Goal: Task Accomplishment & Management: Use online tool/utility

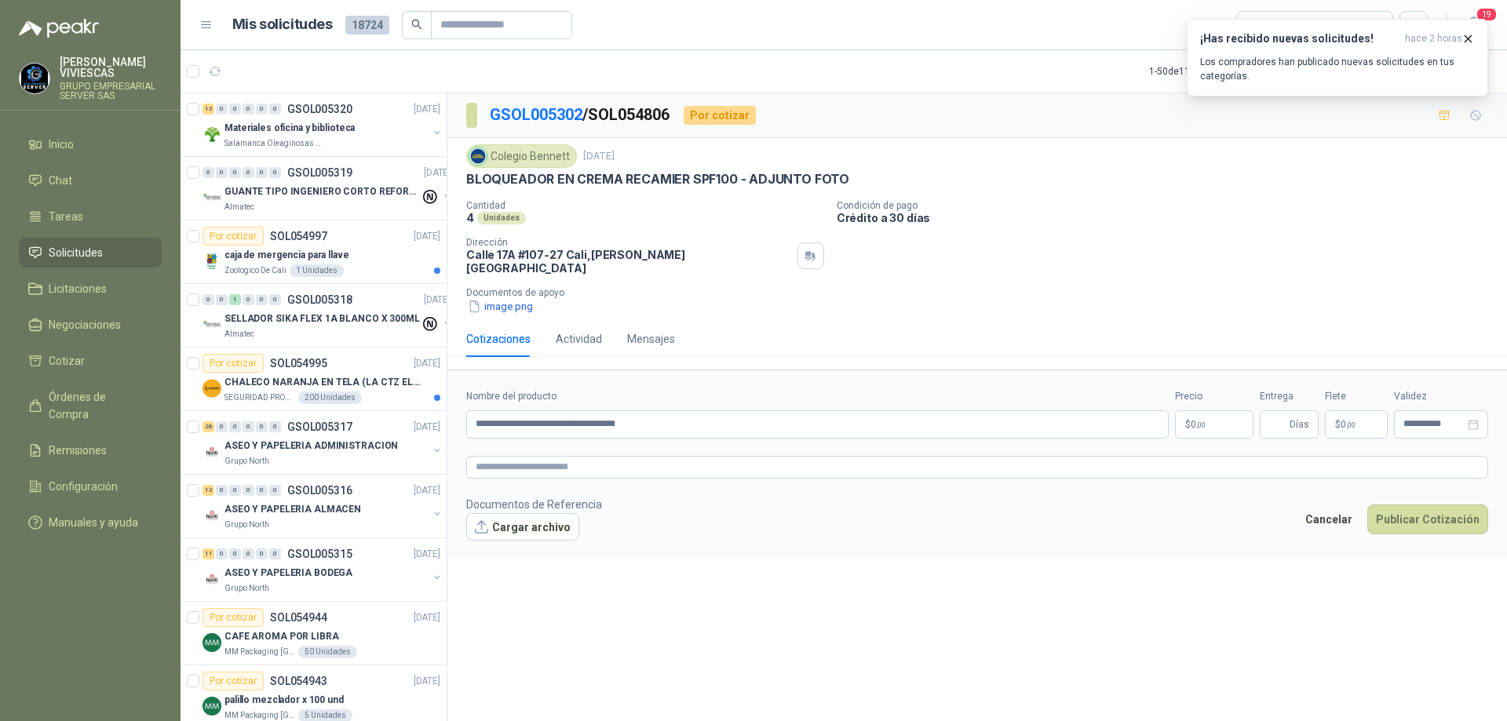
scroll to position [1648, 0]
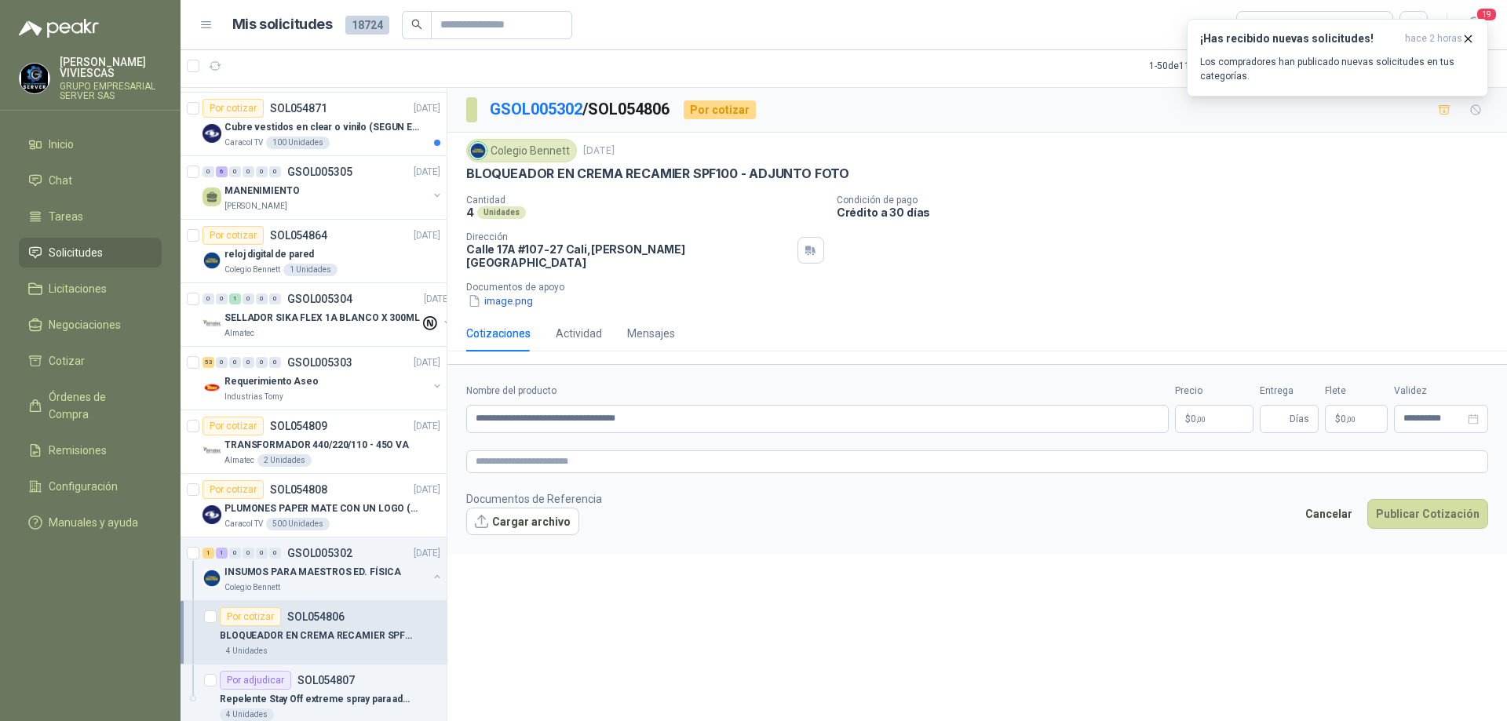
click at [1227, 410] on body "[PERSON_NAME] GRUPO EMPRESARIAL SERVER SAS Inicio Chat Tareas Solicitudes Licit…" at bounding box center [753, 360] width 1507 height 721
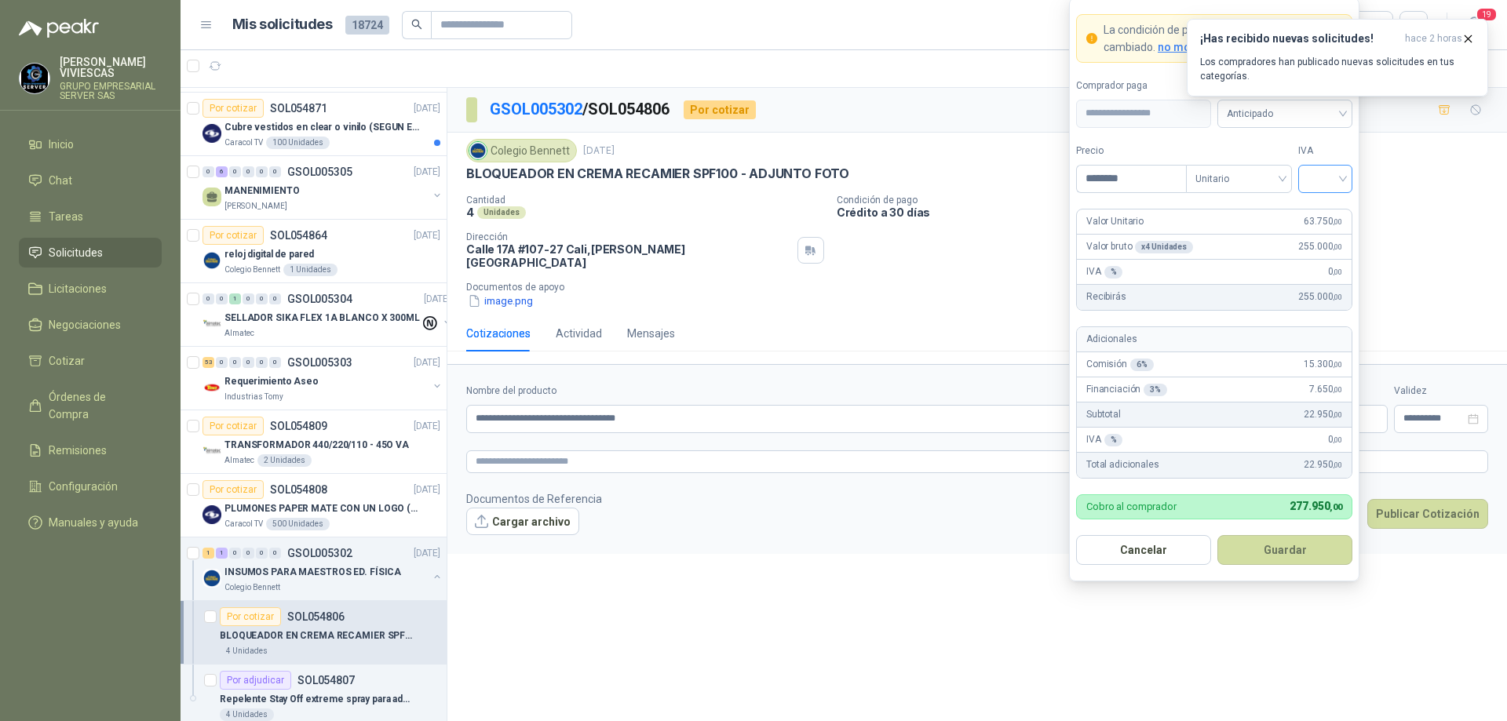
type input "********"
click at [1337, 173] on input "search" at bounding box center [1324, 178] width 35 height 24
click at [1325, 210] on div "19%" at bounding box center [1325, 210] width 29 height 17
click at [1308, 113] on span "Anticipado" at bounding box center [1285, 114] width 116 height 24
click at [1267, 168] on div "Crédito a 30 días" at bounding box center [1285, 170] width 110 height 17
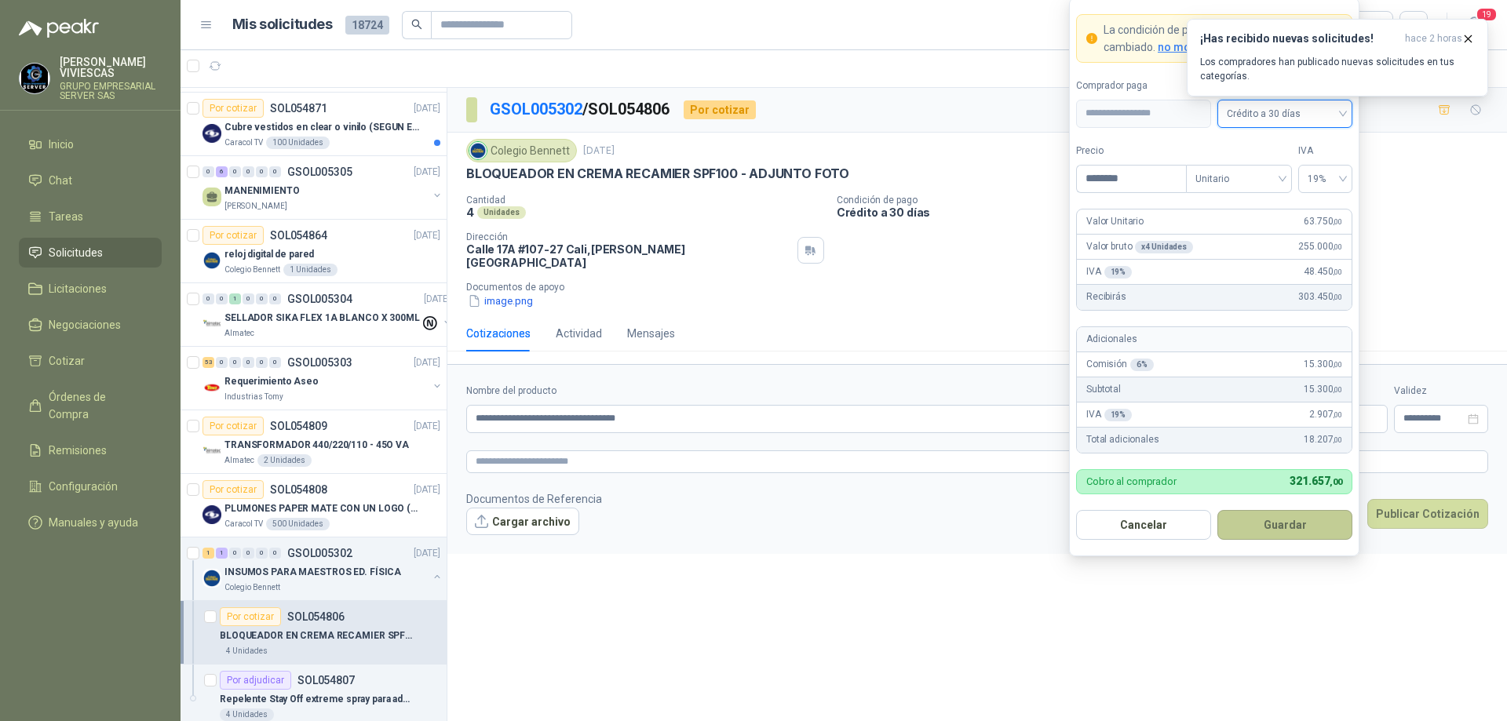
click at [1280, 523] on button "Guardar" at bounding box center [1284, 525] width 135 height 30
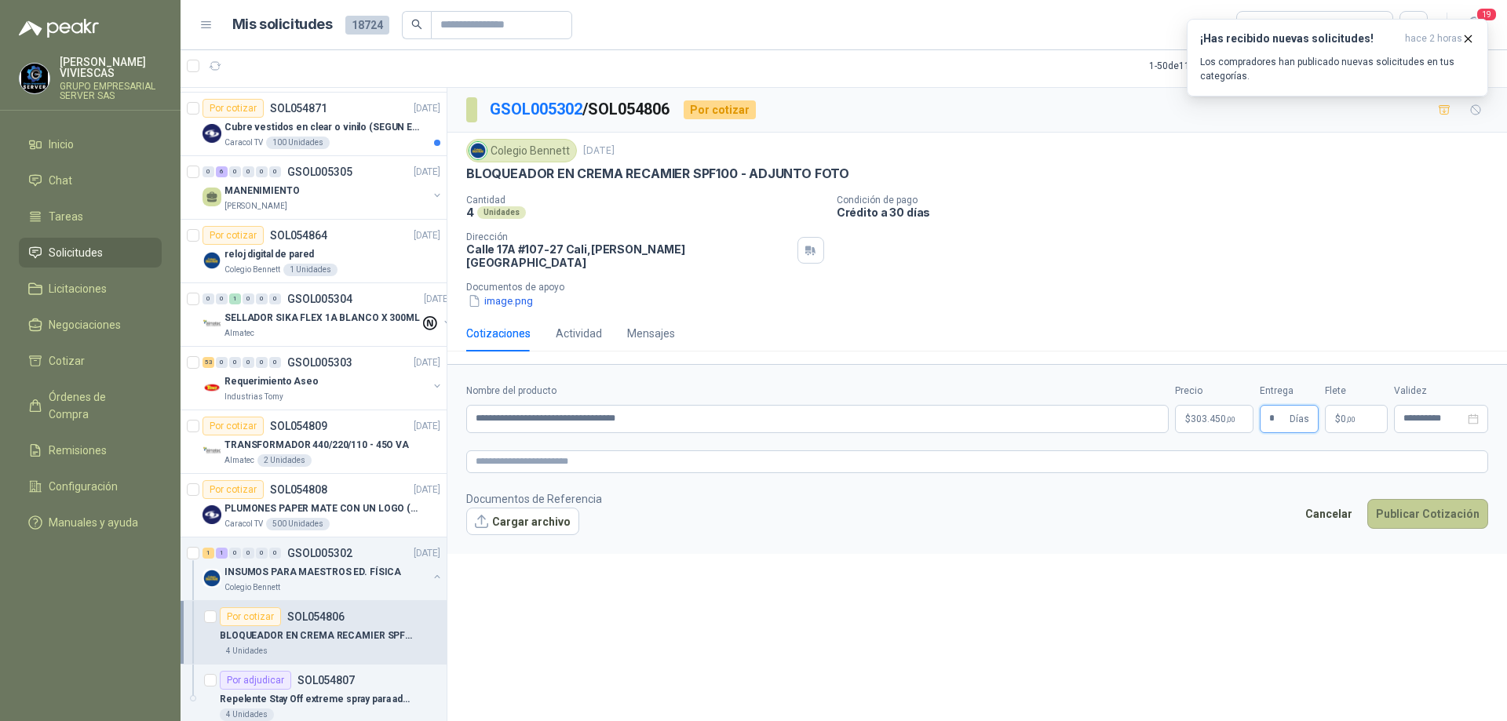
type input "*"
click at [1424, 503] on button "Publicar Cotización" at bounding box center [1427, 514] width 121 height 30
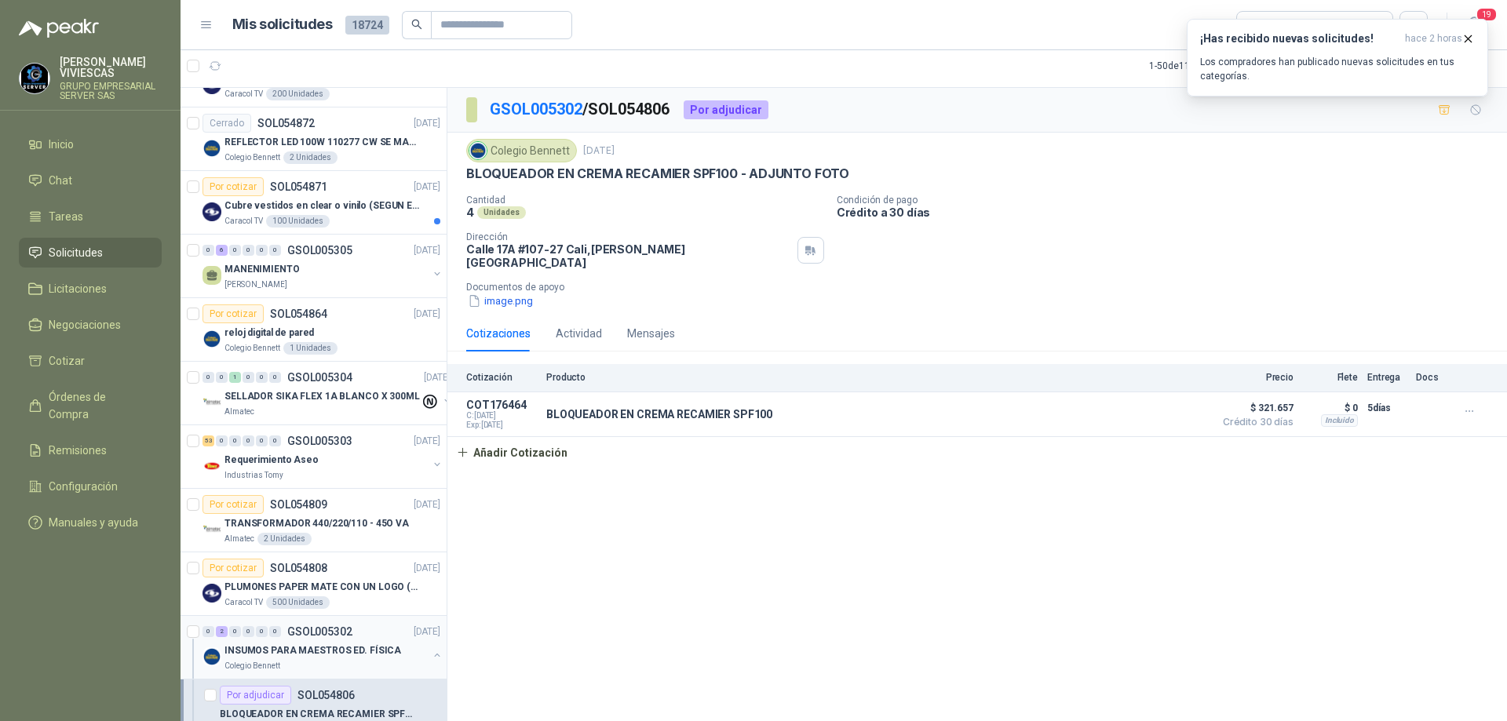
scroll to position [1962, 0]
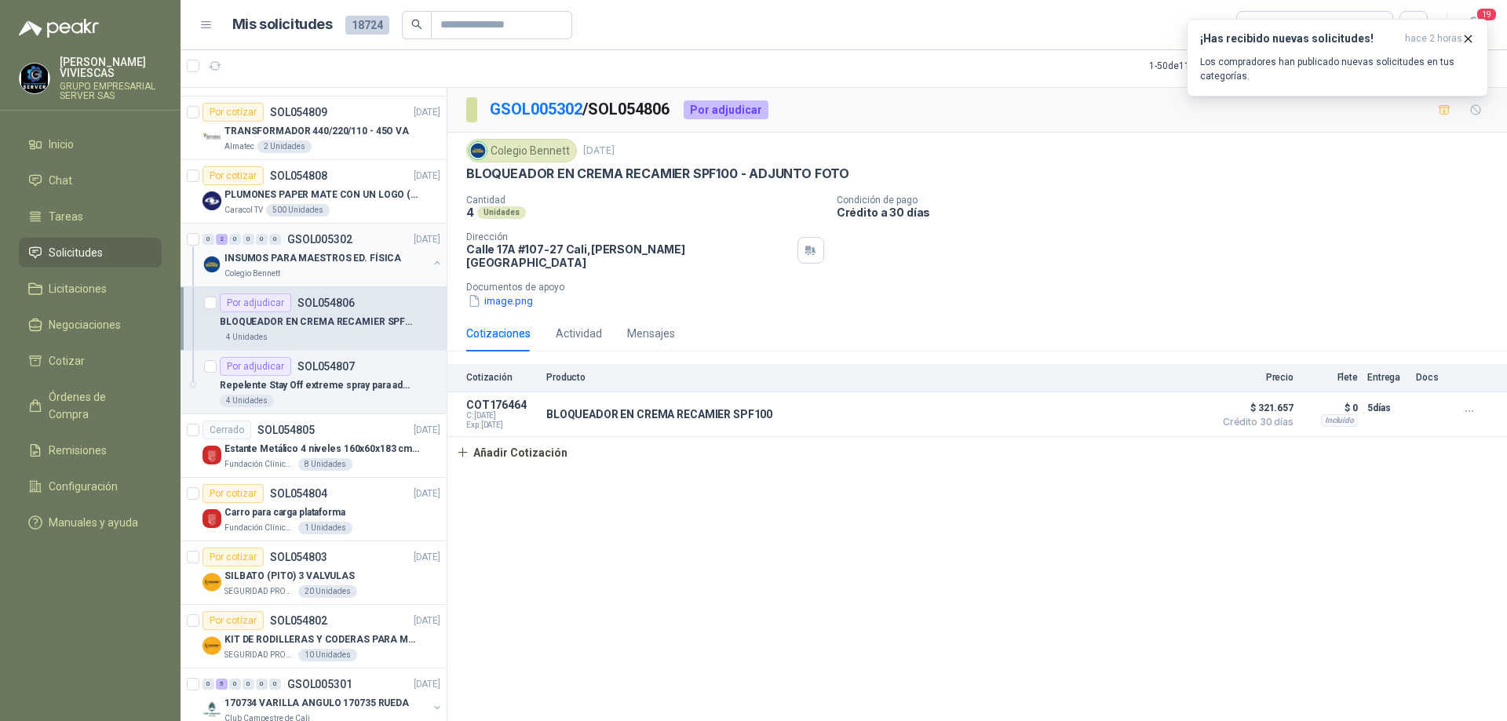
click at [319, 246] on div "0 2 0 0 0 0 GSOL005302 [DATE]" at bounding box center [322, 239] width 241 height 19
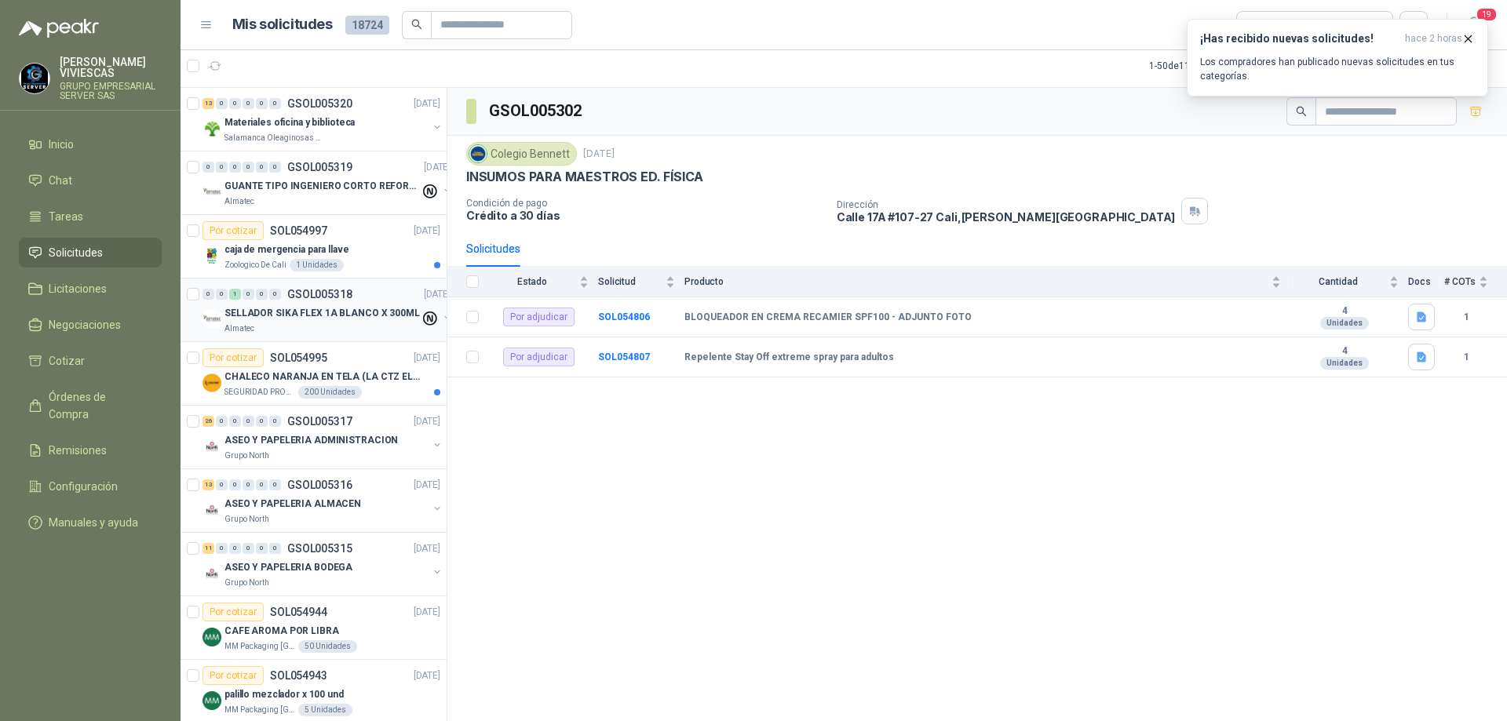
click at [305, 318] on p "SELLADOR SIKA FLEX 1A BLANCO X 300ML" at bounding box center [321, 313] width 195 height 15
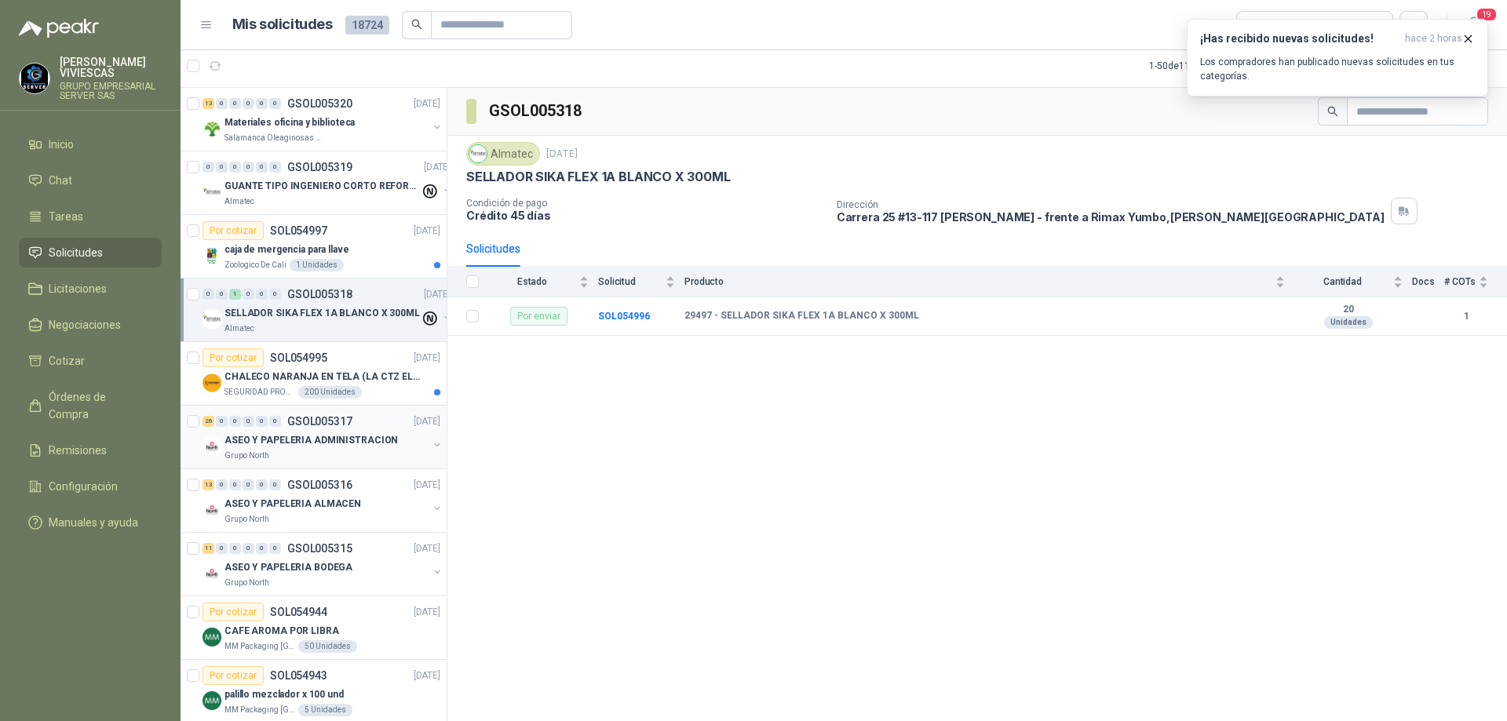
click at [329, 448] on div "ASEO Y PAPELERIA ADMINISTRACION" at bounding box center [325, 440] width 203 height 19
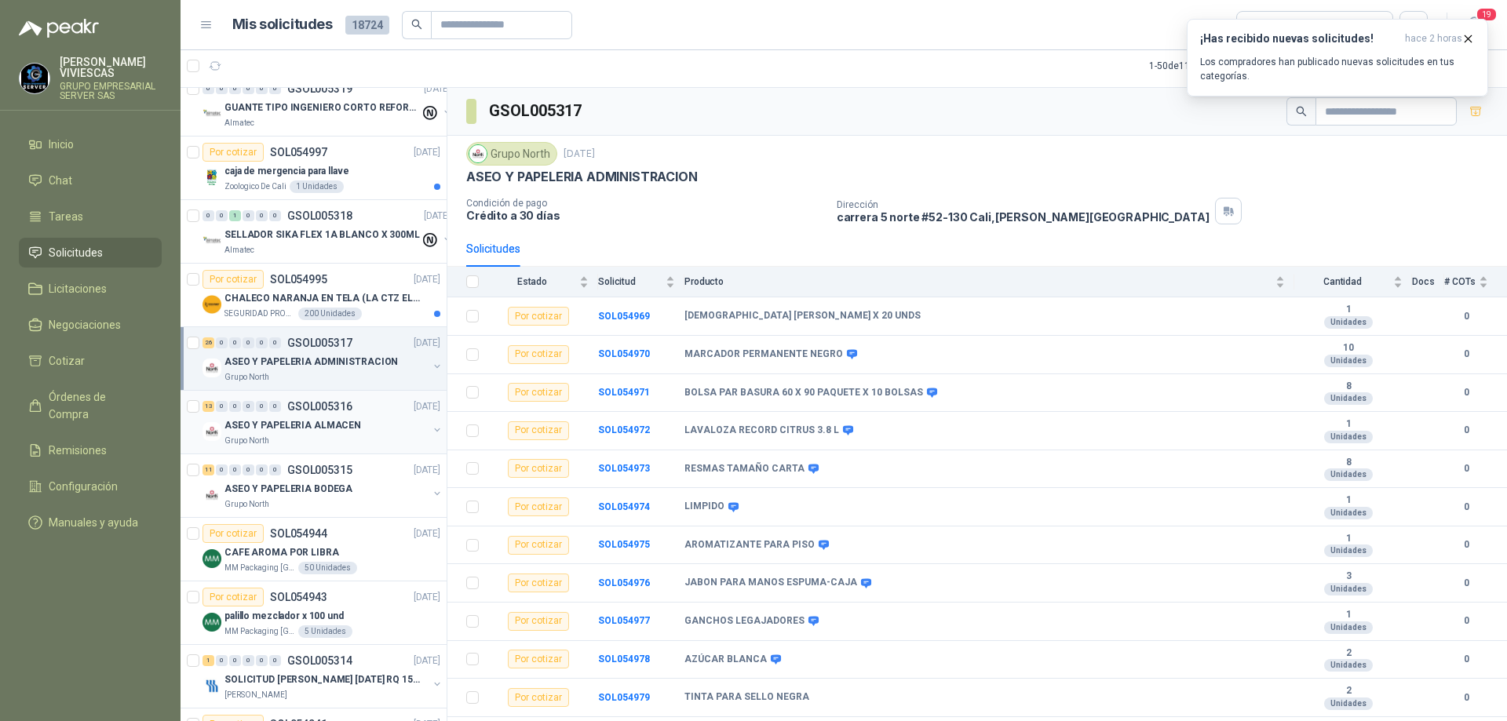
scroll to position [235, 0]
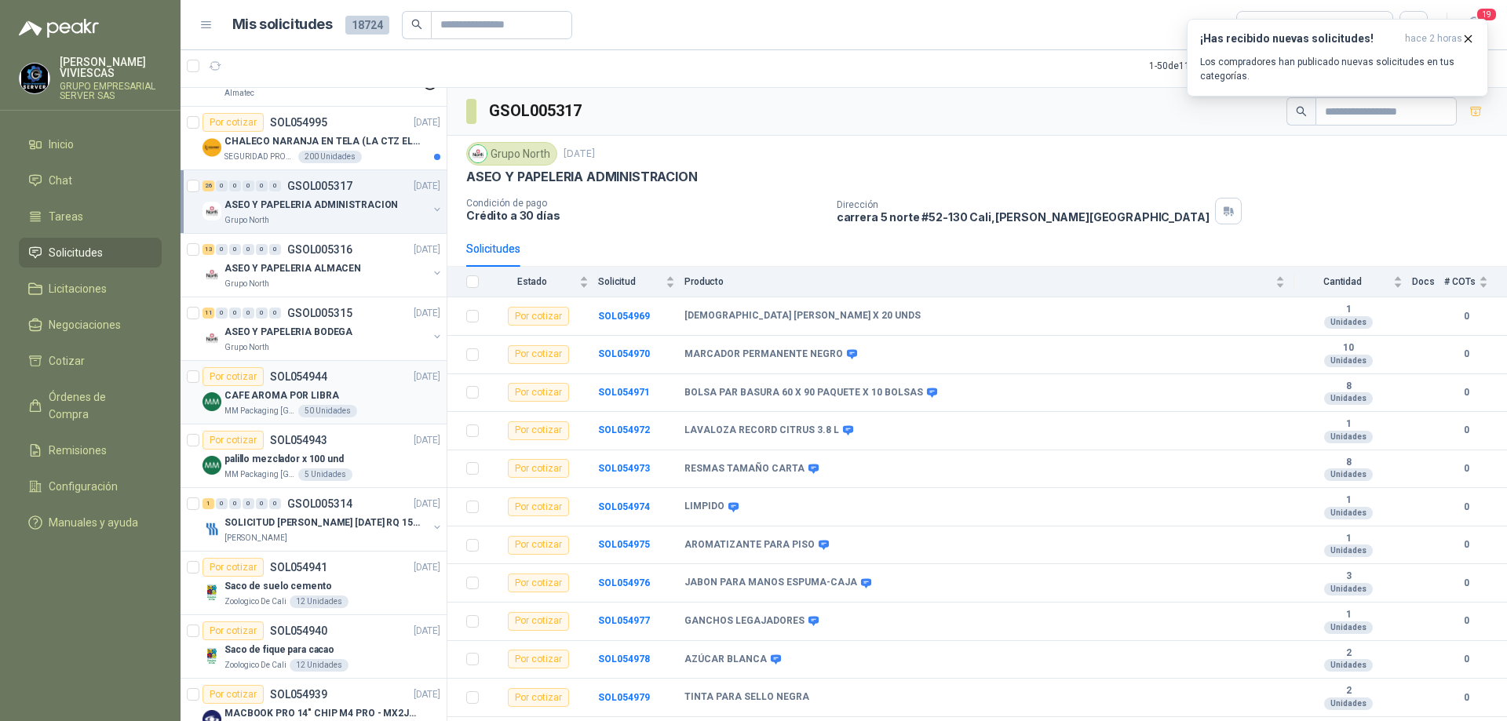
click at [354, 403] on div "CAFE AROMA POR LIBRA" at bounding box center [332, 395] width 216 height 19
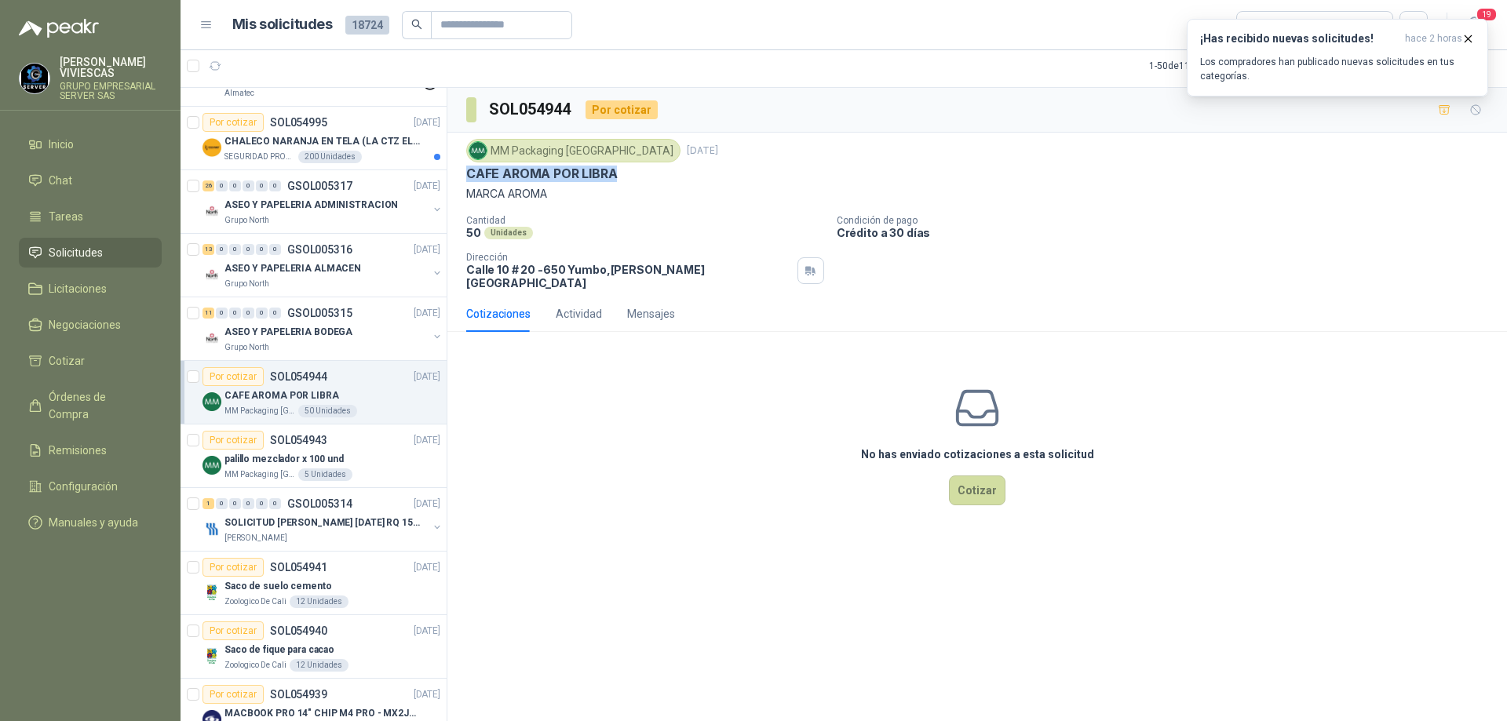
drag, startPoint x: 458, startPoint y: 175, endPoint x: 625, endPoint y: 177, distance: 167.2
click at [625, 177] on div "MM Packaging [GEOGRAPHIC_DATA] [DATE] CAFE AROMA POR LIBRA MARCA AROMA Cantidad…" at bounding box center [976, 214] width 1059 height 163
copy p "CAFE AROMA POR LIBRA"
click at [986, 489] on button "Cotizar" at bounding box center [977, 491] width 57 height 30
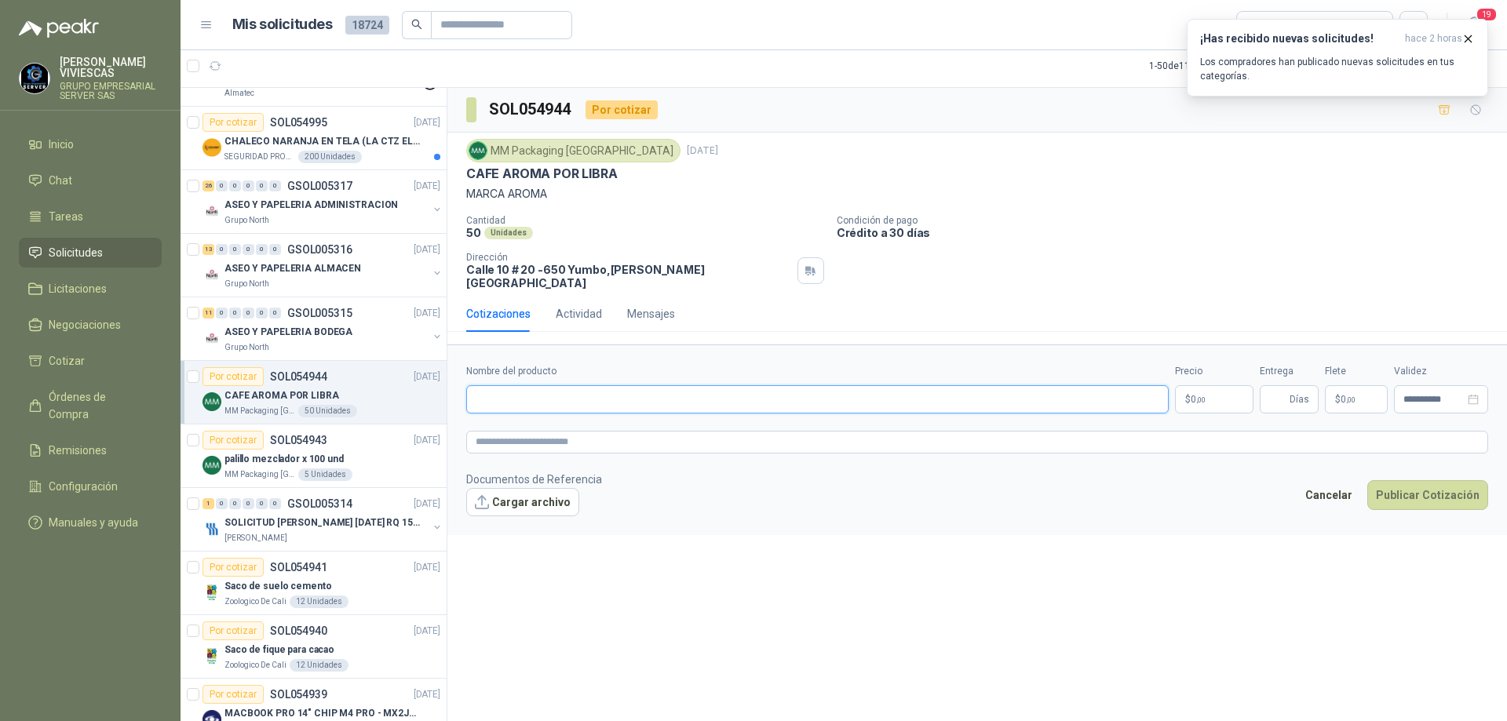
click at [552, 388] on input "Nombre del producto" at bounding box center [817, 399] width 702 height 28
type input "*"
type input "**********"
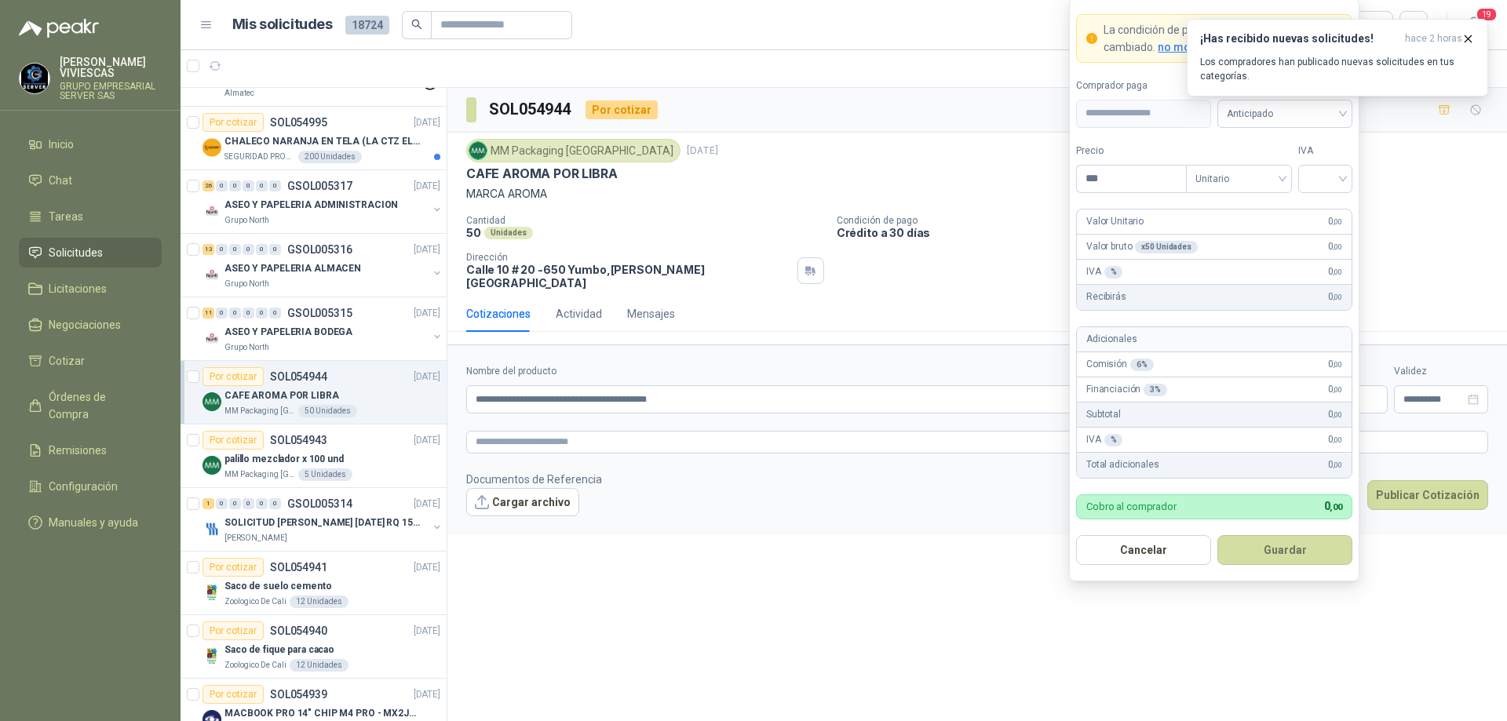
click at [1206, 389] on body "[PERSON_NAME] GRUPO EMPRESARIAL SERVER SAS Inicio Chat Tareas Solicitudes Licit…" at bounding box center [753, 360] width 1507 height 721
type input "********"
click at [1331, 184] on input "search" at bounding box center [1324, 178] width 35 height 24
click at [1332, 205] on div "19%" at bounding box center [1325, 210] width 29 height 17
click at [1320, 117] on span "Anticipado" at bounding box center [1285, 114] width 116 height 24
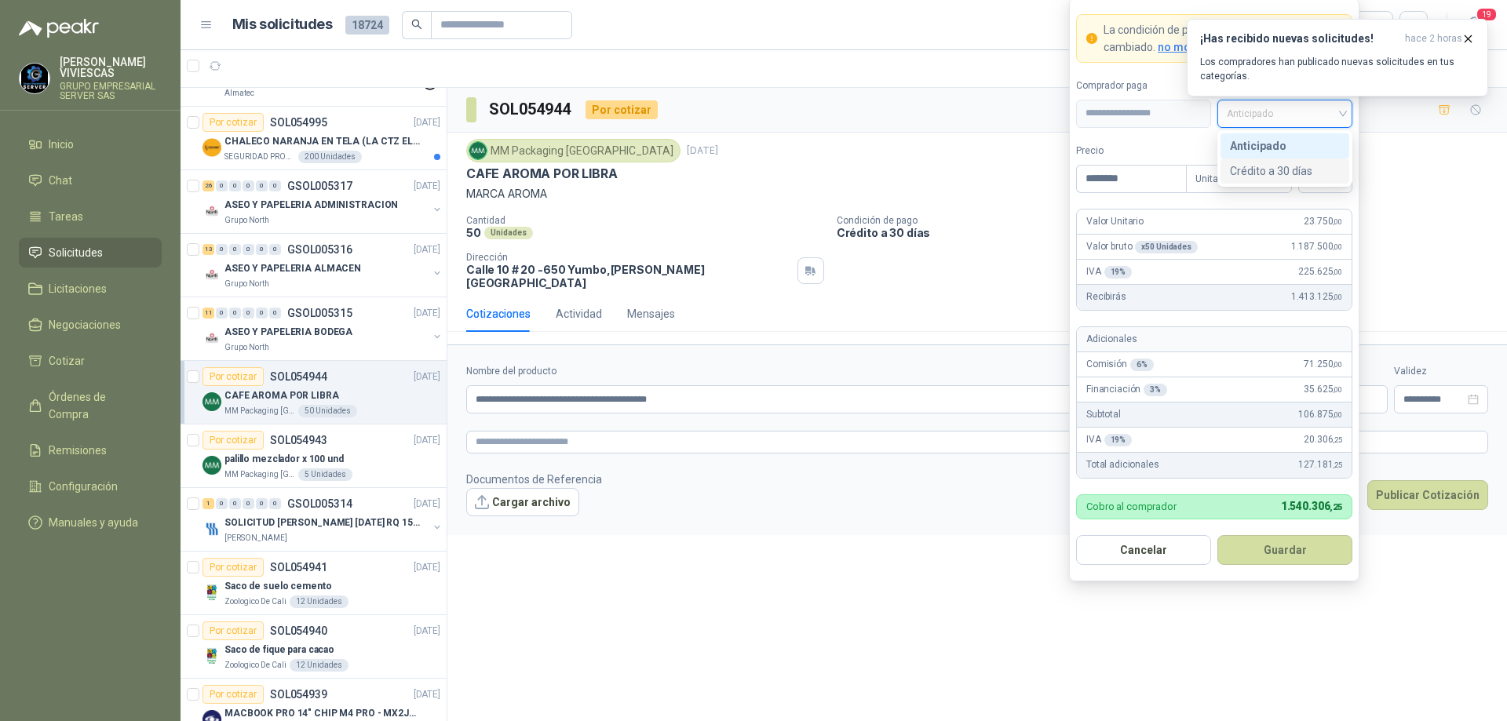
click at [1289, 166] on div "Crédito a 30 días" at bounding box center [1285, 170] width 110 height 17
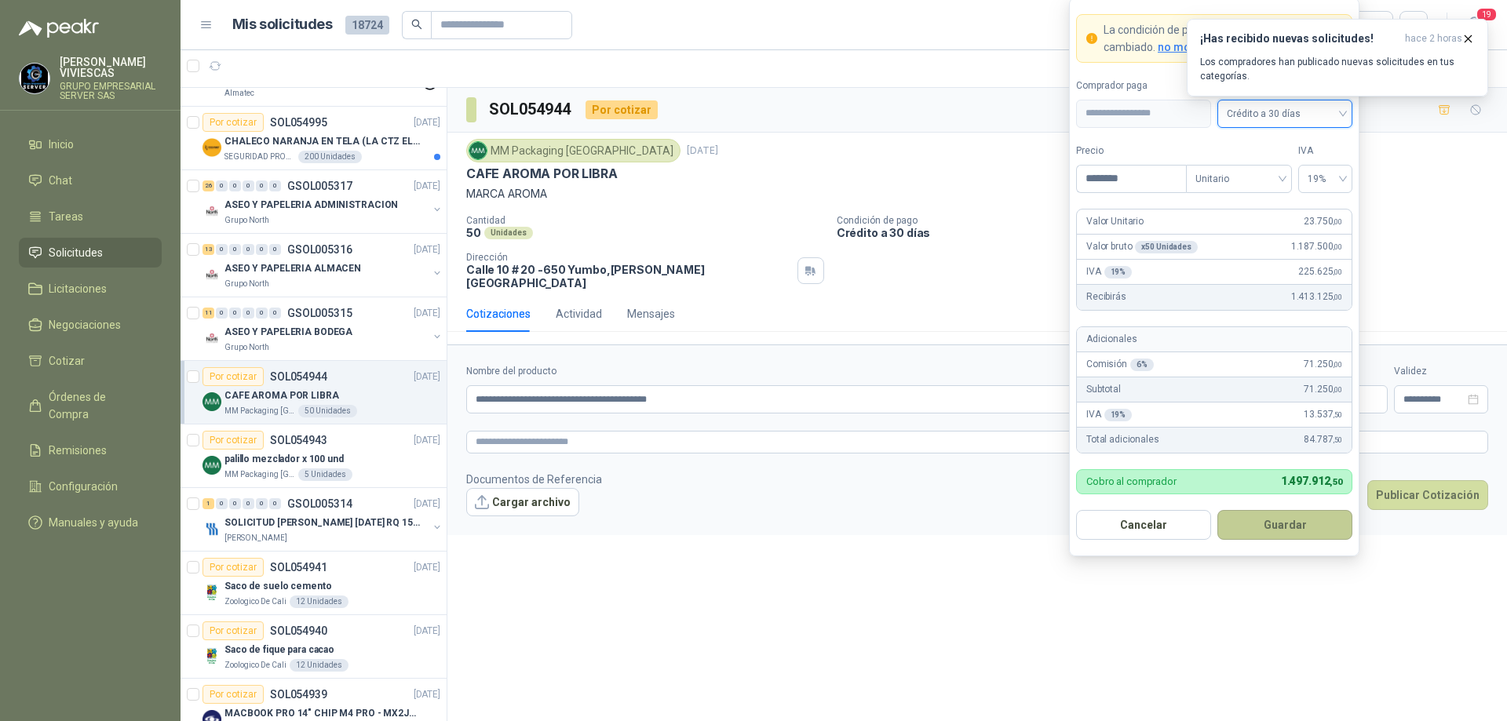
click at [1289, 512] on button "Guardar" at bounding box center [1284, 525] width 135 height 30
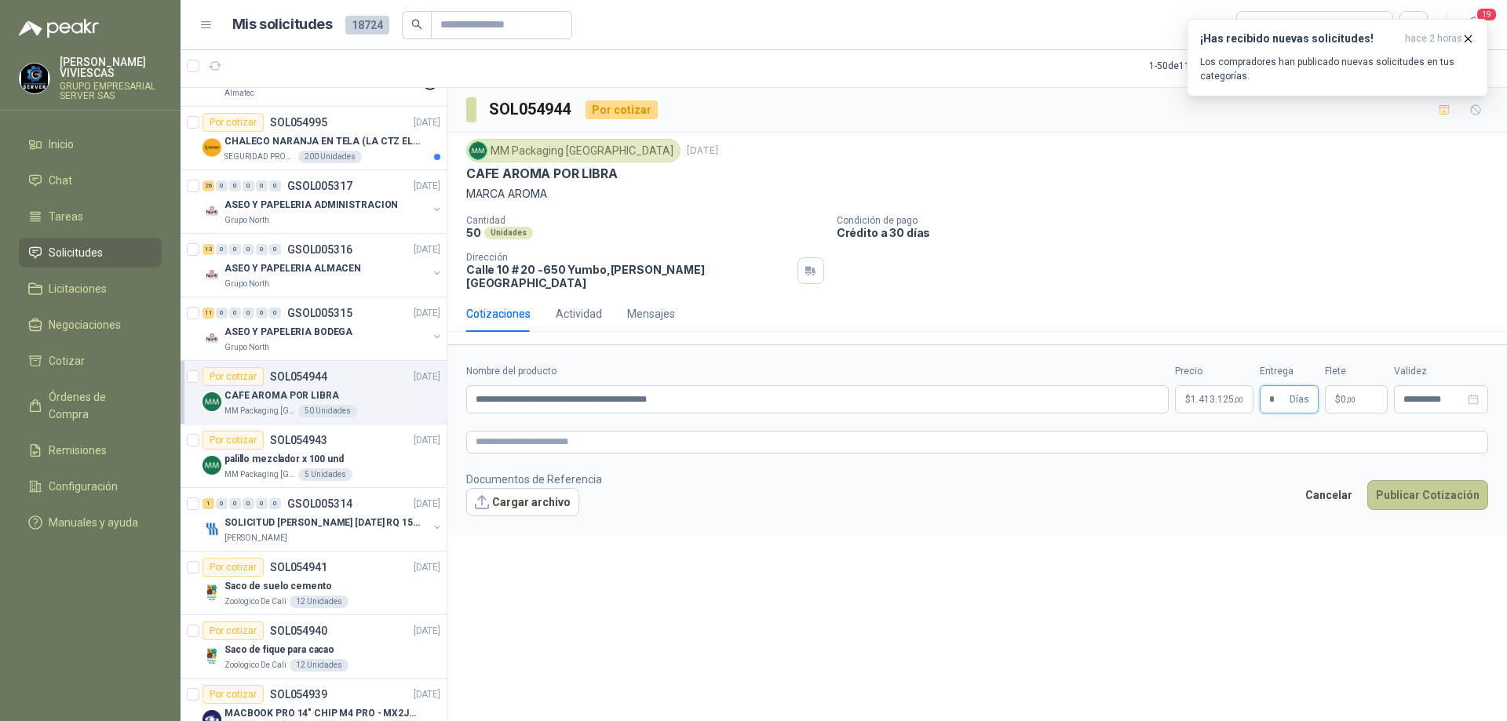
type input "*"
click at [1405, 480] on button "Publicar Cotización" at bounding box center [1427, 495] width 121 height 30
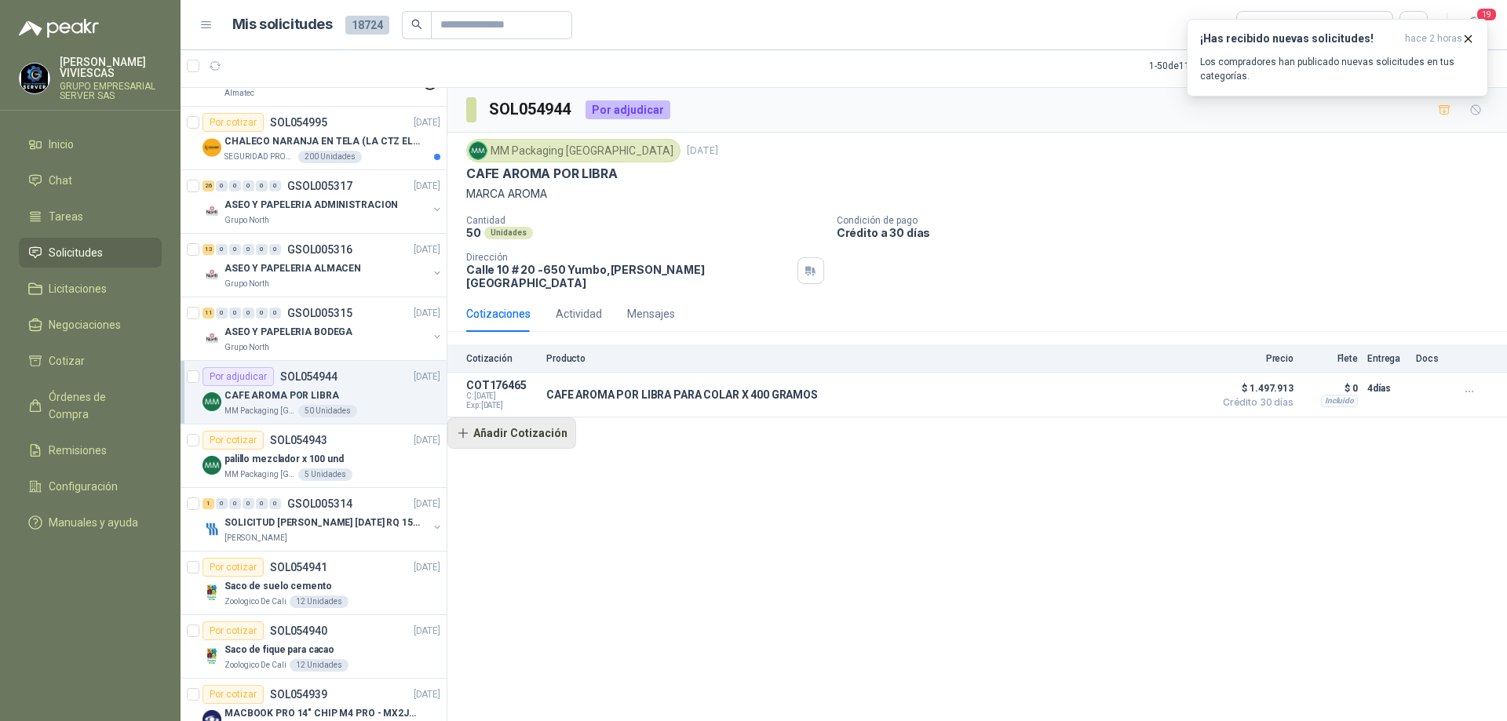
click at [527, 421] on button "Añadir Cotización" at bounding box center [511, 432] width 129 height 31
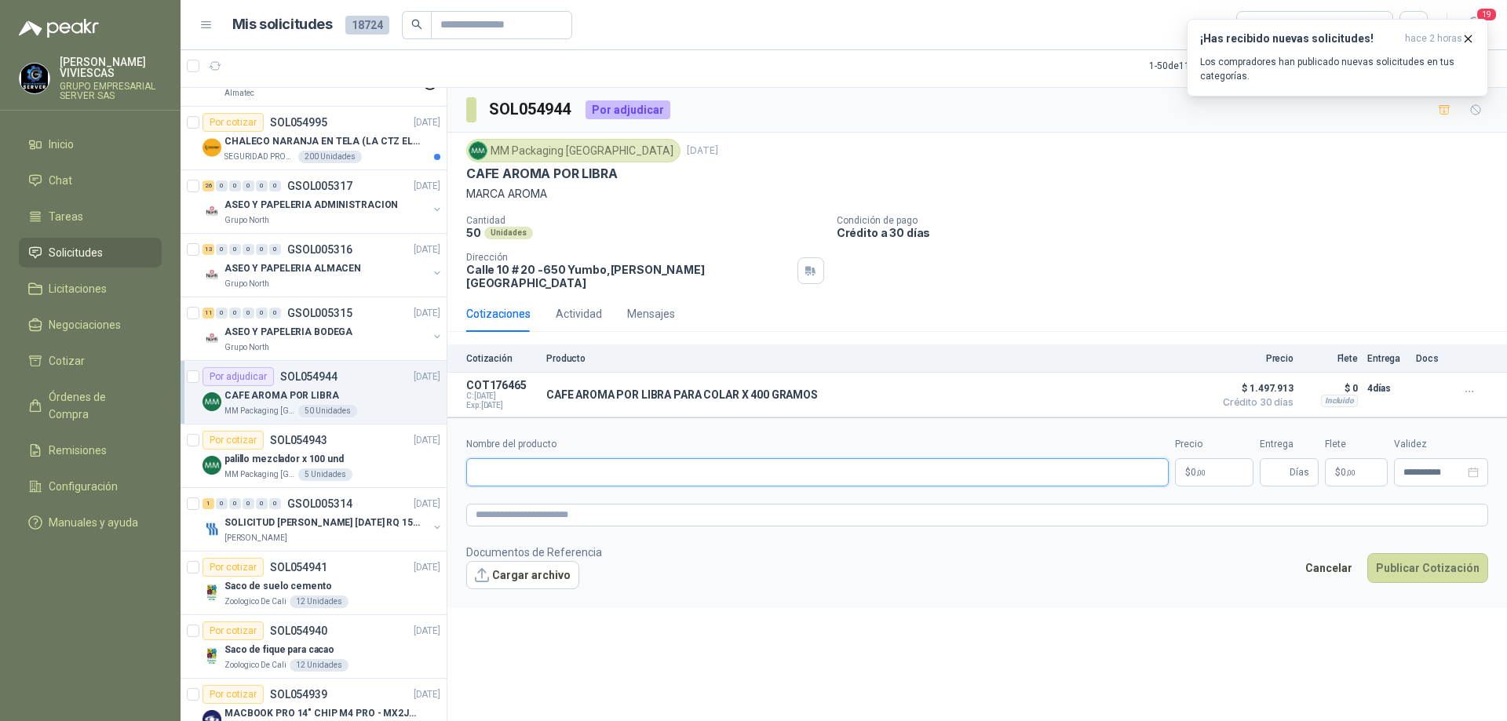
click at [601, 461] on input "Nombre del producto" at bounding box center [817, 472] width 702 height 28
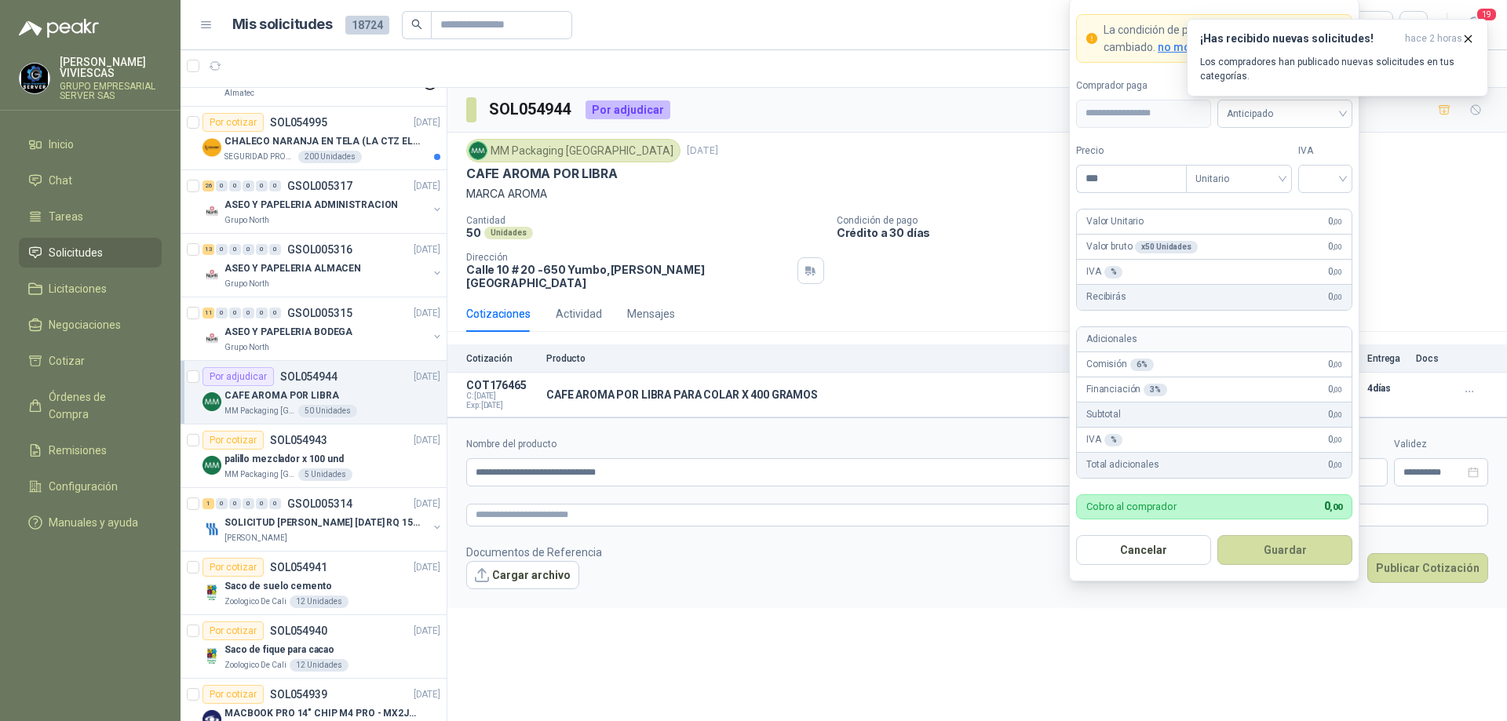
click at [1213, 458] on body "[PERSON_NAME] GRUPO EMPRESARIAL SERVER SAS Inicio Chat Tareas Solicitudes Licit…" at bounding box center [753, 360] width 1507 height 721
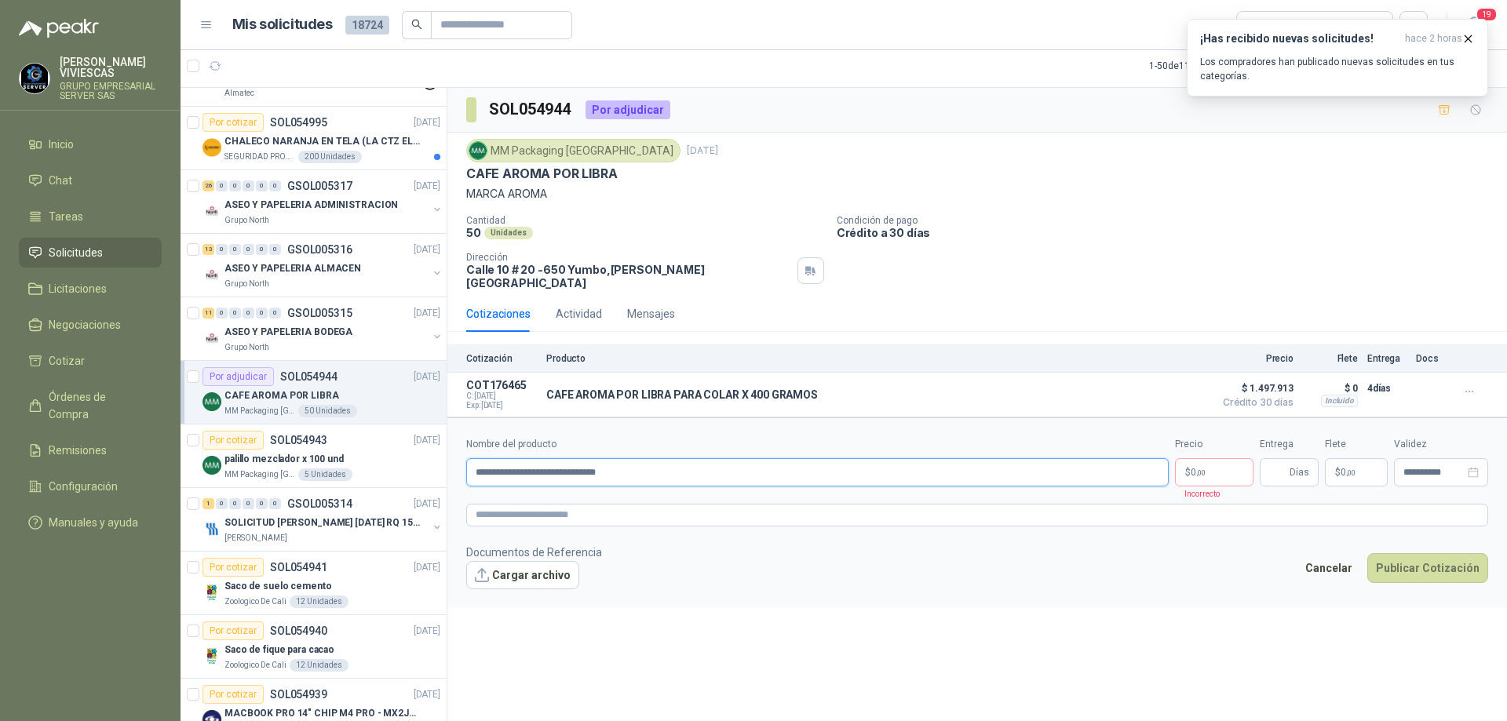
click at [578, 461] on input "**********" at bounding box center [817, 472] width 702 height 28
click at [579, 463] on input "**********" at bounding box center [817, 472] width 702 height 28
type input "**********"
click at [1202, 461] on body "[PERSON_NAME] GRUPO EMPRESARIAL SERVER SAS Inicio Chat Tareas Solicitudes Licit…" at bounding box center [753, 360] width 1507 height 721
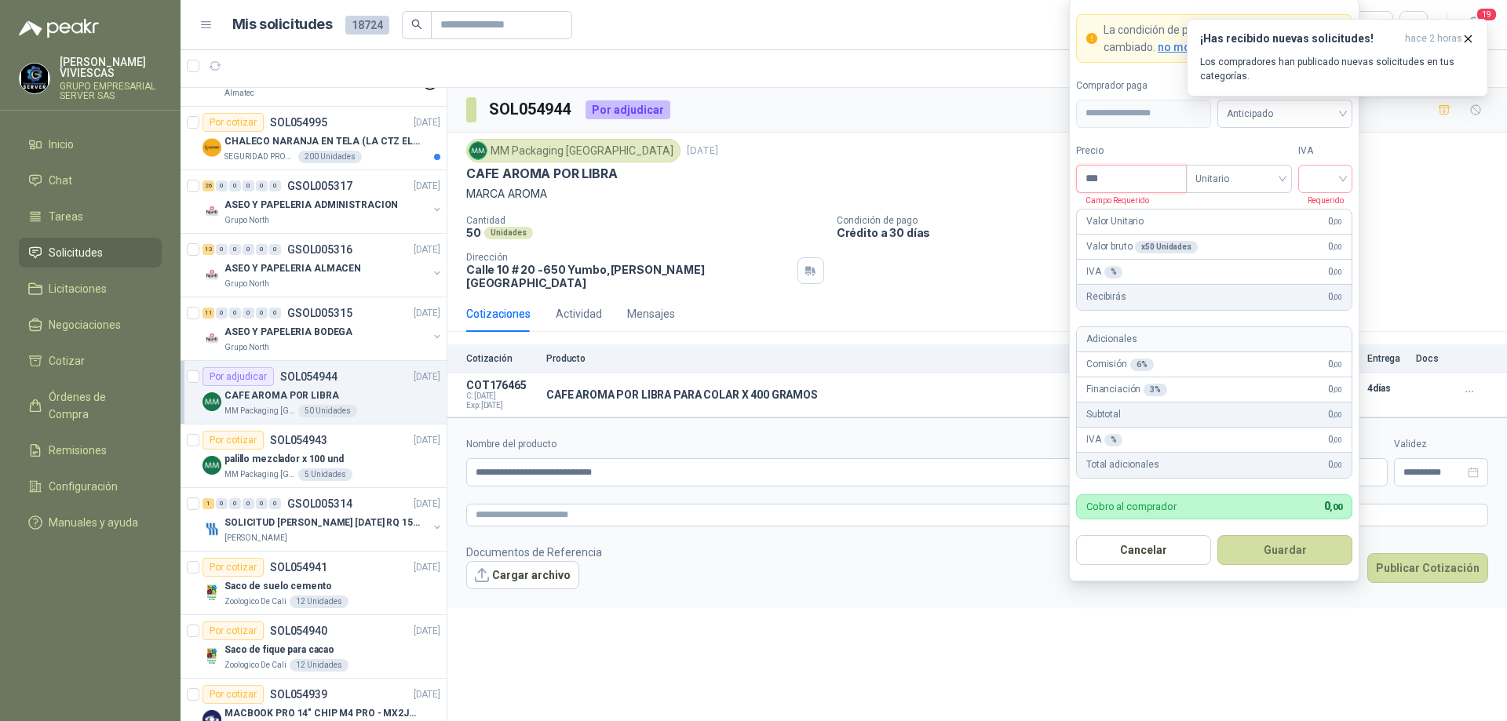
click at [1130, 182] on input "***" at bounding box center [1131, 179] width 109 height 27
type input "********"
click at [1342, 169] on input "search" at bounding box center [1324, 178] width 35 height 24
click at [1336, 228] on div "5%" at bounding box center [1325, 236] width 29 height 17
click at [1325, 120] on span "Anticipado" at bounding box center [1285, 114] width 116 height 24
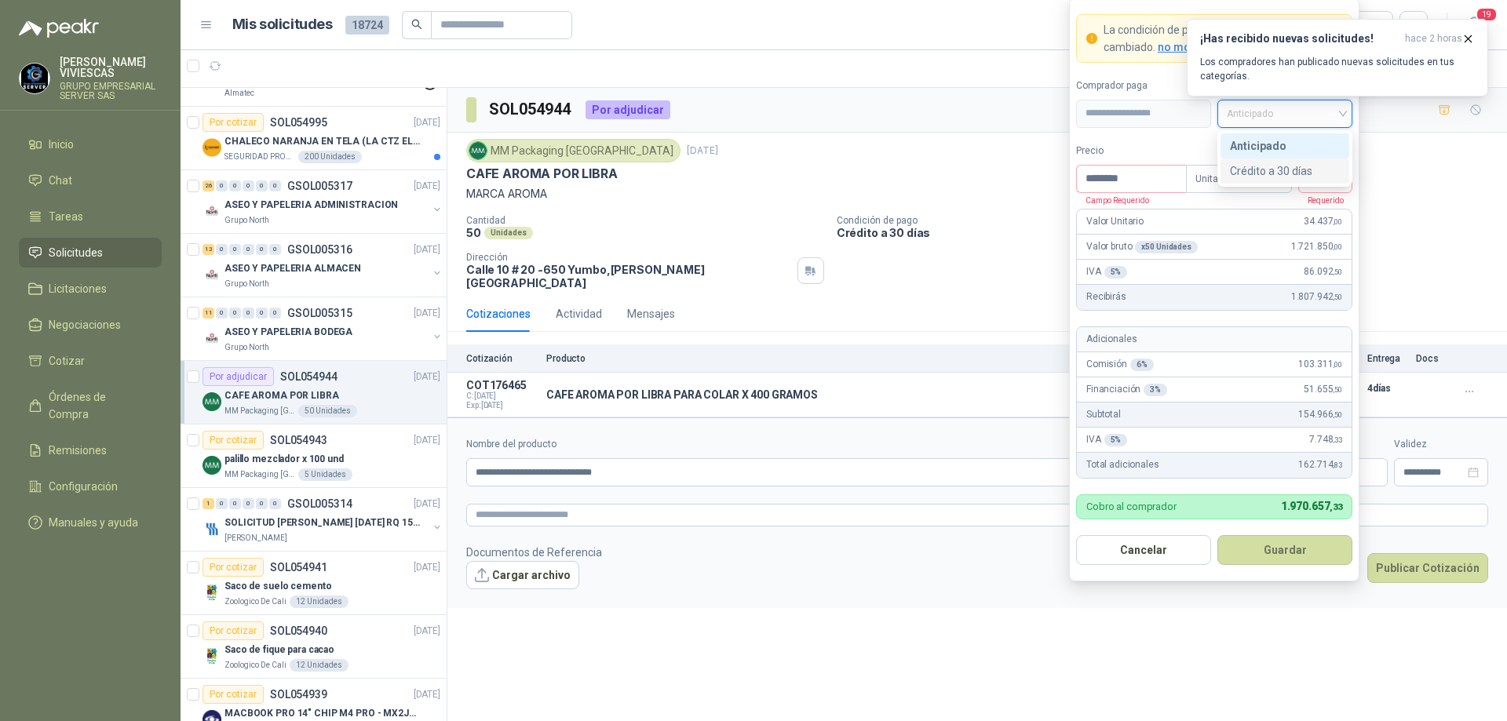
click at [1279, 165] on div "Crédito a 30 días" at bounding box center [1285, 170] width 110 height 17
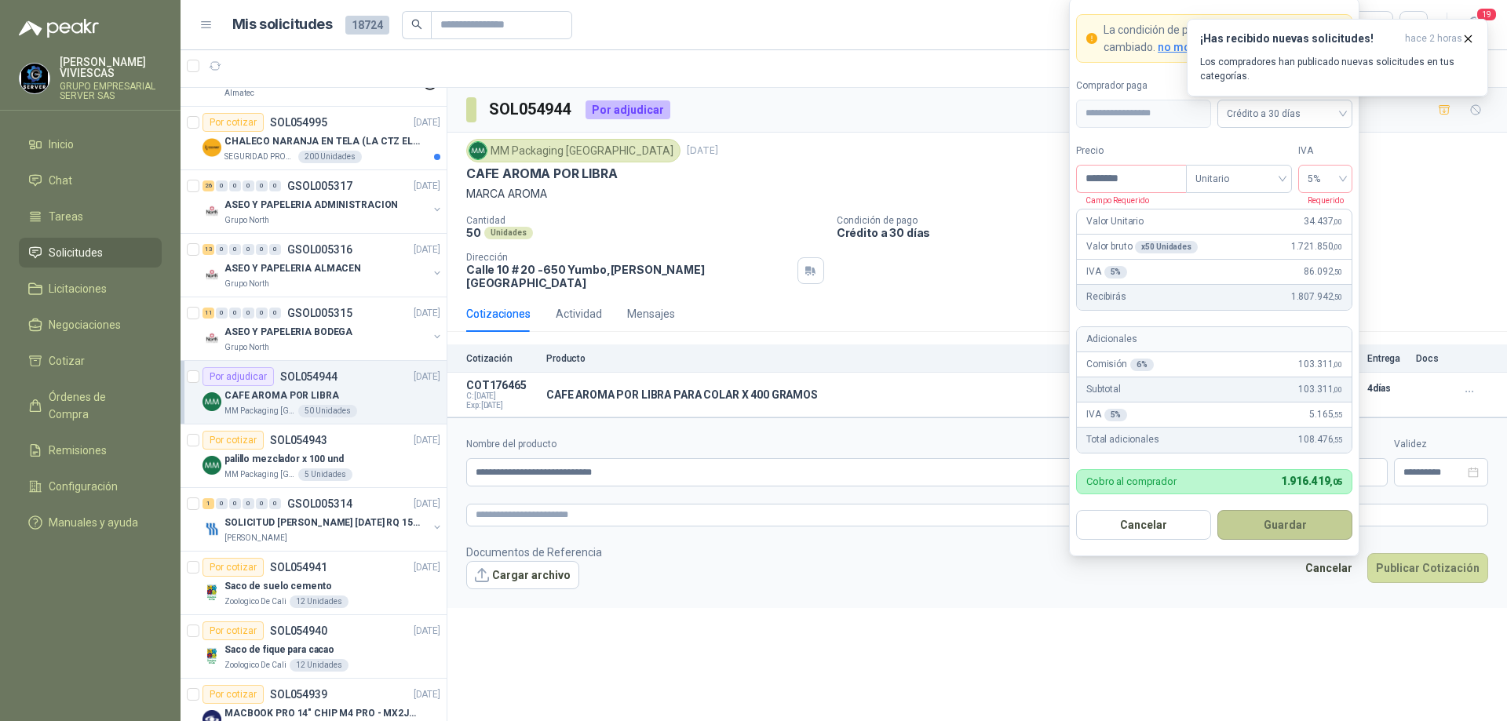
click at [1274, 526] on button "Guardar" at bounding box center [1284, 525] width 135 height 30
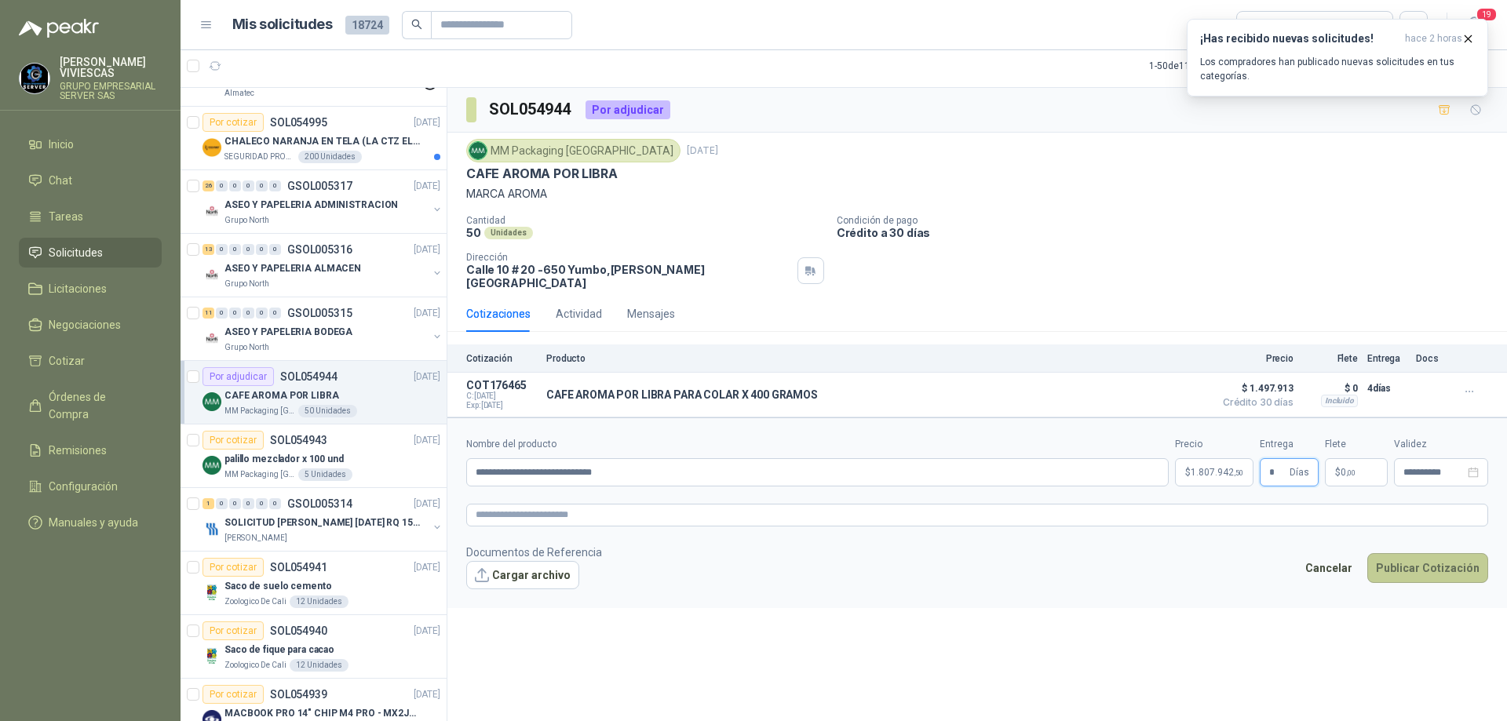
type input "*"
click at [1395, 553] on button "Publicar Cotización" at bounding box center [1427, 568] width 121 height 30
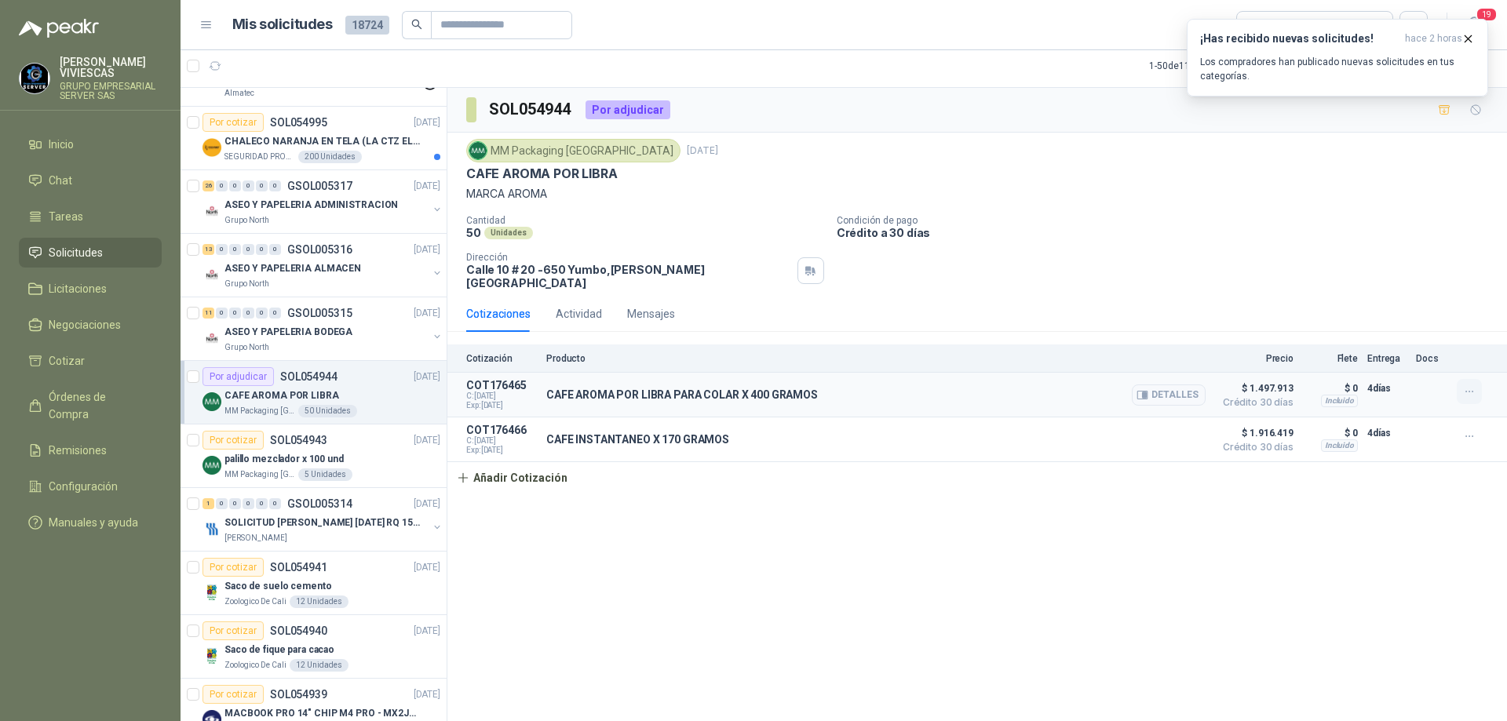
click at [1468, 385] on icon "button" at bounding box center [1469, 391] width 13 height 13
click at [1398, 310] on button "Editar" at bounding box center [1438, 317] width 126 height 25
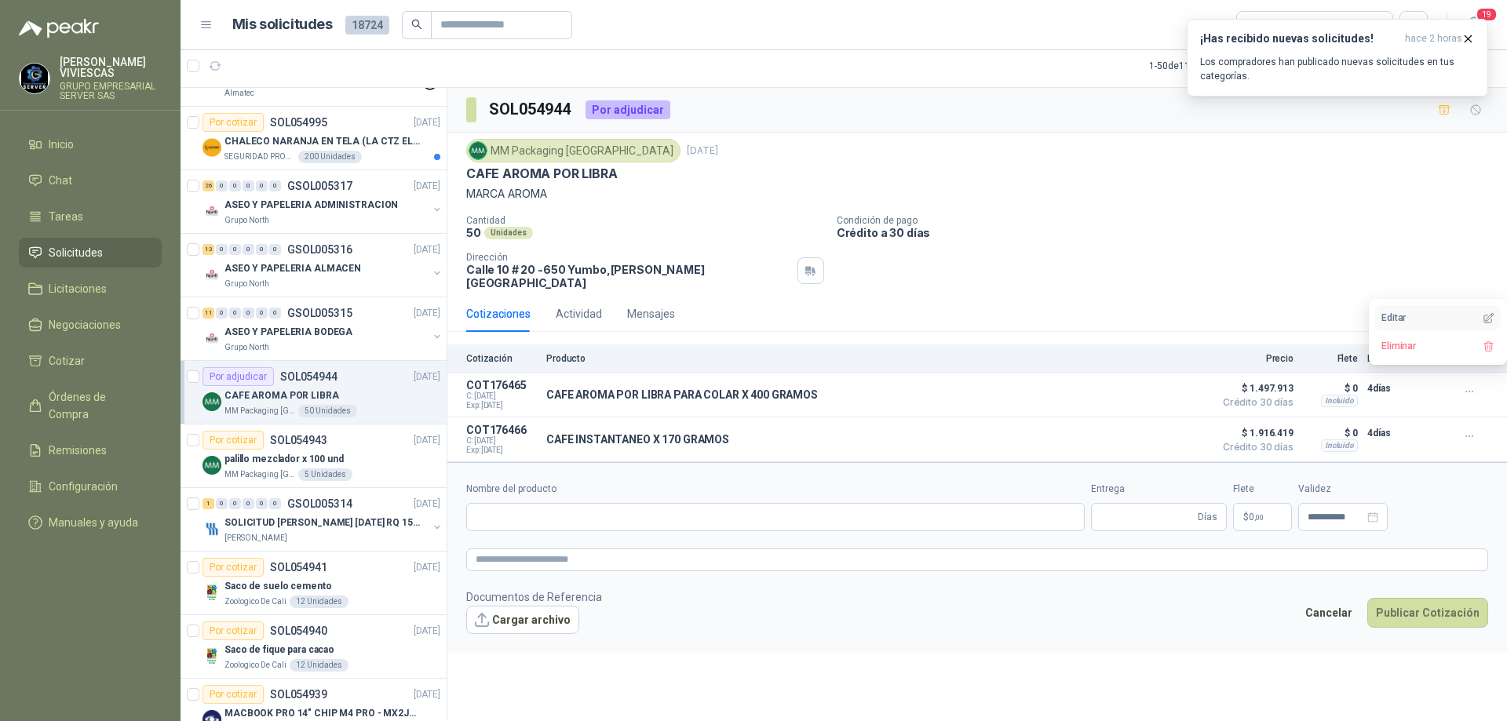
type input "**********"
type input "*"
click at [1172, 385] on button "Detalles" at bounding box center [1169, 395] width 74 height 21
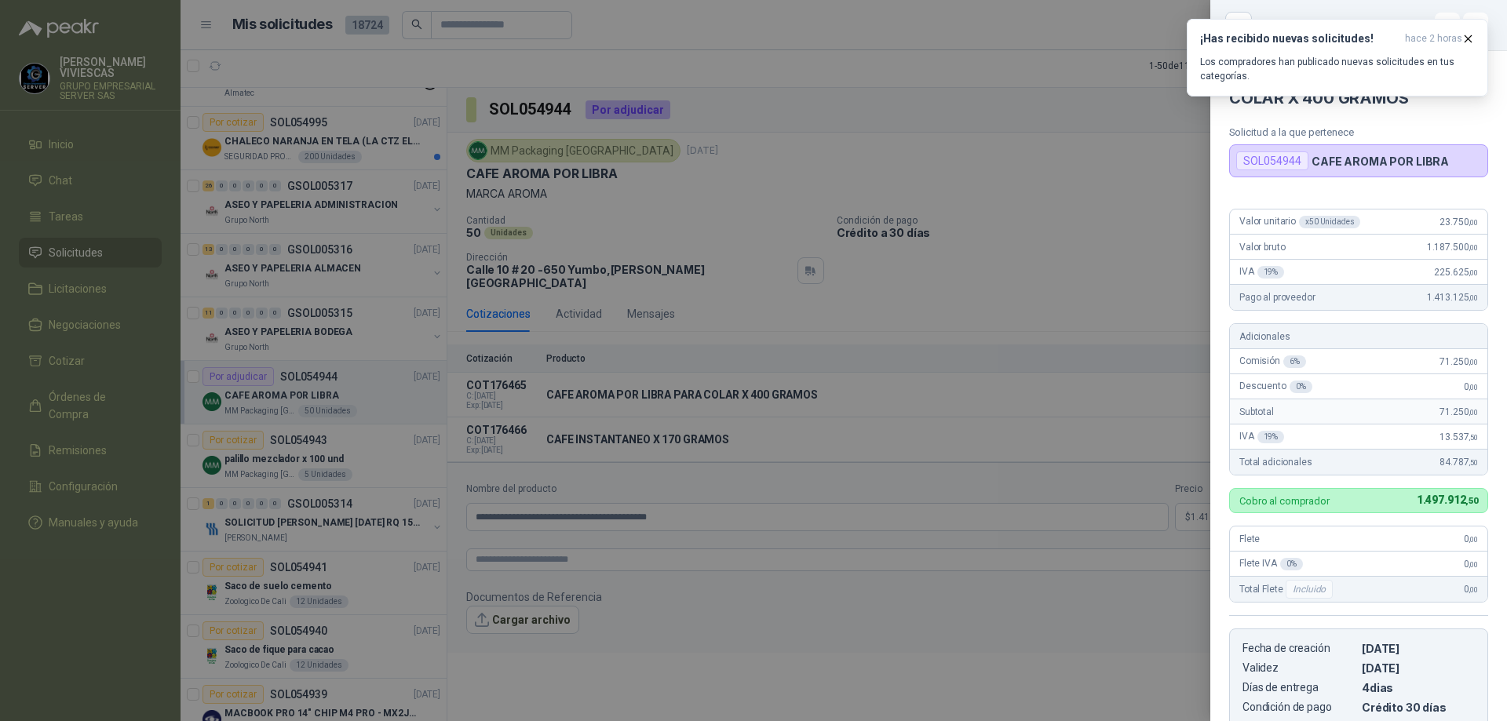
scroll to position [259, 0]
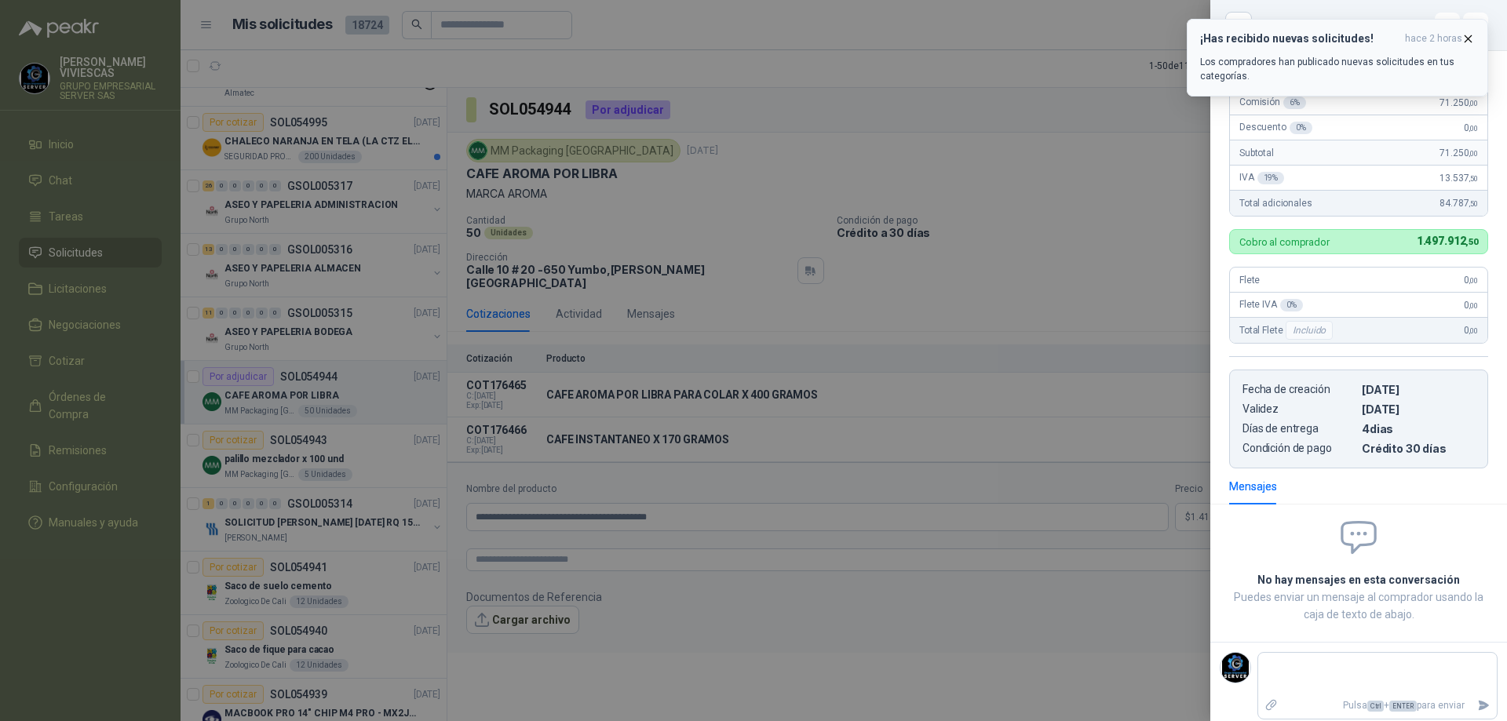
click at [1467, 35] on icon "button" at bounding box center [1467, 38] width 13 height 13
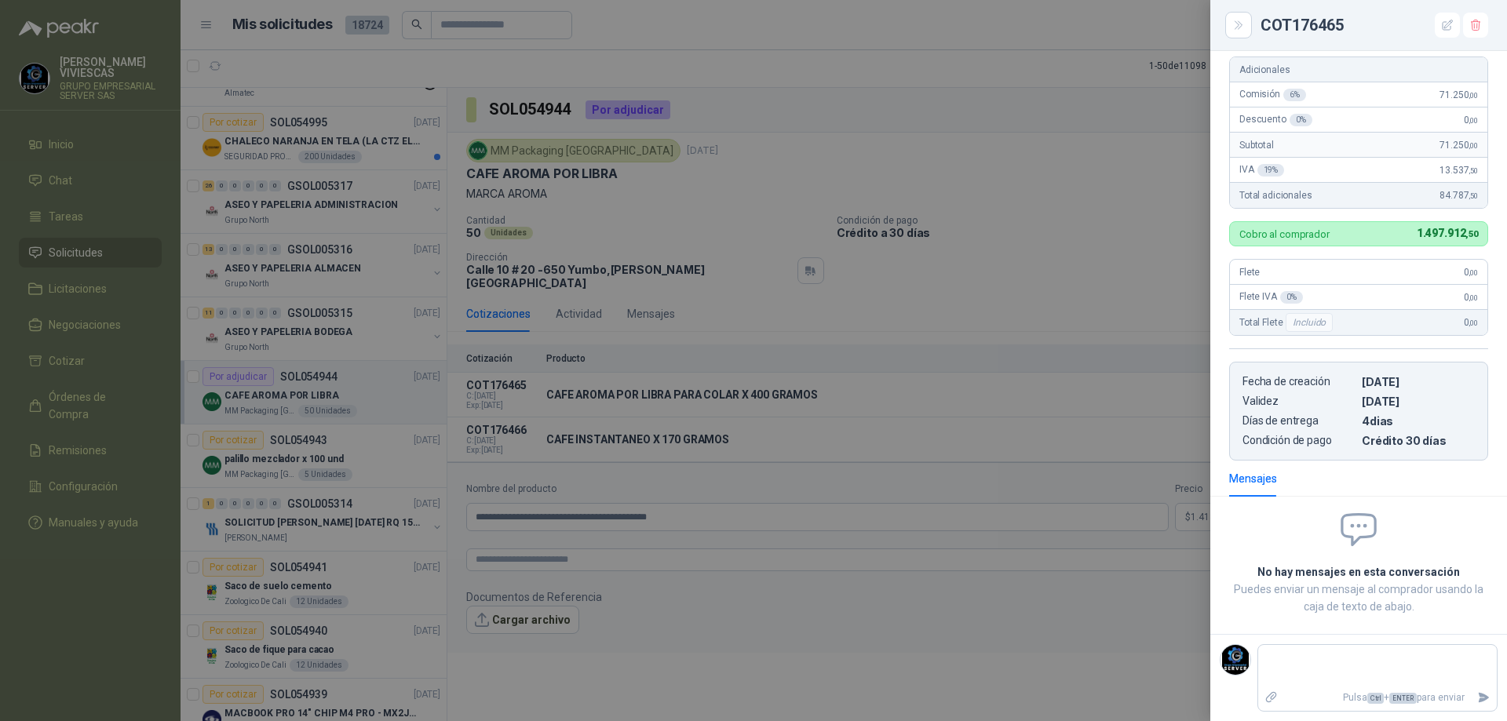
scroll to position [31, 0]
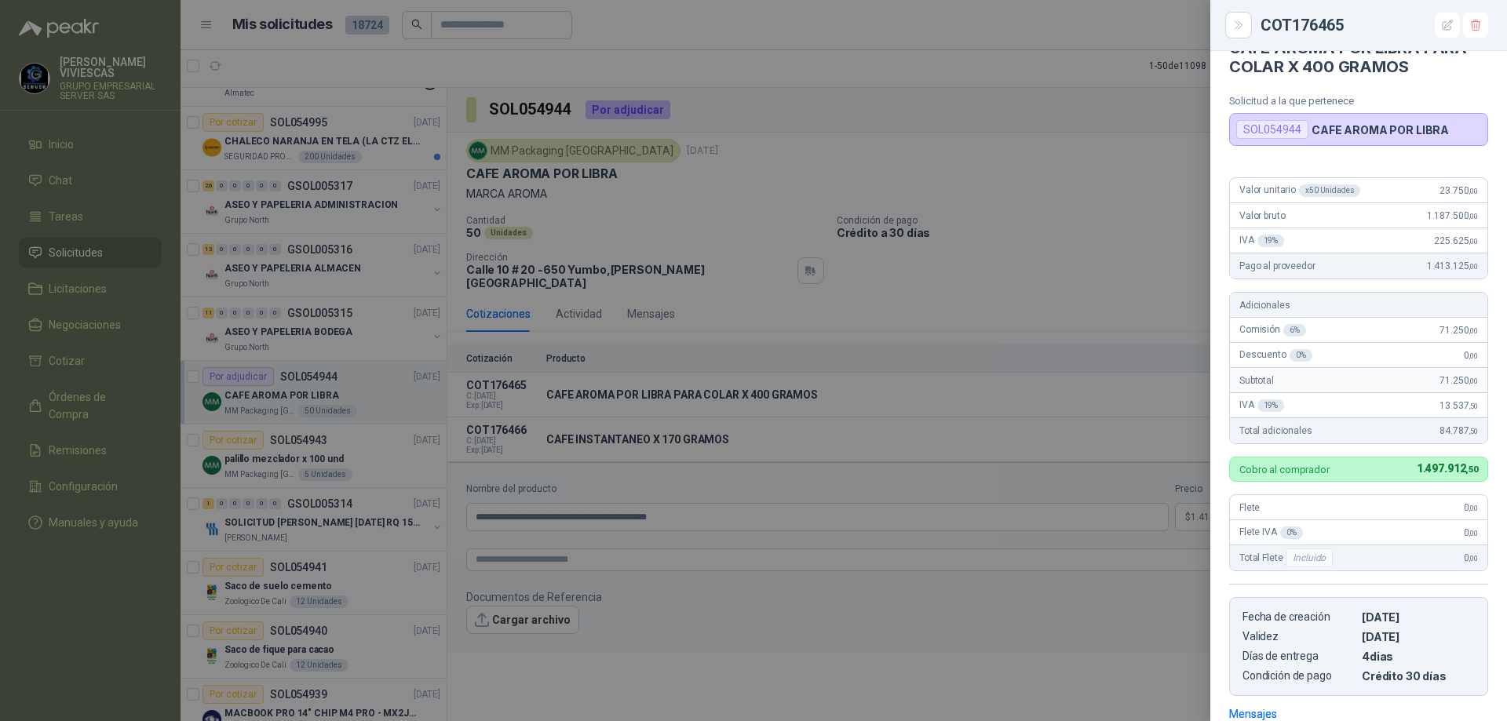
click at [1439, 183] on div "Valor unitario x 50 Unidades 23.750 ,00" at bounding box center [1358, 190] width 257 height 25
click at [1156, 235] on div at bounding box center [753, 360] width 1507 height 721
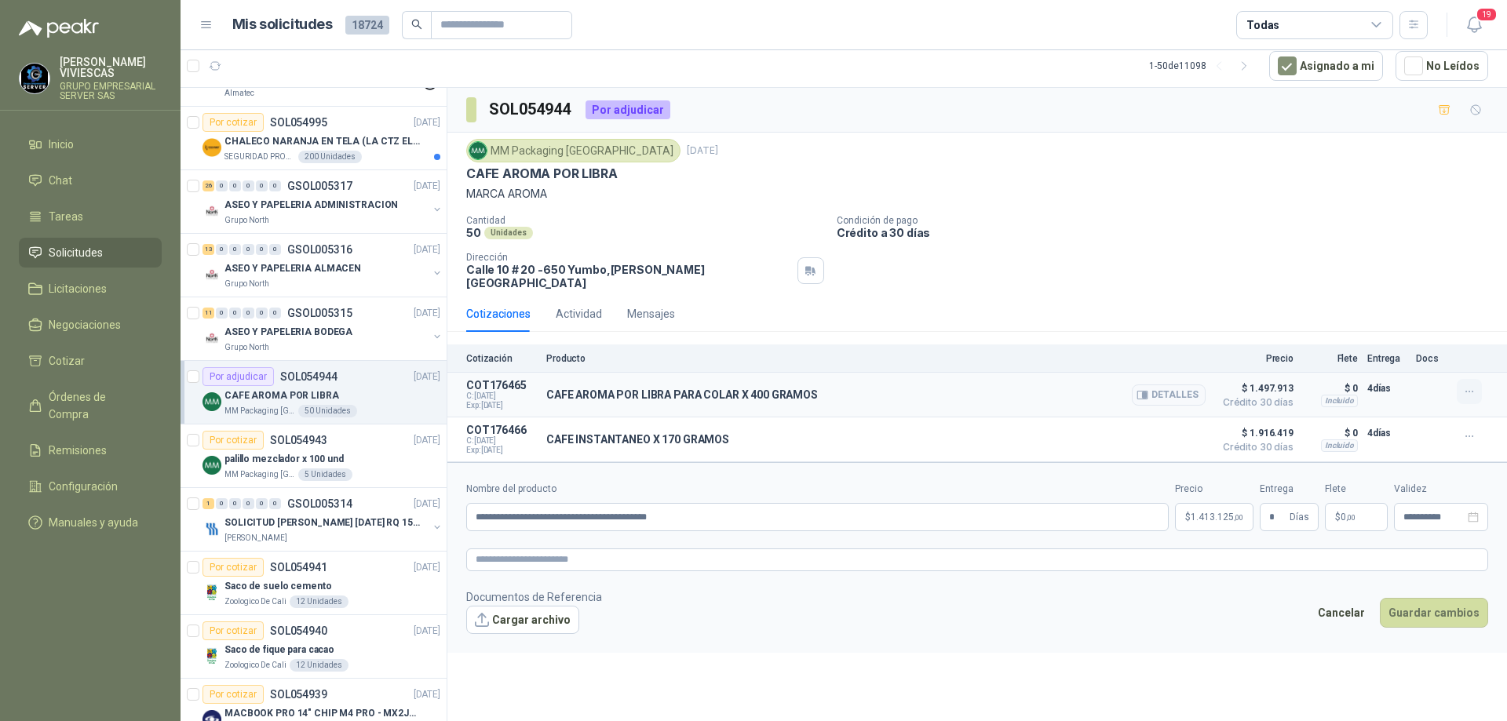
click at [1469, 388] on button "button" at bounding box center [1468, 391] width 25 height 25
click at [1416, 319] on button "Editar" at bounding box center [1438, 317] width 126 height 25
click at [1487, 317] on icon "button" at bounding box center [1488, 318] width 12 height 12
click at [1157, 385] on button "Detalles" at bounding box center [1169, 395] width 74 height 21
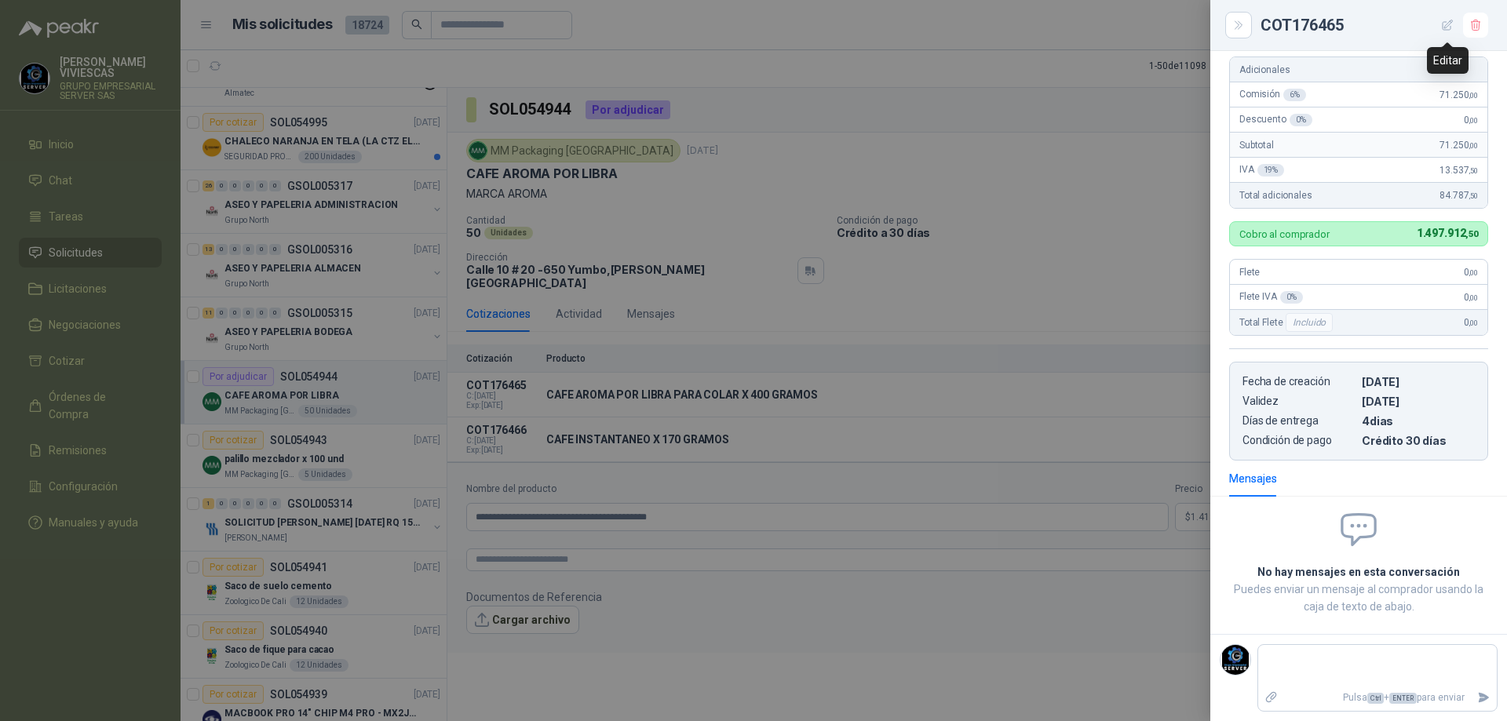
click at [1449, 25] on icon "button" at bounding box center [1447, 25] width 13 height 13
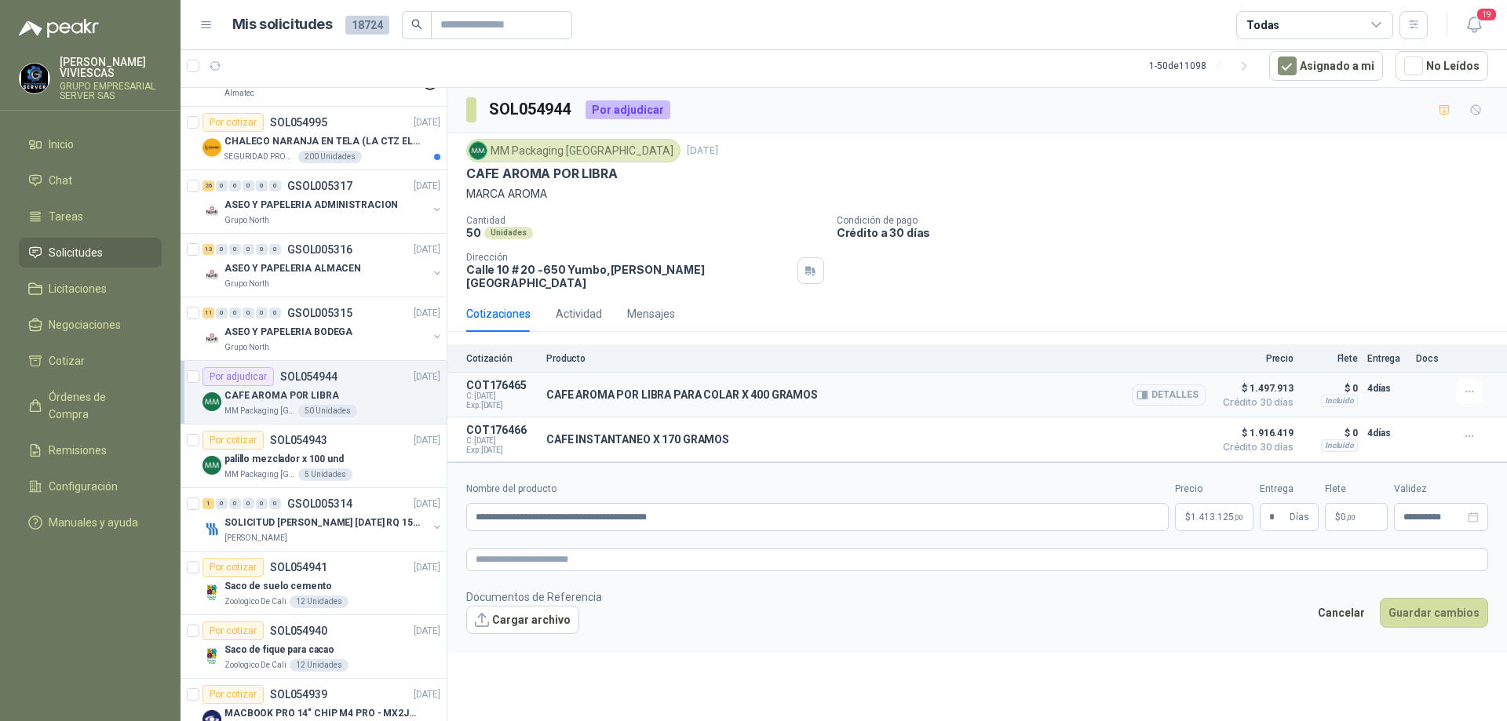
click at [1250, 385] on span "$ 1.497.913" at bounding box center [1254, 388] width 78 height 19
click at [1166, 388] on button "Detalles" at bounding box center [1169, 395] width 74 height 21
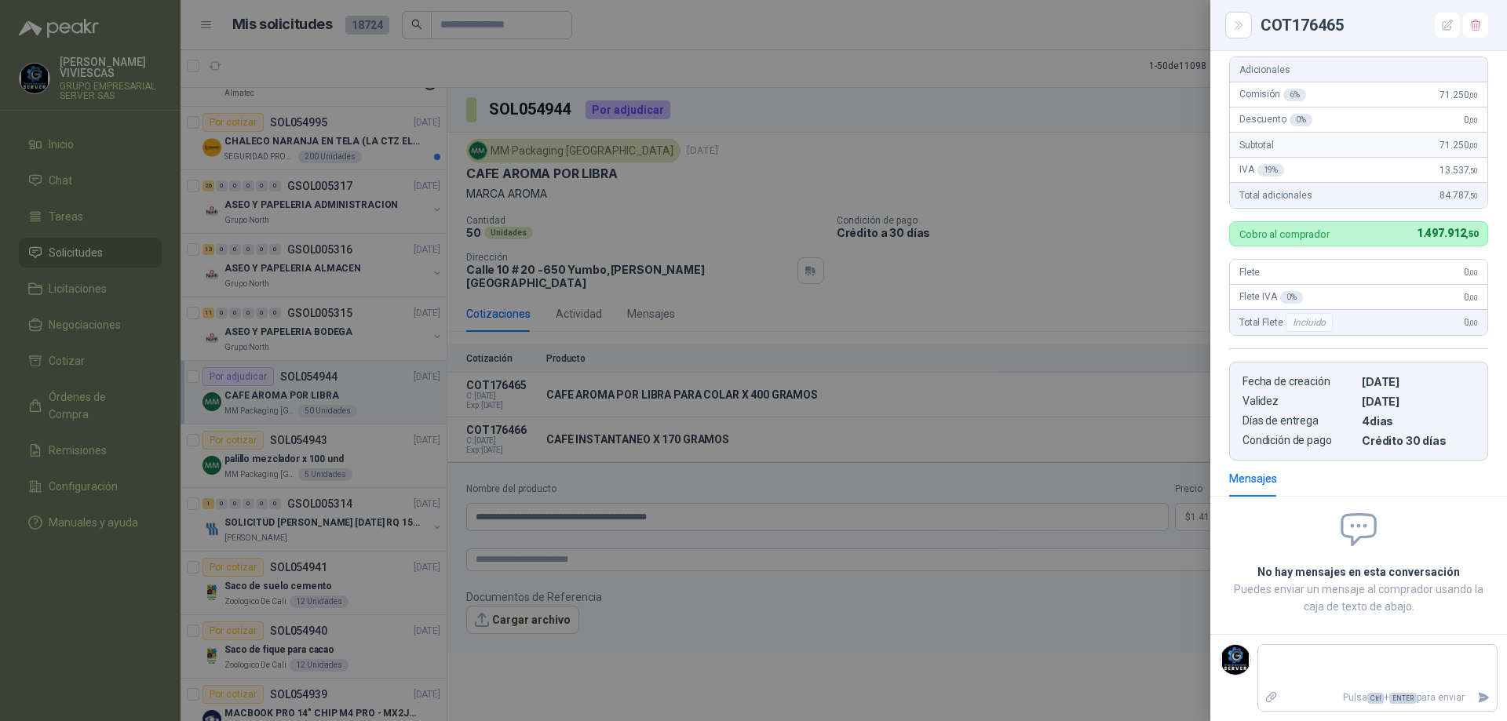
click at [1260, 173] on div "19 %" at bounding box center [1270, 170] width 27 height 13
click at [1442, 22] on icon "button" at bounding box center [1447, 25] width 13 height 13
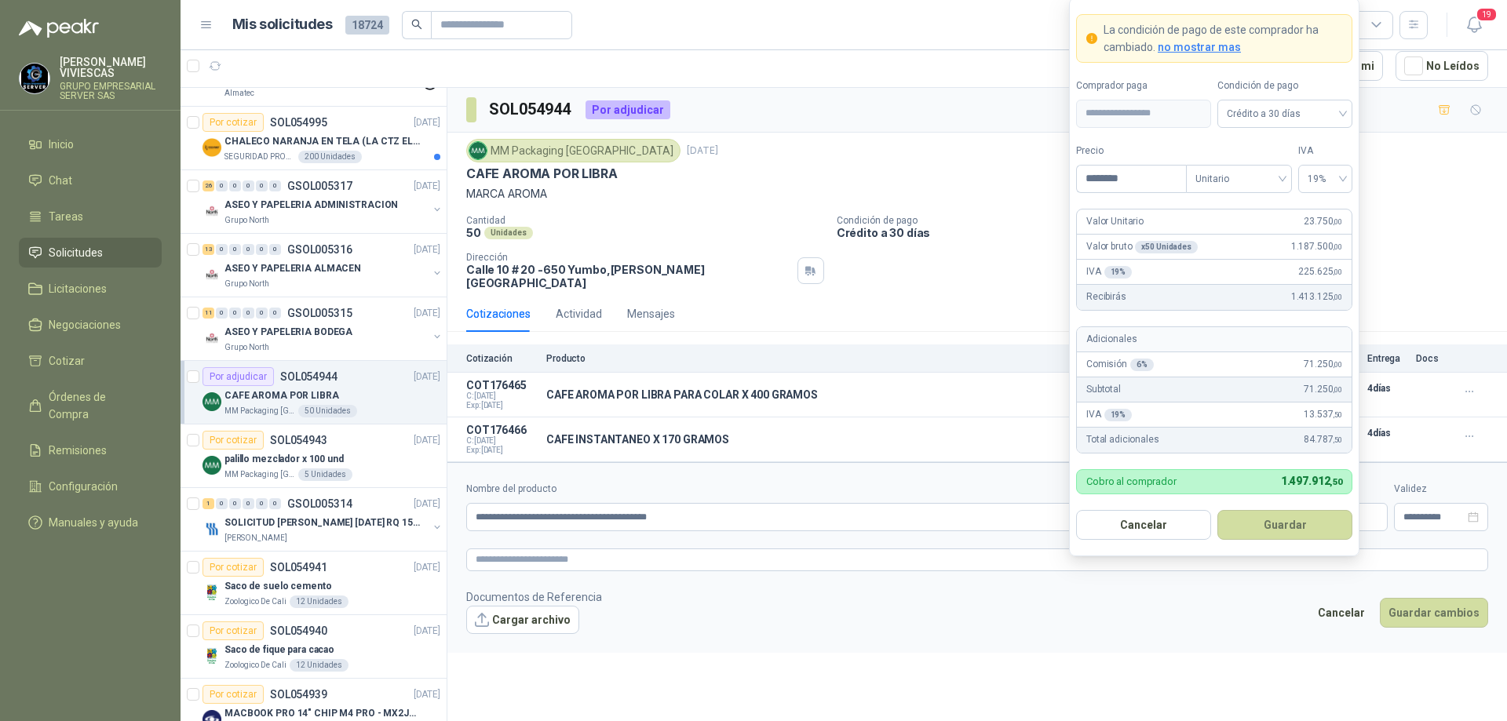
click at [1219, 510] on body "[PERSON_NAME] GRUPO EMPRESARIAL SERVER SAS Inicio Chat Tareas Solicitudes Licit…" at bounding box center [753, 360] width 1507 height 721
click at [1347, 177] on div "19%" at bounding box center [1325, 179] width 54 height 28
click at [1323, 230] on div "5%" at bounding box center [1325, 236] width 29 height 17
click at [1272, 519] on button "Guardar" at bounding box center [1284, 525] width 135 height 30
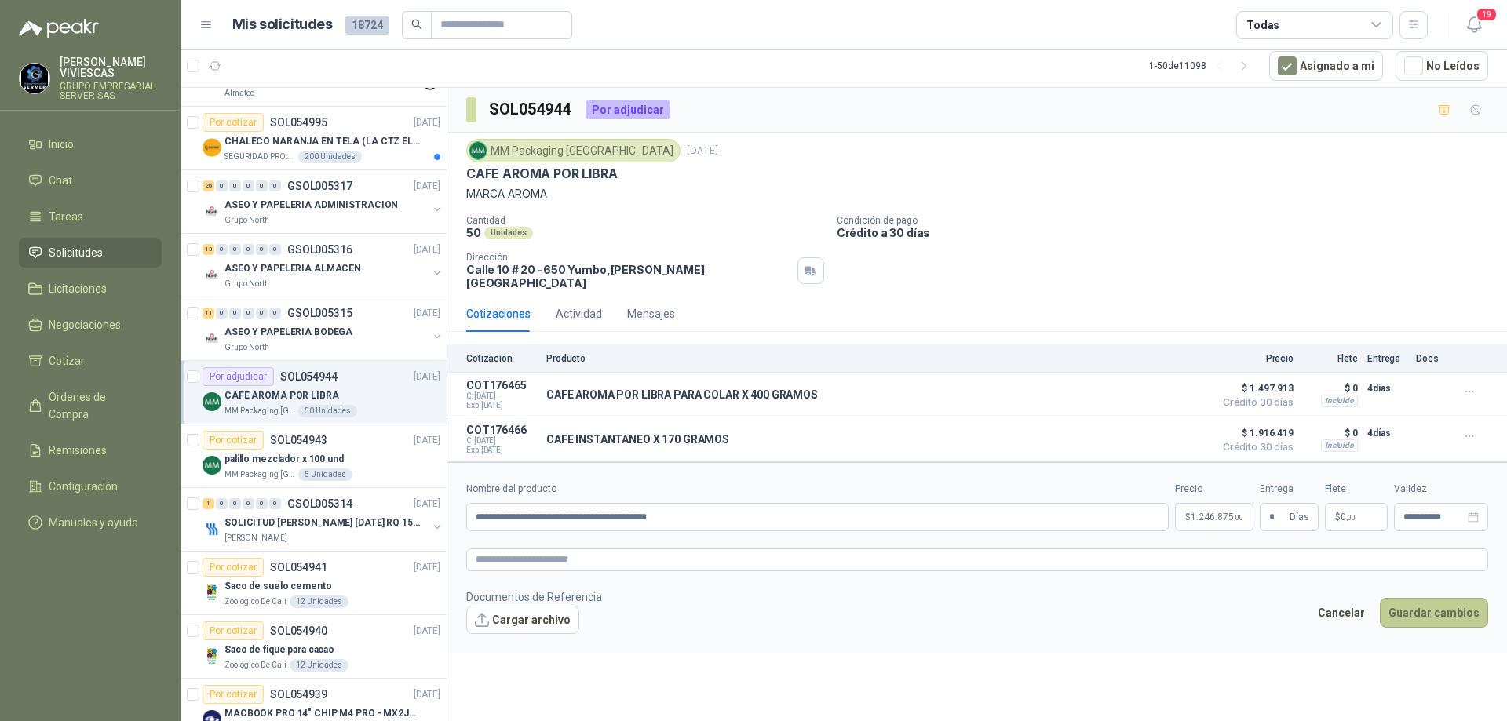
click at [1435, 605] on button "Guardar cambios" at bounding box center [1434, 613] width 108 height 30
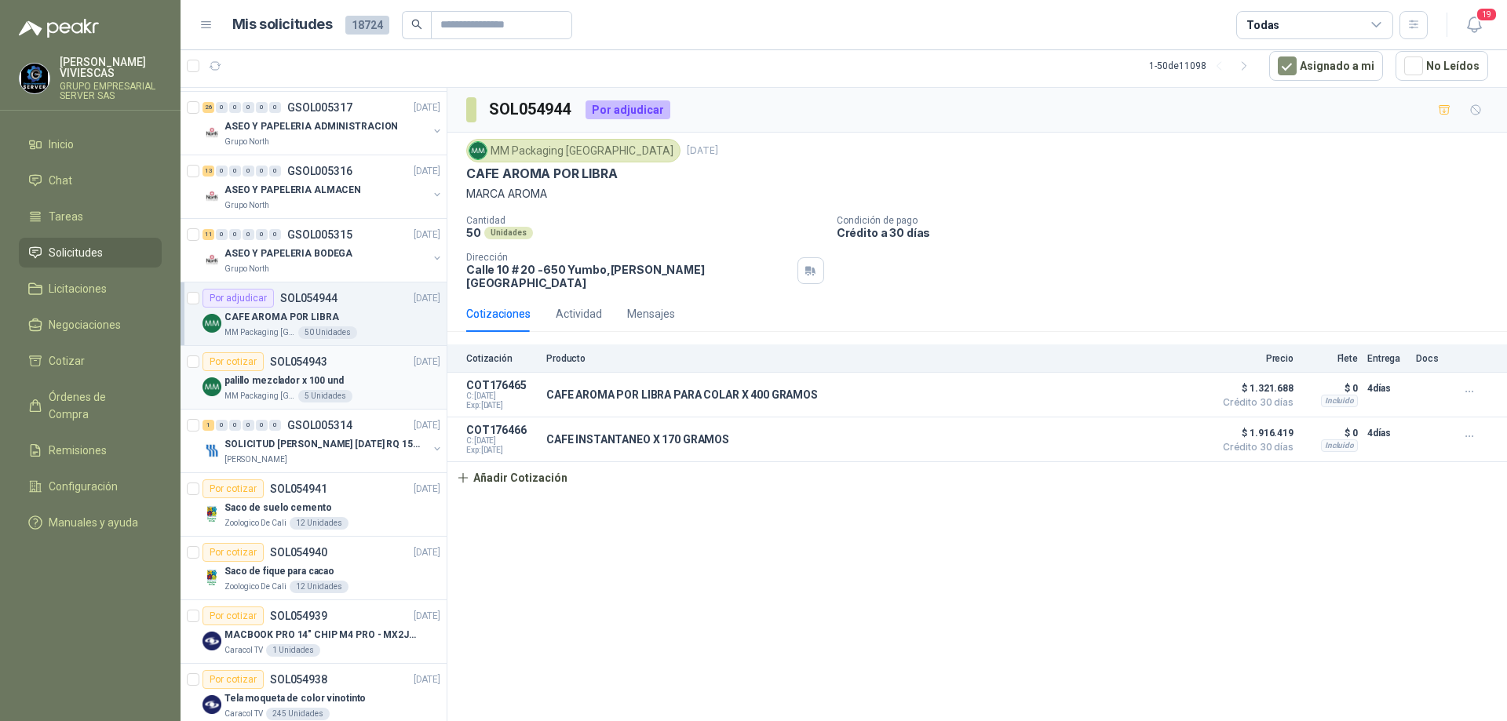
scroll to position [392, 0]
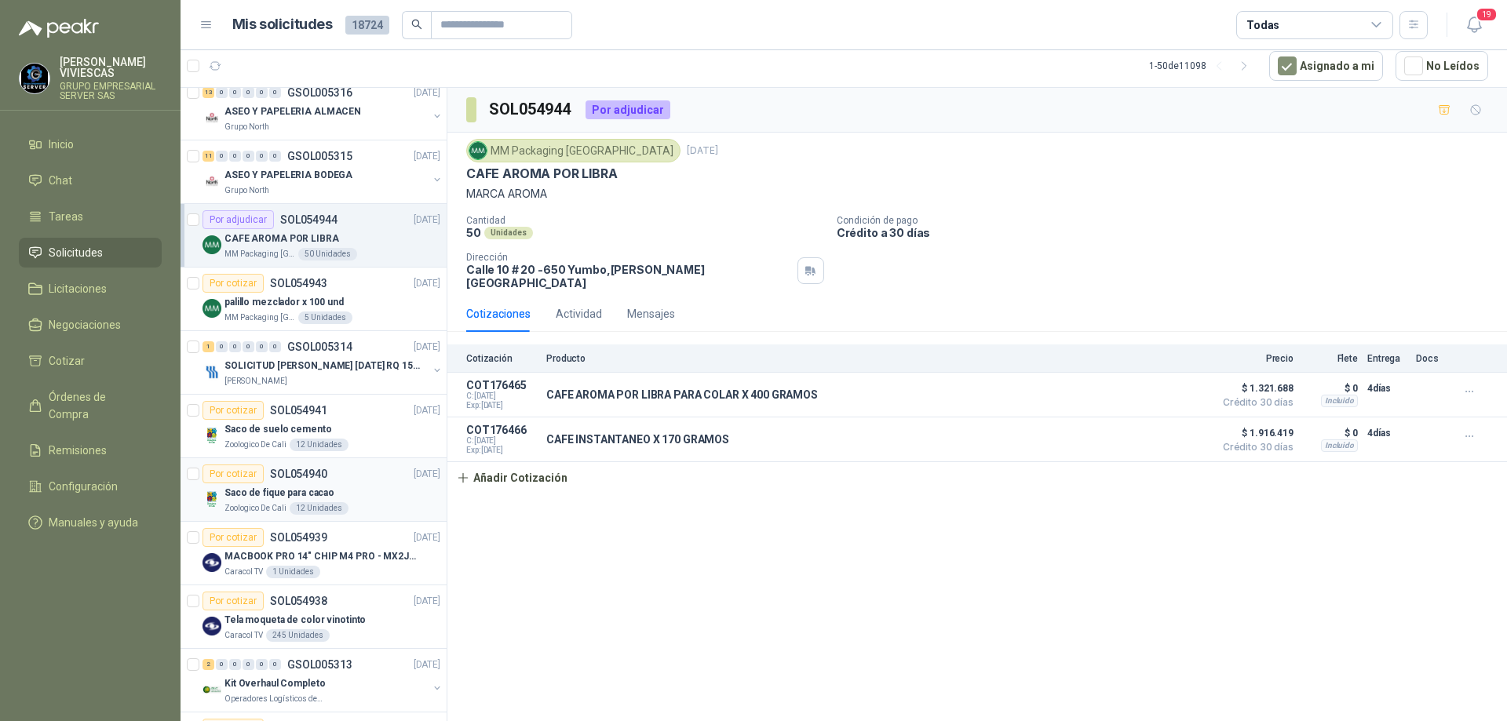
click at [345, 487] on div "Saco de fique para cacao" at bounding box center [332, 492] width 216 height 19
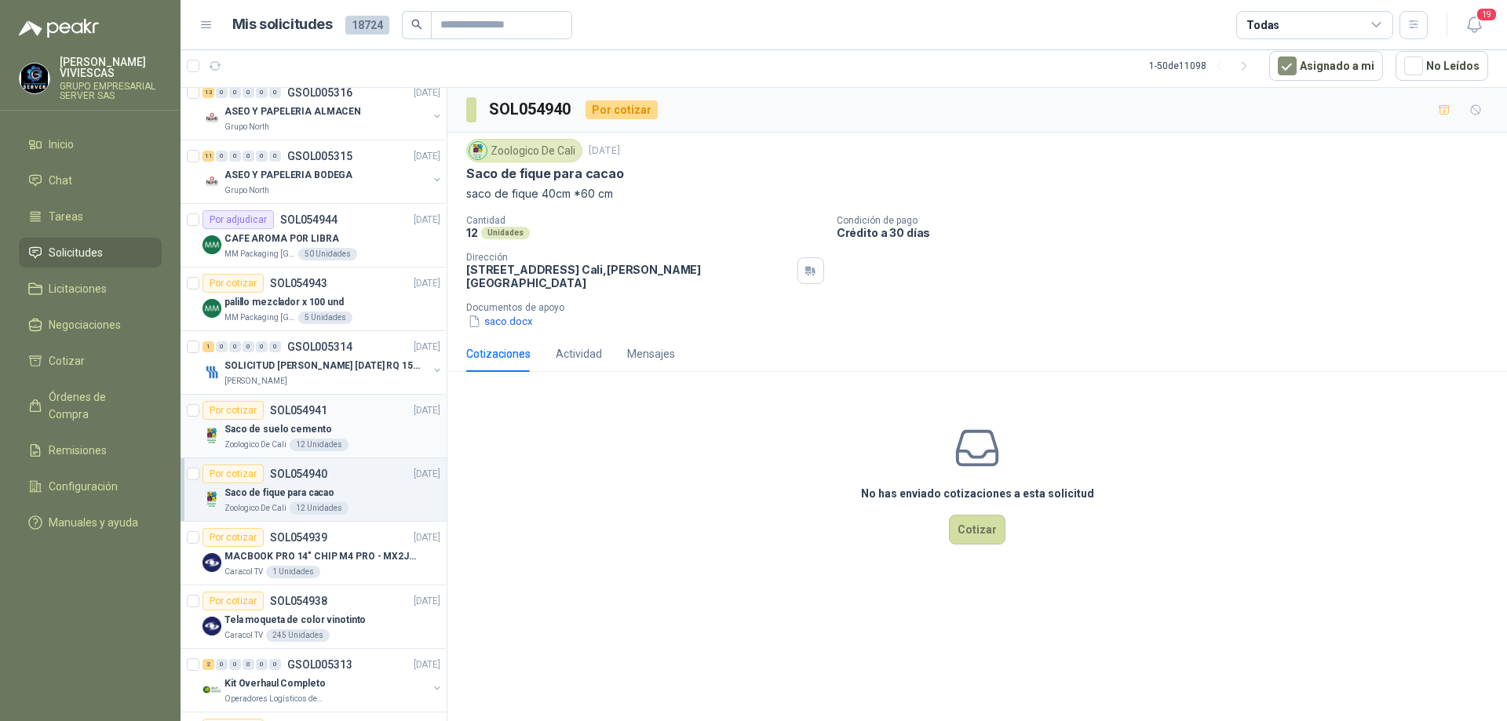
click at [341, 420] on div "Saco de suelo cemento" at bounding box center [332, 429] width 216 height 19
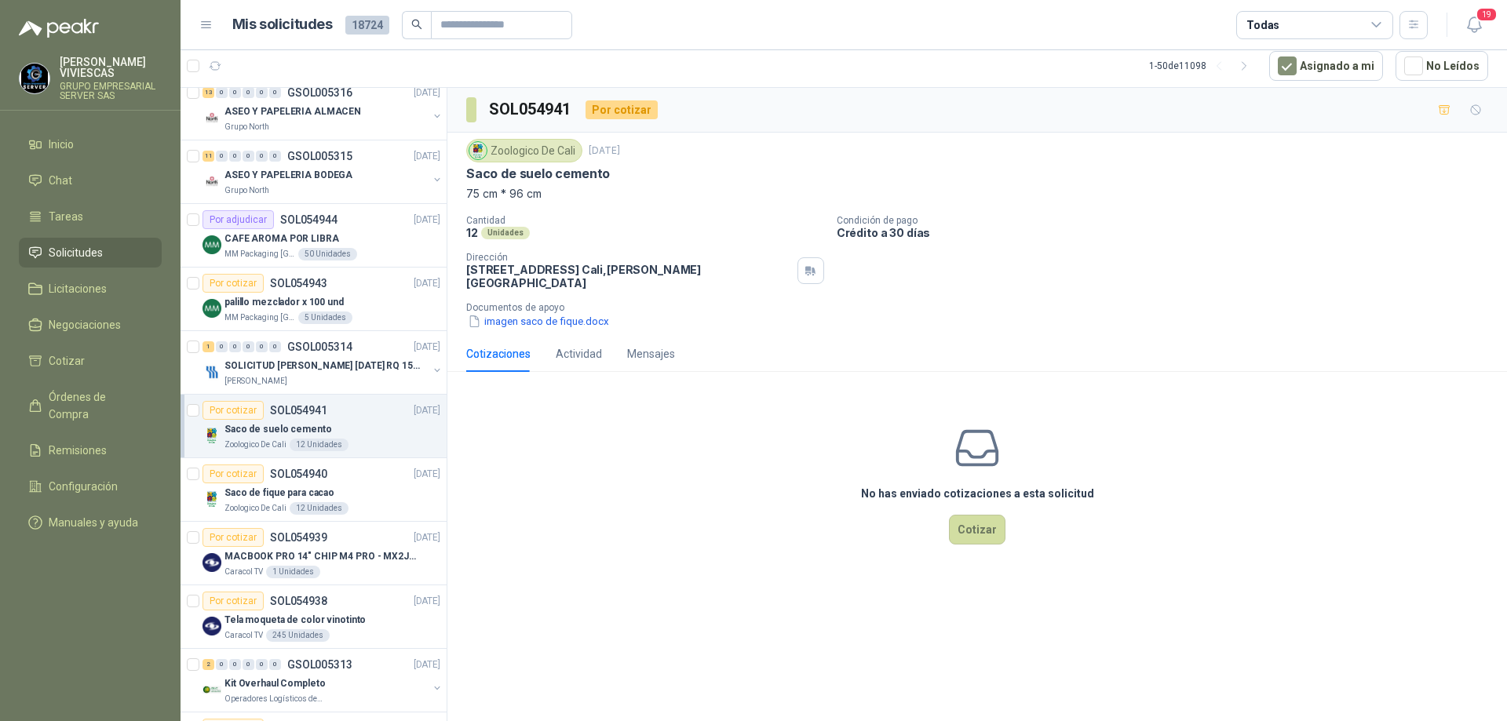
scroll to position [549, 0]
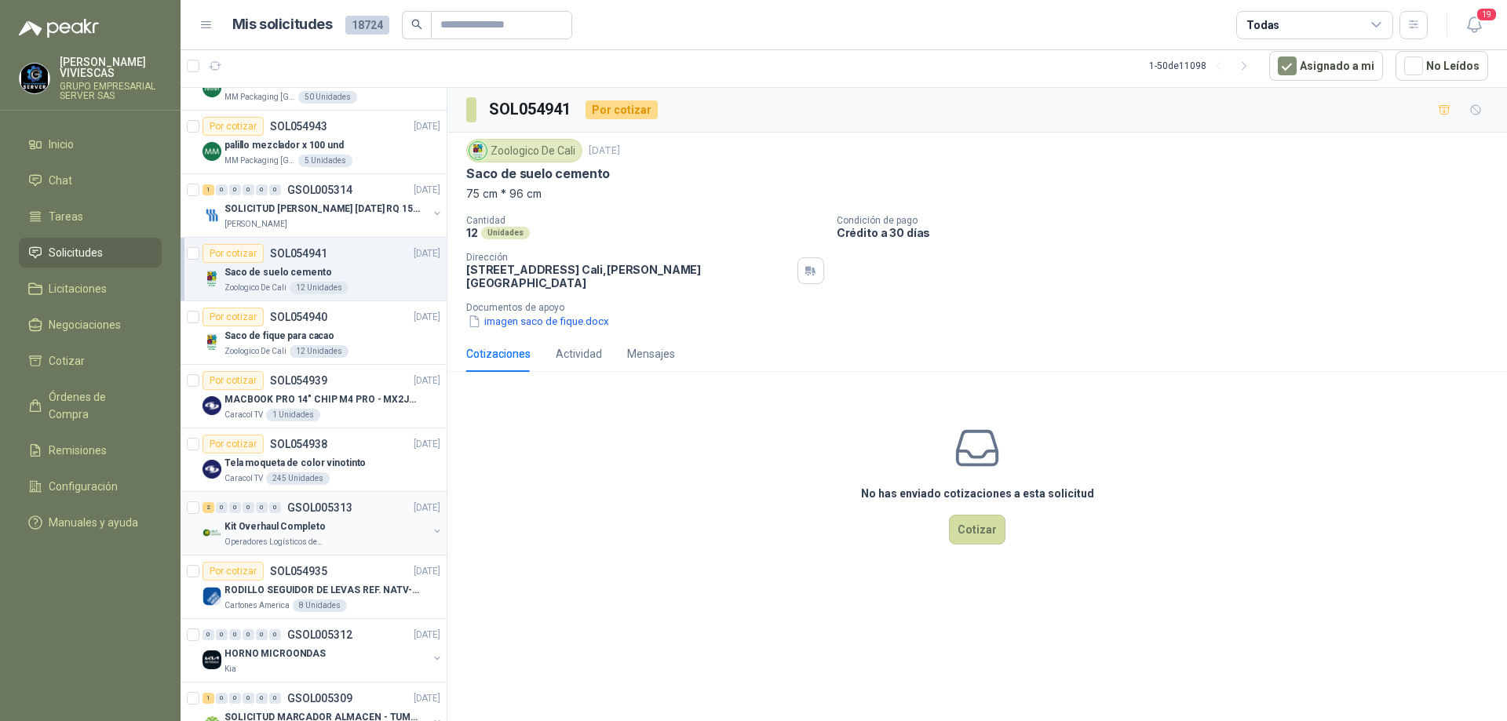
click at [342, 541] on div "Operadores Logísticos del Caribe" at bounding box center [325, 542] width 203 height 13
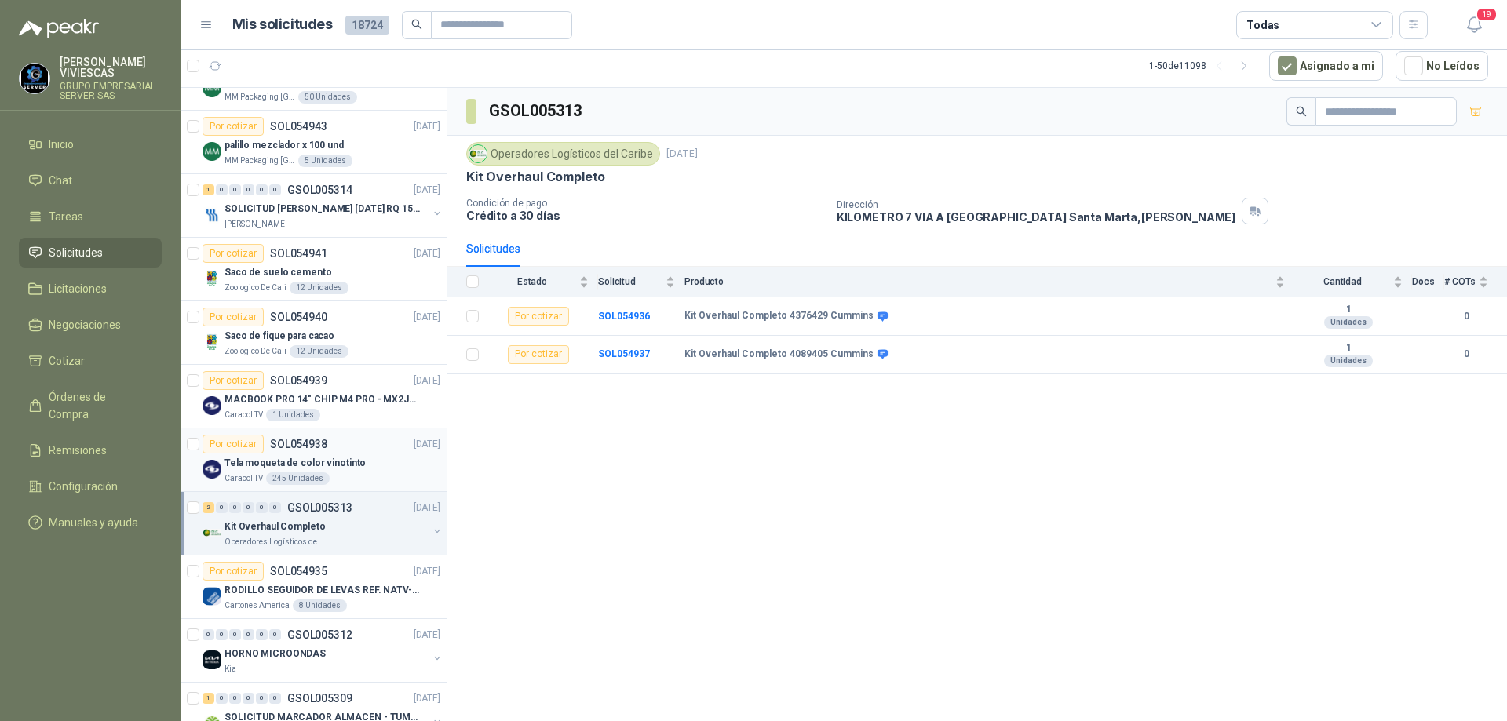
scroll to position [706, 0]
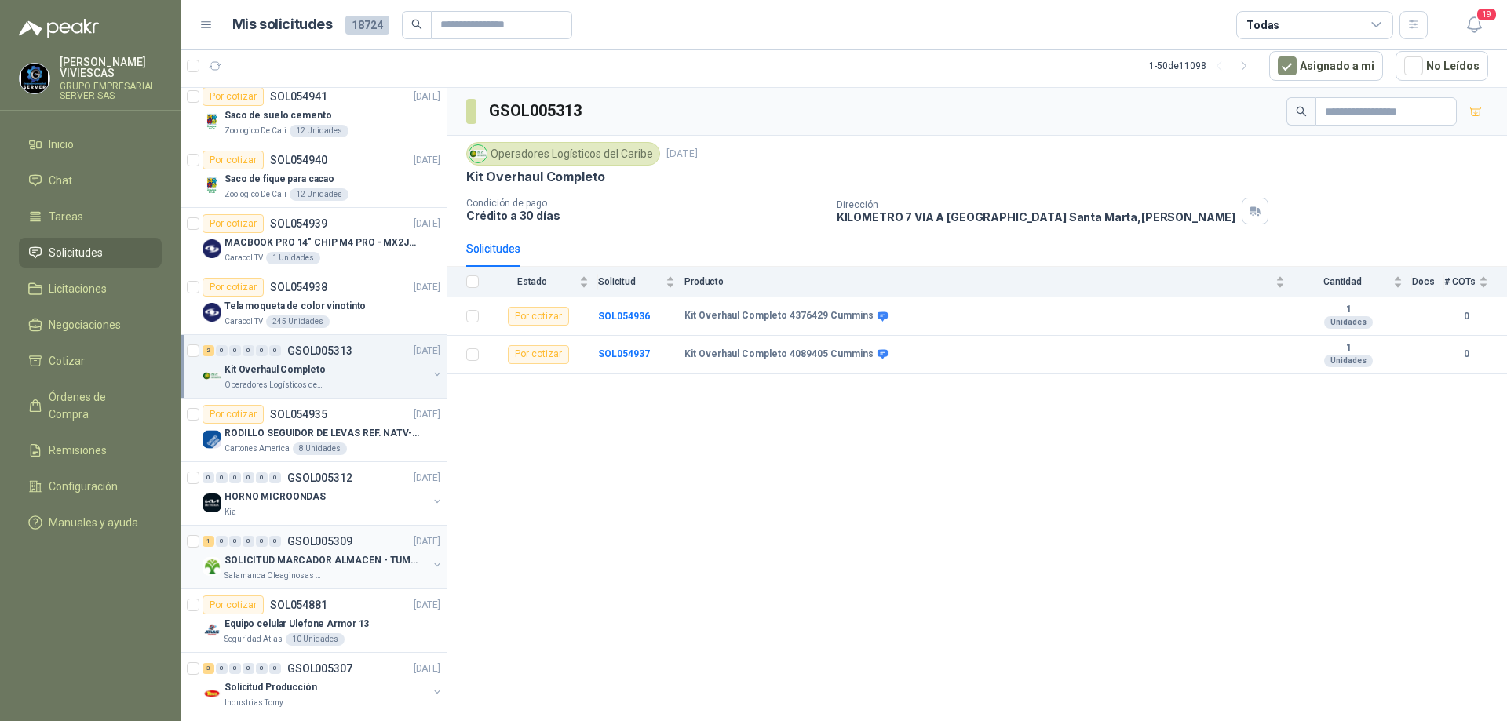
click at [366, 560] on p "SOLICITUD MARCADOR ALMACEN - TUMACO" at bounding box center [321, 560] width 195 height 15
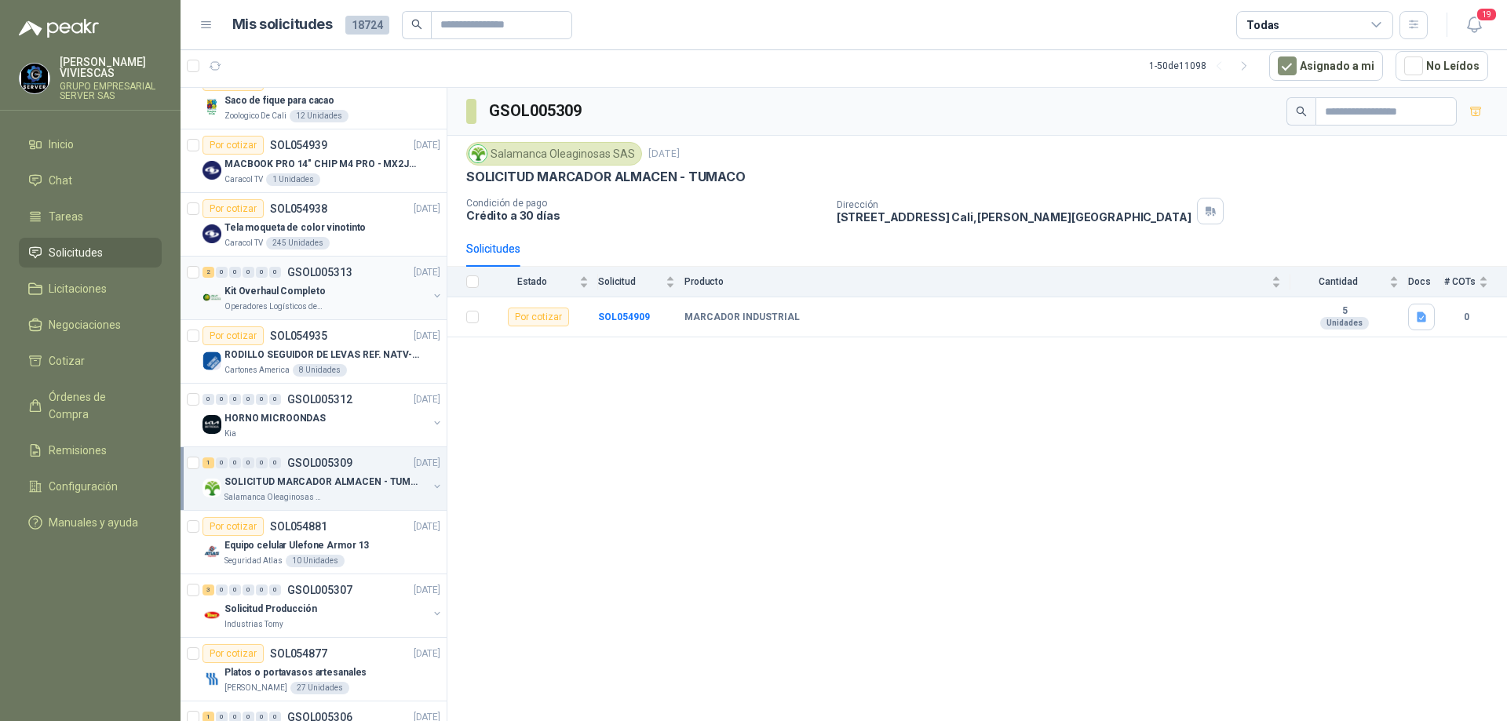
scroll to position [863, 0]
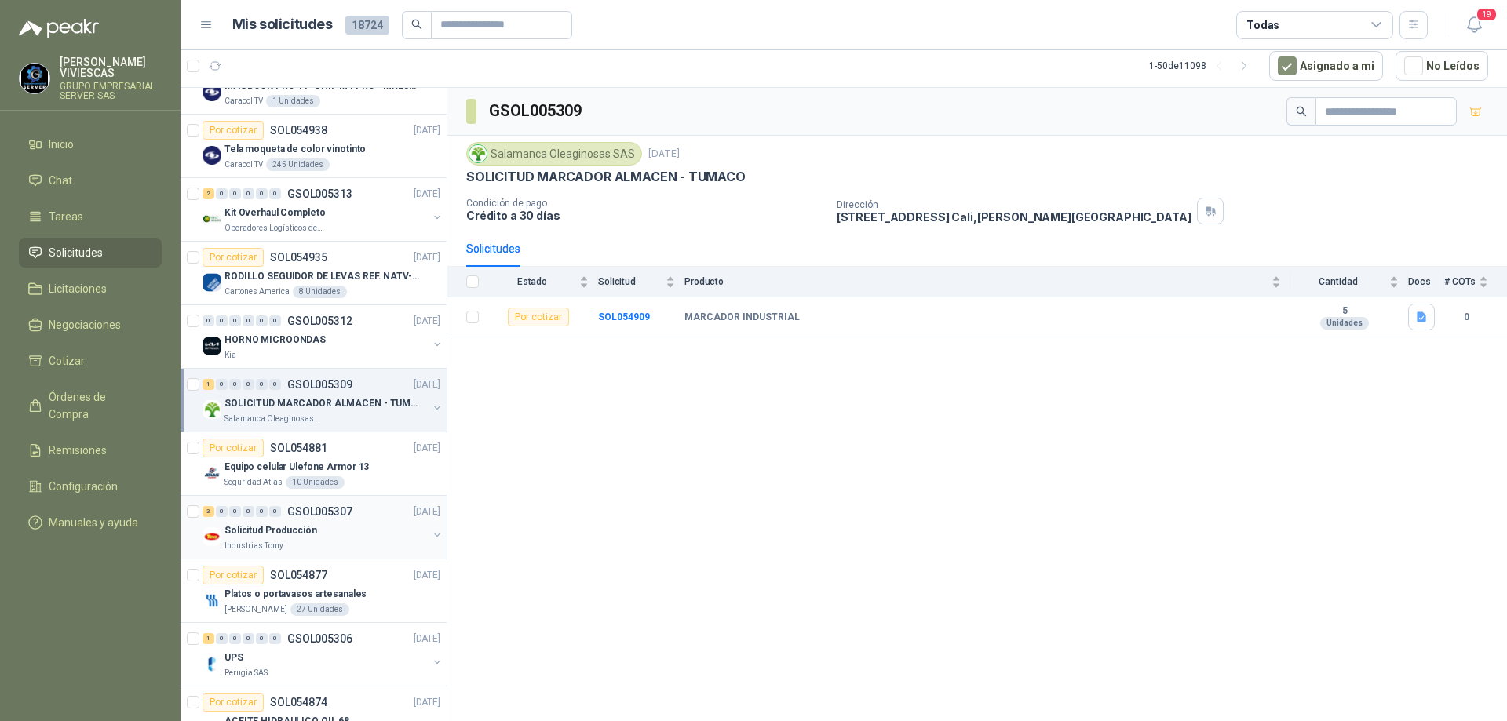
click at [348, 531] on div "Solicitud Producción" at bounding box center [325, 530] width 203 height 19
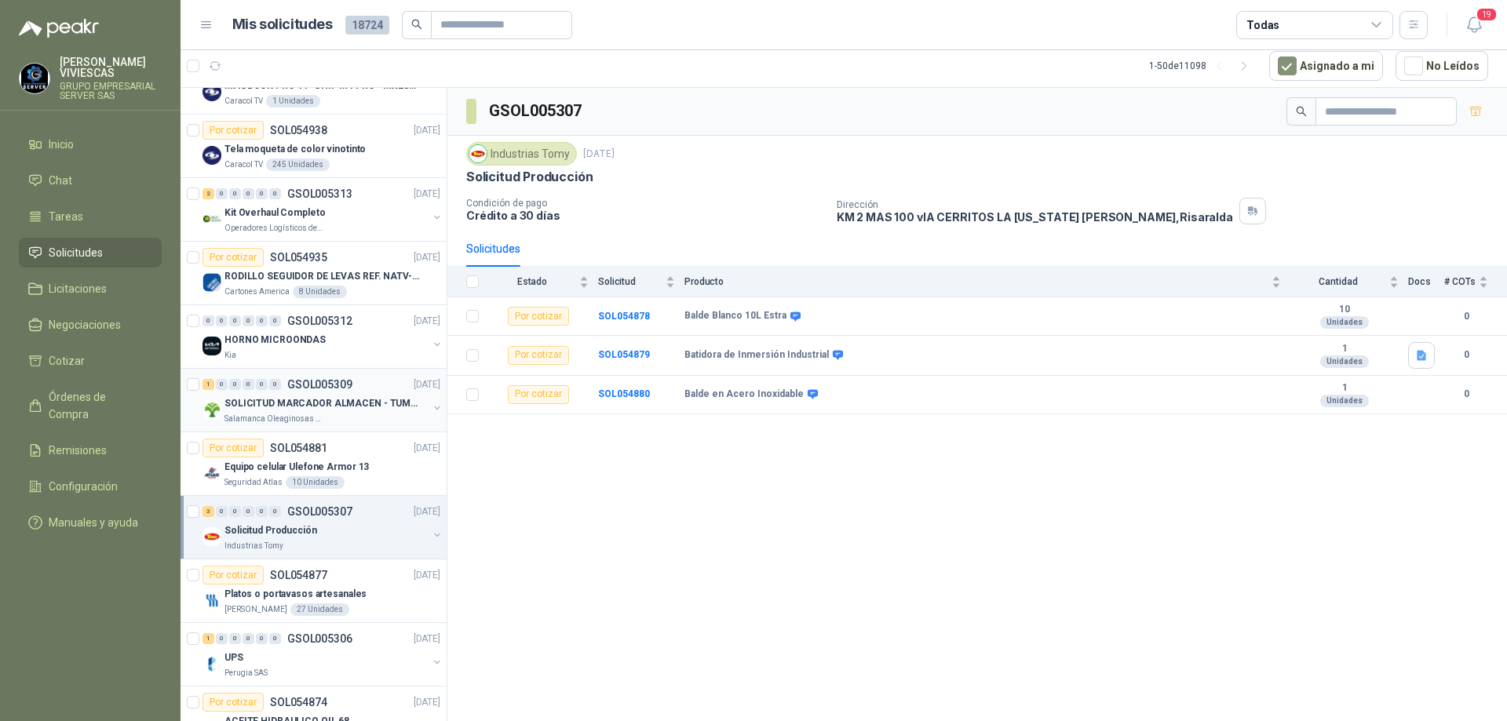
scroll to position [1020, 0]
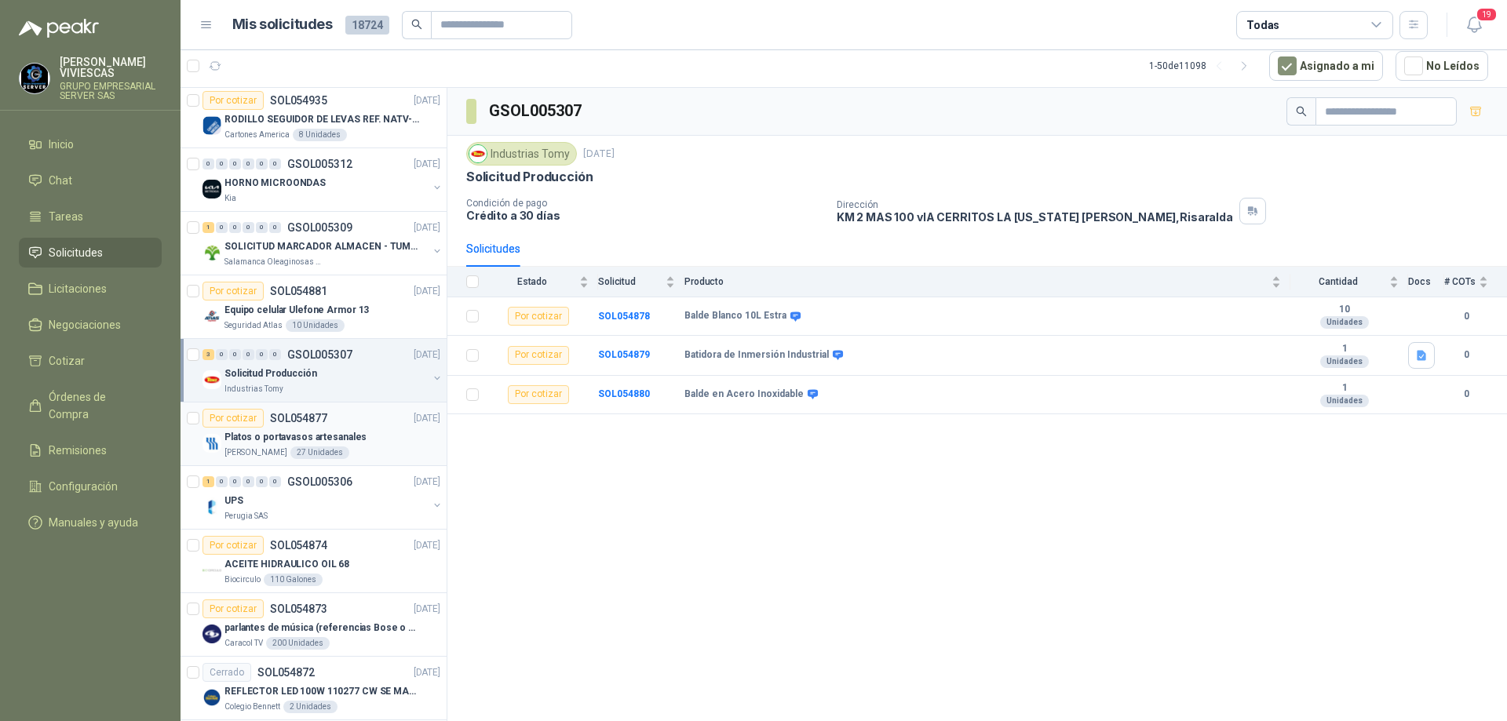
click at [365, 451] on div "[PERSON_NAME] 27 Unidades" at bounding box center [332, 453] width 216 height 13
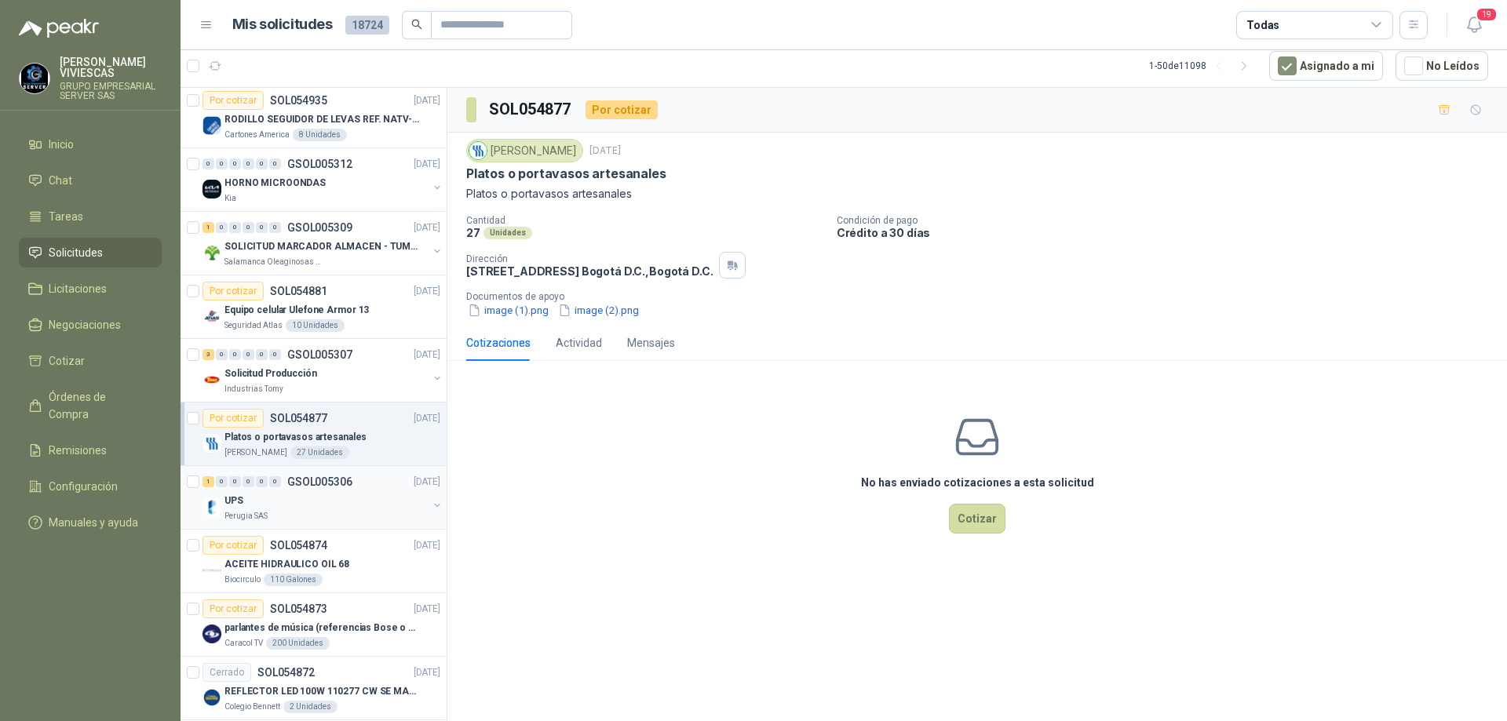
click at [344, 506] on div "UPS" at bounding box center [325, 500] width 203 height 19
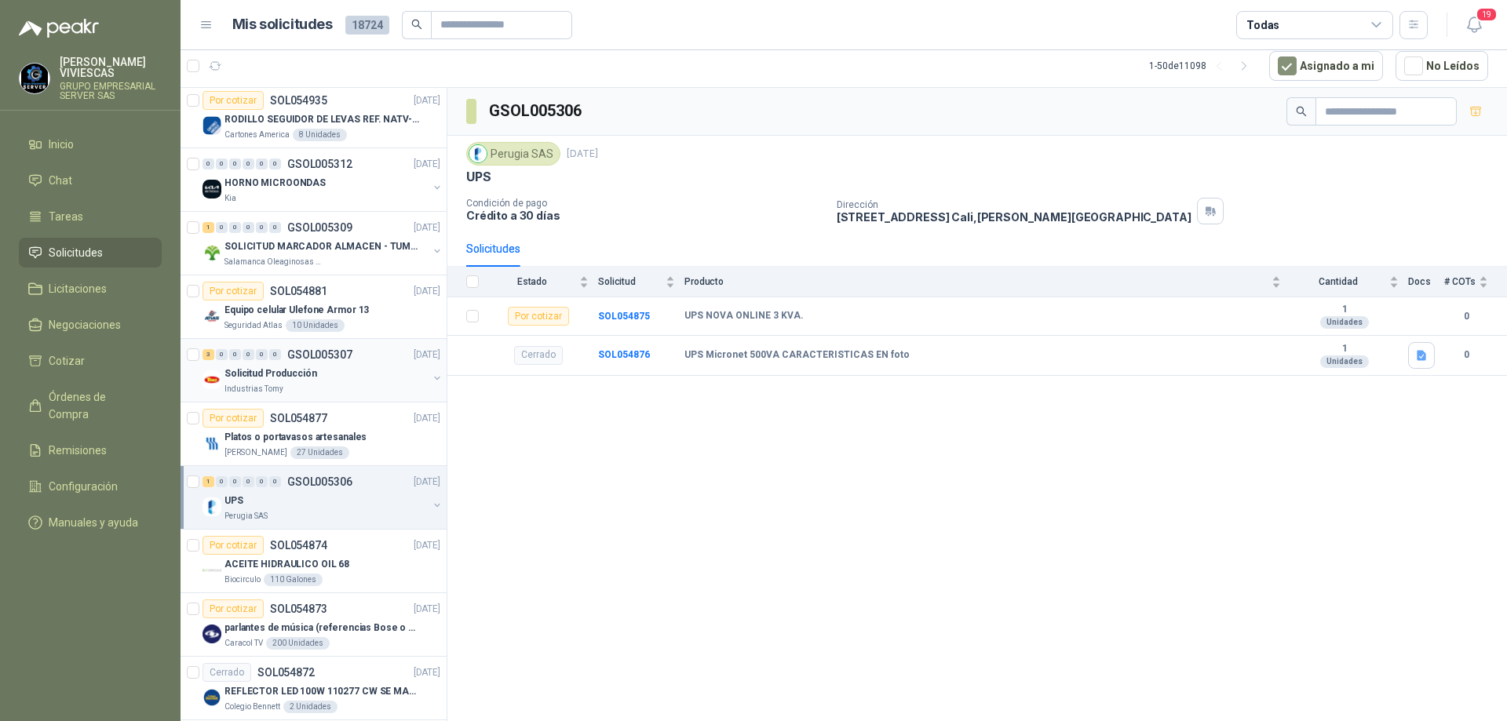
scroll to position [1177, 0]
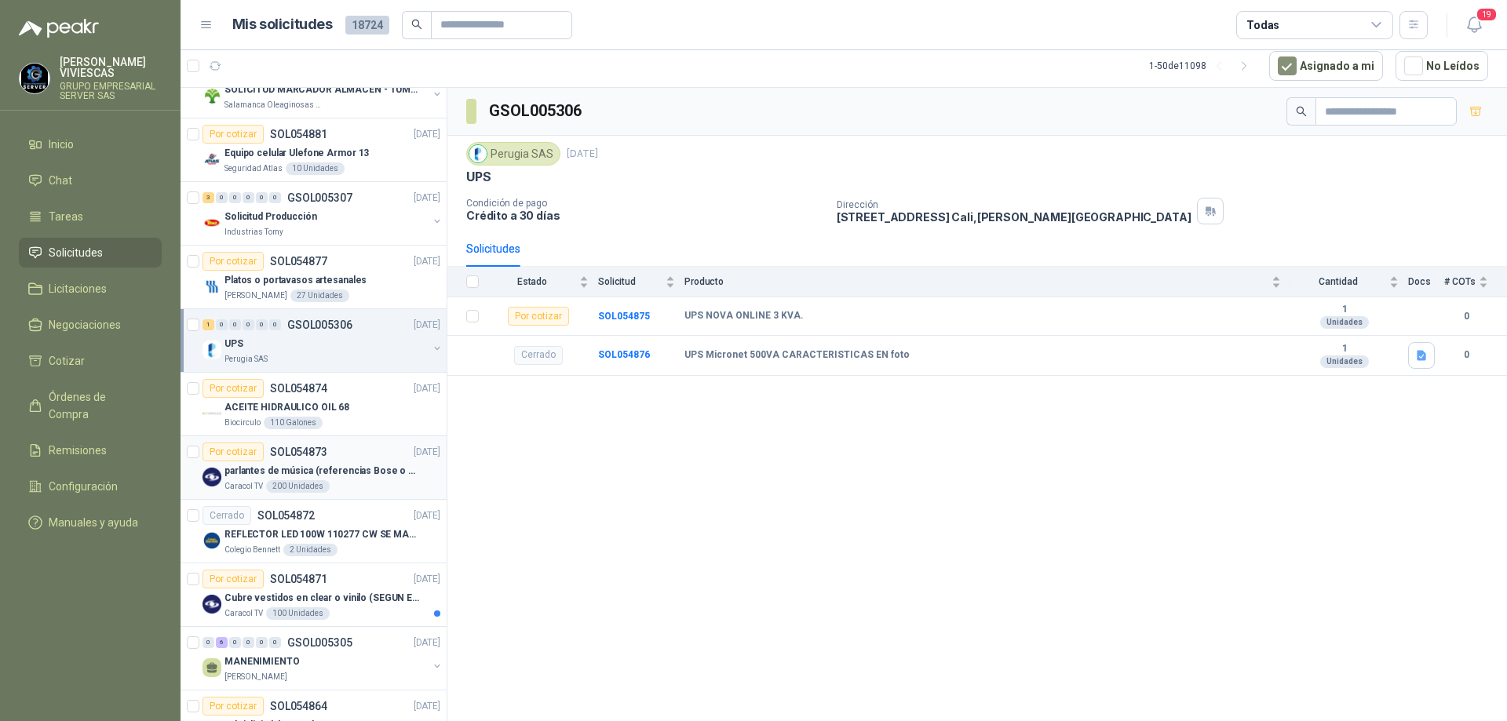
click at [324, 450] on p "SOL054873" at bounding box center [298, 452] width 57 height 11
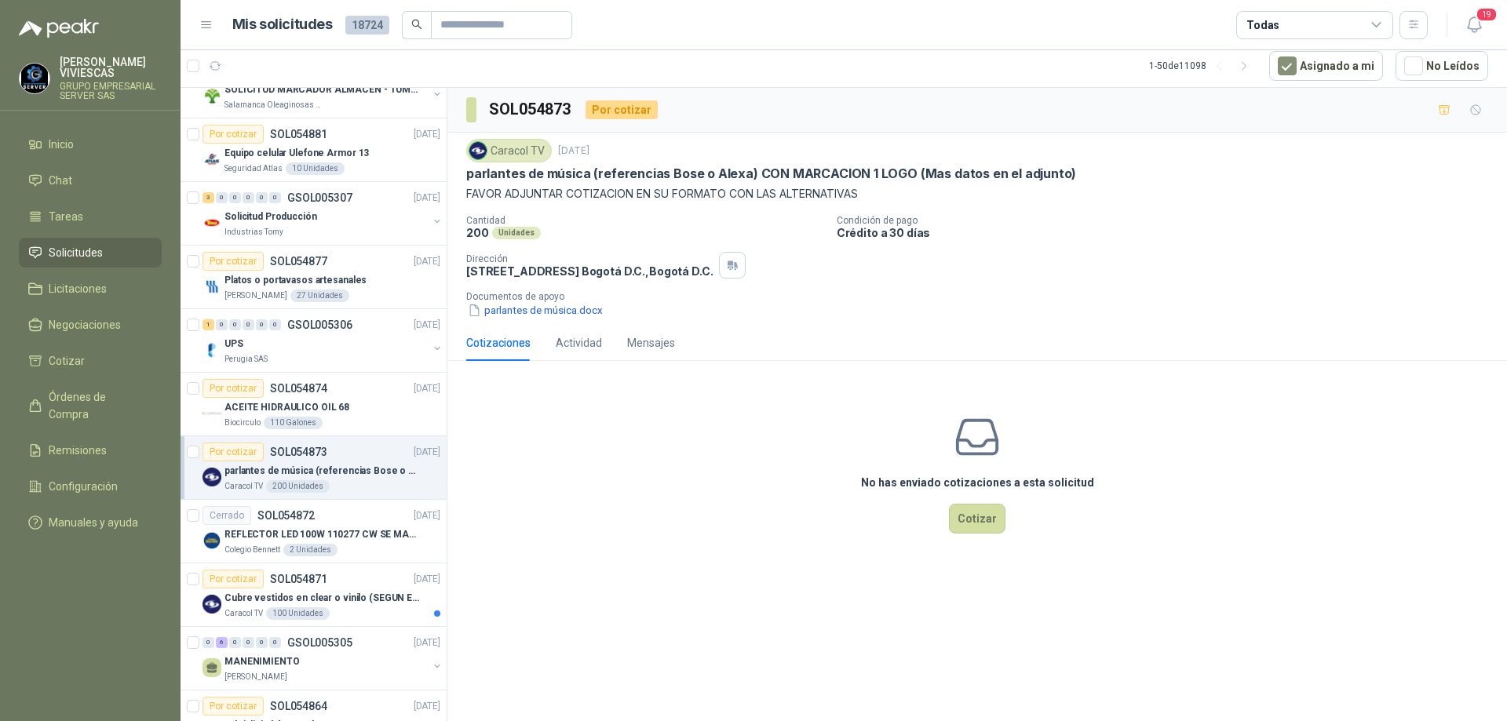
scroll to position [1256, 0]
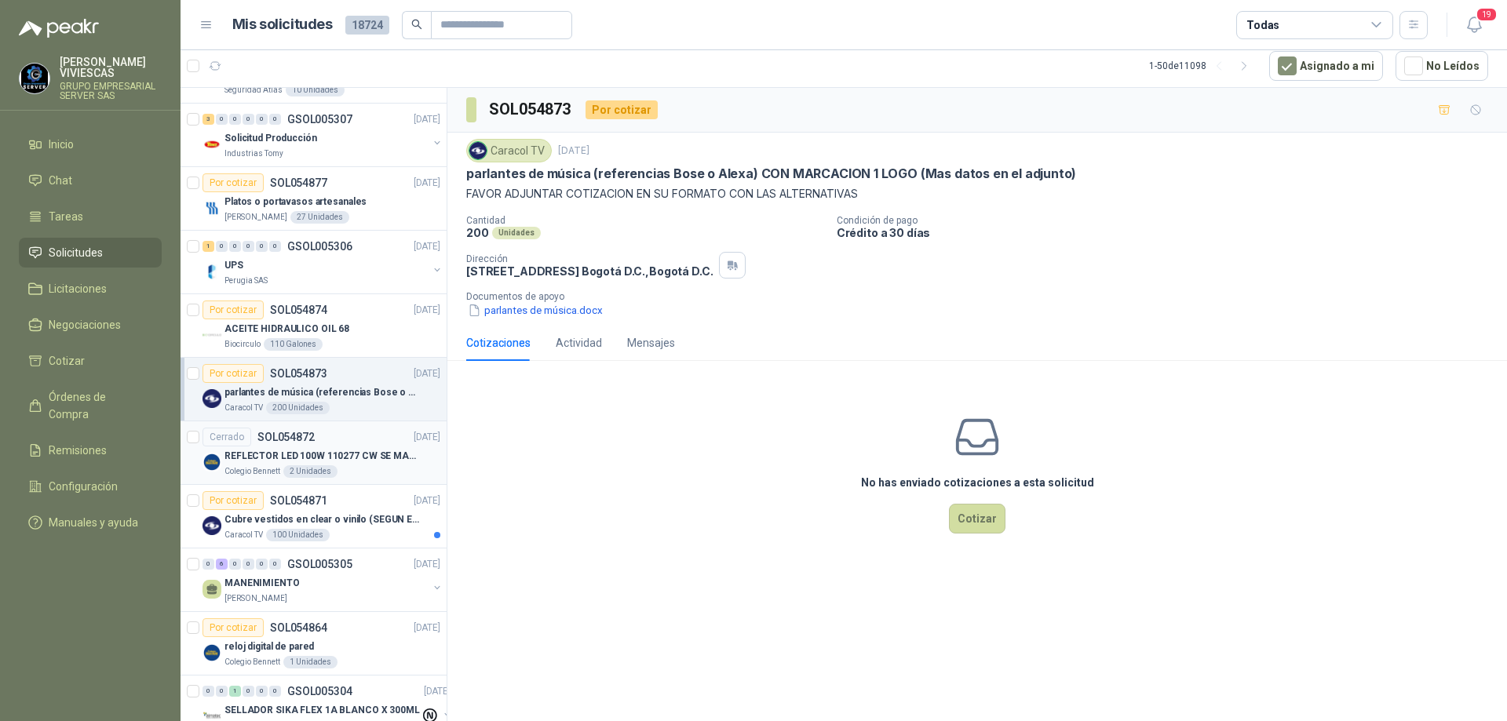
click at [335, 450] on p "REFLECTOR LED 100W 110277 CW SE MARCA: PILA BY PHILIPS" at bounding box center [321, 456] width 195 height 15
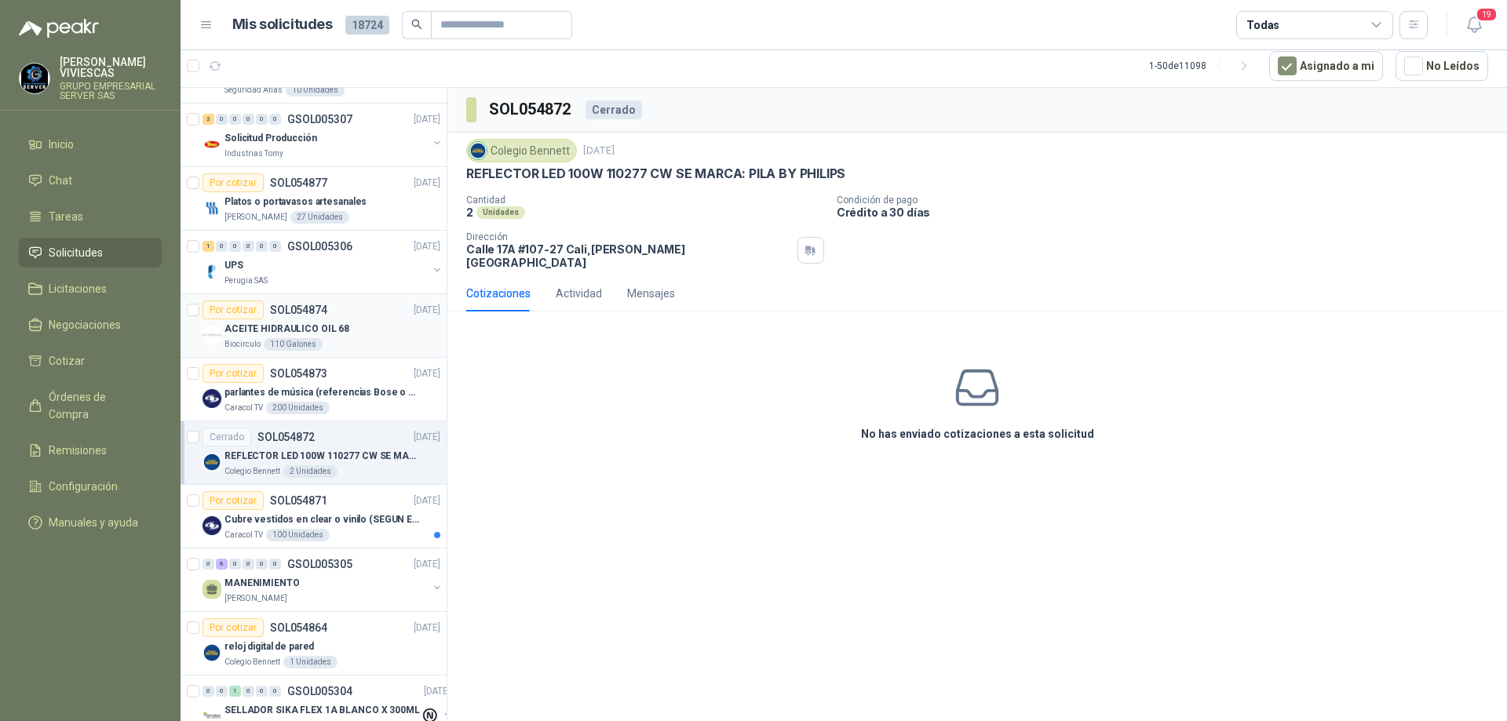
scroll to position [1413, 0]
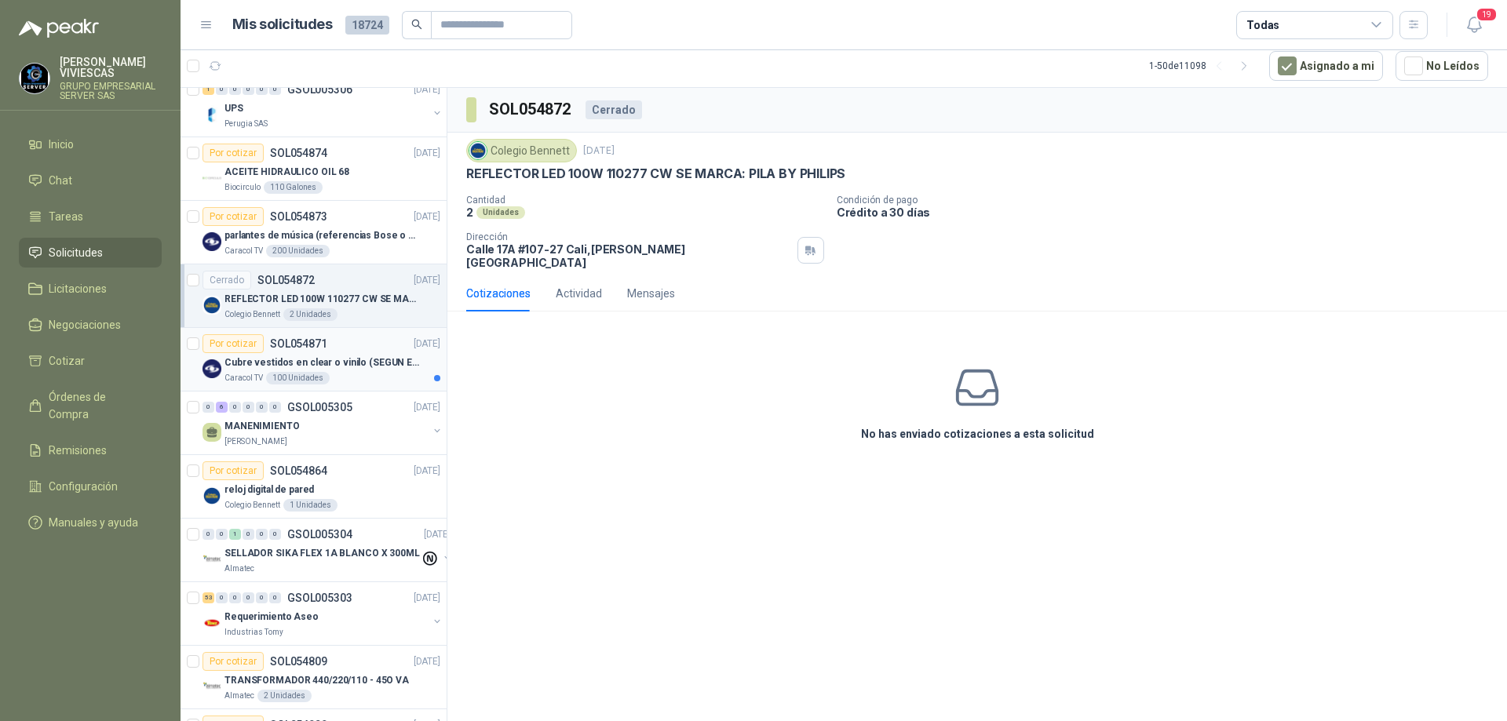
click at [370, 383] on div "Caracol TV 100 Unidades" at bounding box center [332, 378] width 216 height 13
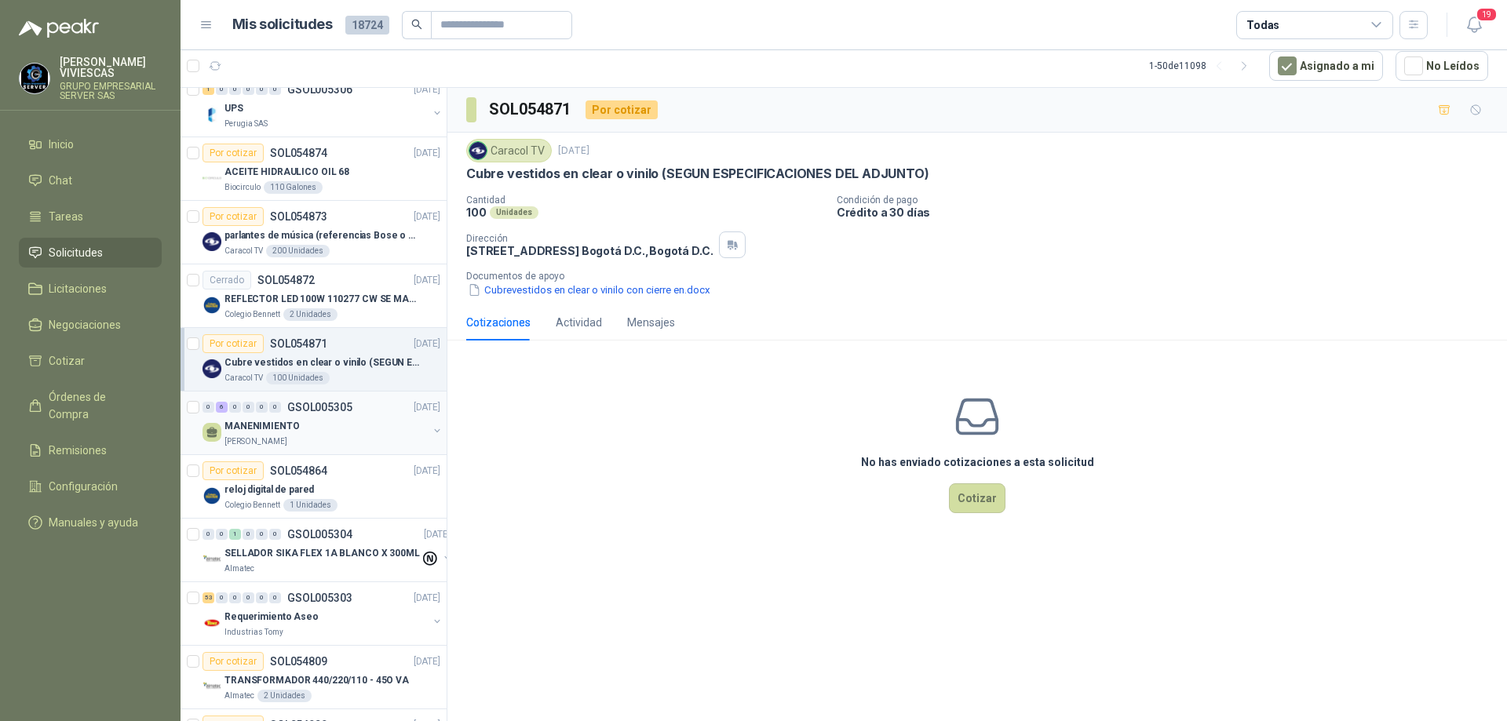
click at [350, 438] on div "[PERSON_NAME]" at bounding box center [325, 442] width 203 height 13
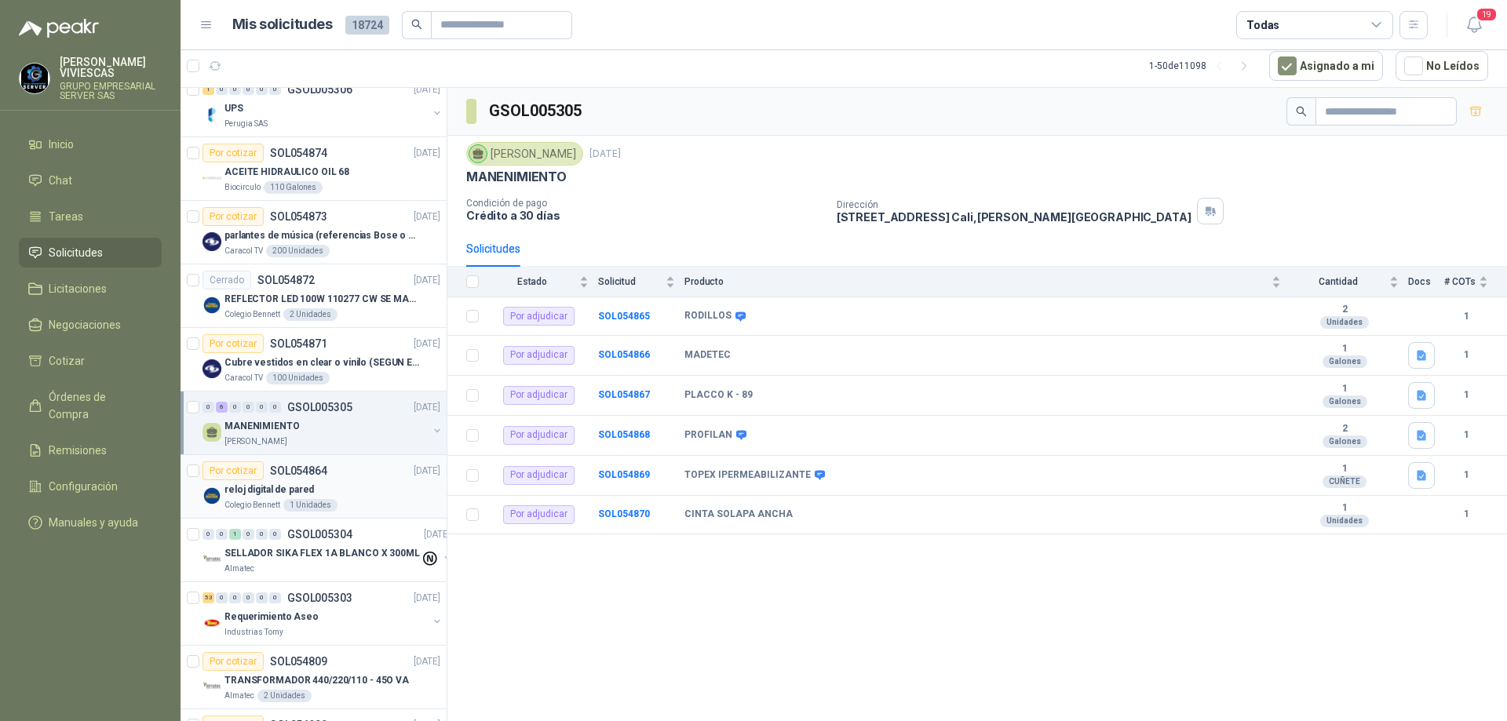
click at [355, 481] on div "reloj digital de pared" at bounding box center [332, 489] width 216 height 19
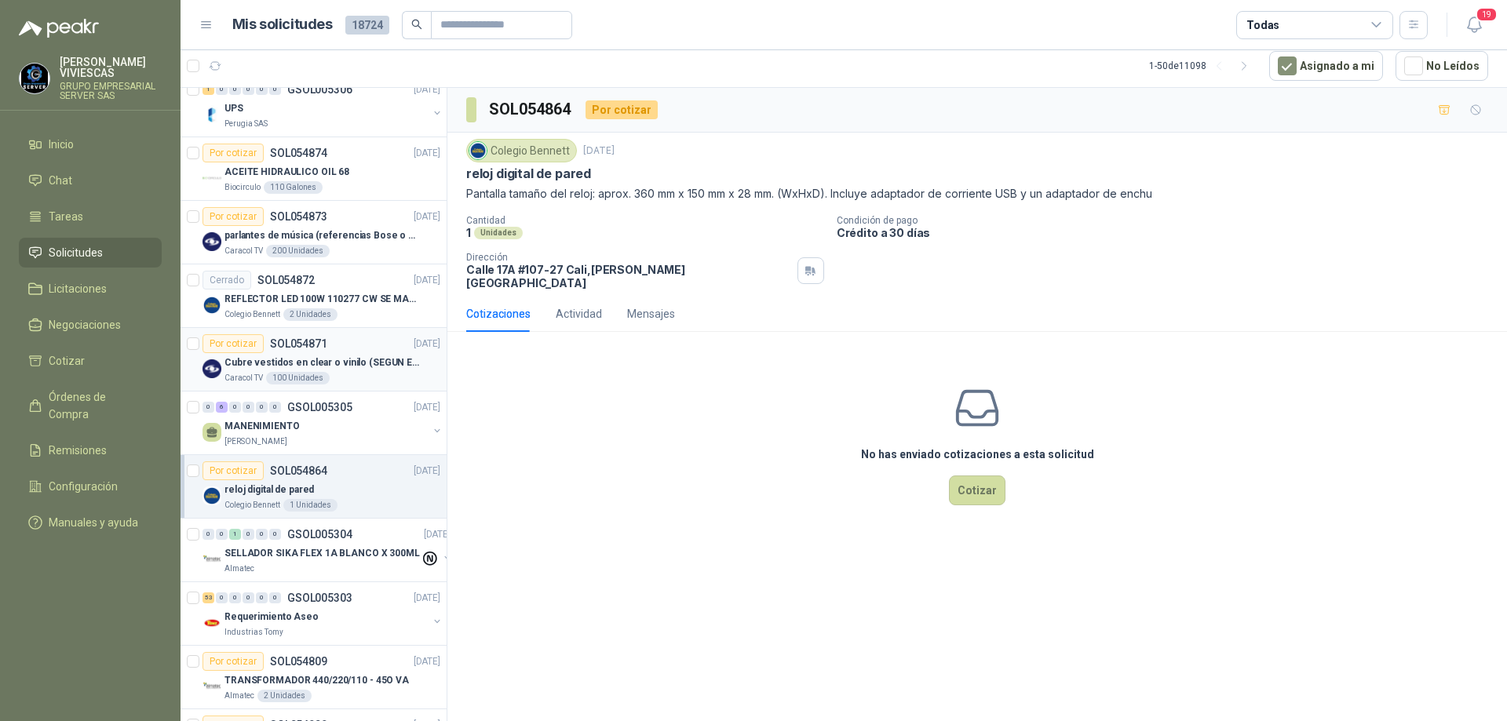
scroll to position [1569, 0]
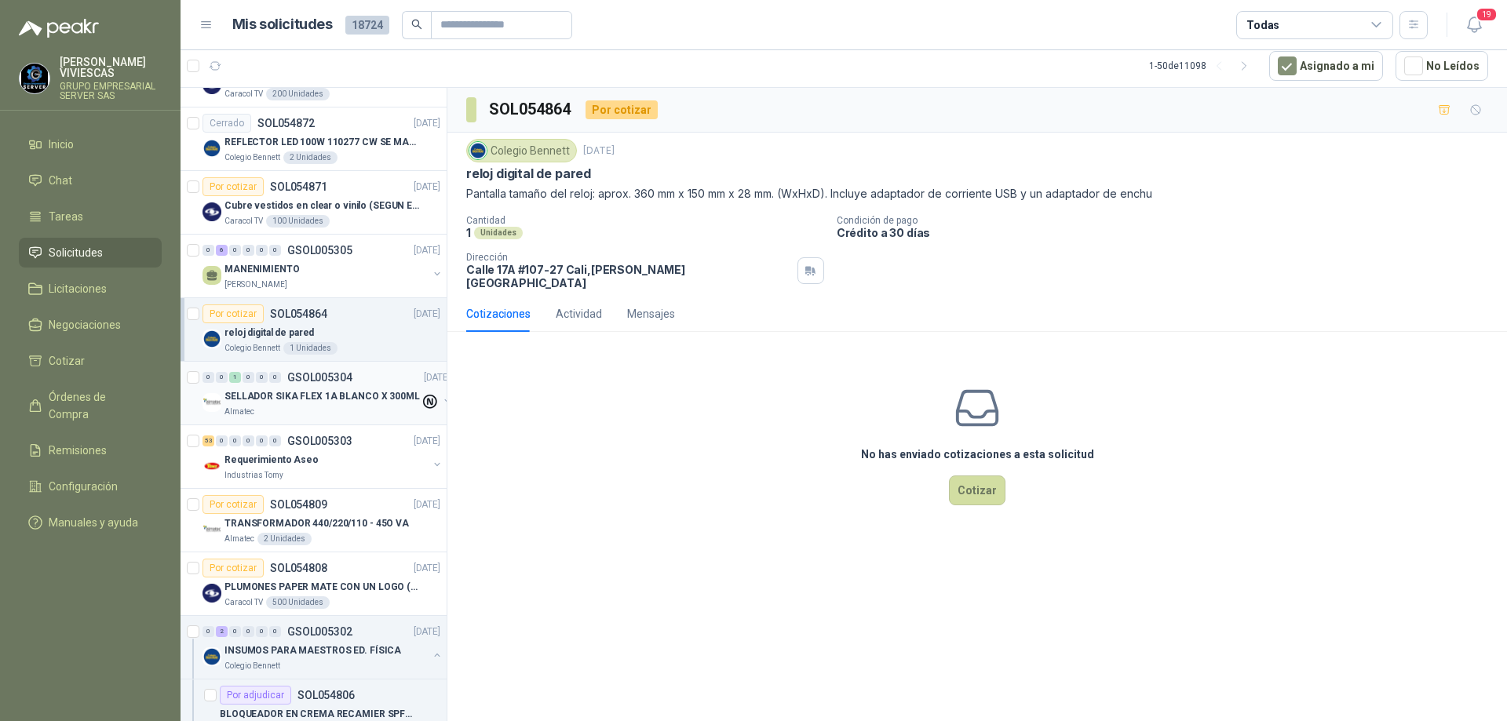
click at [359, 421] on div "0 0 1 0 0 0 GSOL005304 [DATE] SELLADOR SIKA FLEX 1A BLANCO X 300ML Almatec" at bounding box center [313, 394] width 266 height 64
click at [341, 464] on div "Requerimiento Aseo" at bounding box center [325, 459] width 203 height 19
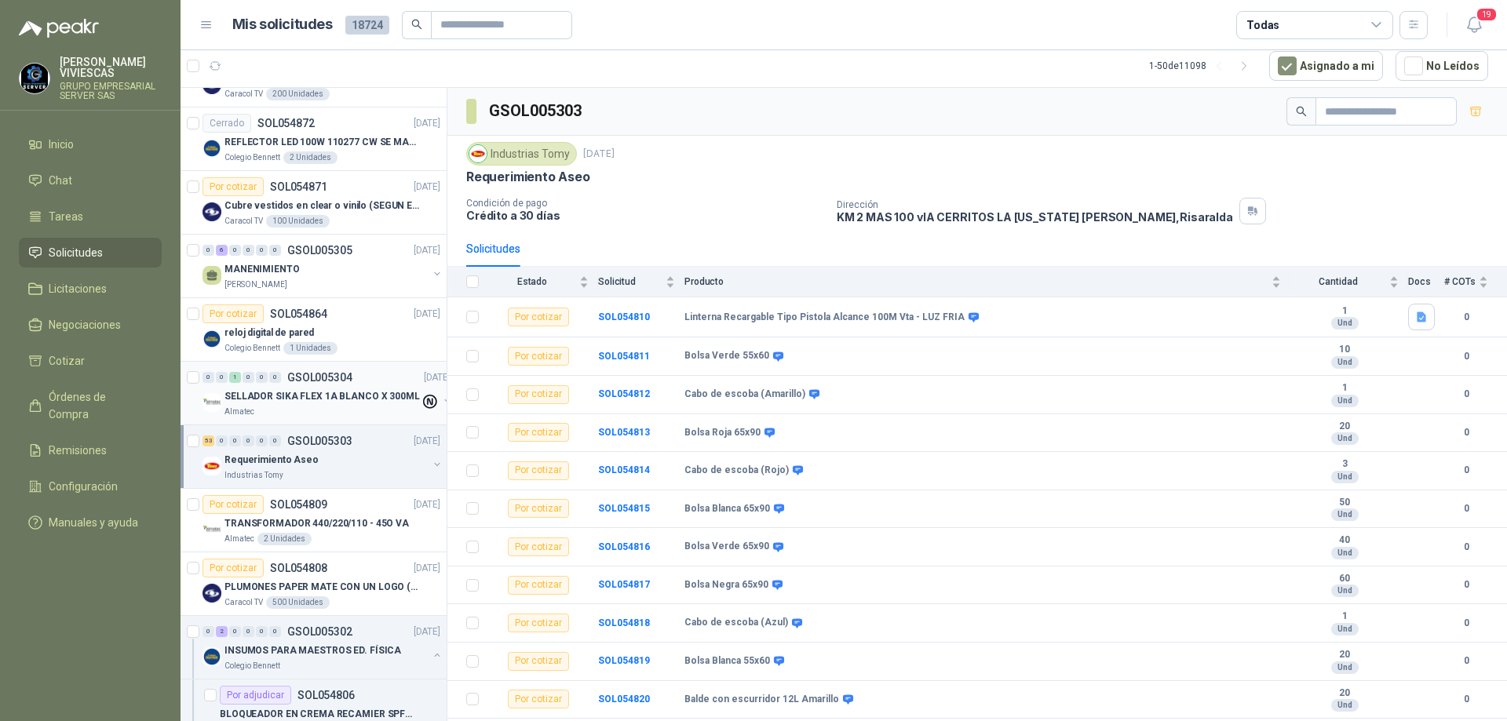
scroll to position [1648, 0]
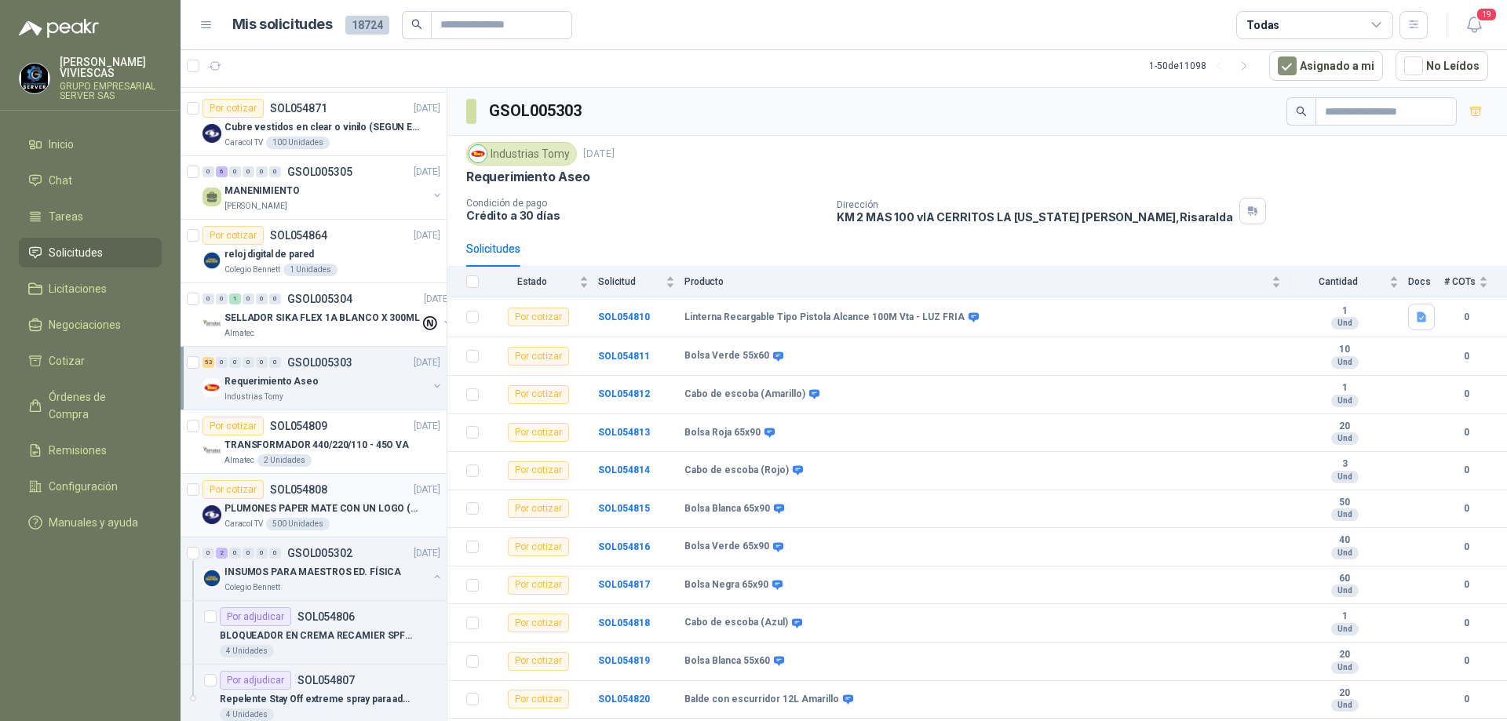
click at [355, 513] on p "PLUMONES PAPER MATE CON UN LOGO (SEGUN REF.ADJUNTA)" at bounding box center [321, 508] width 195 height 15
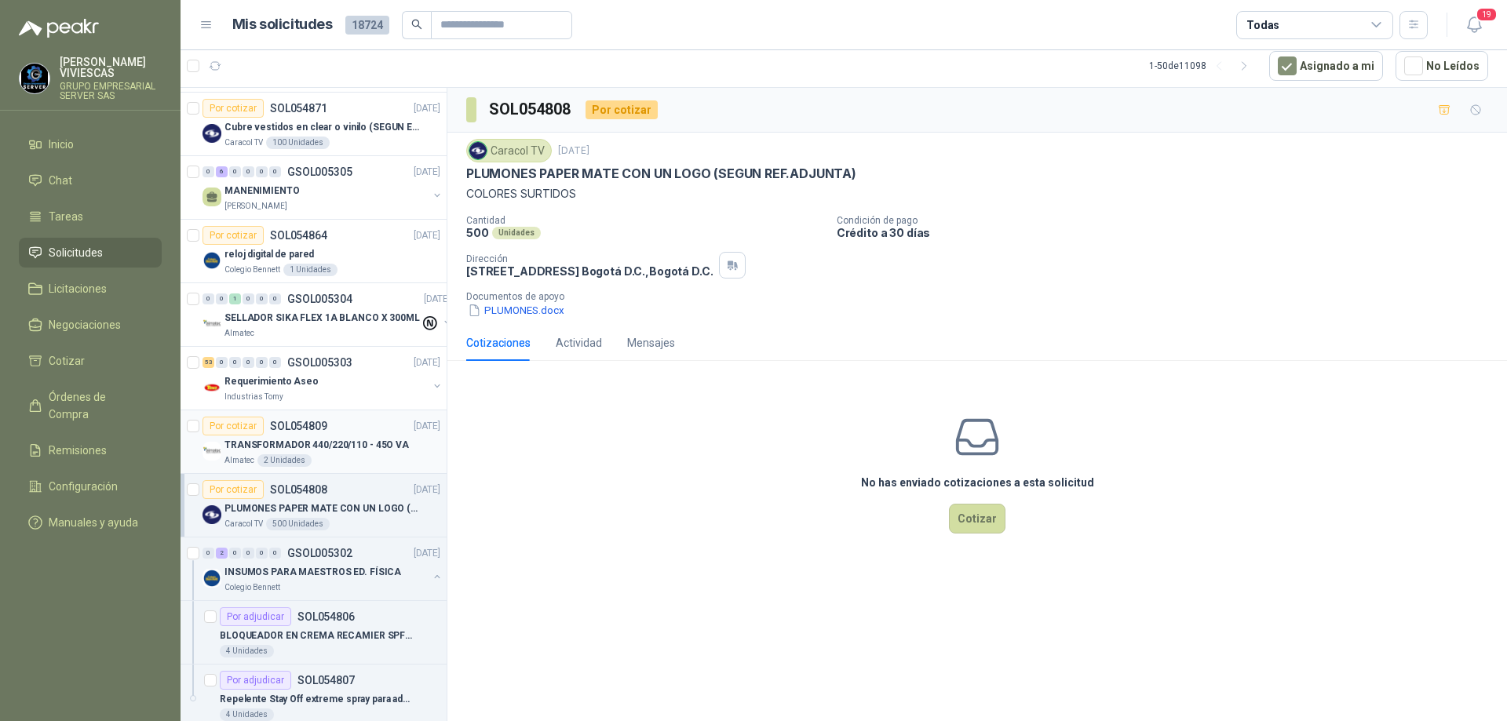
scroll to position [1805, 0]
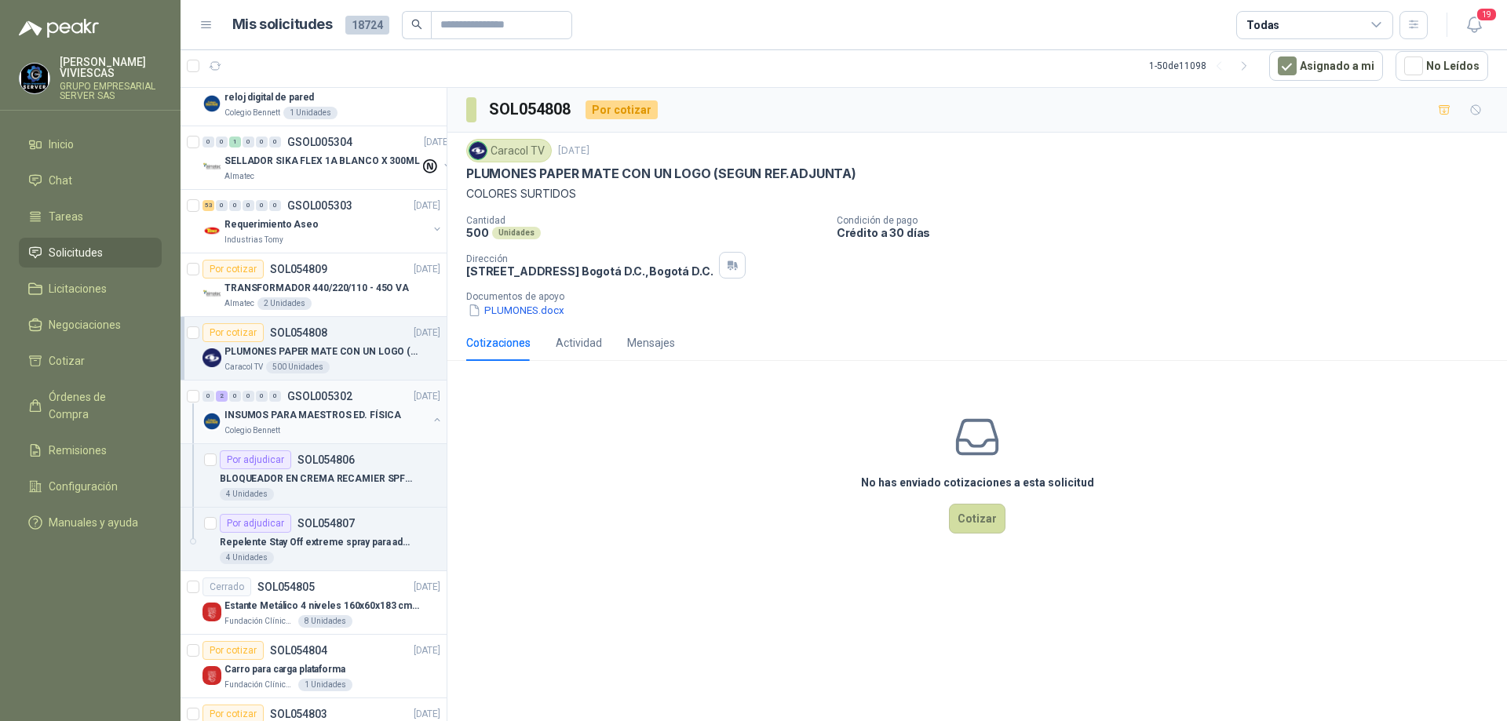
click at [354, 413] on p "INSUMOS PARA MAESTROS ED. FÍSICA" at bounding box center [312, 415] width 177 height 15
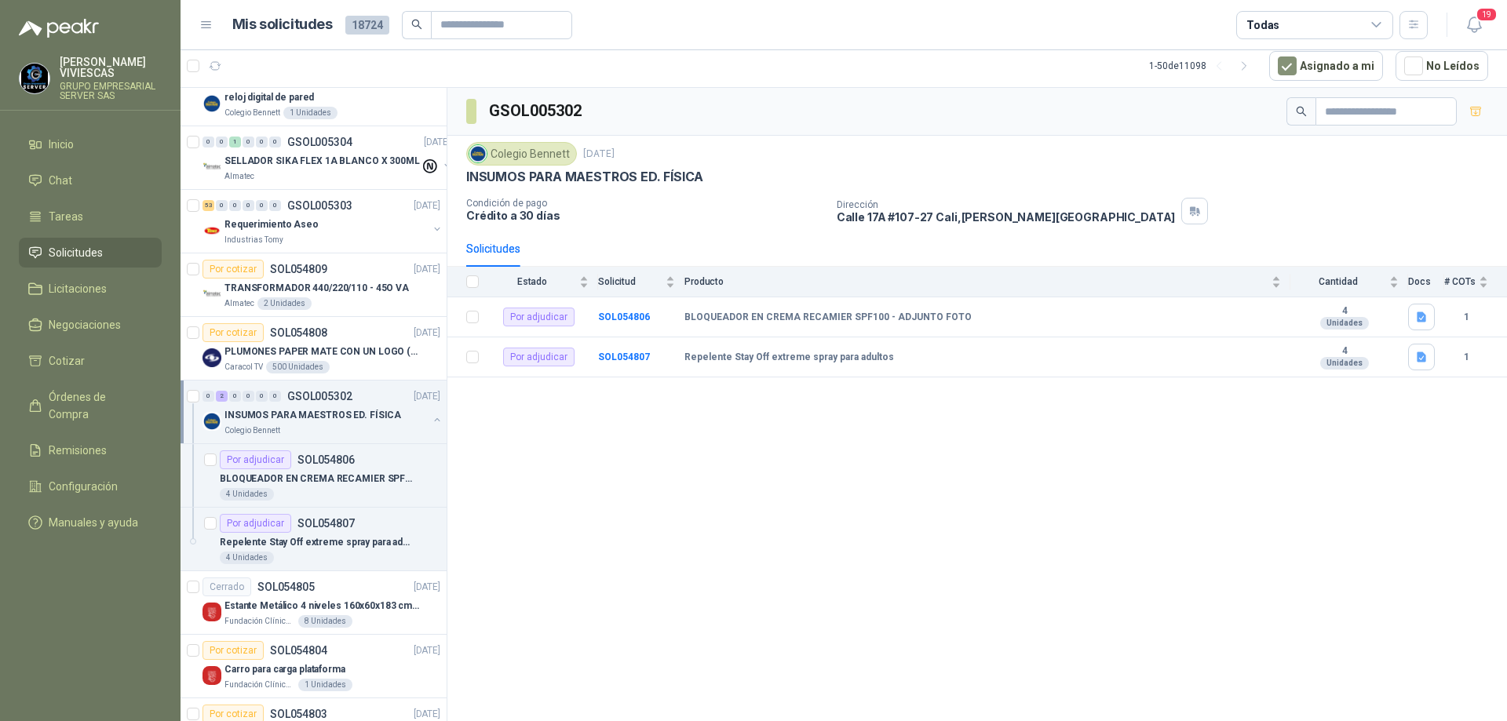
click at [323, 421] on p "INSUMOS PARA MAESTROS ED. FÍSICA" at bounding box center [312, 415] width 177 height 15
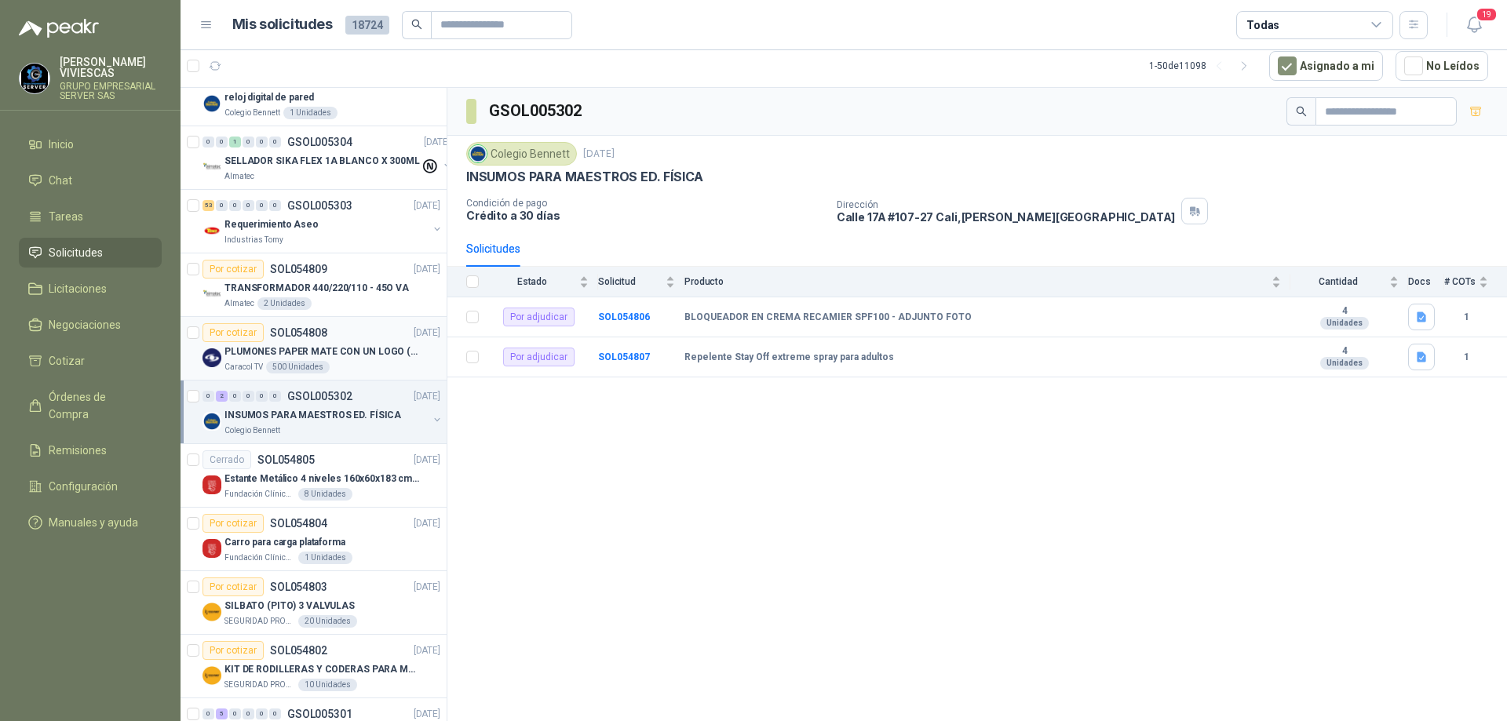
scroll to position [1883, 0]
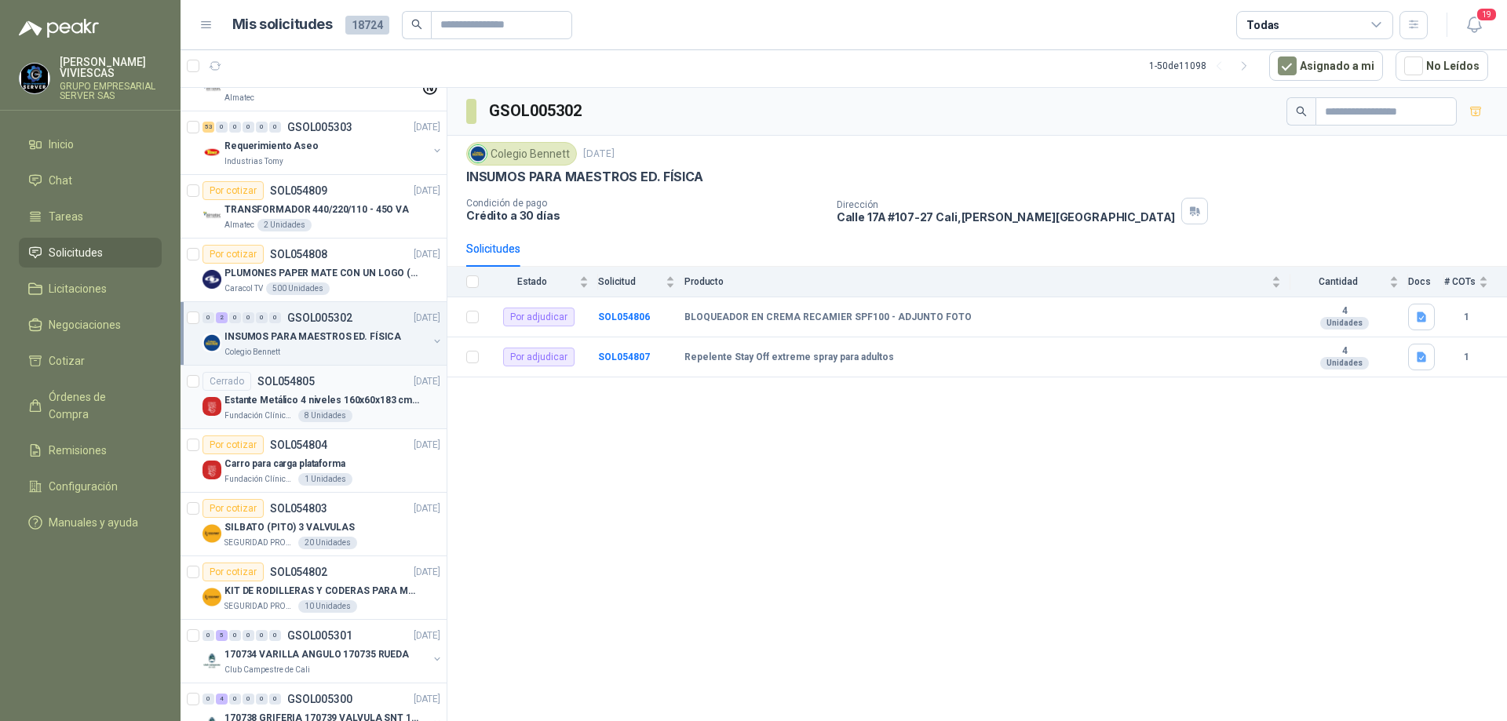
click at [362, 409] on div "Estante Metálico 4 niveles 160x60x183 cm Fixser" at bounding box center [332, 400] width 216 height 19
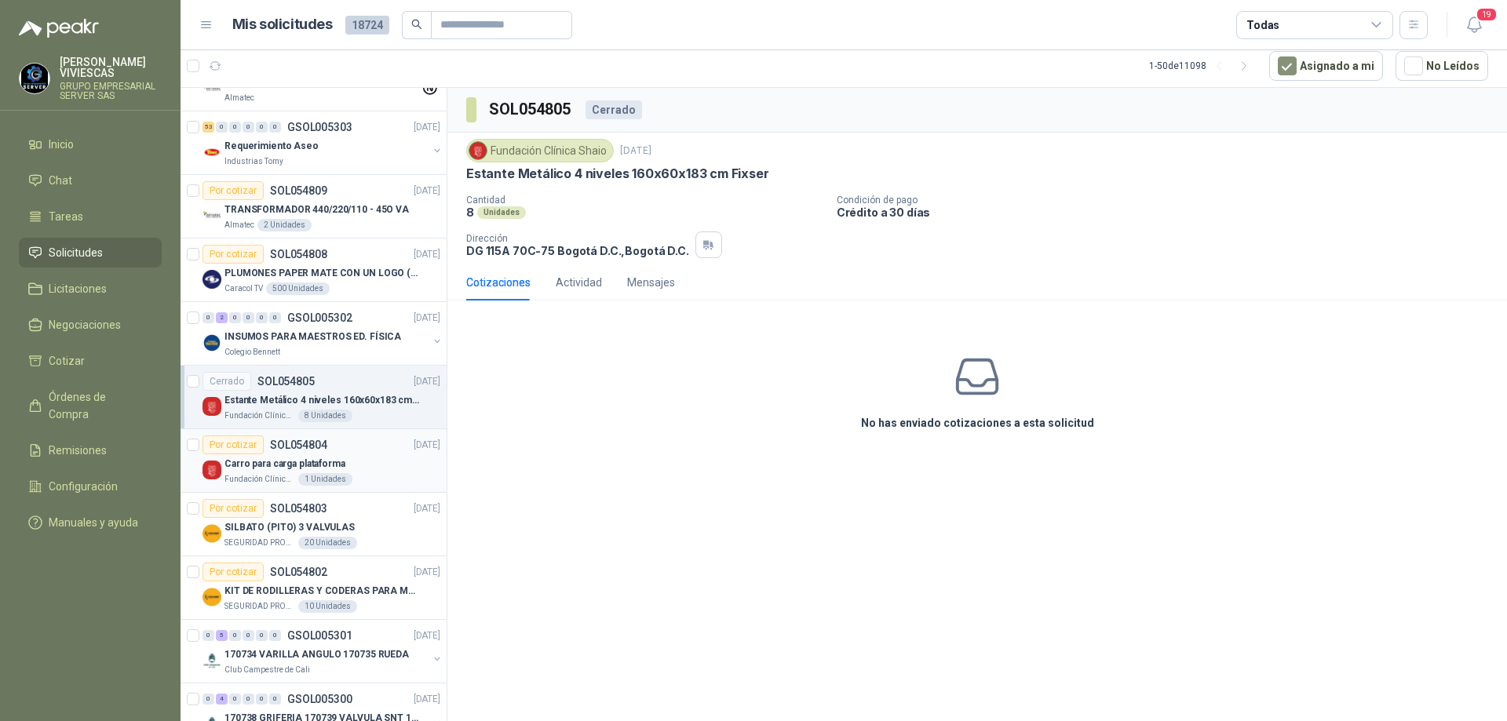
click at [366, 459] on div "Carro para carga plataforma" at bounding box center [332, 463] width 216 height 19
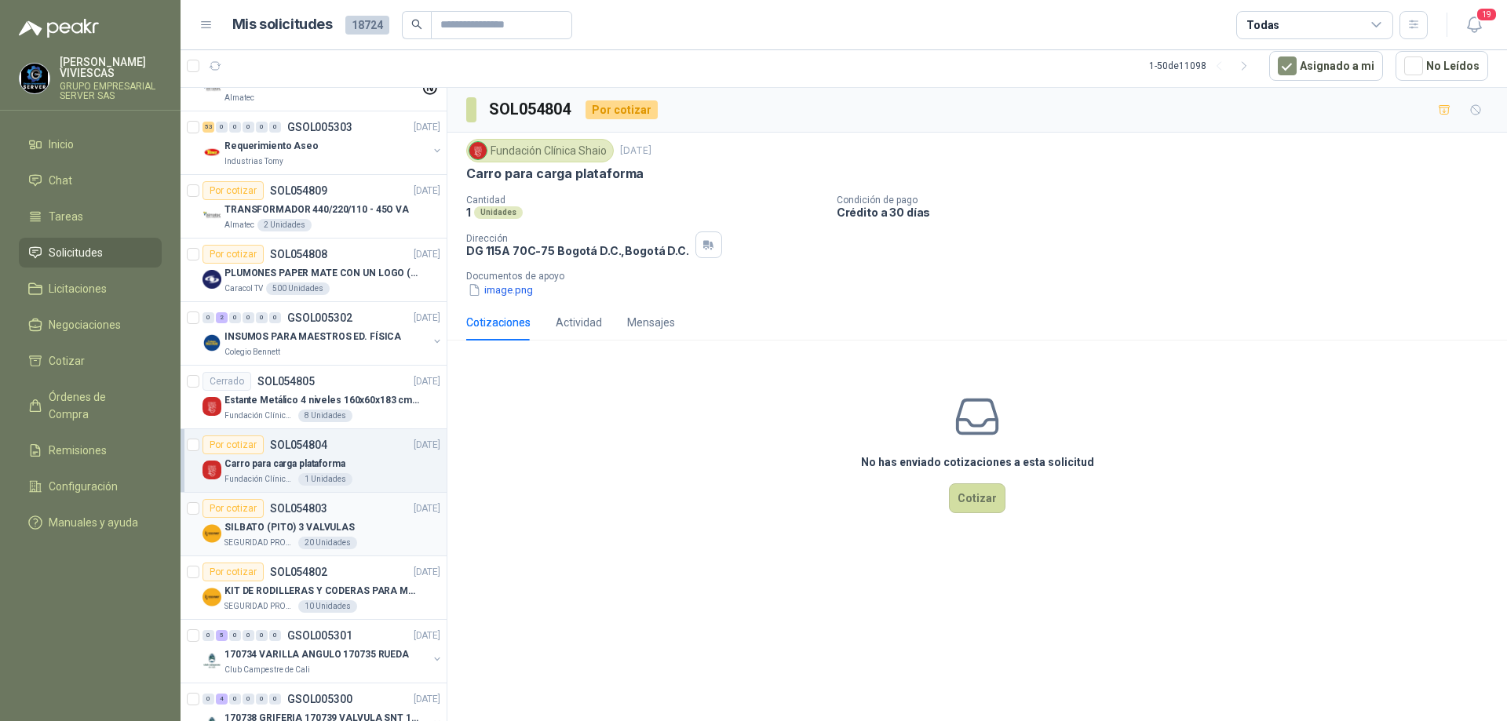
click at [370, 523] on div "SILBATO (PITO) 3 VALVULAS" at bounding box center [332, 527] width 216 height 19
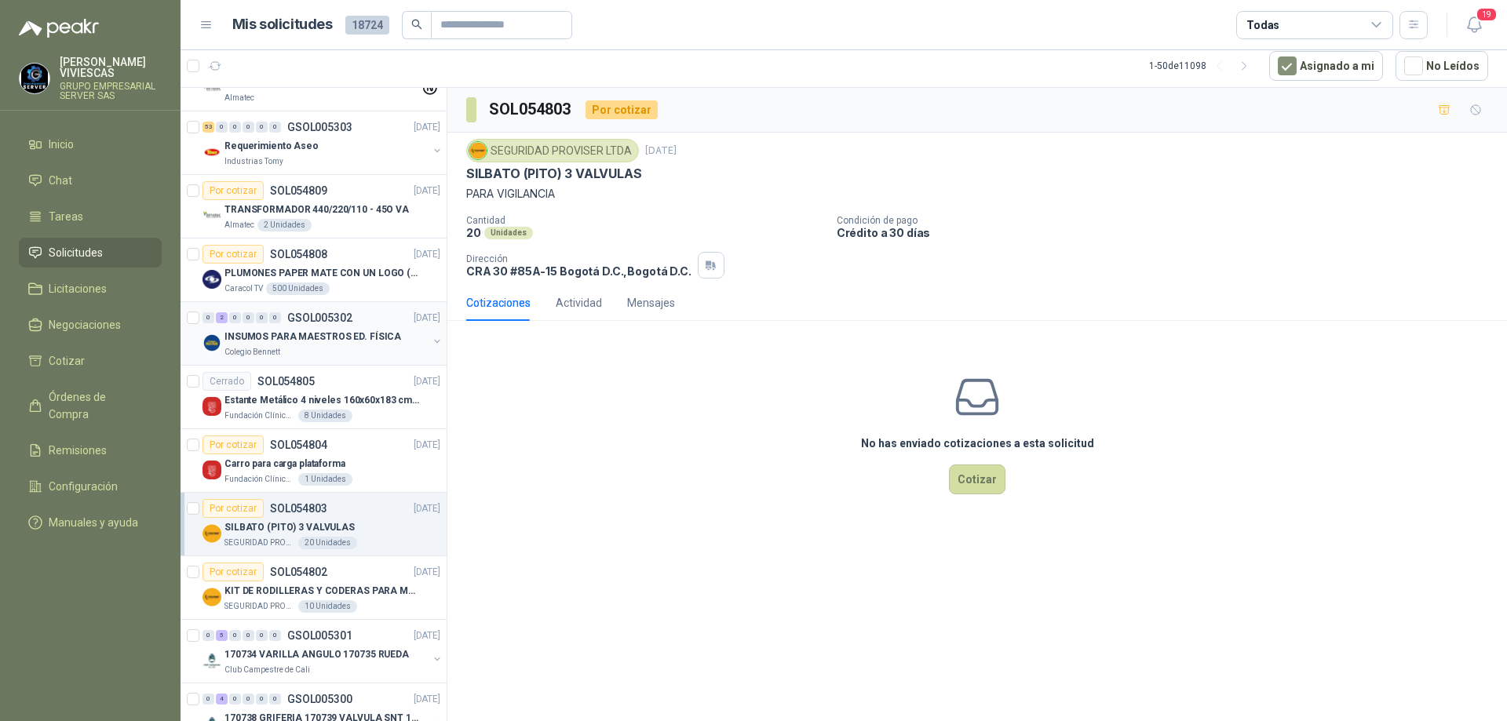
scroll to position [1962, 0]
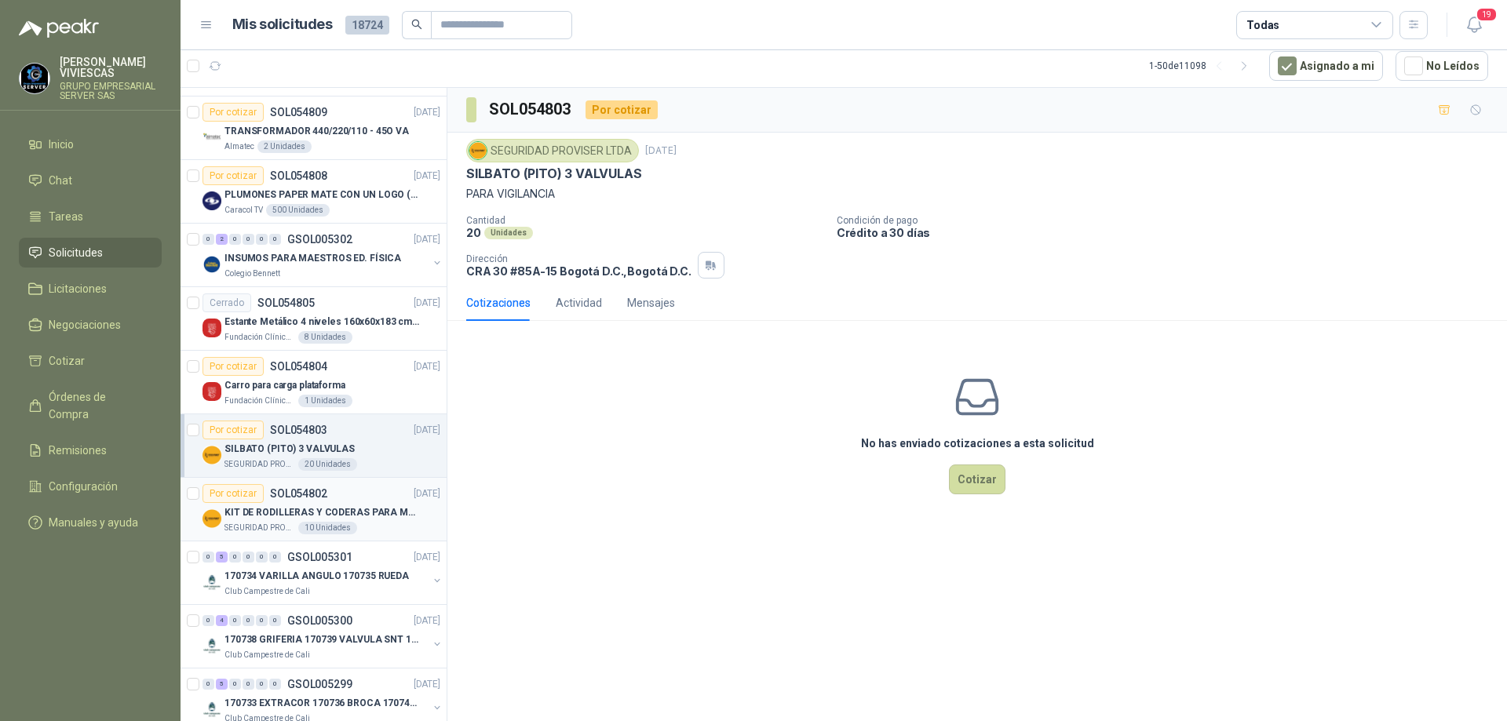
click at [385, 527] on div "SEGURIDAD PROVISER LTDA 10 Unidades" at bounding box center [332, 528] width 216 height 13
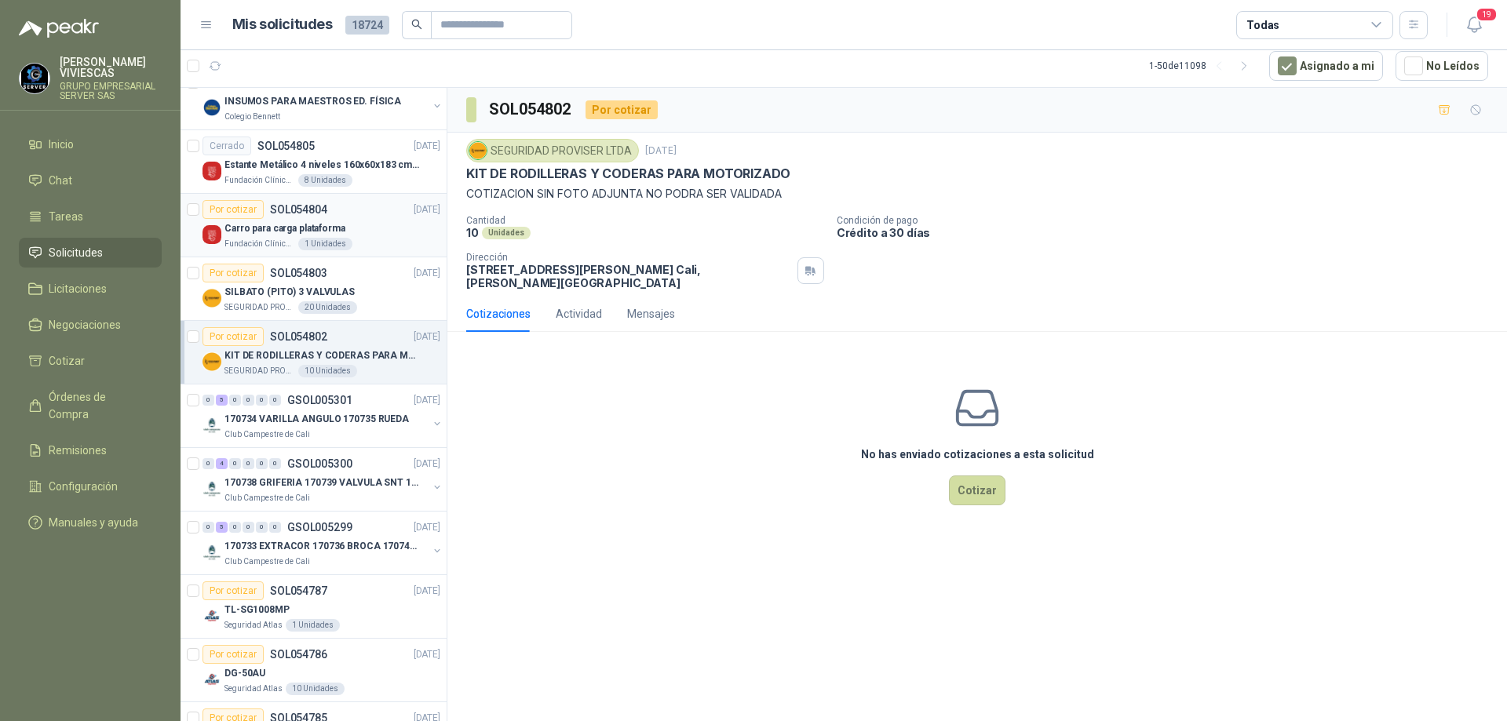
scroll to position [2197, 0]
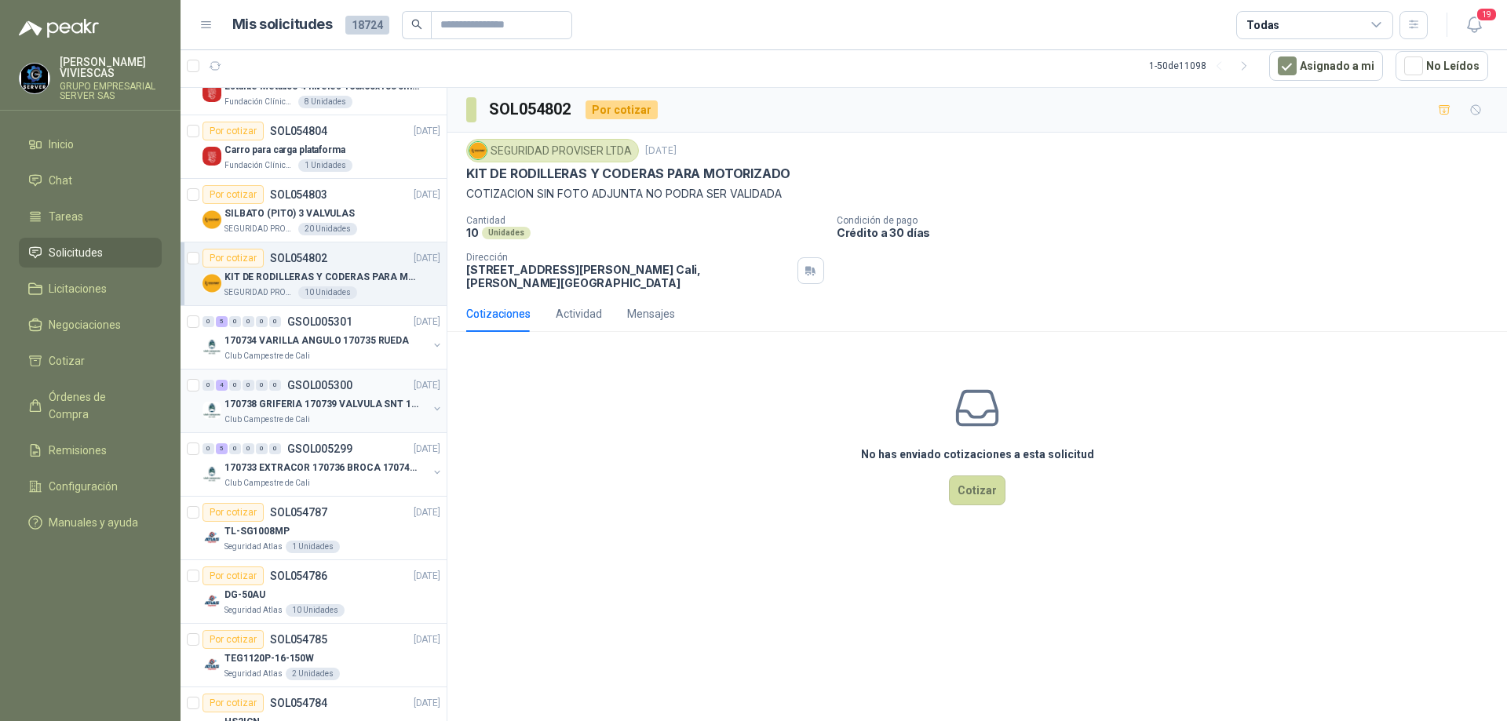
click at [367, 413] on div "170738 GRIFERIA 170739 VALVULA SNT 170742 VALVULA" at bounding box center [325, 404] width 203 height 19
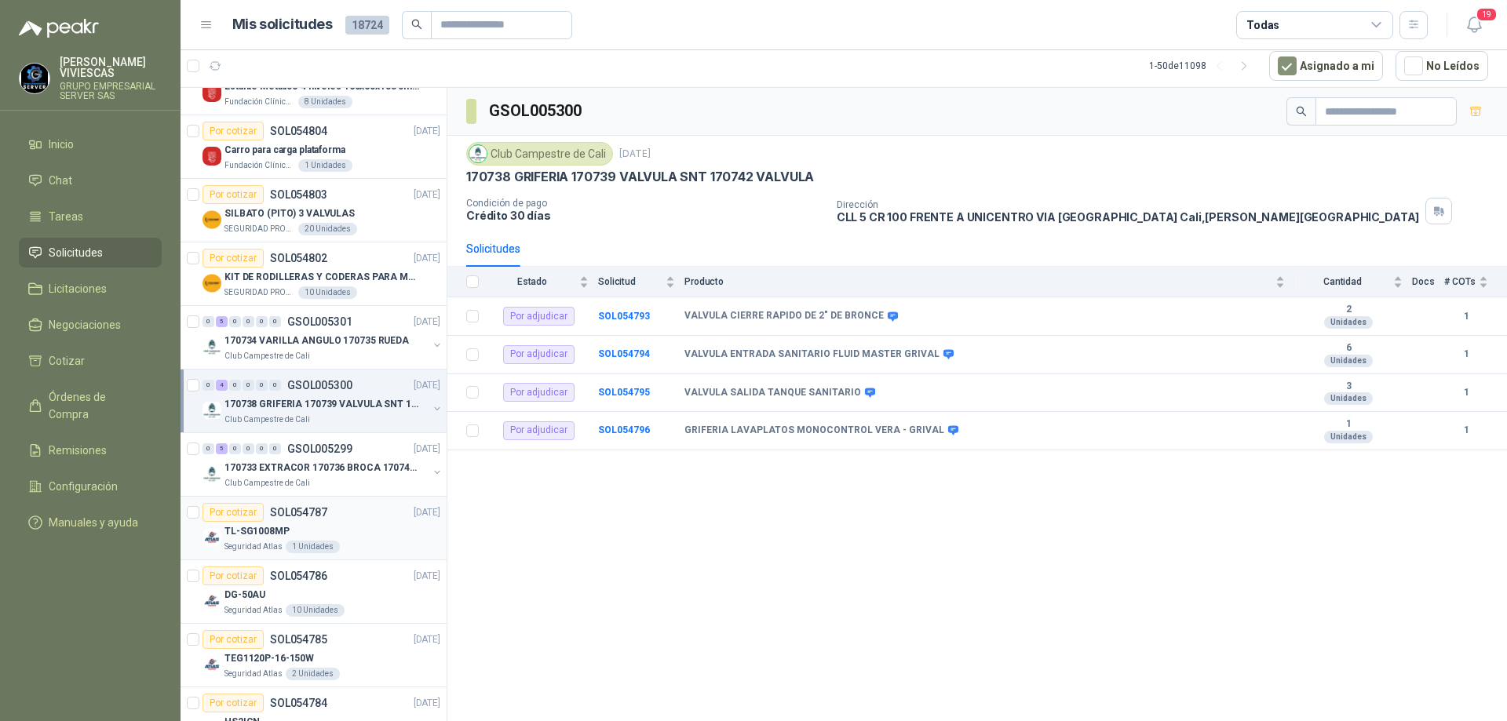
click at [353, 525] on div "TL-SG1008MP" at bounding box center [332, 531] width 216 height 19
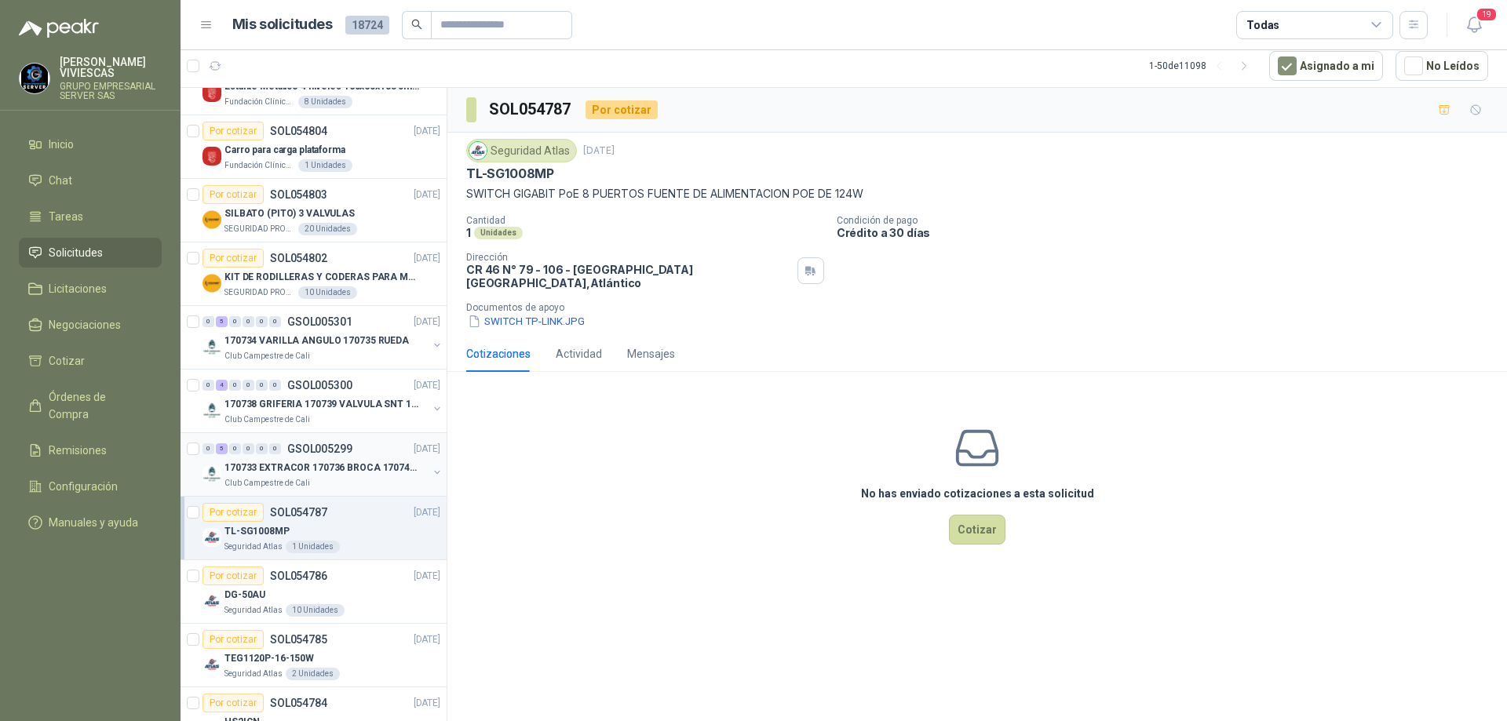
scroll to position [2276, 0]
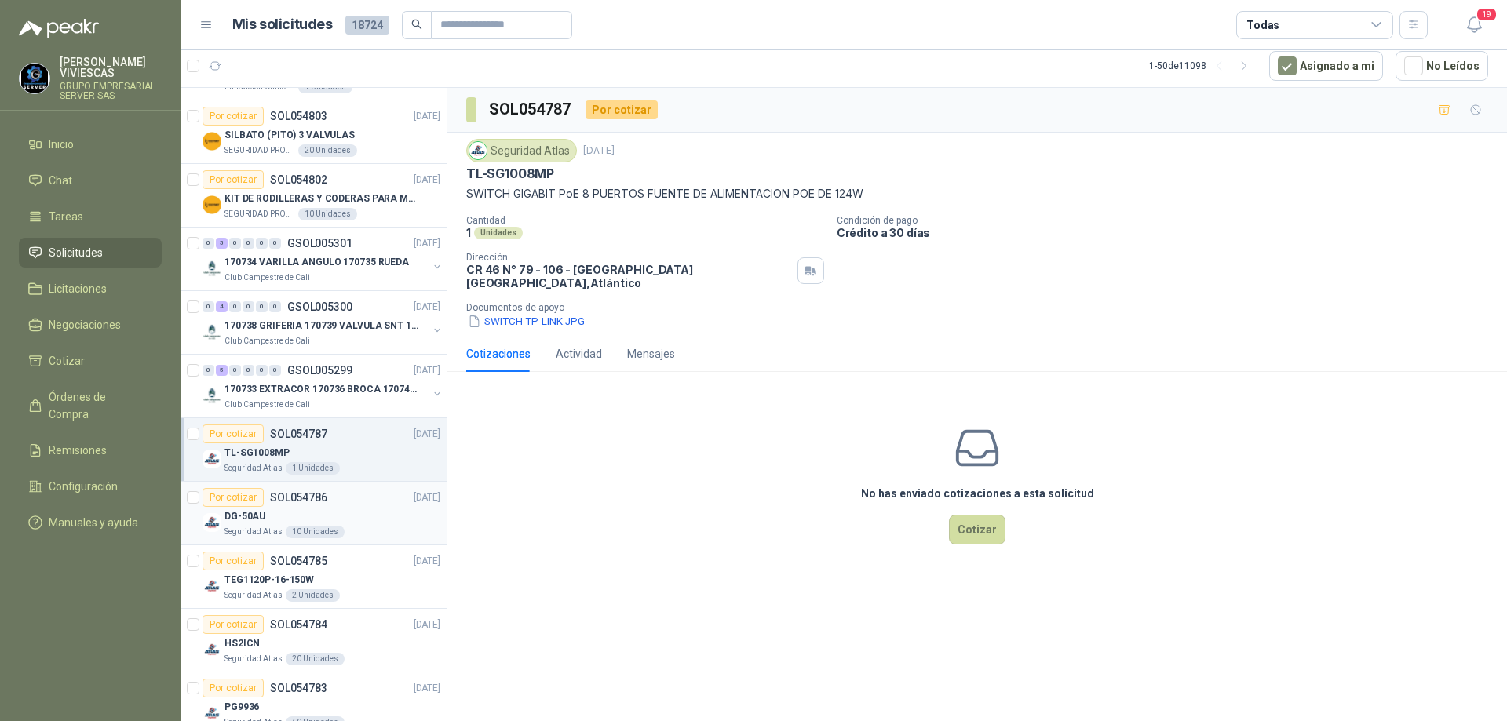
click at [339, 511] on div "DG-50AU" at bounding box center [332, 516] width 216 height 19
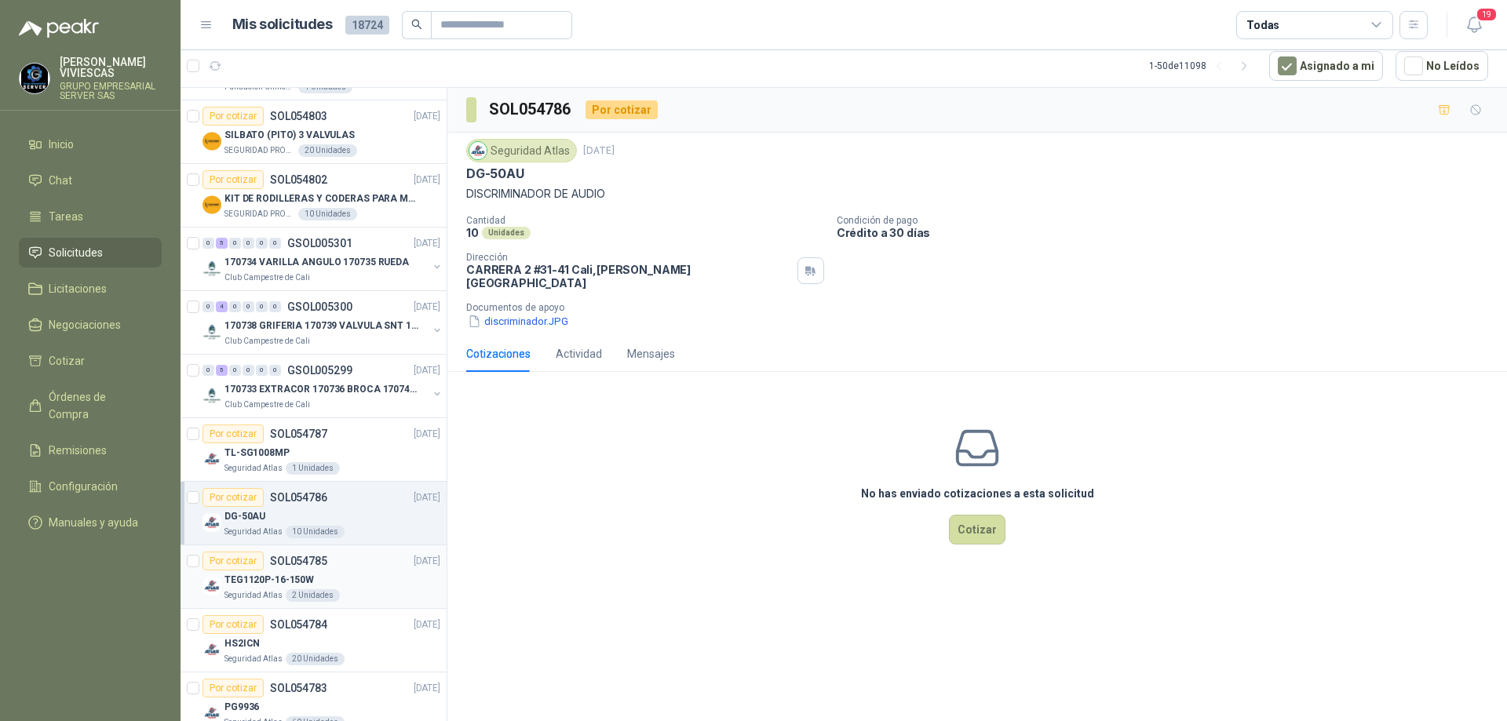
click at [356, 585] on div "TEG1120P-16-150W" at bounding box center [332, 580] width 216 height 19
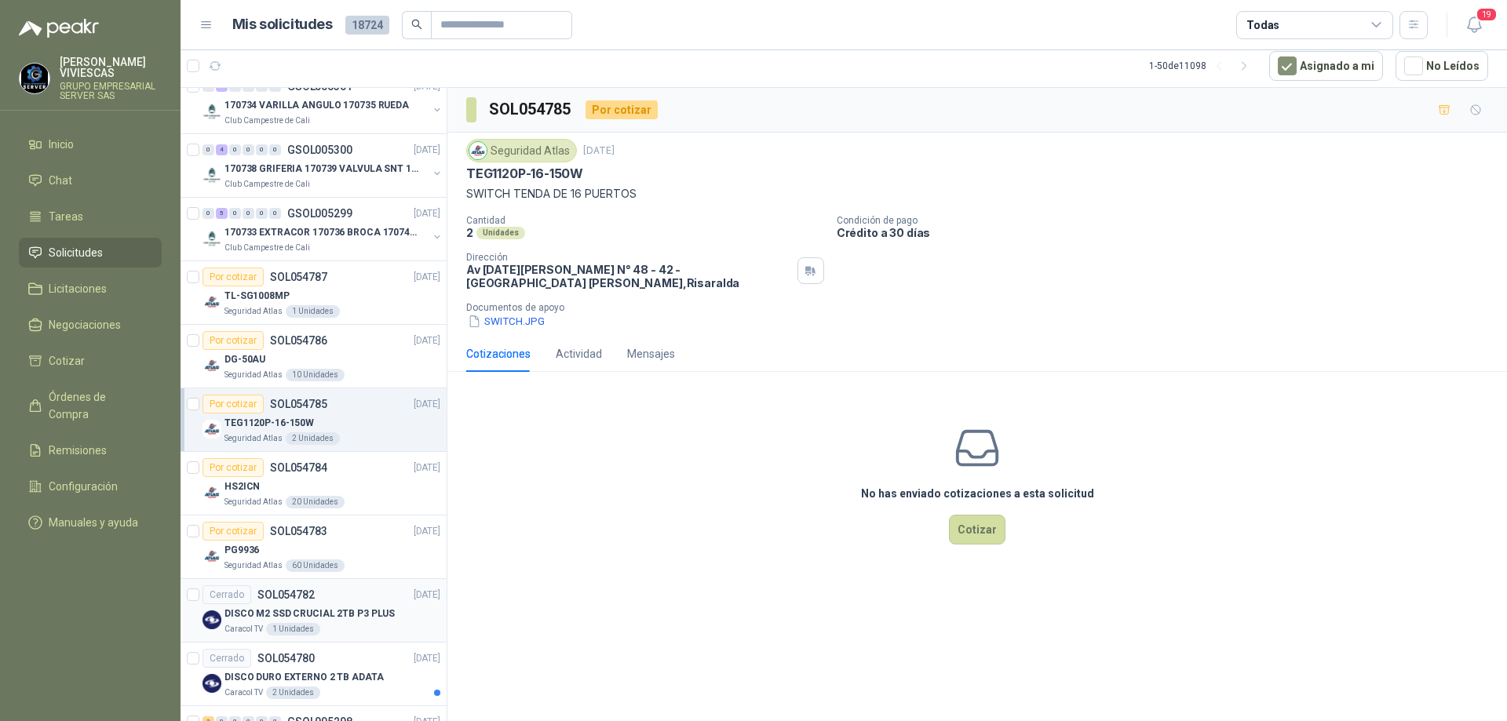
scroll to position [2579, 0]
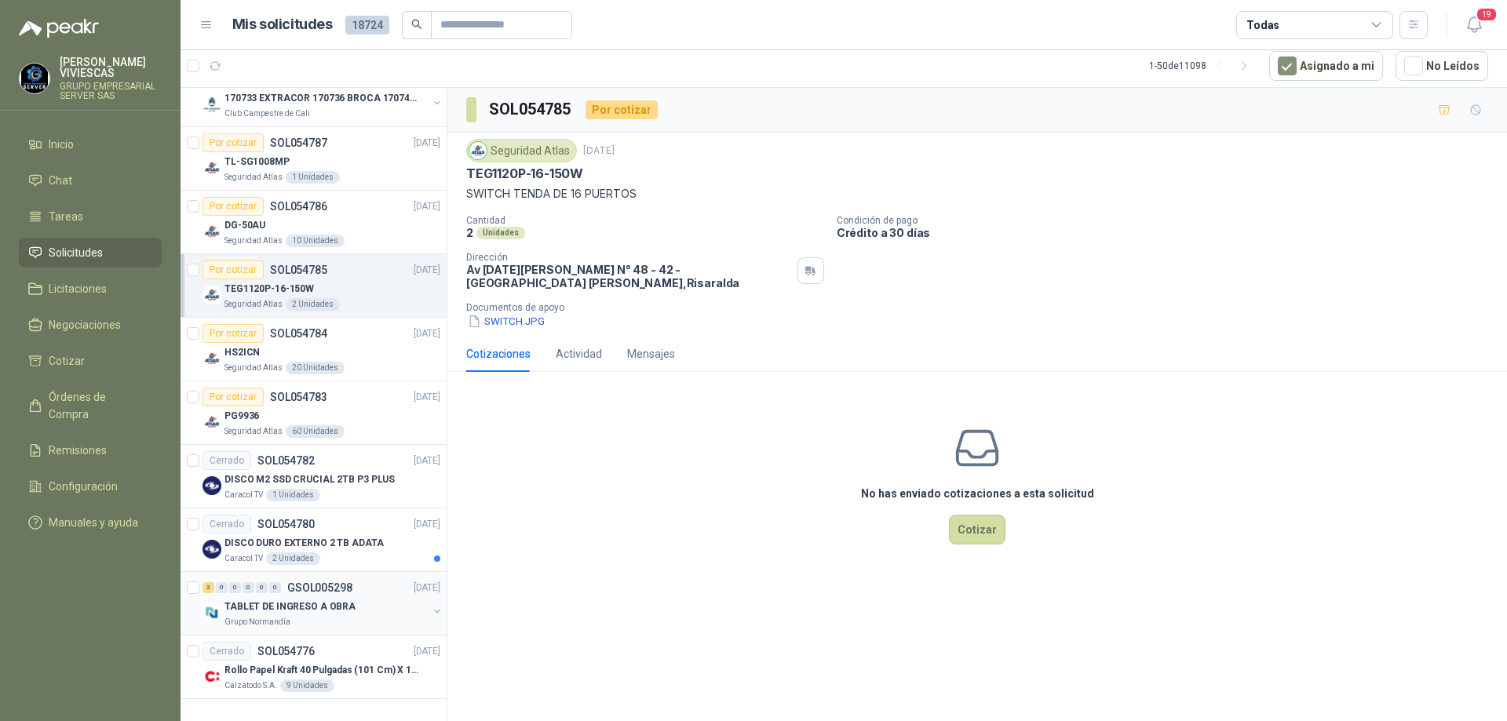
click at [370, 597] on div "TABLET DE INGRESO A OBRA" at bounding box center [325, 606] width 203 height 19
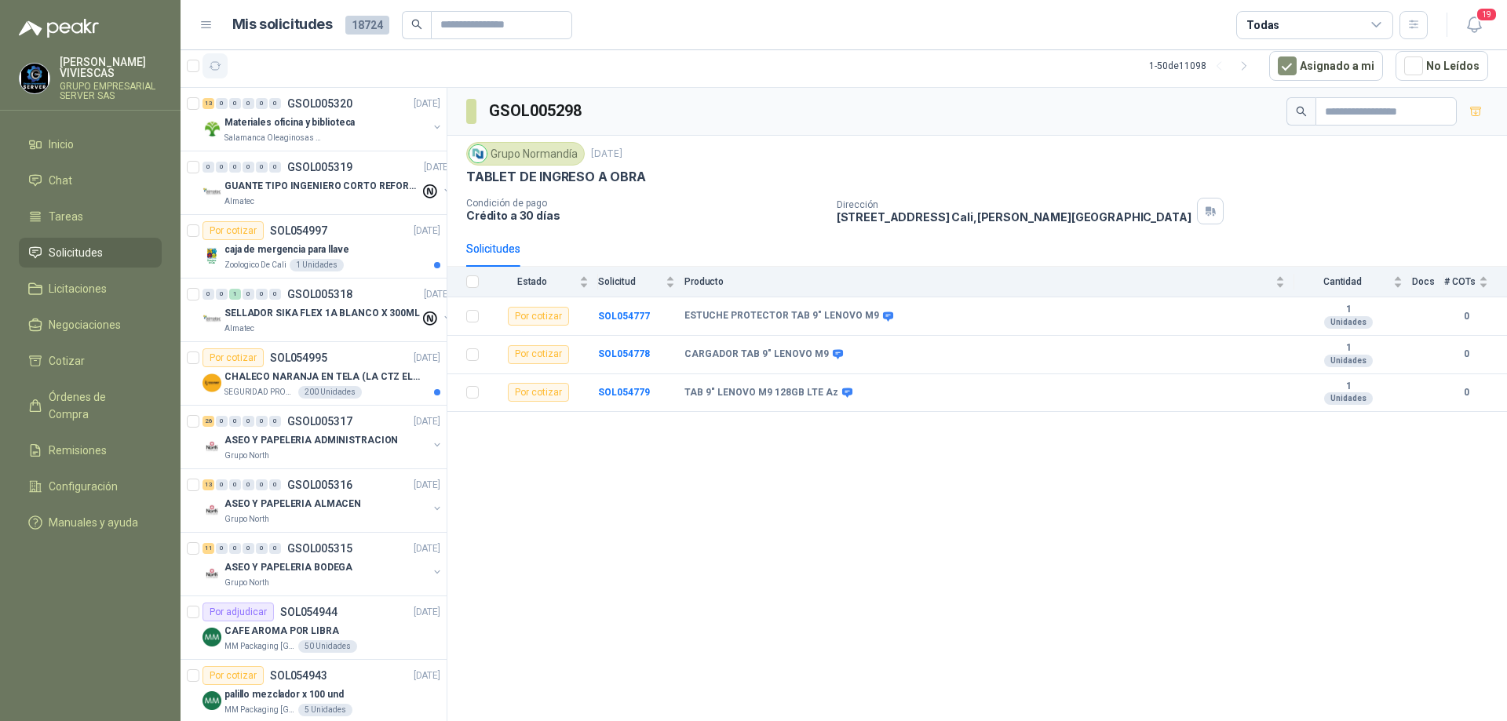
click at [218, 66] on icon "button" at bounding box center [215, 66] width 13 height 13
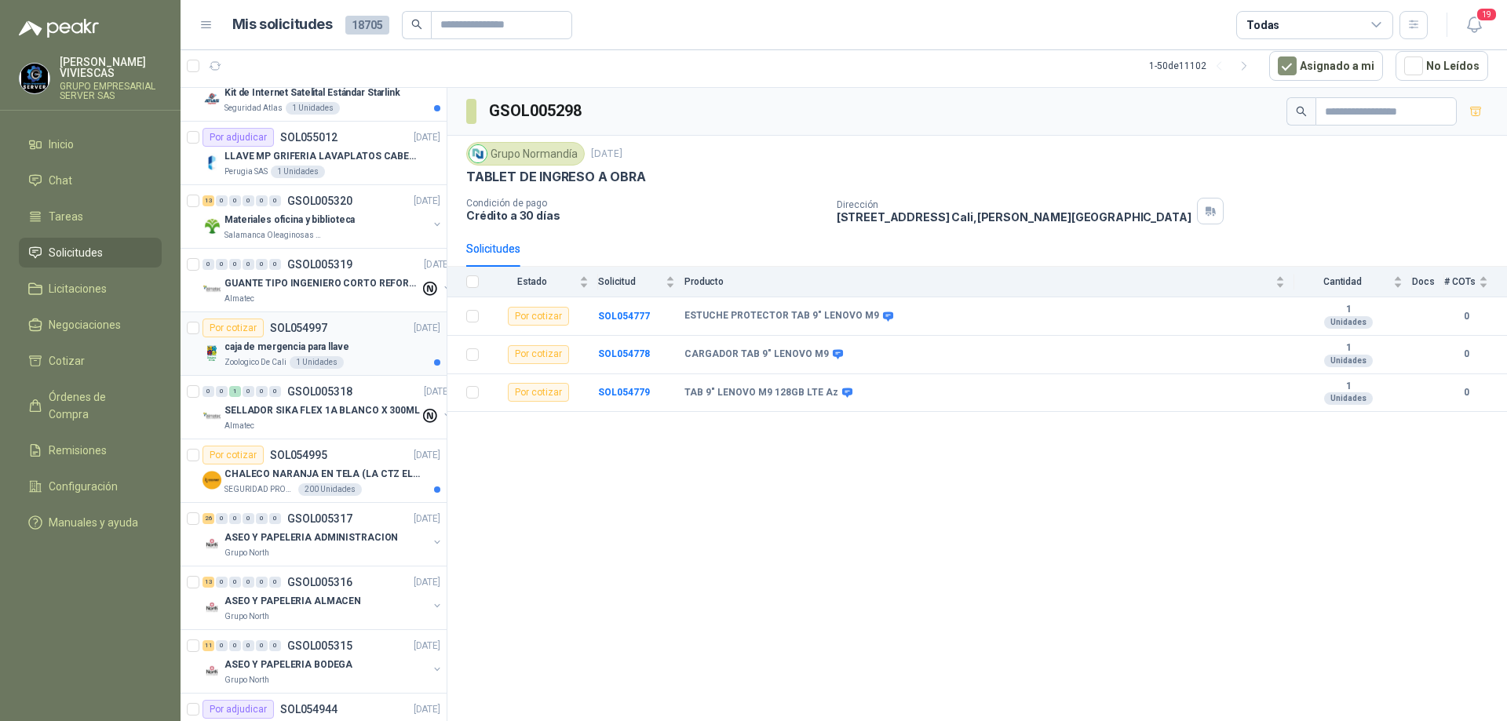
scroll to position [235, 0]
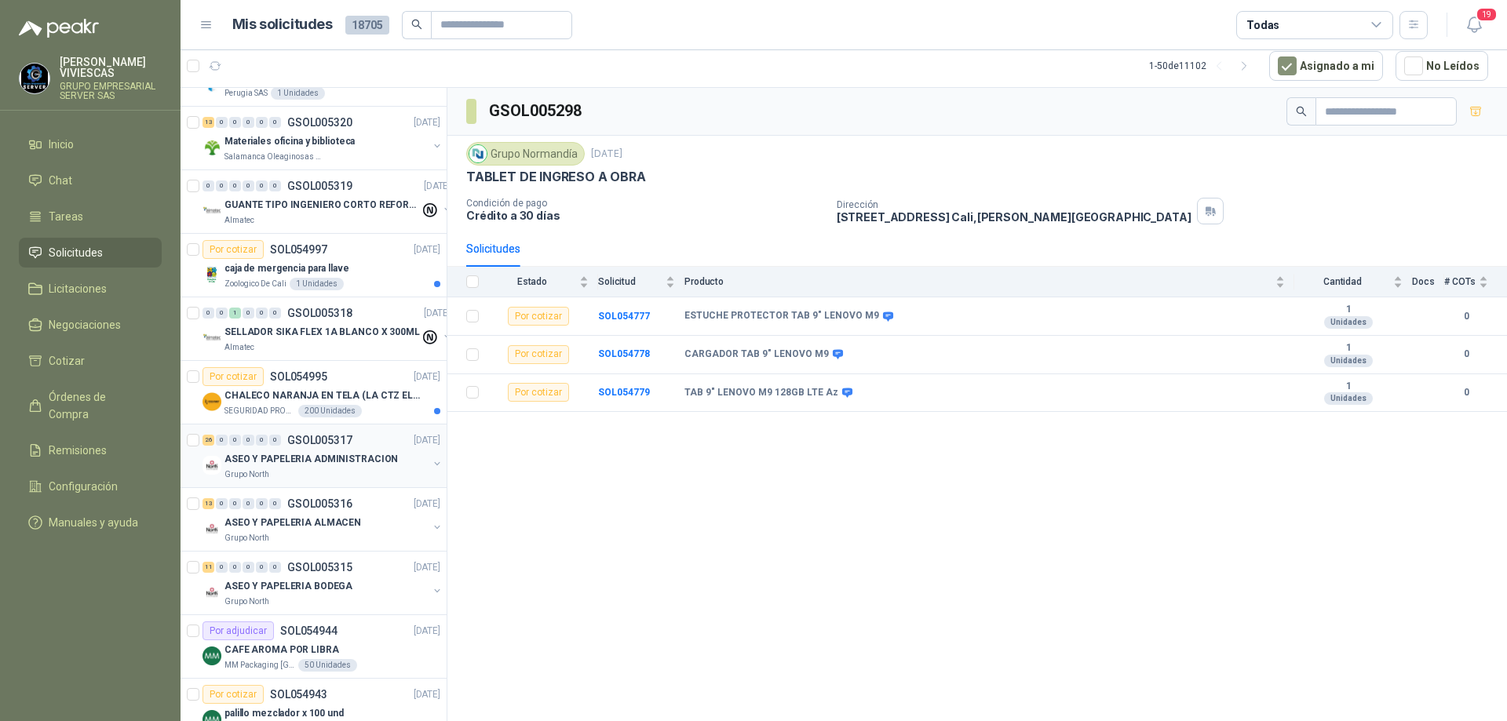
click at [349, 468] on div "Grupo North" at bounding box center [325, 474] width 203 height 13
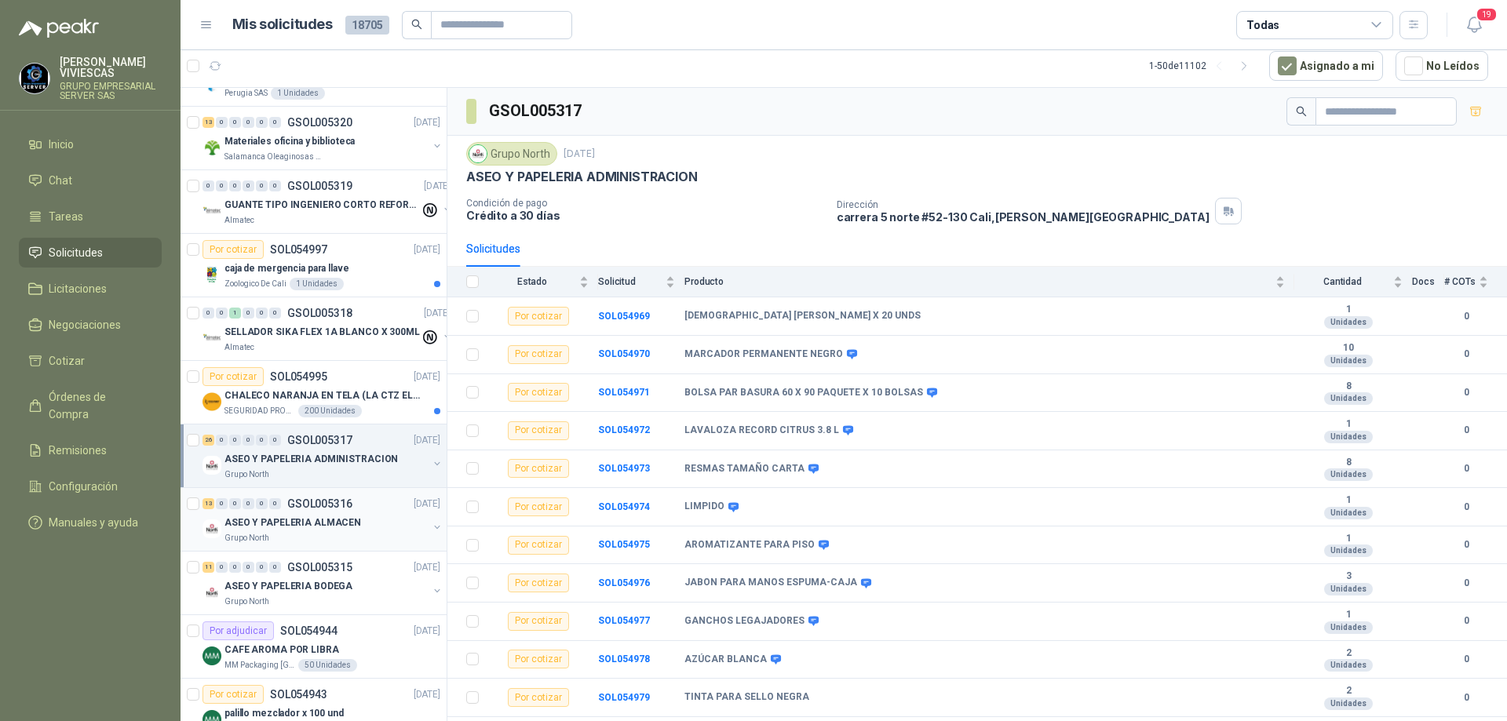
scroll to position [392, 0]
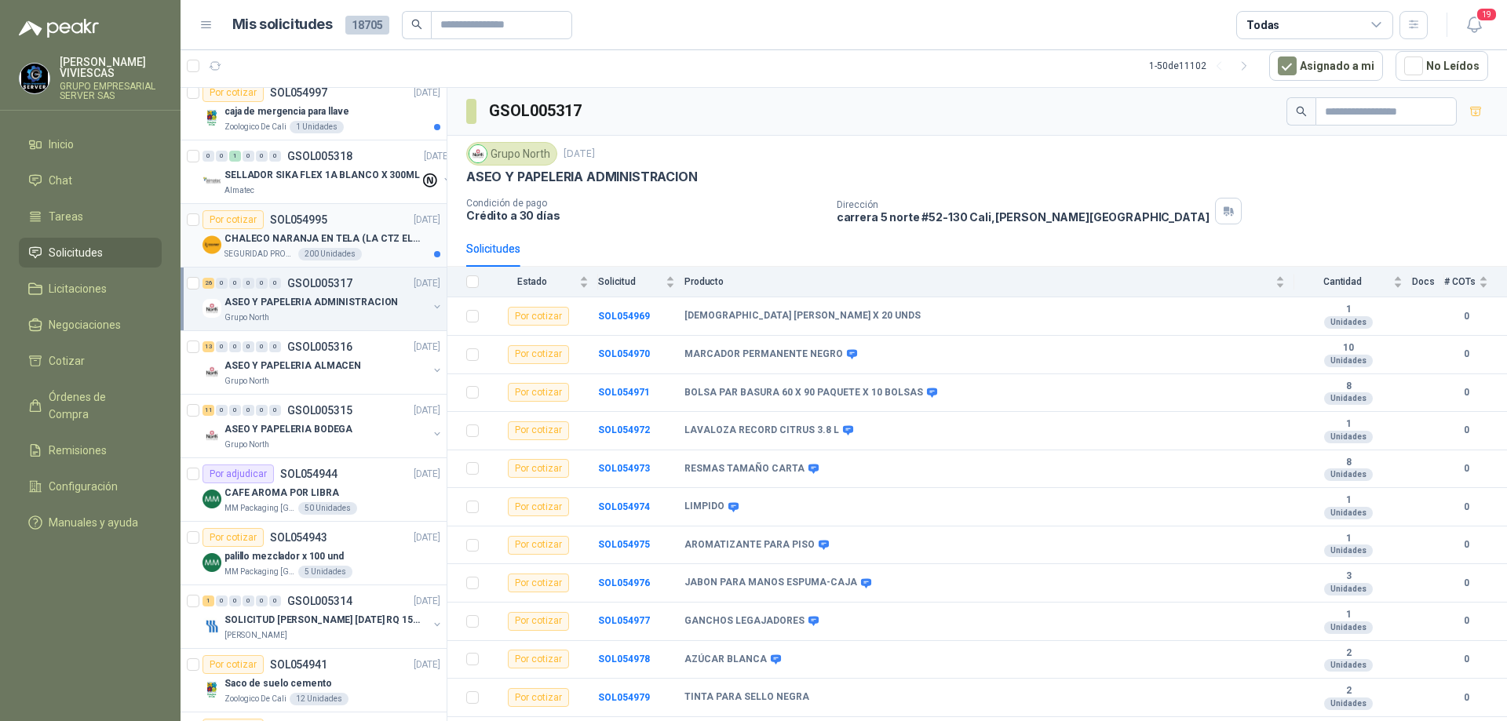
click at [342, 231] on p "CHALECO NARANJA EN TELA (LA CTZ ELEGIDA DEBE ENVIAR MUESTRA)" at bounding box center [321, 238] width 195 height 15
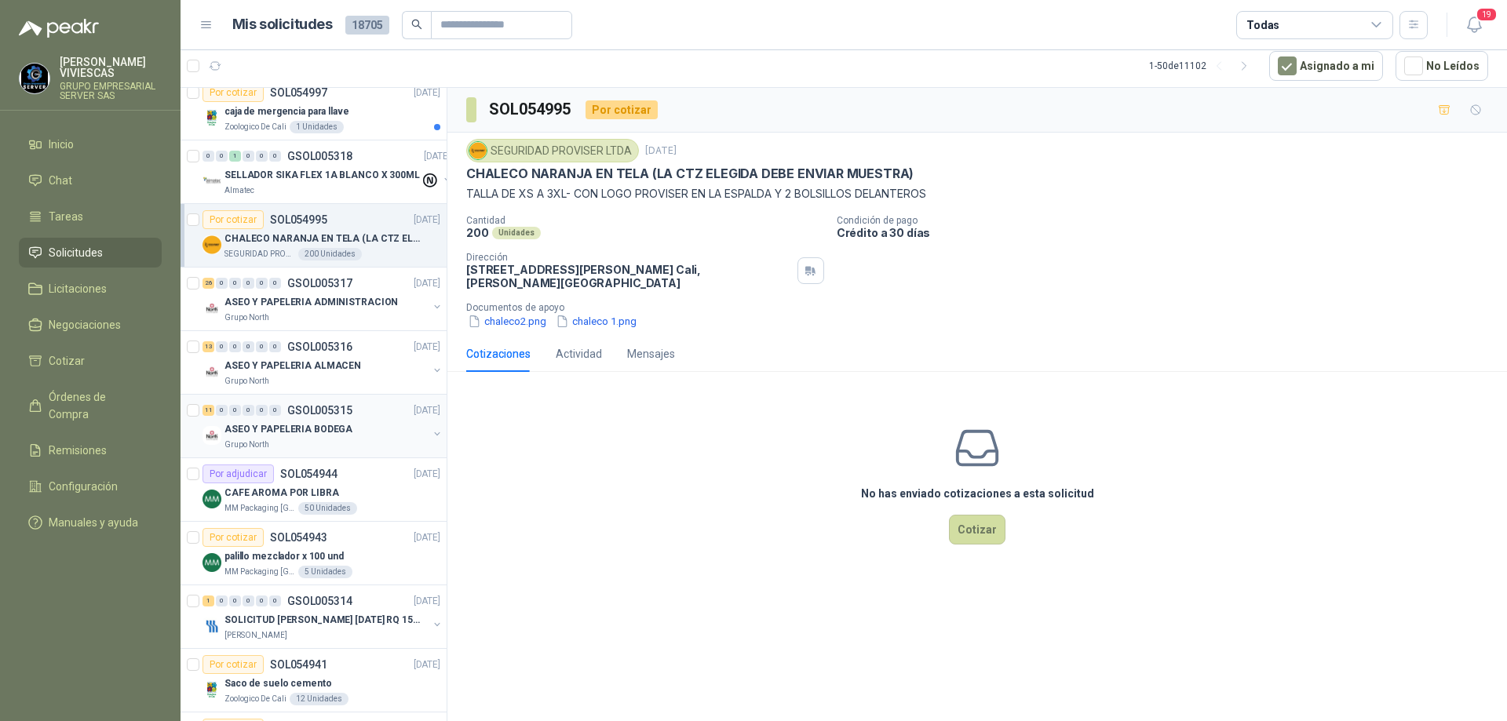
click at [354, 426] on div "ASEO Y PAPELERIA BODEGA" at bounding box center [325, 429] width 203 height 19
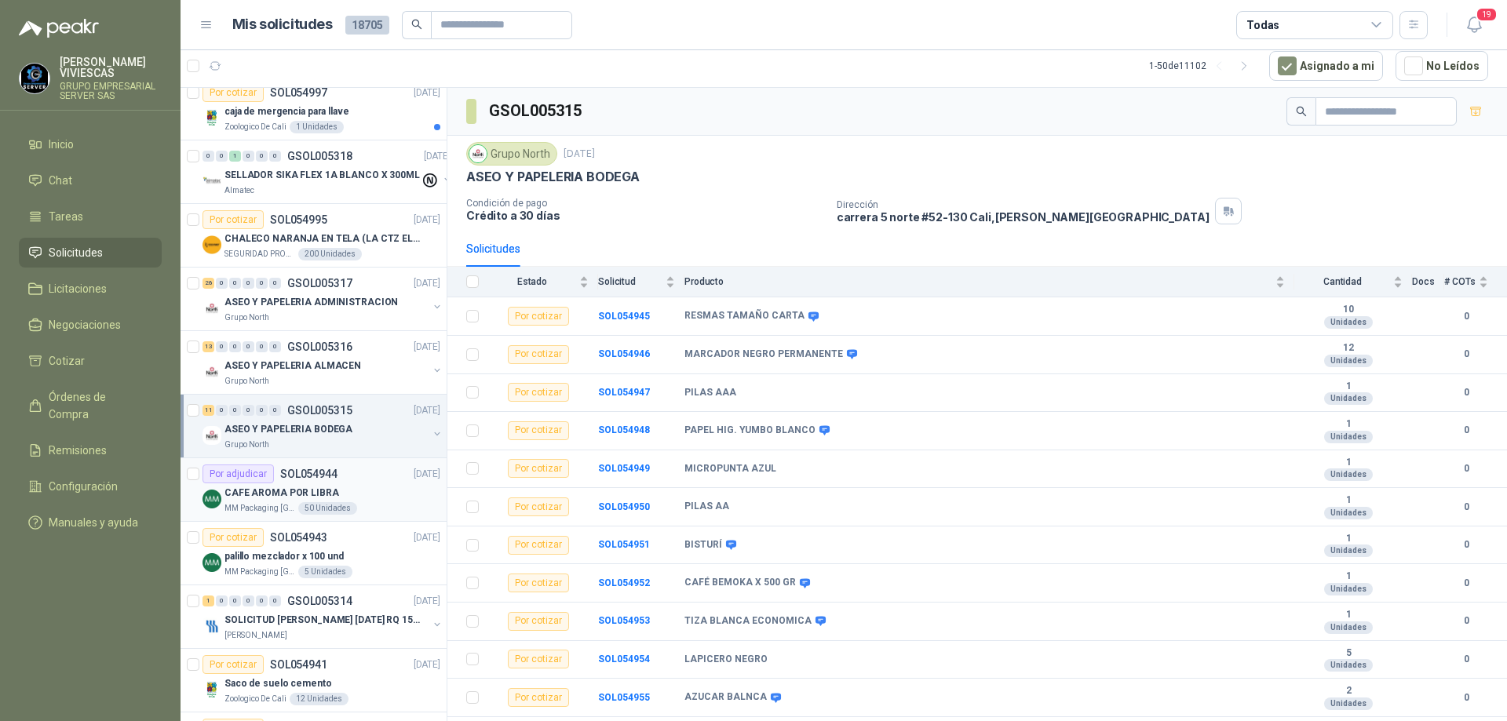
click at [375, 476] on div "Por adjudicar SOL054944 [DATE]" at bounding box center [321, 474] width 238 height 19
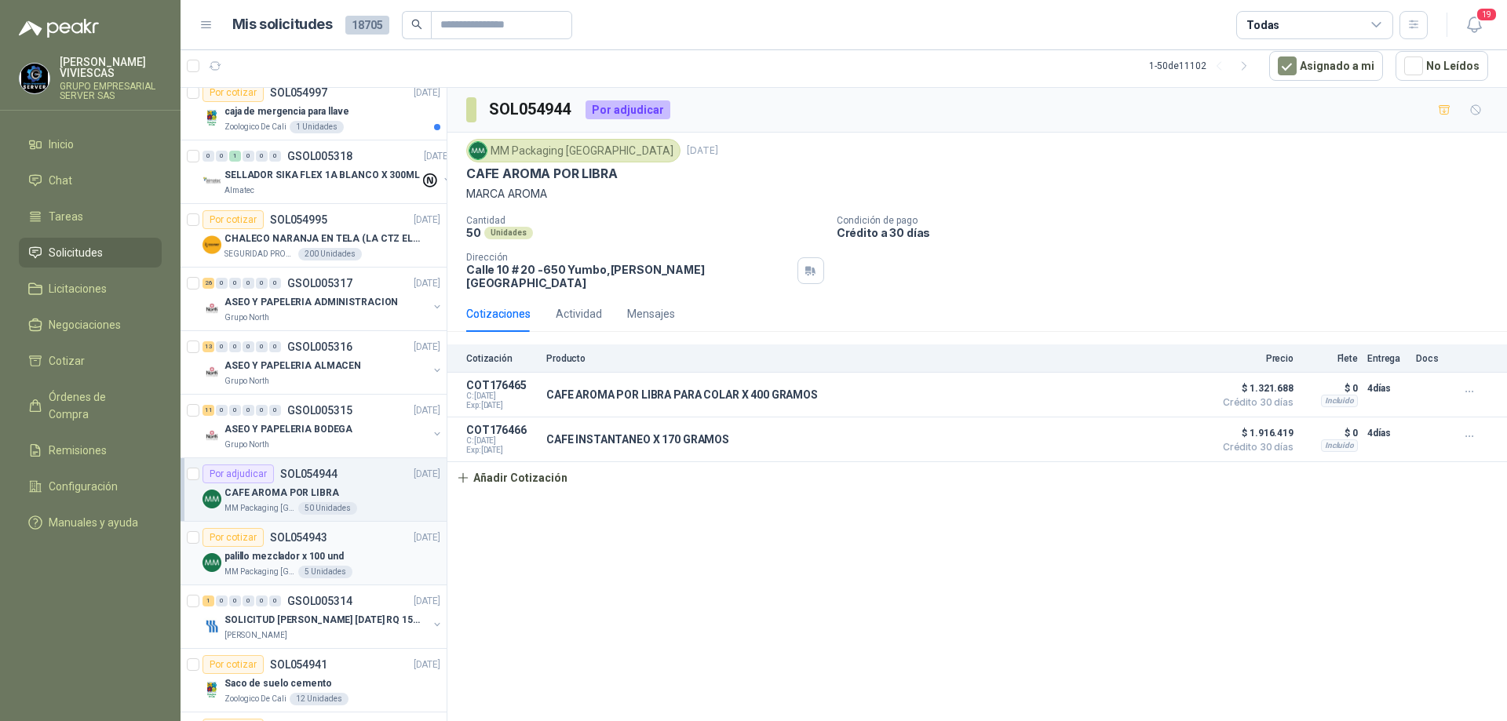
click at [381, 546] on div "Por cotizar SOL054943 [DATE]" at bounding box center [321, 537] width 238 height 19
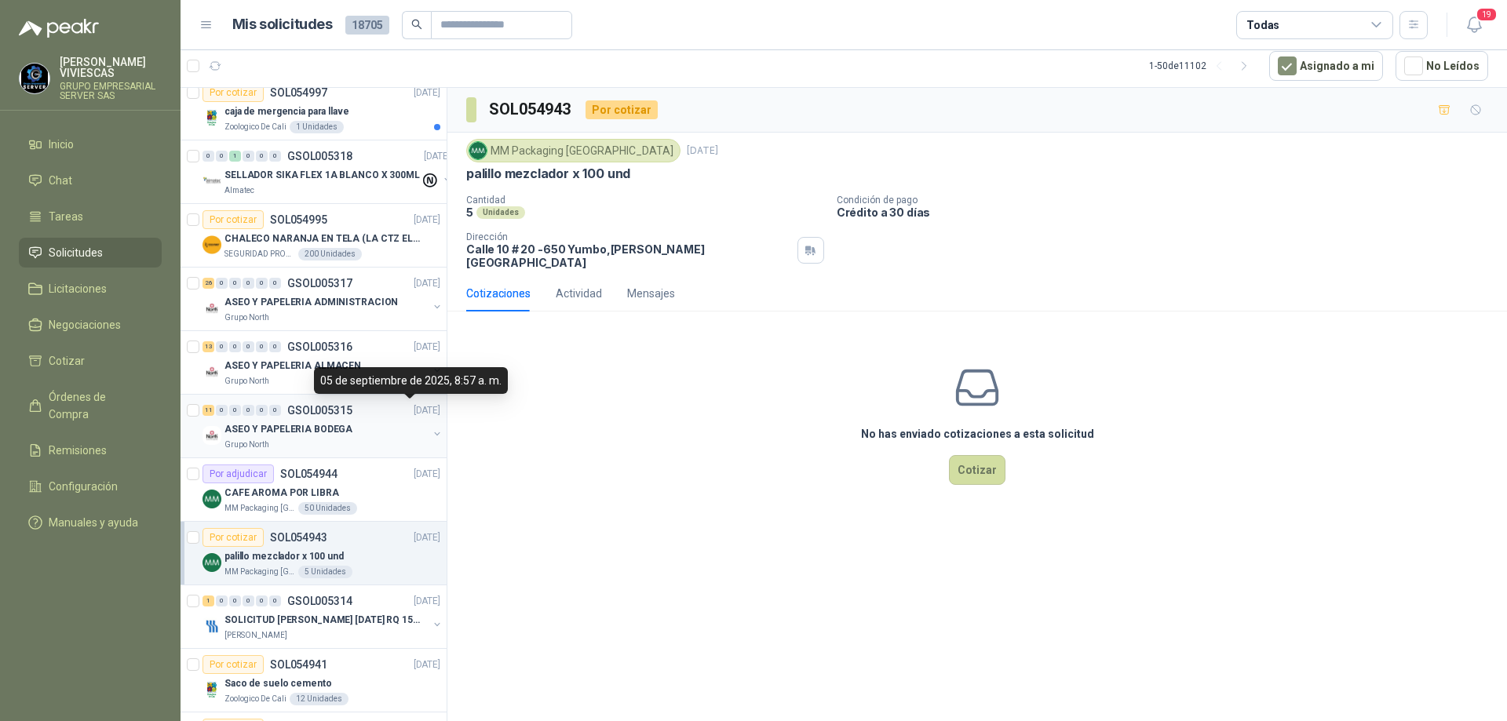
scroll to position [471, 0]
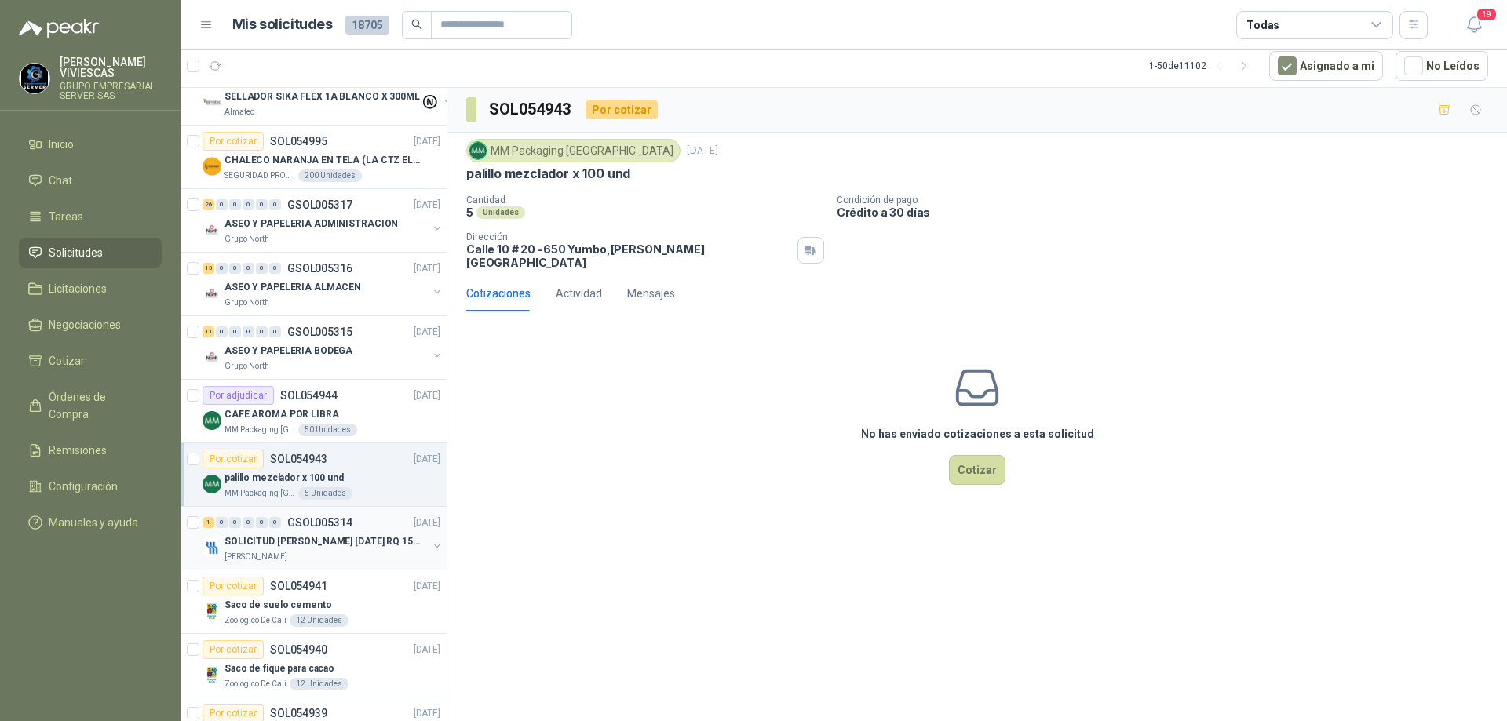
click at [336, 556] on div "[PERSON_NAME]" at bounding box center [325, 557] width 203 height 13
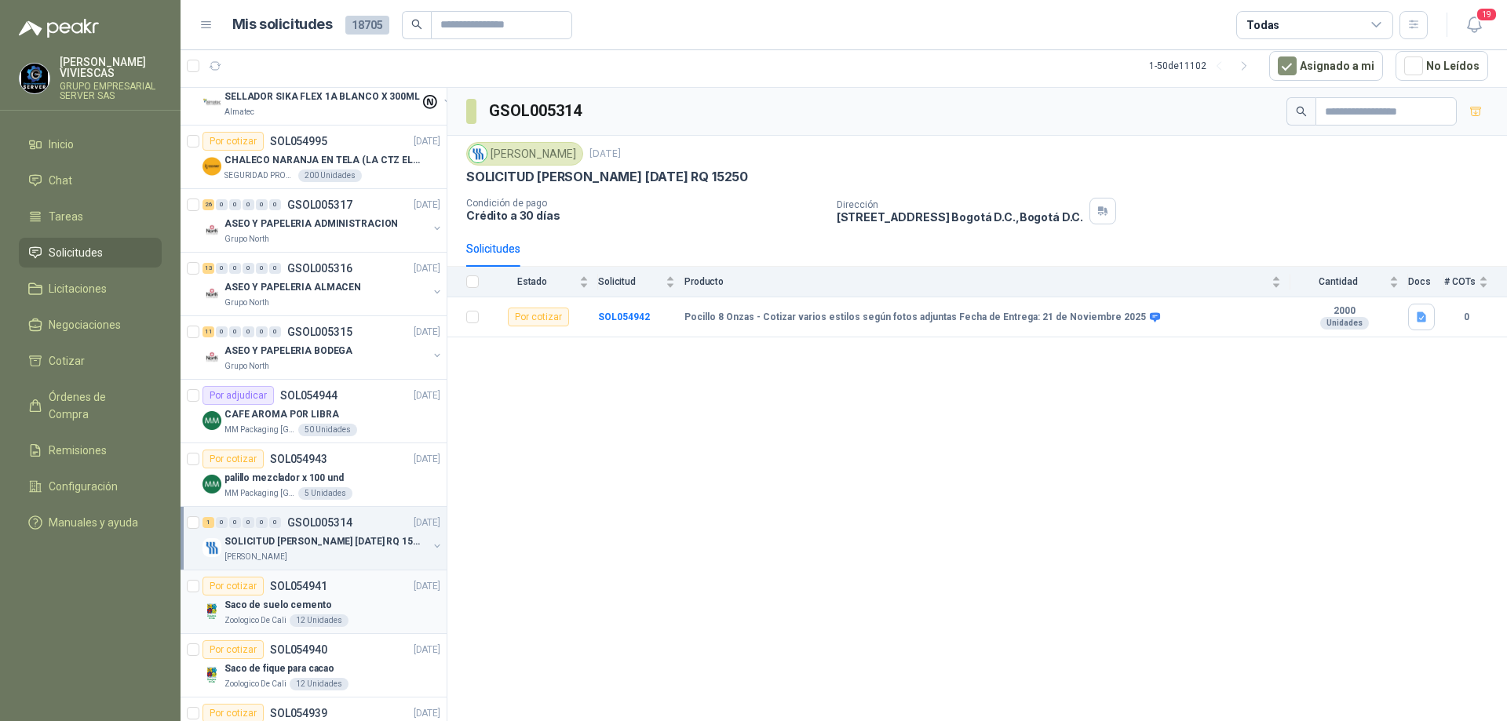
click at [383, 592] on div "Por cotizar SOL054941 [DATE]" at bounding box center [321, 586] width 238 height 19
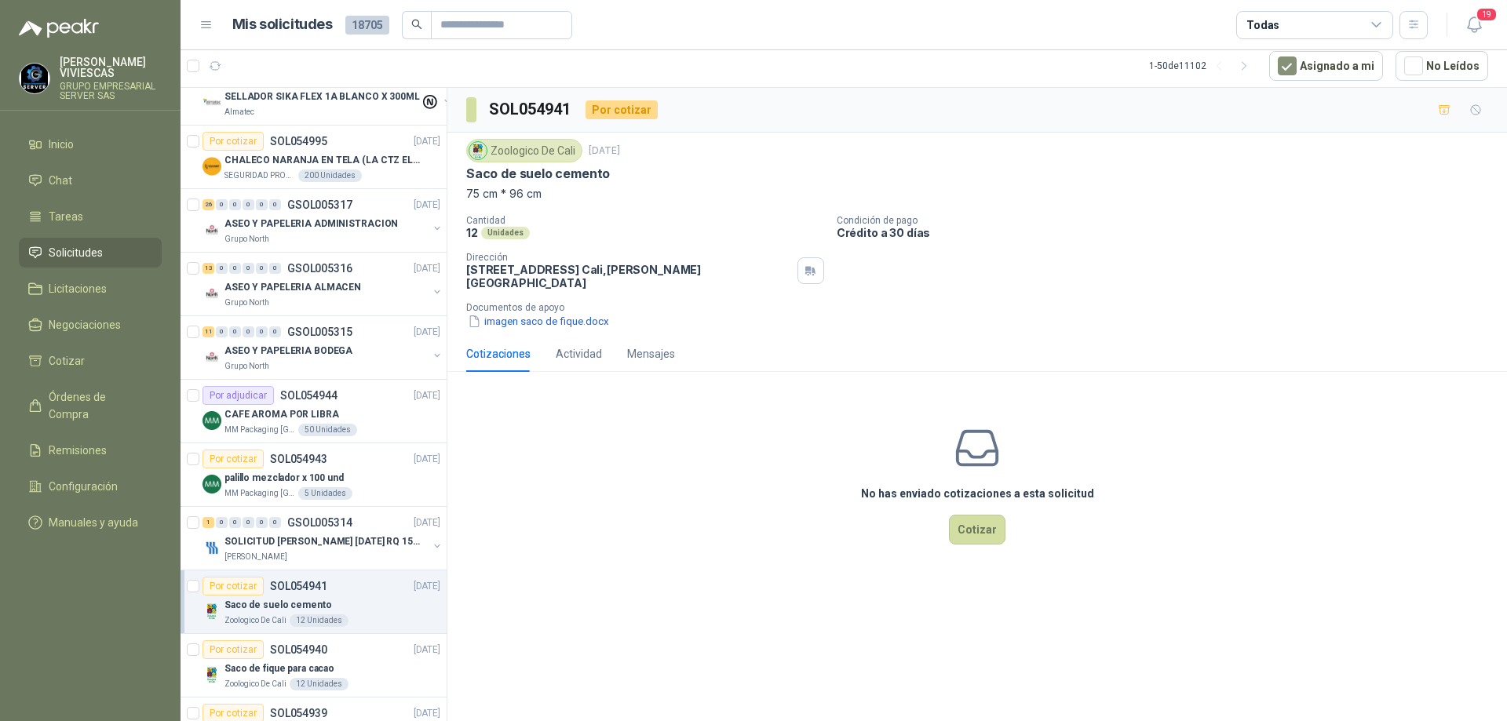
scroll to position [628, 0]
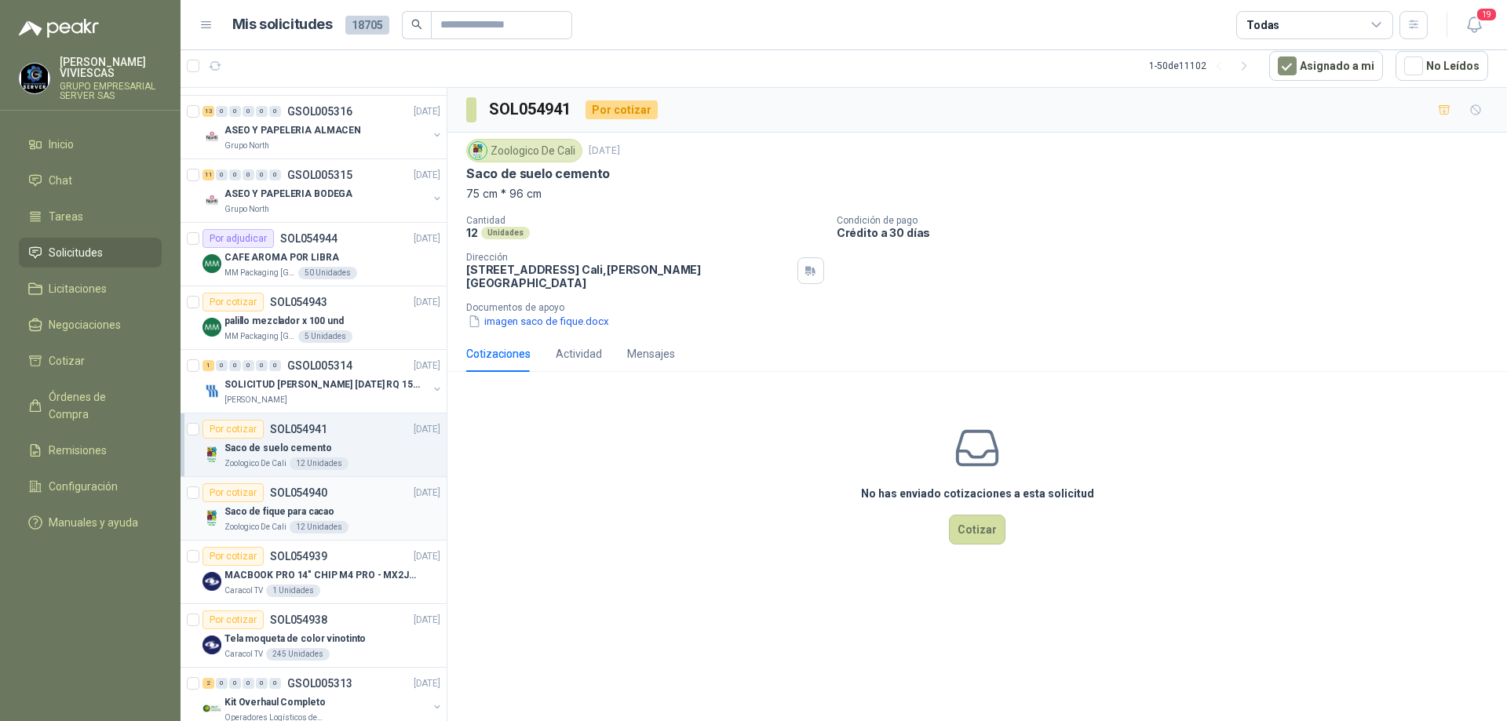
click at [356, 510] on div "Saco de fique para cacao" at bounding box center [332, 511] width 216 height 19
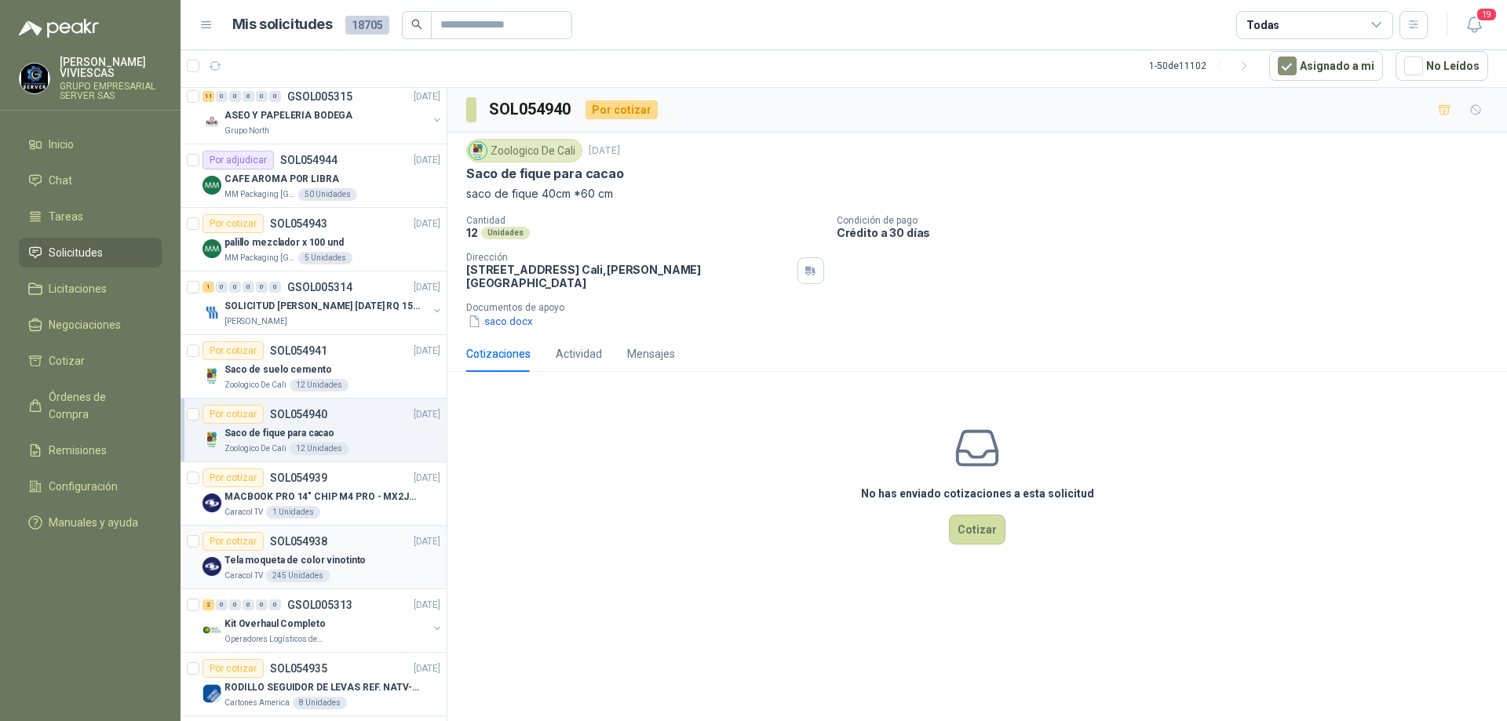
click at [377, 555] on div "Tela moqueta de color vinotinto" at bounding box center [332, 560] width 216 height 19
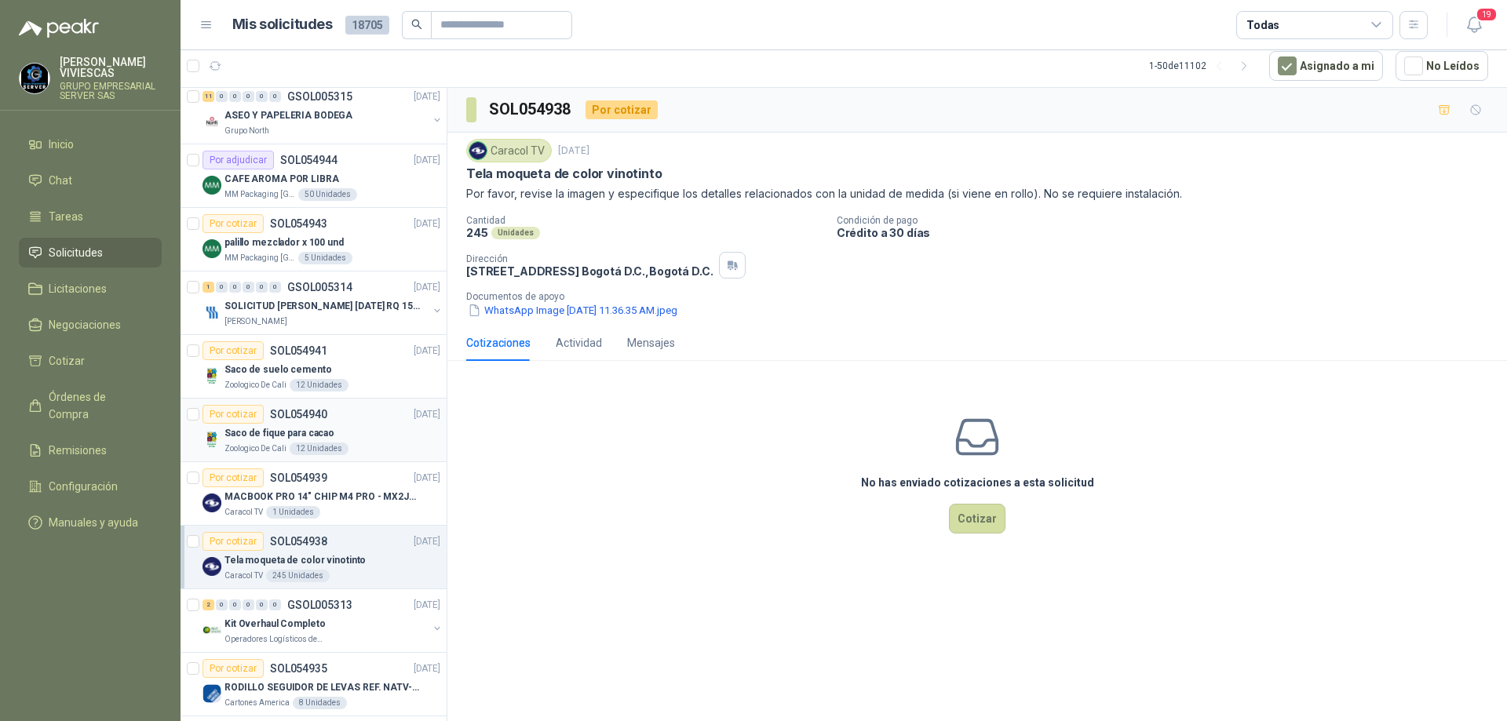
scroll to position [942, 0]
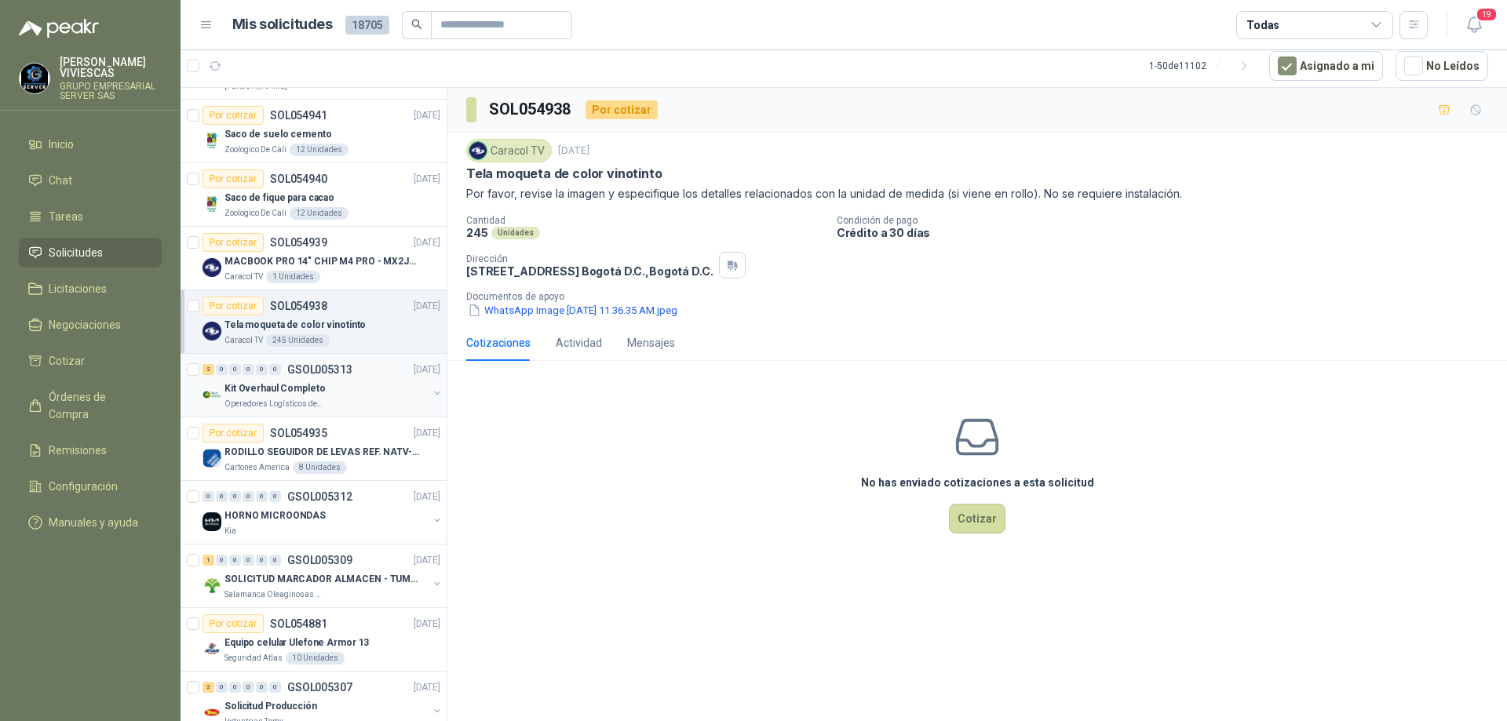
click at [371, 381] on div "Kit Overhaul Completo" at bounding box center [325, 388] width 203 height 19
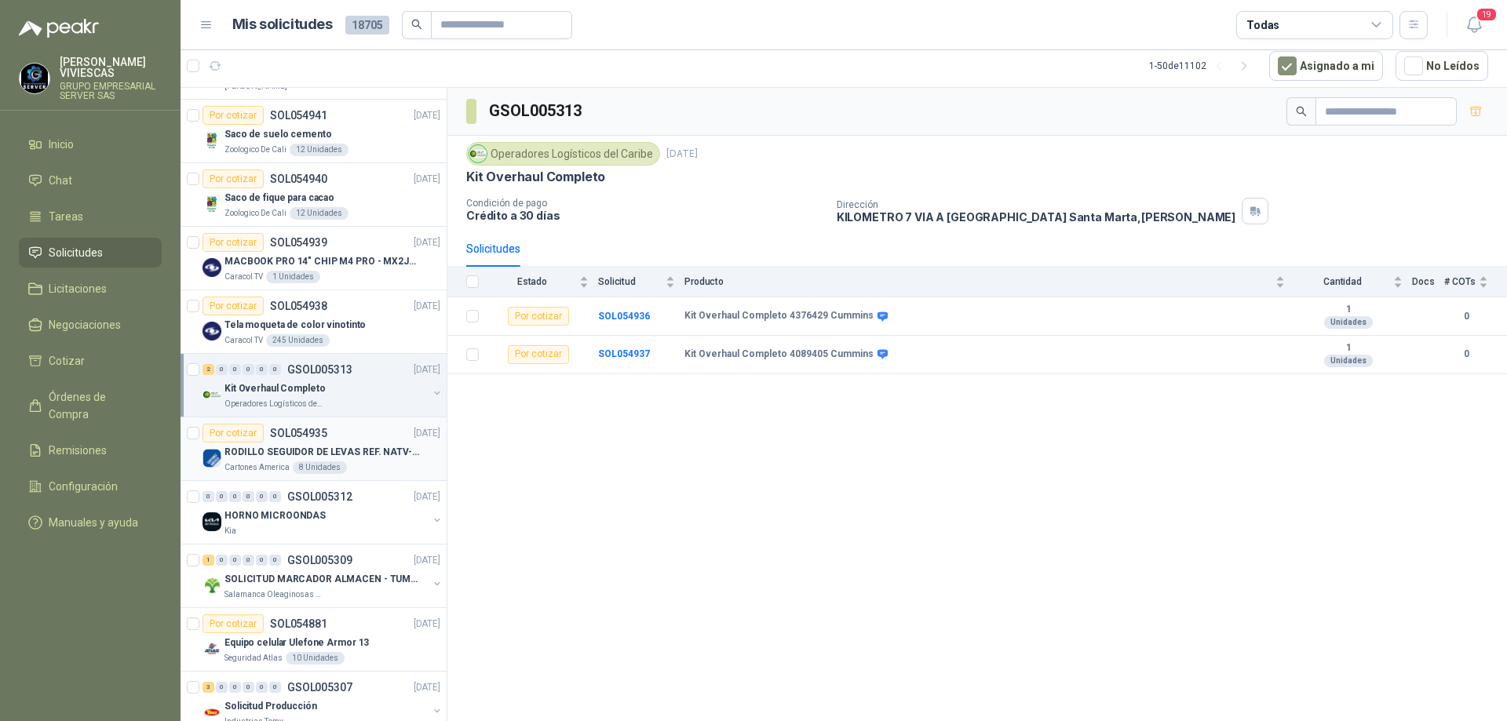
click at [364, 443] on div "RODILLO SEGUIDOR DE LEVAS REF. NATV-17-PPA [PERSON_NAME]" at bounding box center [332, 452] width 216 height 19
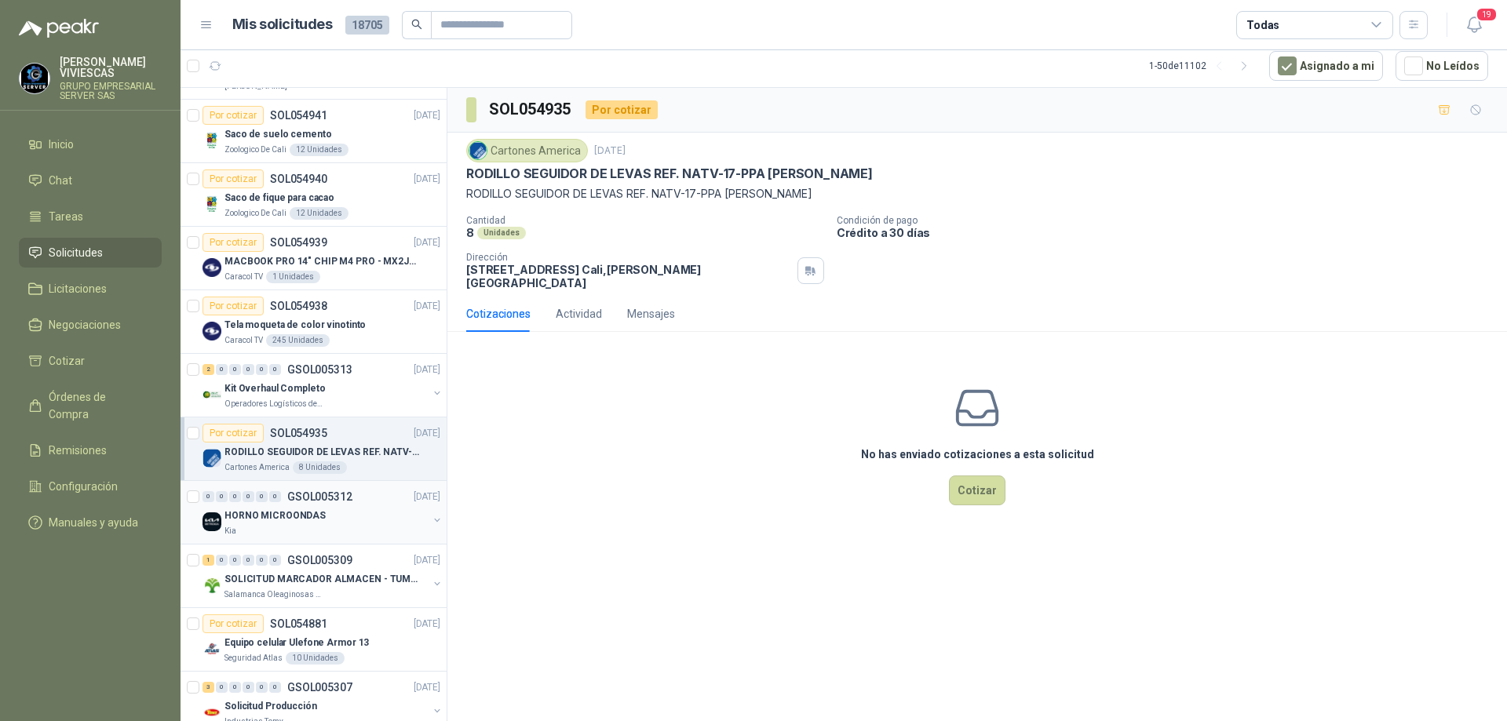
click at [348, 514] on div "HORNO MICROONDAS" at bounding box center [325, 515] width 203 height 19
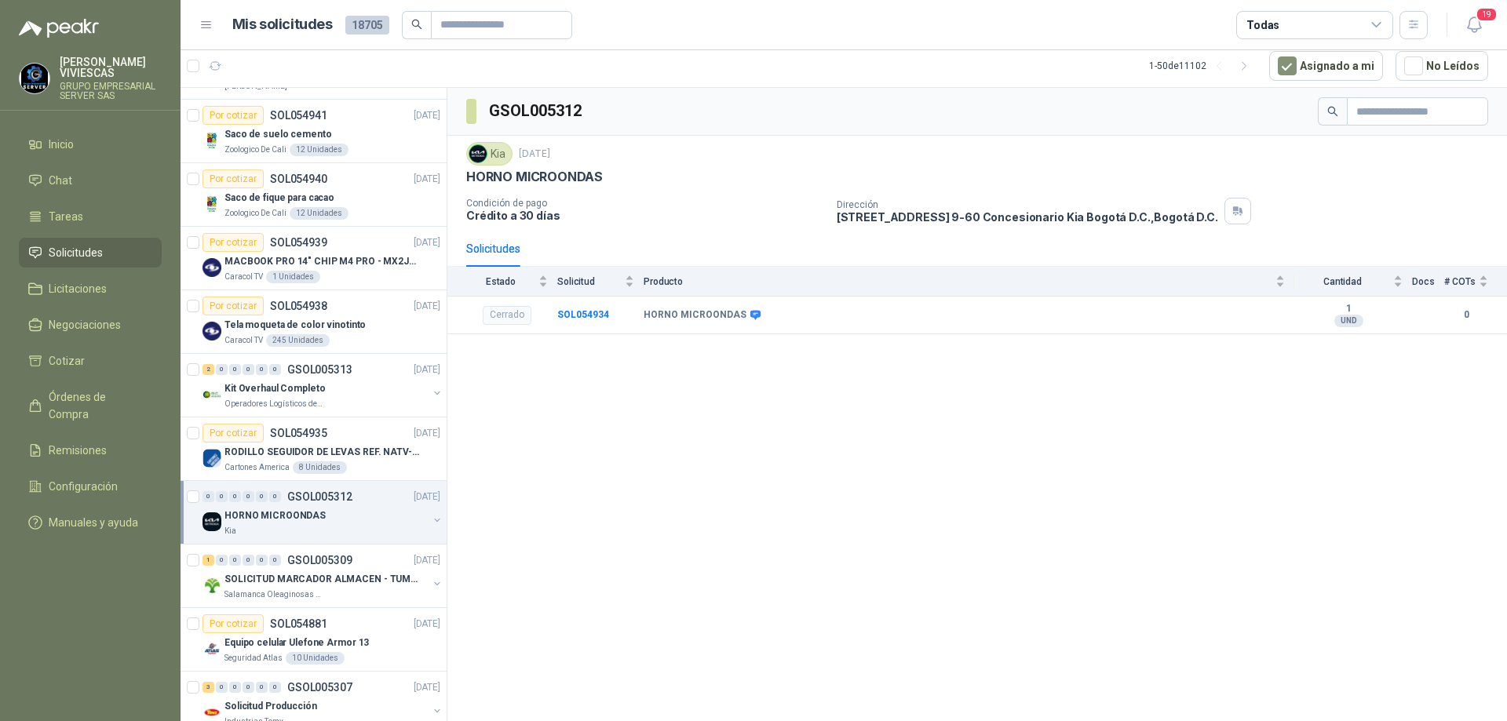
scroll to position [1099, 0]
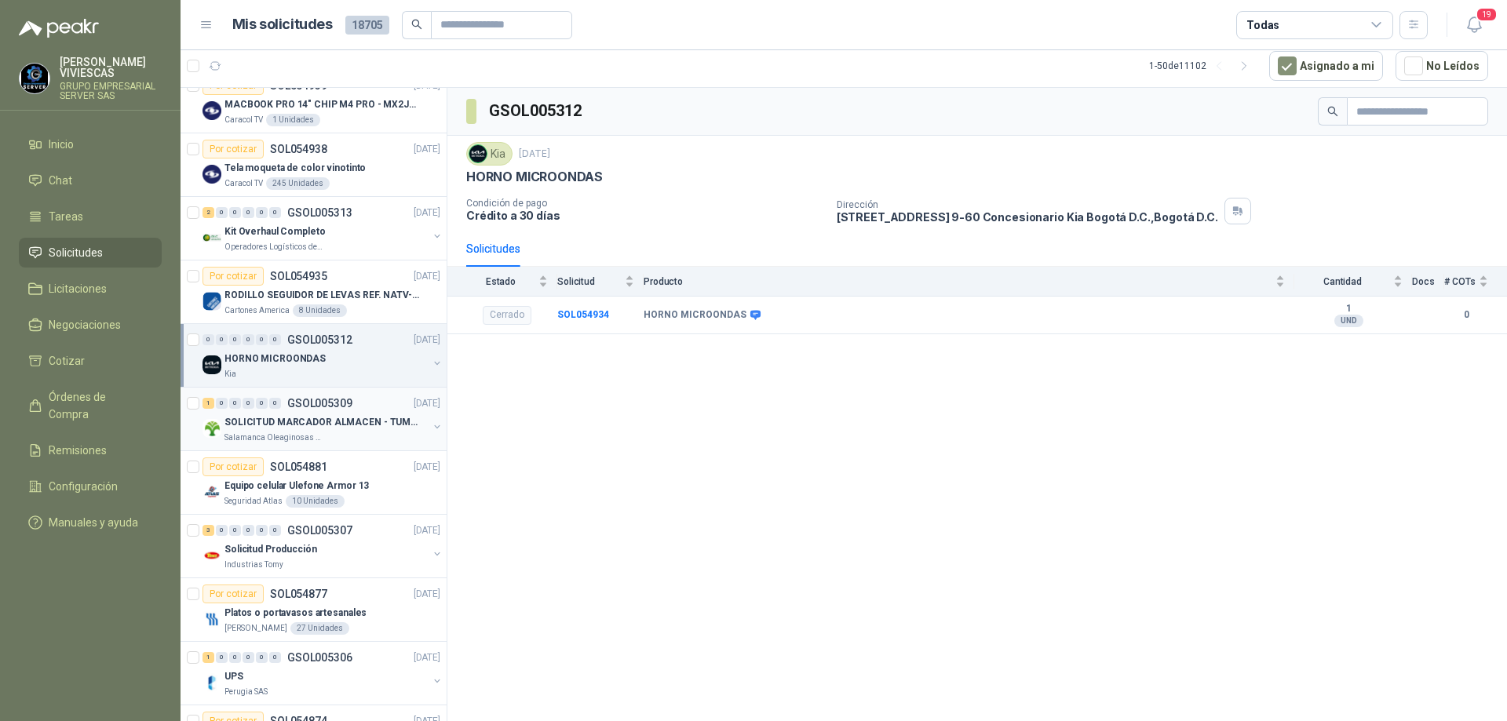
click at [361, 416] on p "SOLICITUD MARCADOR ALMACEN - TUMACO" at bounding box center [321, 422] width 195 height 15
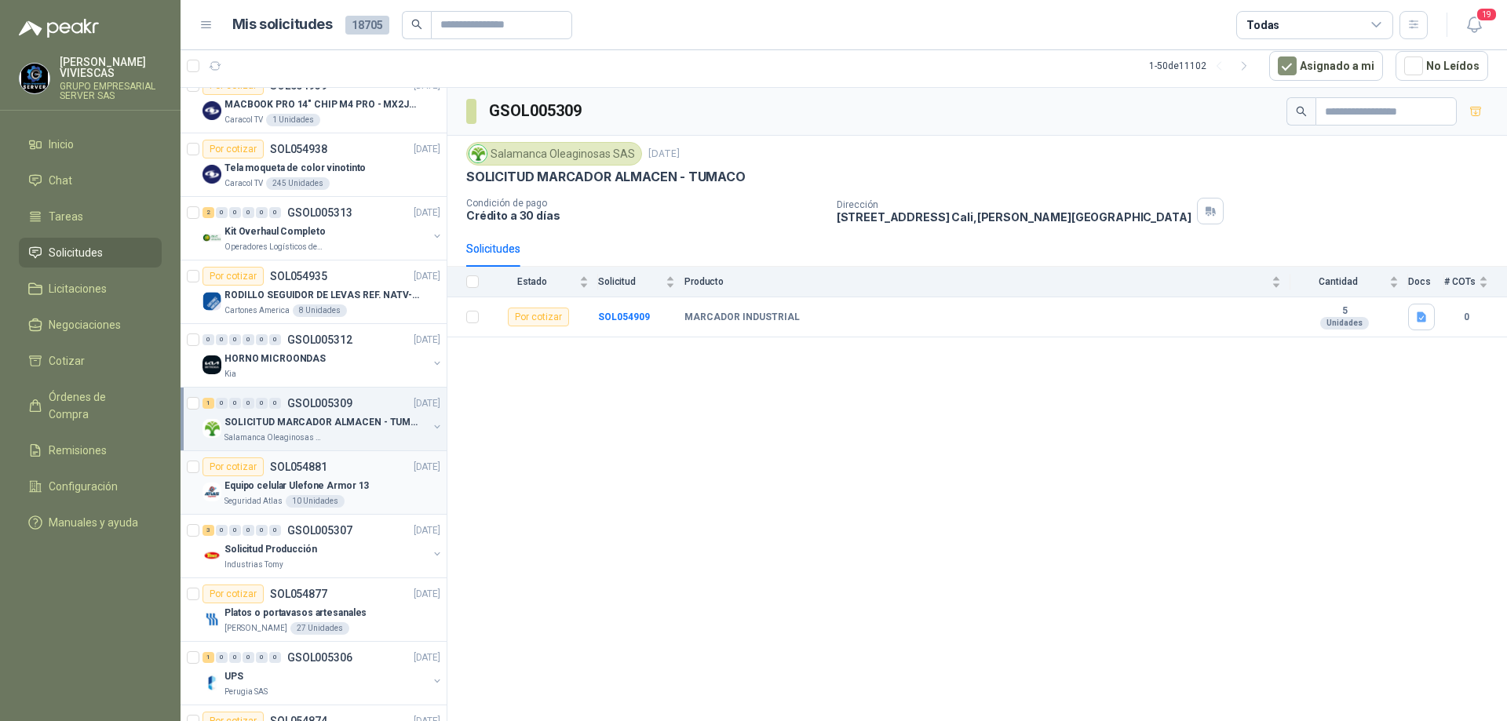
click at [353, 483] on p "Equipo celular Ulefone Armor 13" at bounding box center [296, 486] width 144 height 15
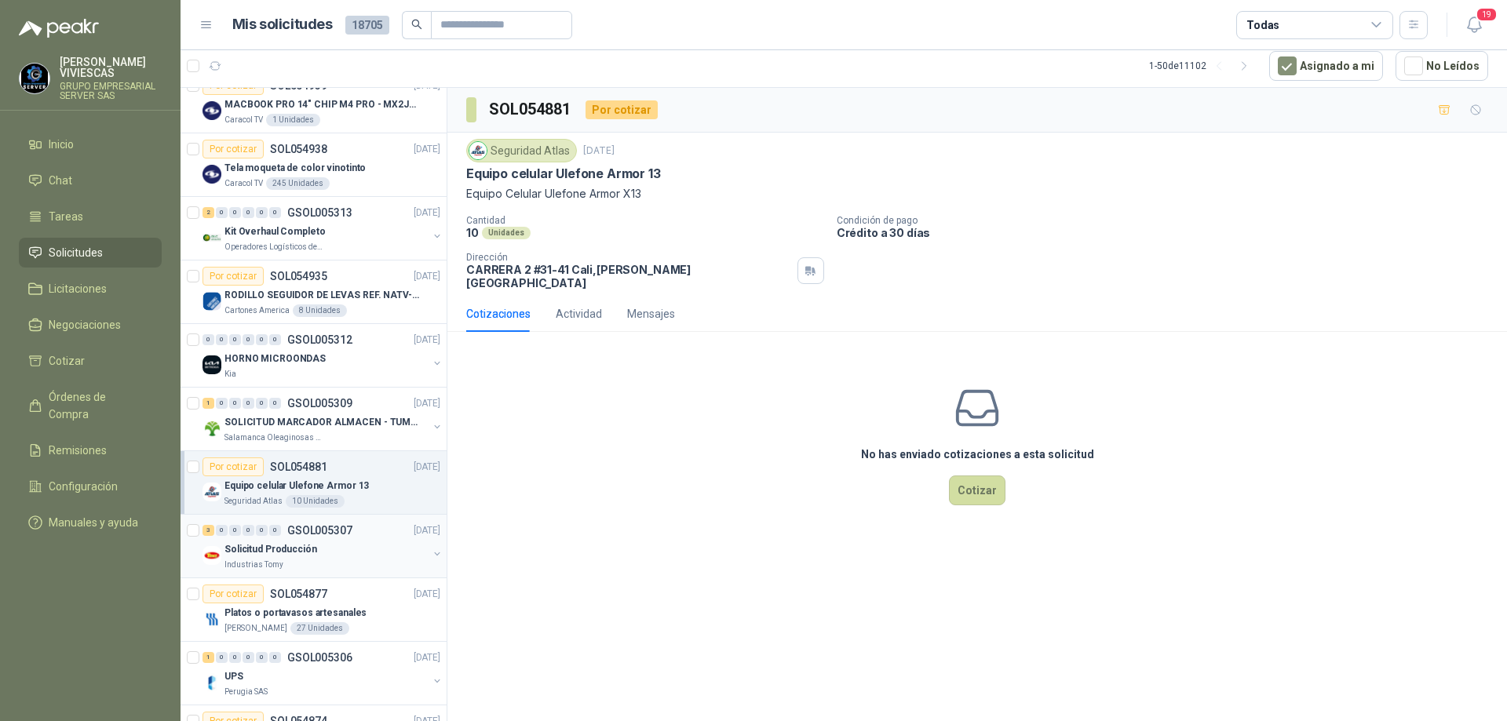
click at [350, 569] on div "Industrias Tomy" at bounding box center [325, 565] width 203 height 13
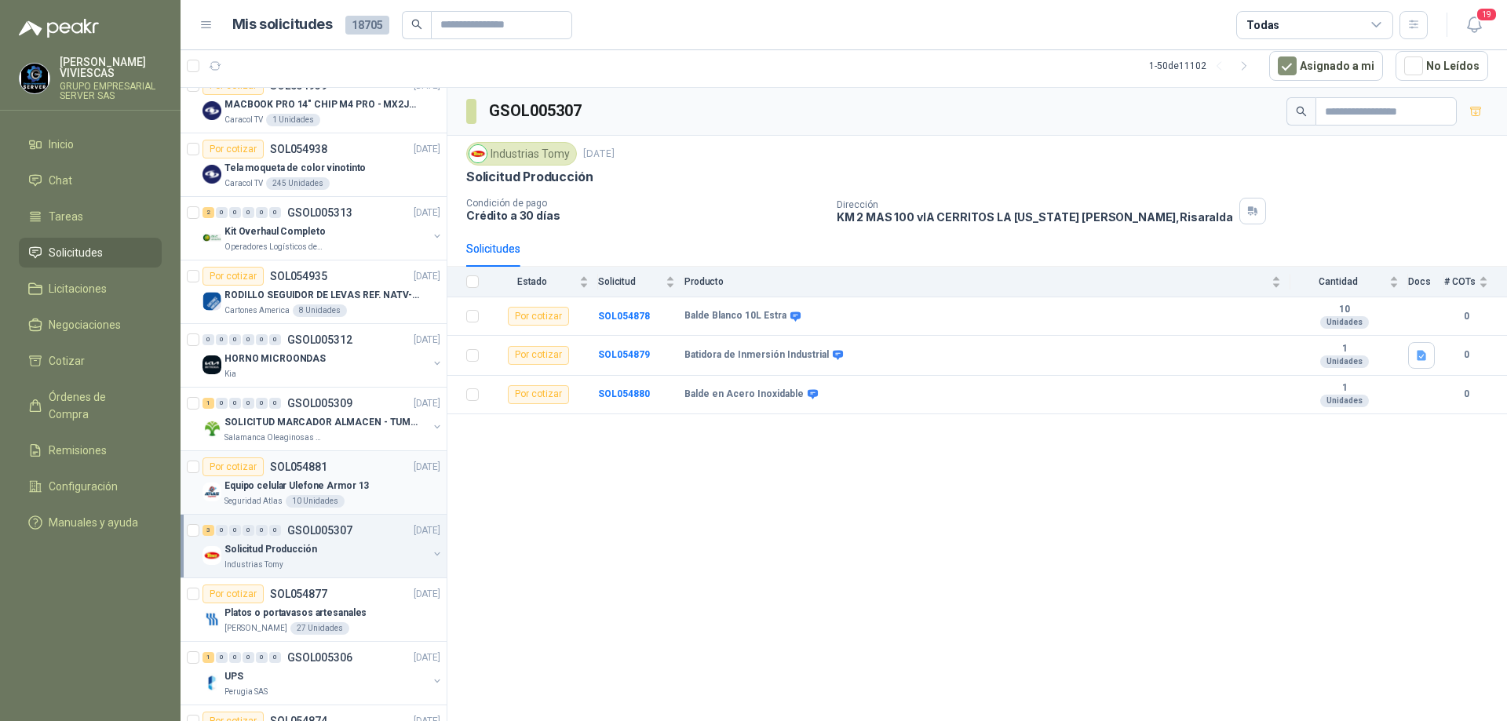
scroll to position [1177, 0]
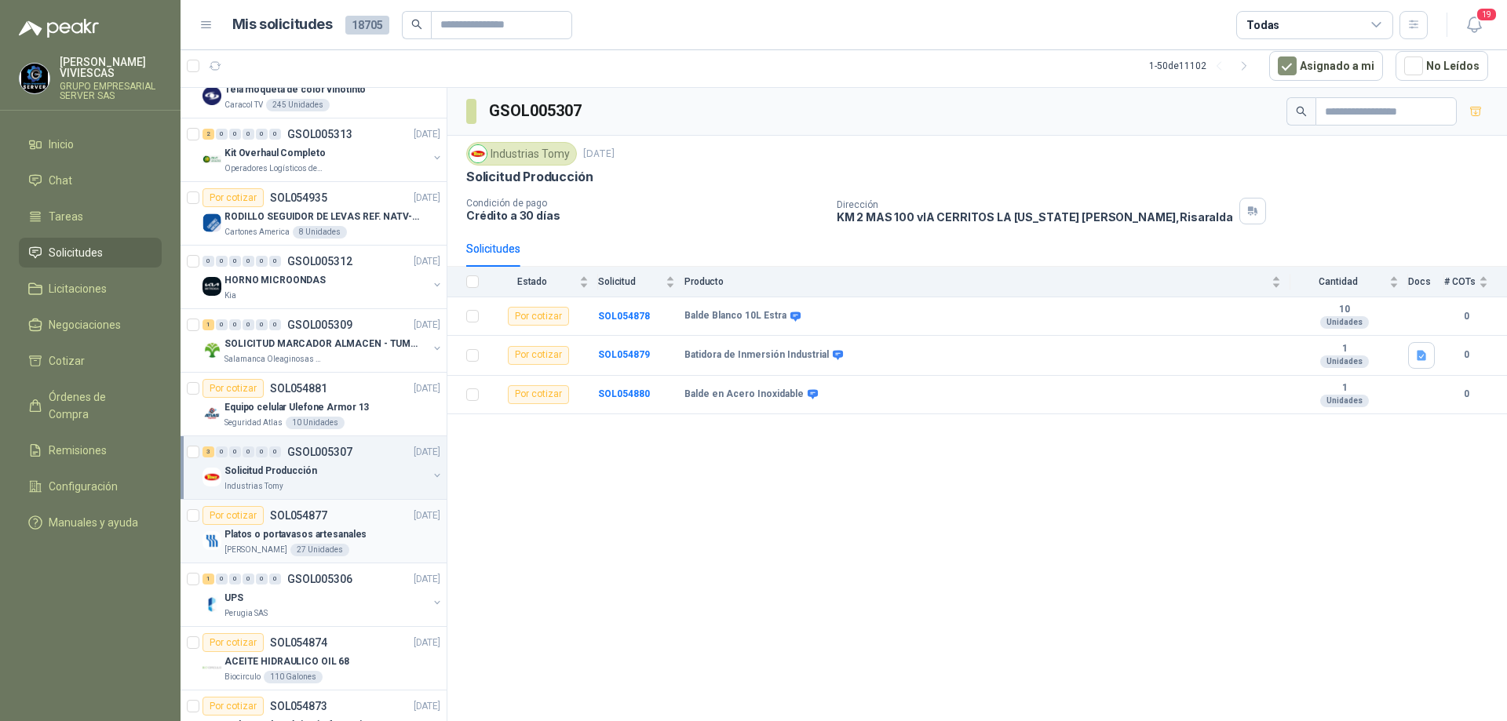
click at [347, 534] on p "Platos o portavasos artesanales" at bounding box center [295, 534] width 142 height 15
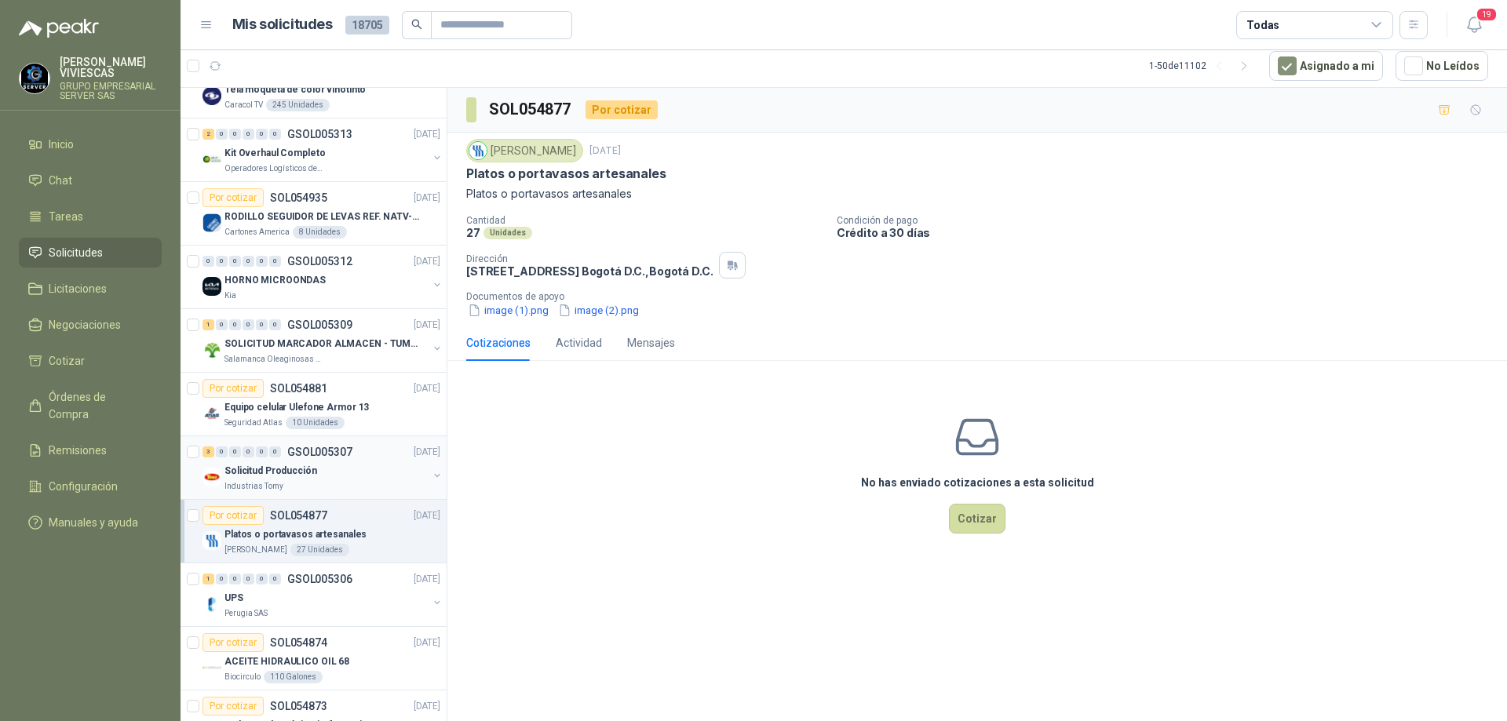
scroll to position [1334, 0]
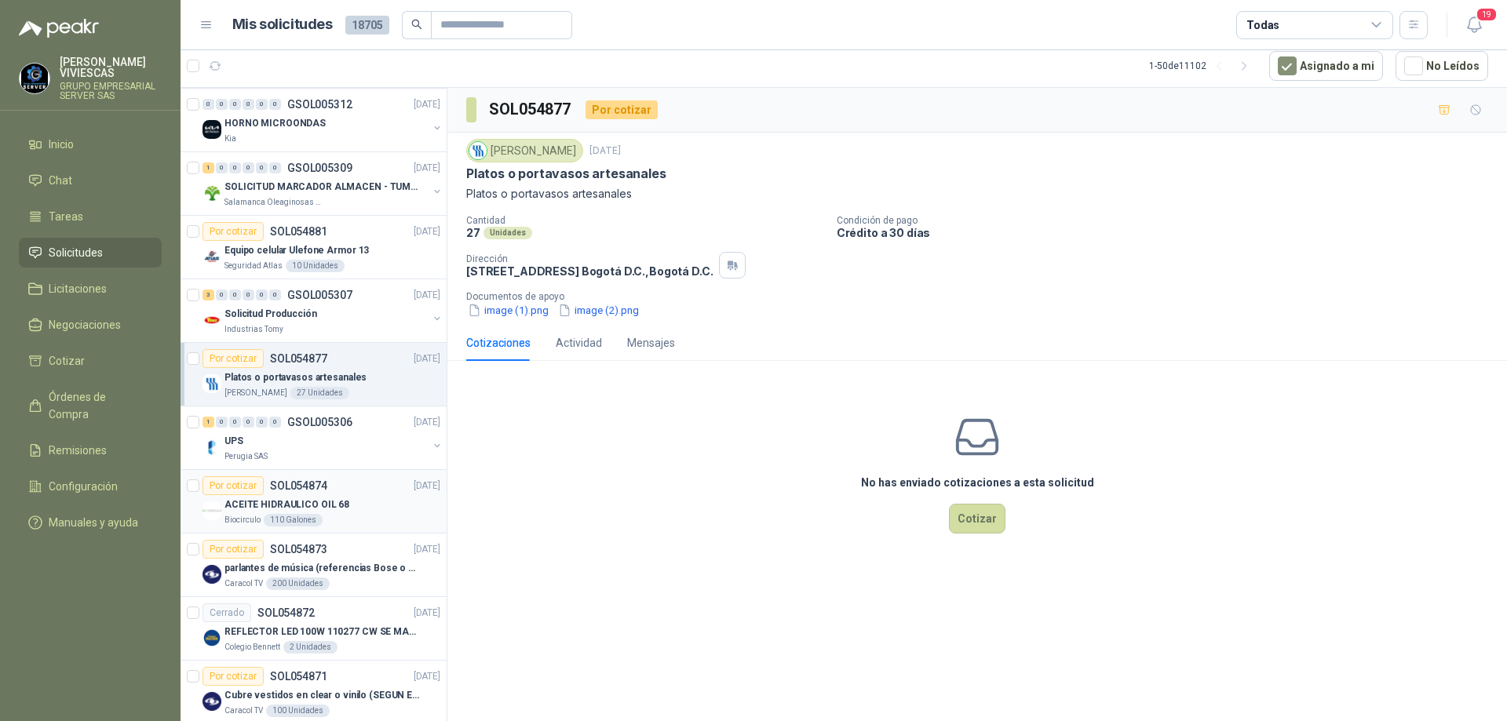
click at [354, 509] on div "ACEITE HIDRAULICO OIL 68" at bounding box center [332, 504] width 216 height 19
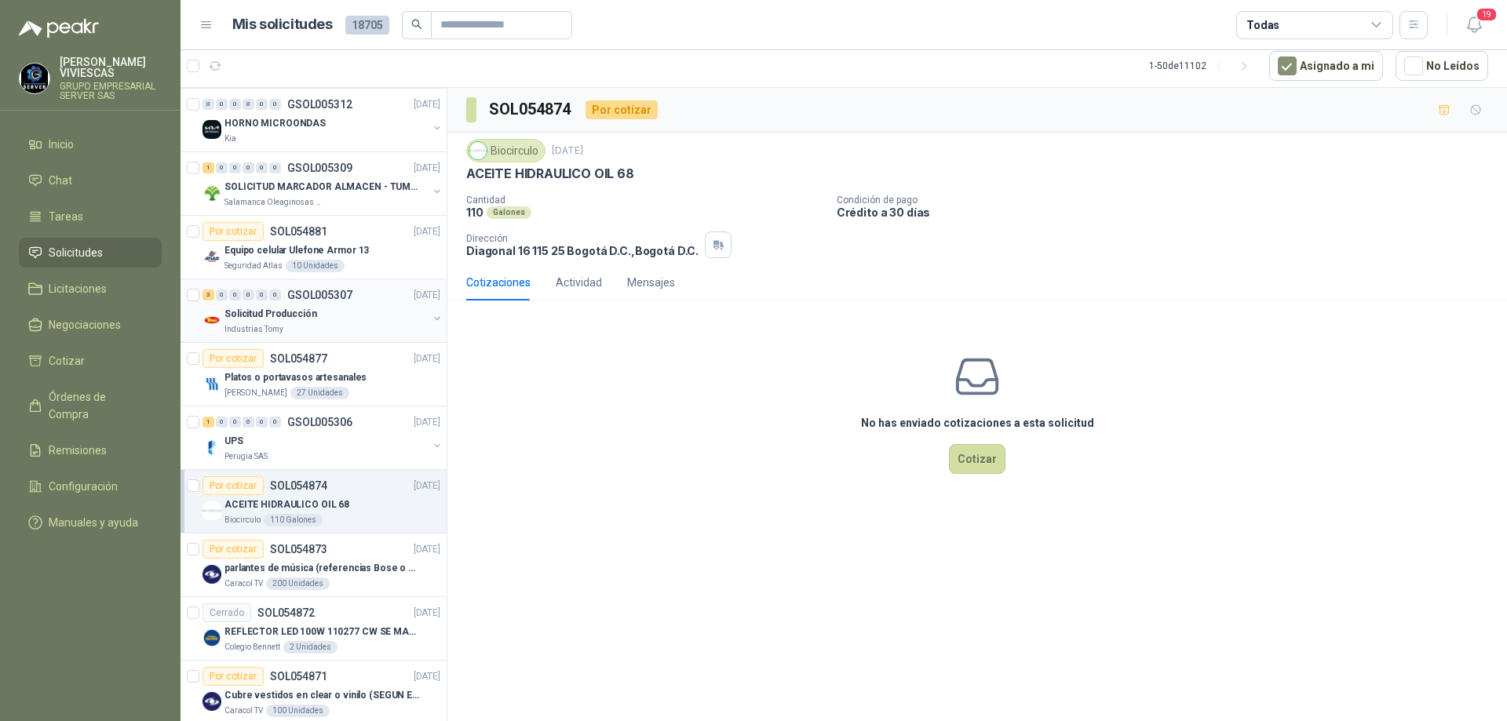
scroll to position [1569, 0]
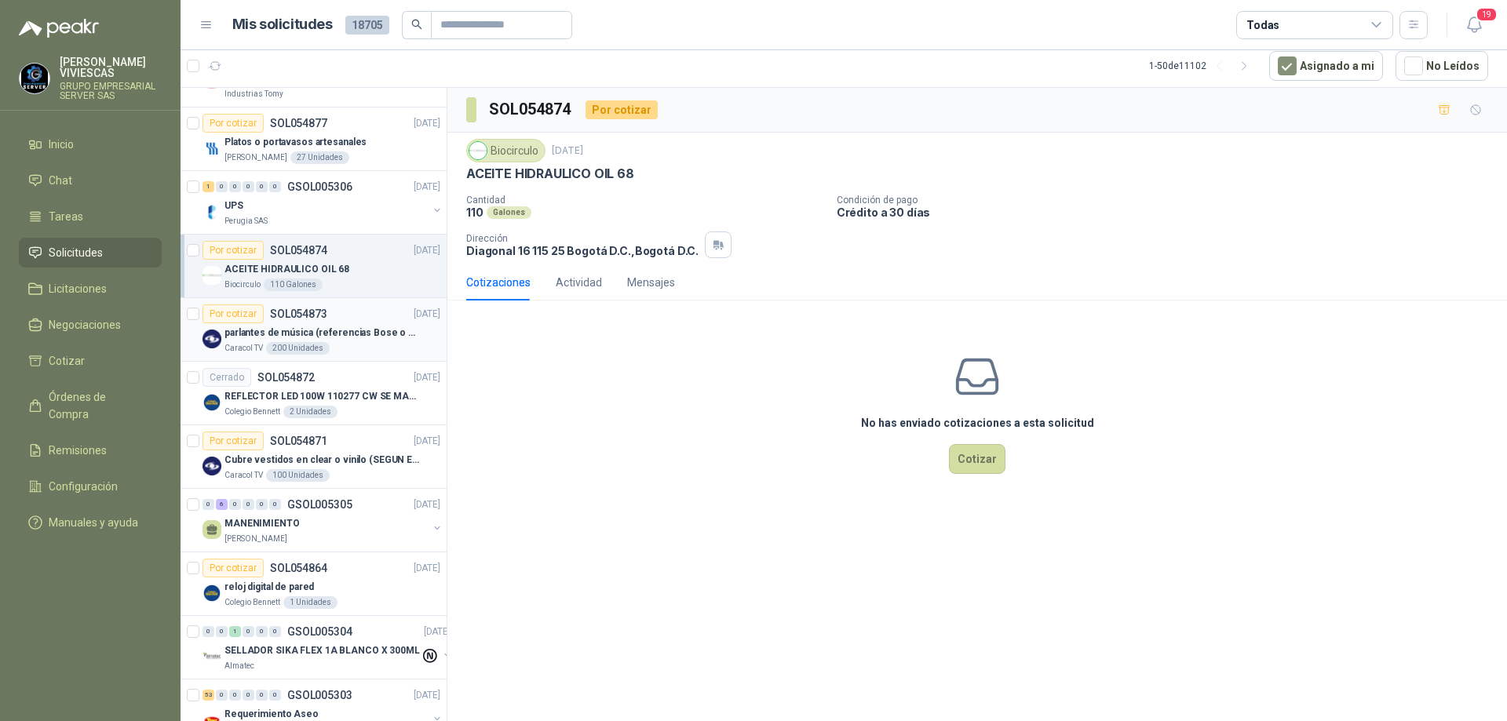
click at [380, 339] on p "parlantes de música (referencias Bose o Alexa) CON MARCACION 1 LOGO (Mas datos …" at bounding box center [321, 333] width 195 height 15
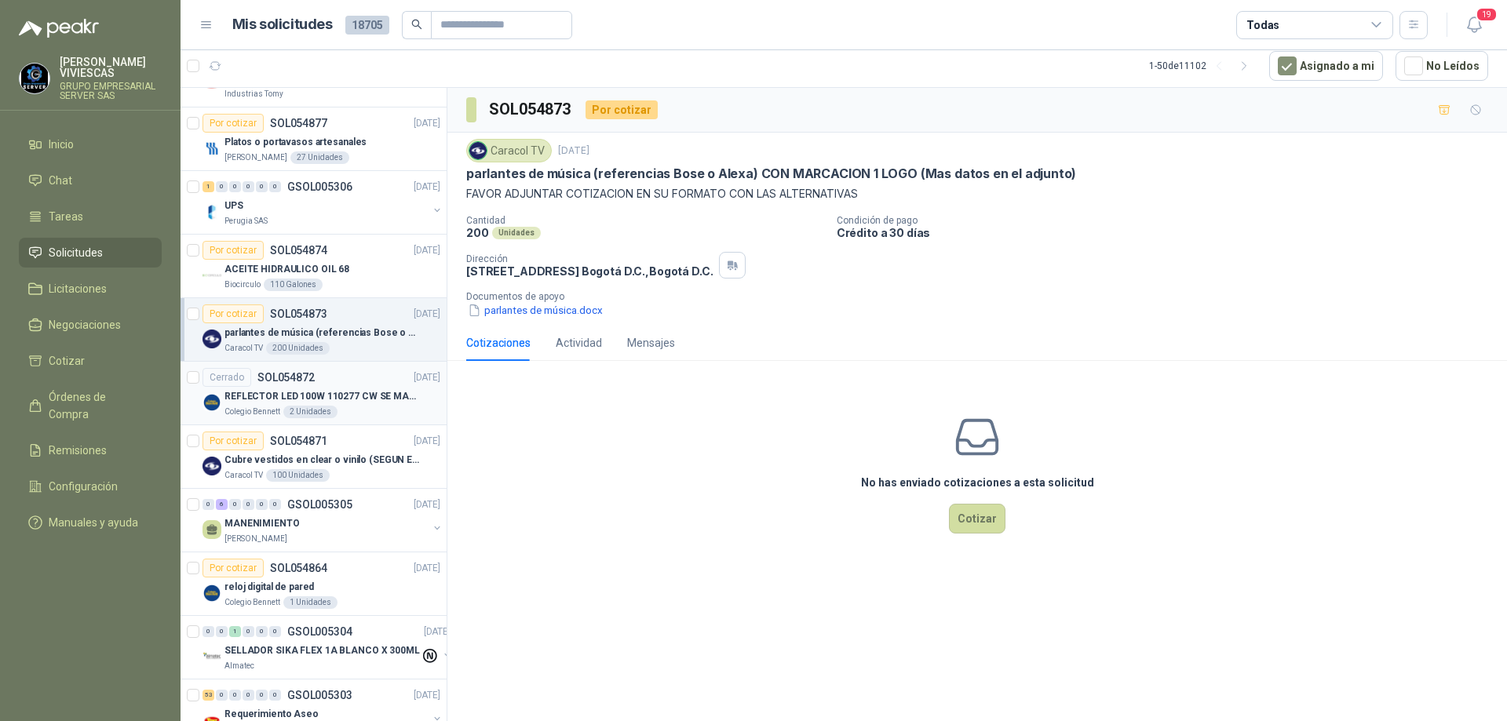
click at [357, 394] on p "REFLECTOR LED 100W 110277 CW SE MARCA: PILA BY PHILIPS" at bounding box center [321, 396] width 195 height 15
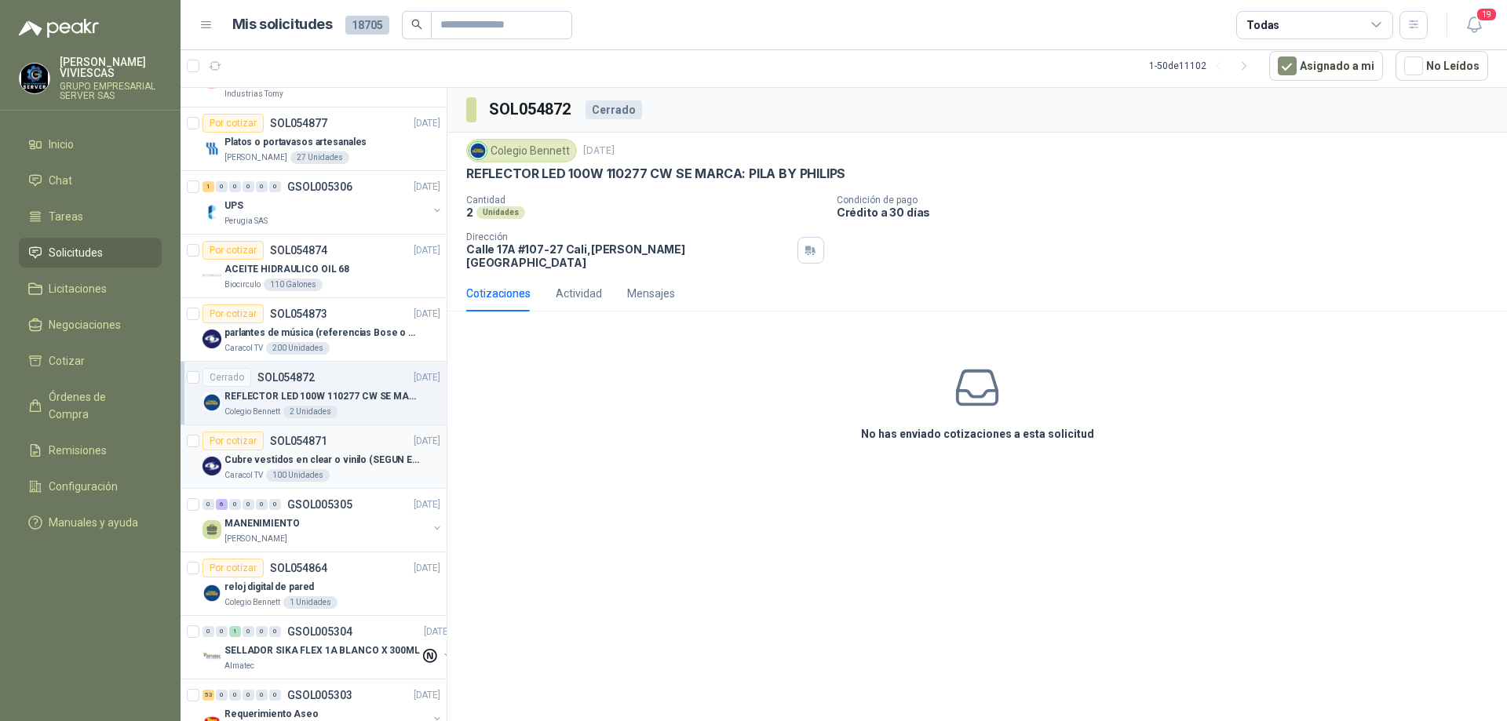
click at [376, 465] on p "Cubre vestidos en clear o vinilo (SEGUN ESPECIFICACIONES DEL ADJUNTO)" at bounding box center [321, 460] width 195 height 15
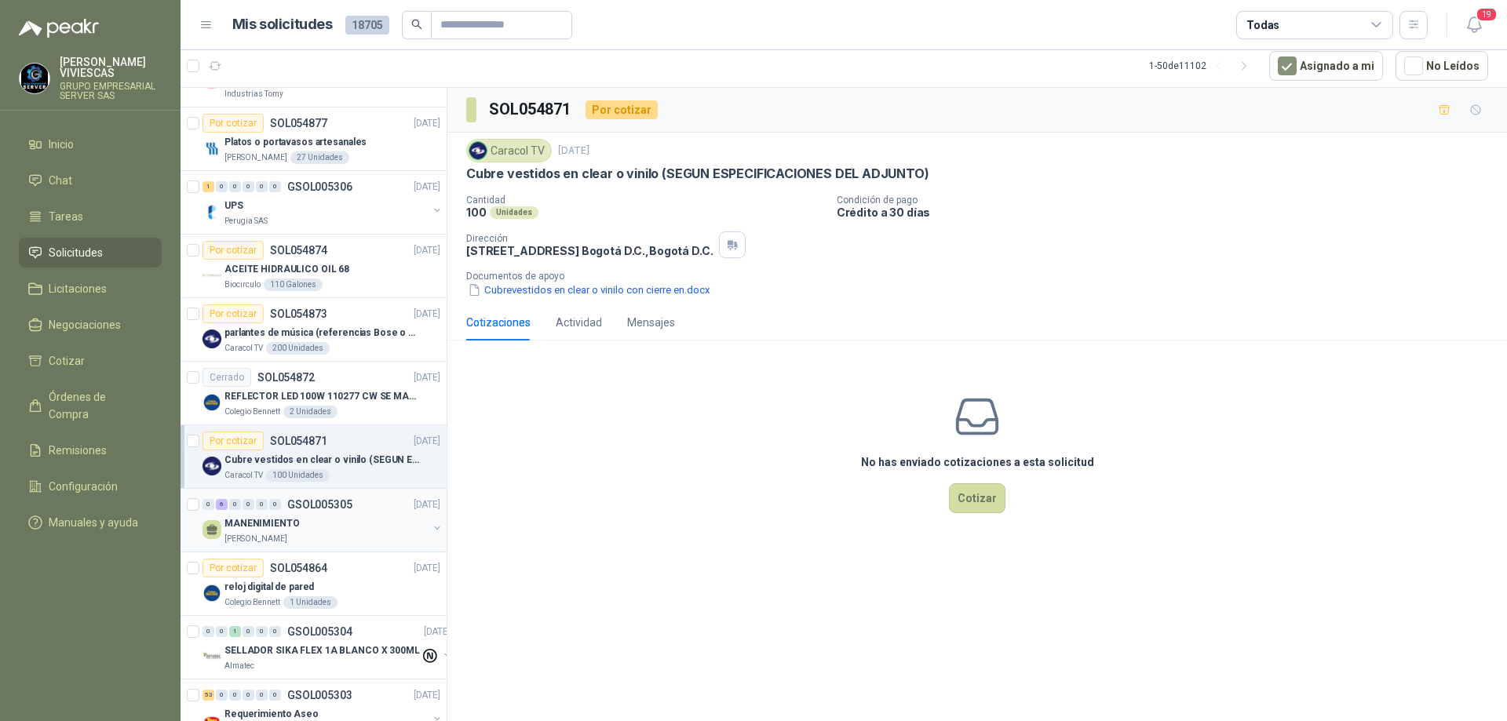
scroll to position [1726, 0]
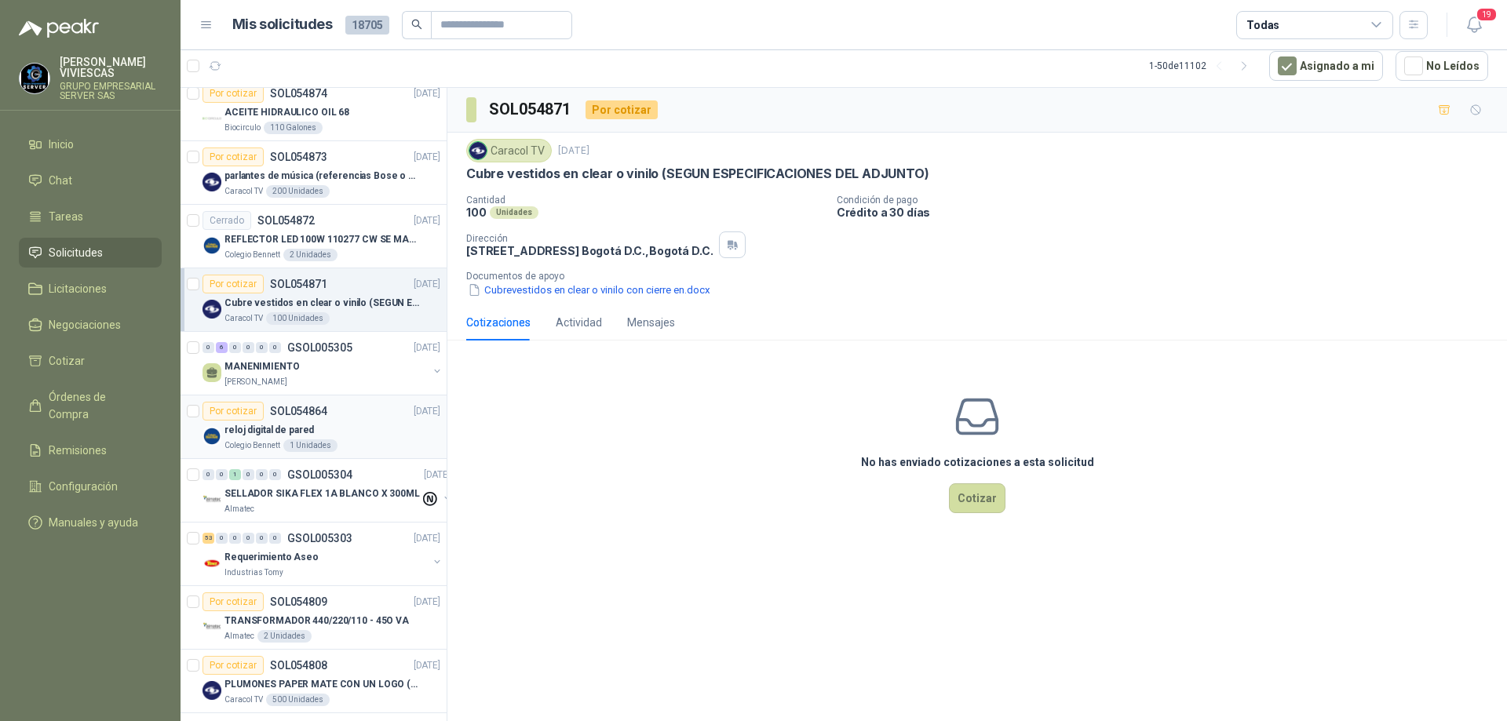
click at [355, 421] on div "reloj digital de pared" at bounding box center [332, 430] width 216 height 19
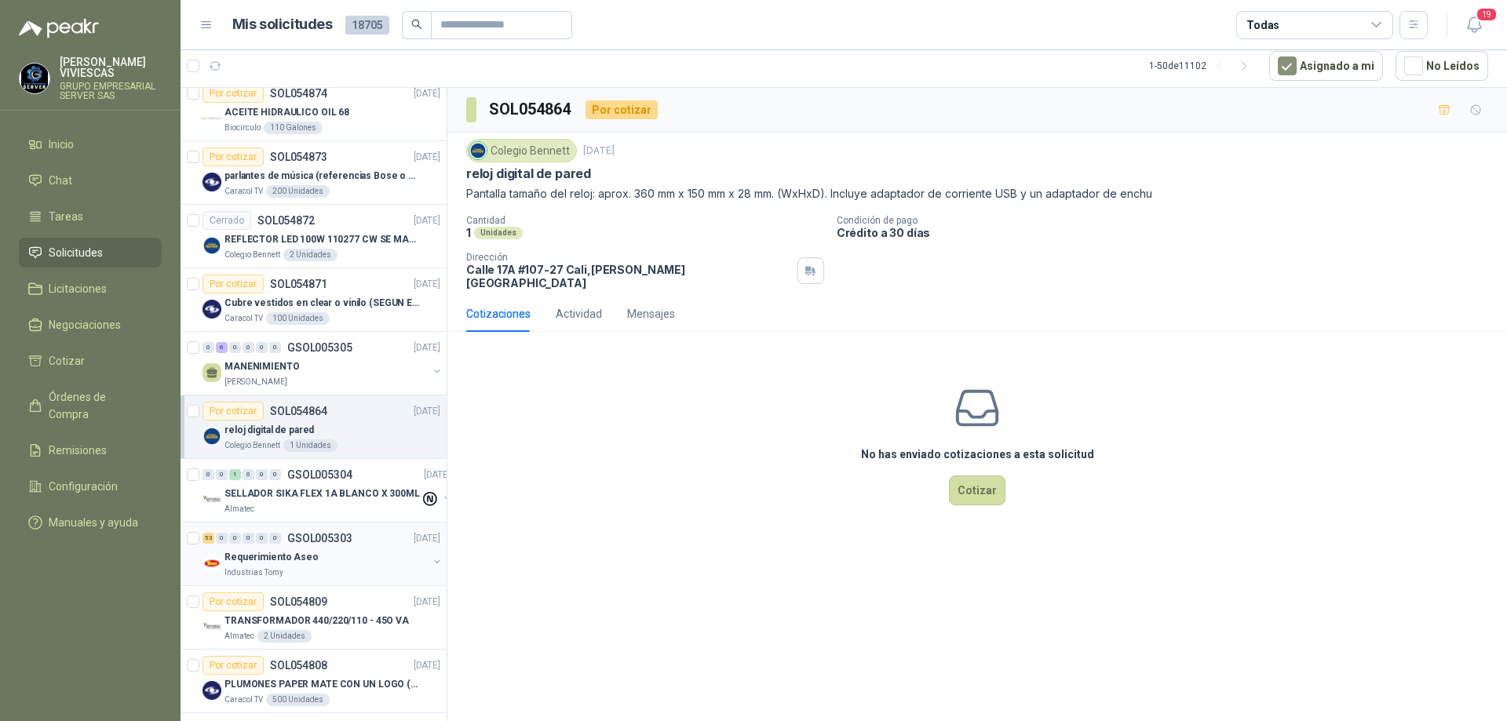
click at [355, 549] on div "Requerimiento Aseo" at bounding box center [325, 557] width 203 height 19
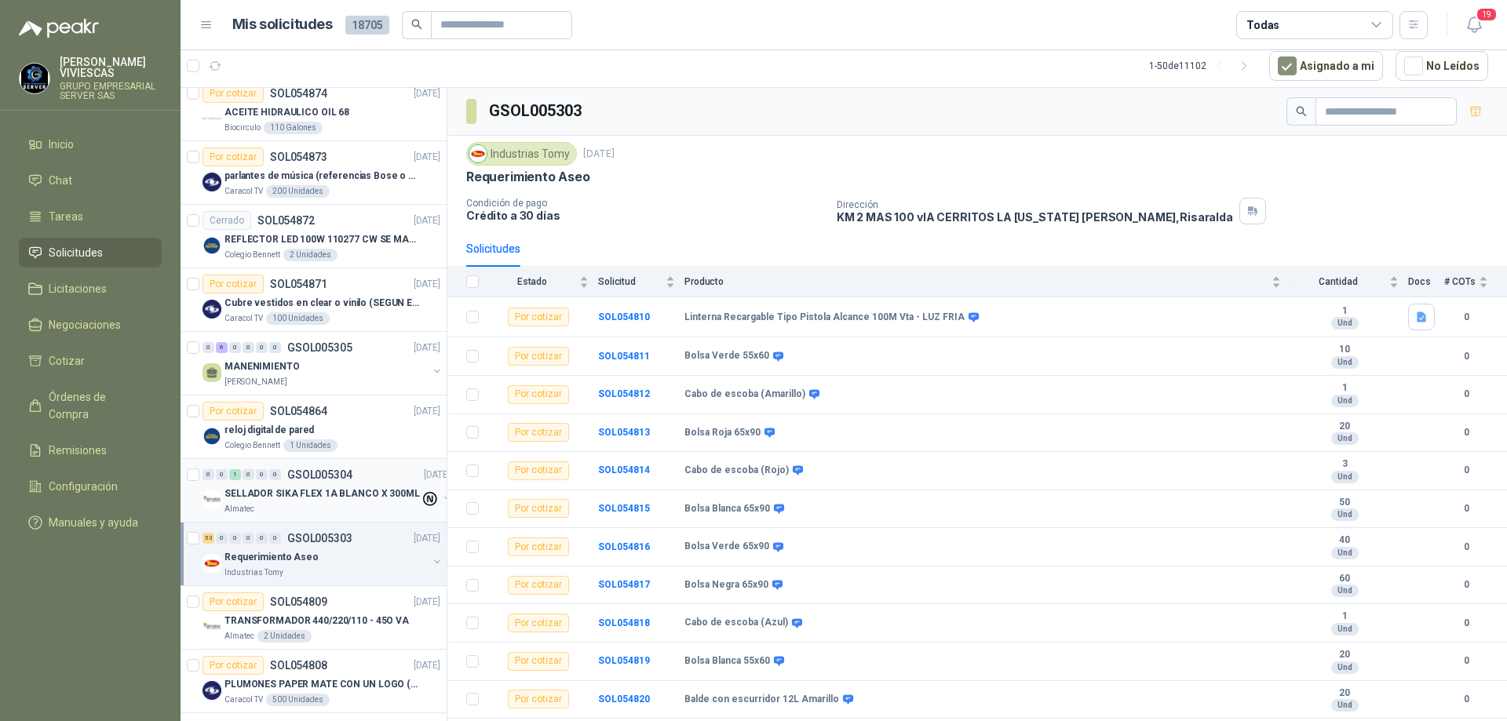
click at [355, 487] on p "SELLADOR SIKA FLEX 1A BLANCO X 300ML" at bounding box center [321, 494] width 195 height 15
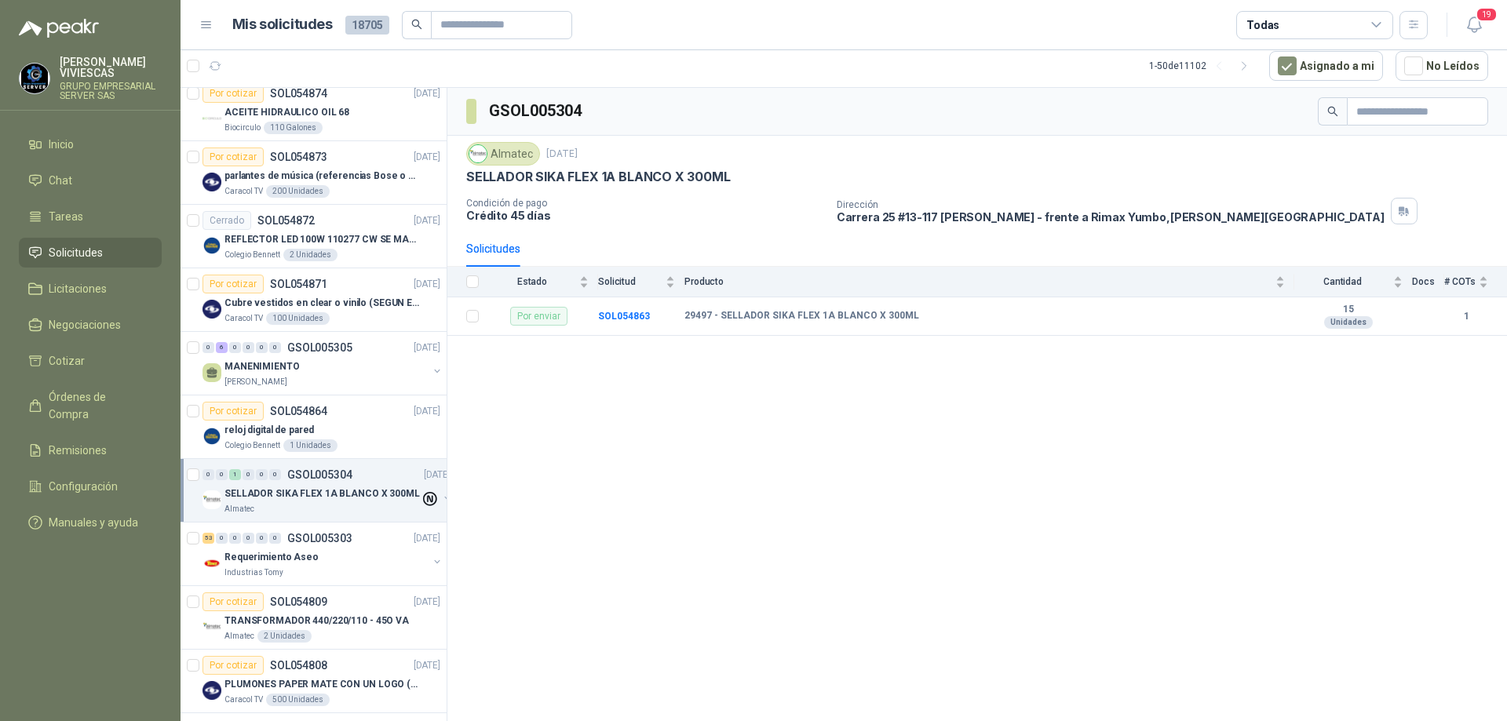
scroll to position [1883, 0]
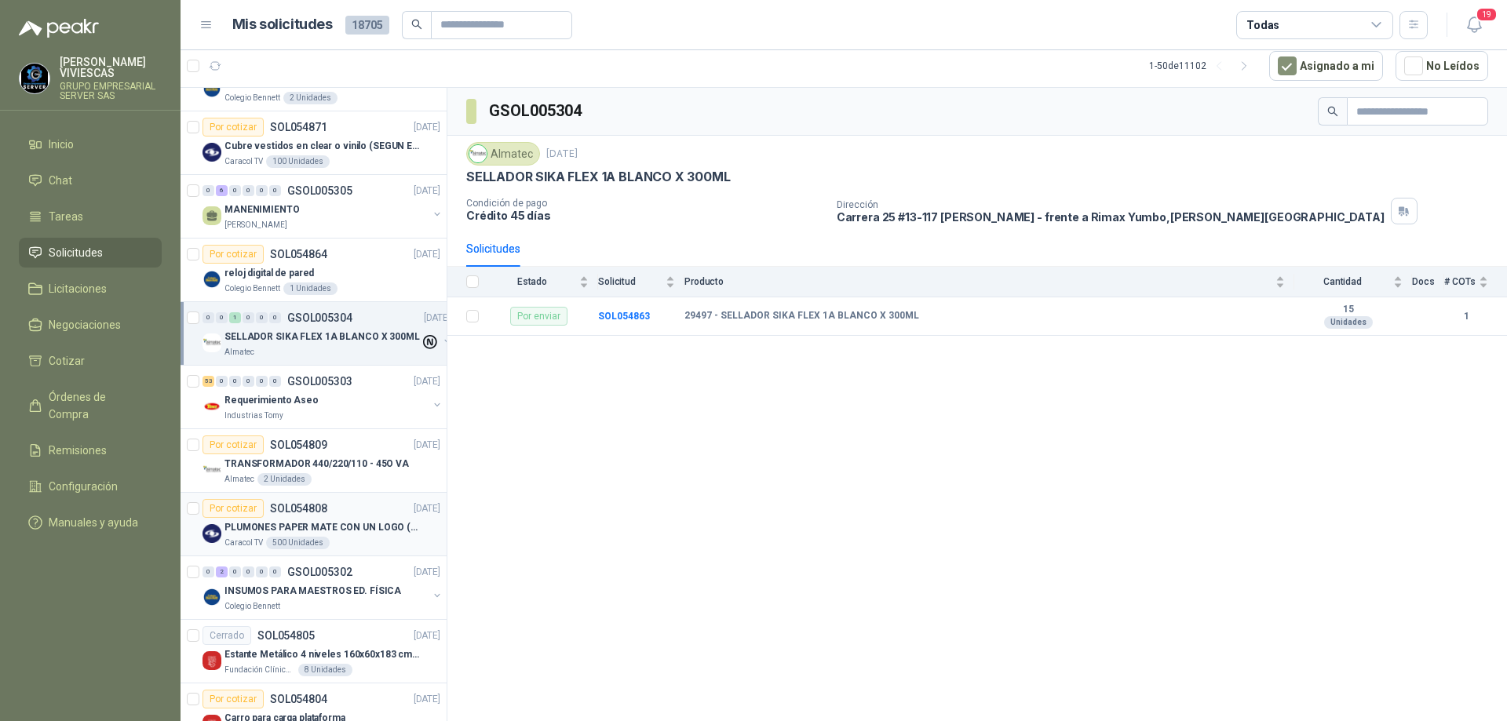
click at [358, 531] on p "PLUMONES PAPER MATE CON UN LOGO (SEGUN REF.ADJUNTA)" at bounding box center [321, 527] width 195 height 15
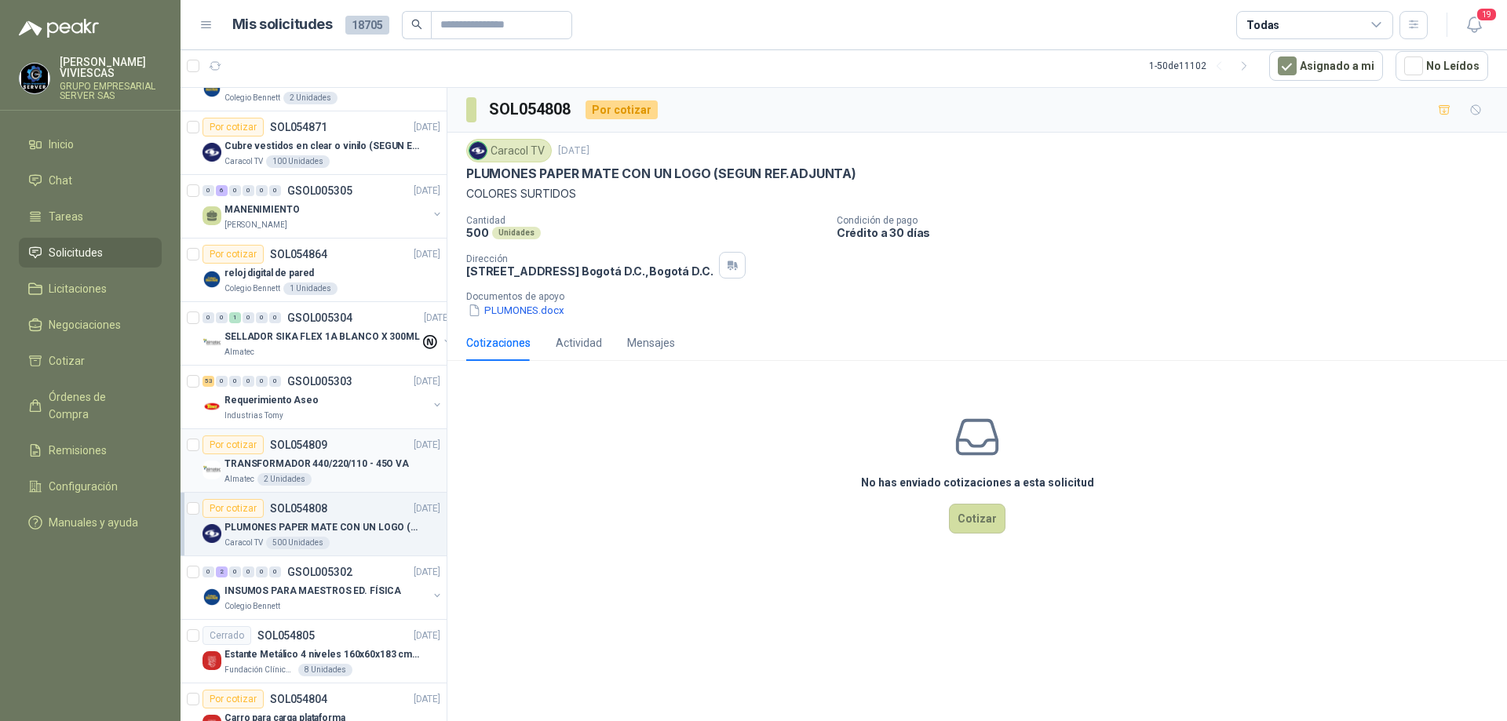
scroll to position [1962, 0]
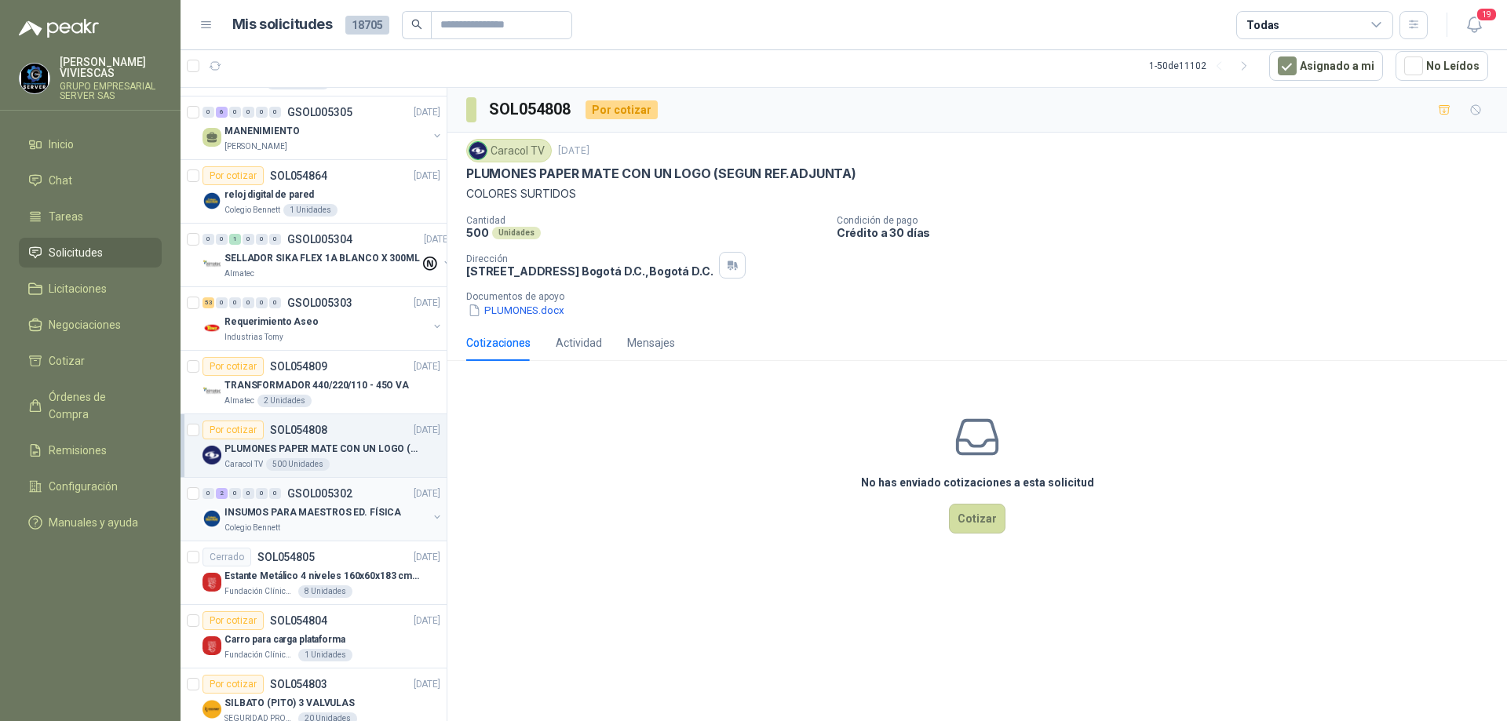
click at [374, 494] on div "0 2 0 0 0 0 GSOL005302 [DATE]" at bounding box center [322, 493] width 241 height 19
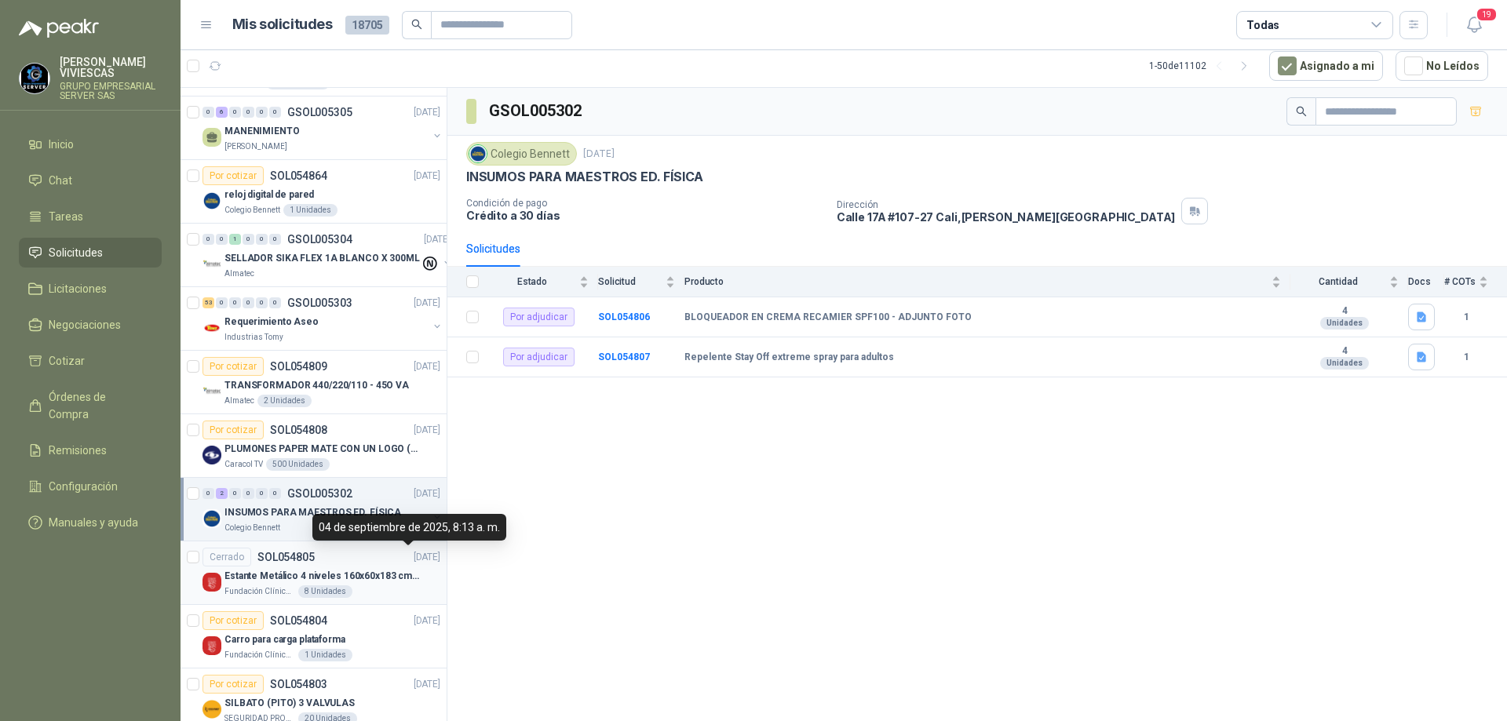
click at [414, 563] on p "[DATE]" at bounding box center [427, 557] width 27 height 15
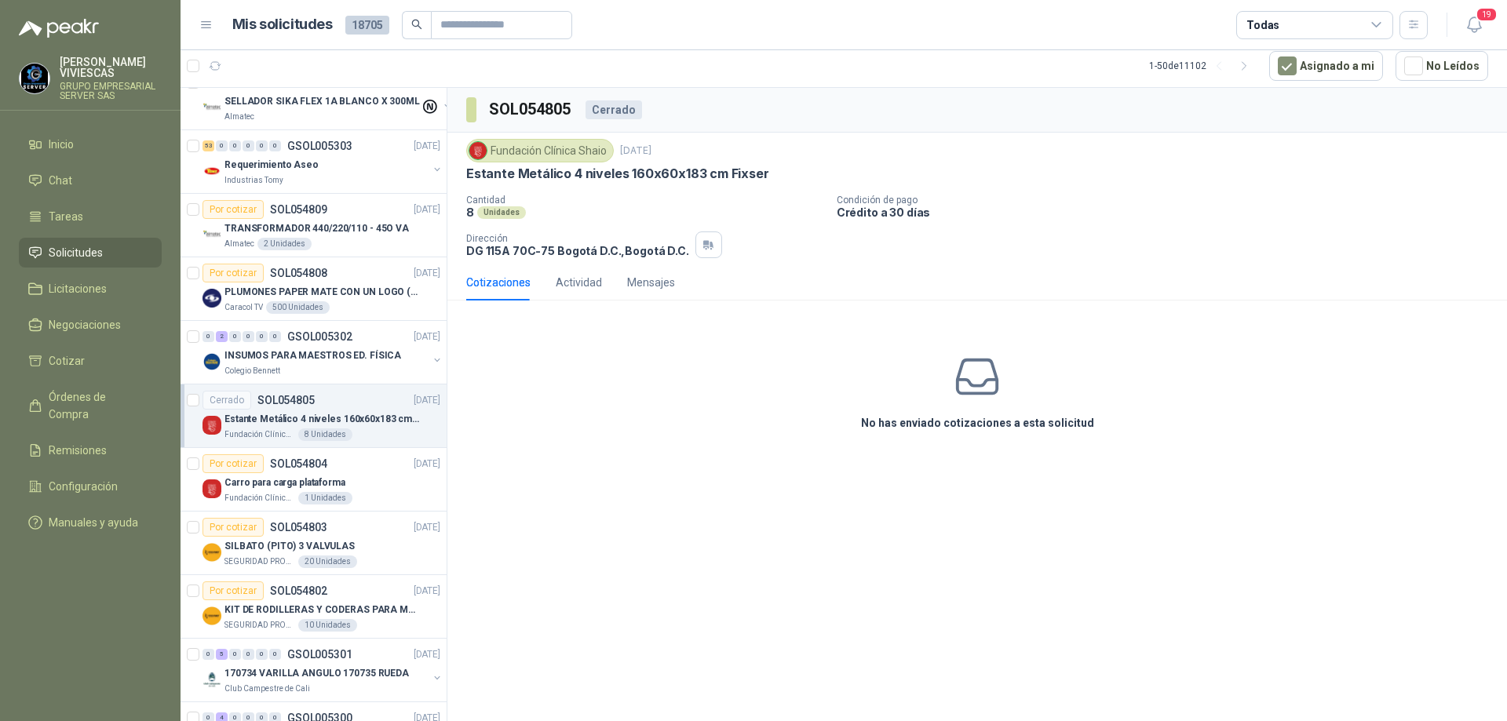
scroll to position [2197, 0]
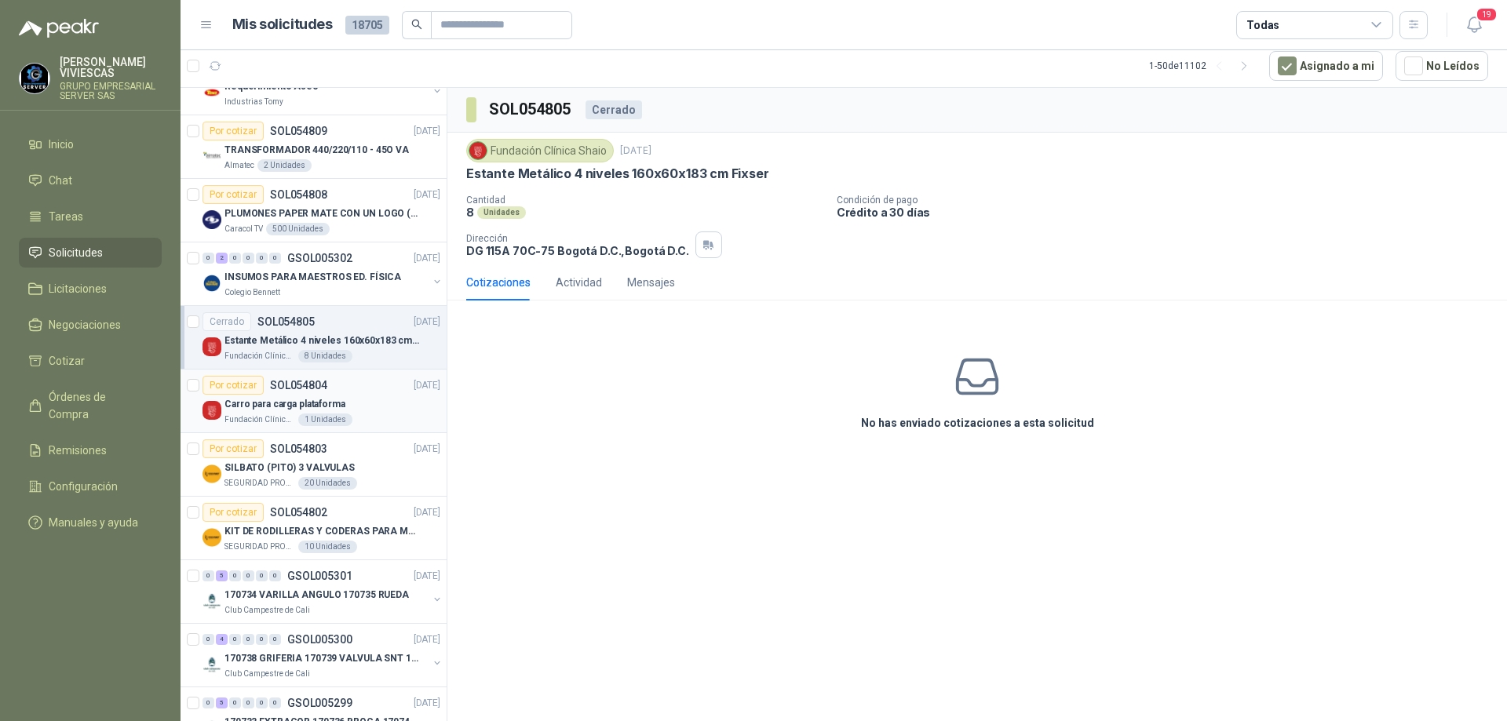
click at [347, 411] on div "Carro para carga plataforma" at bounding box center [332, 404] width 216 height 19
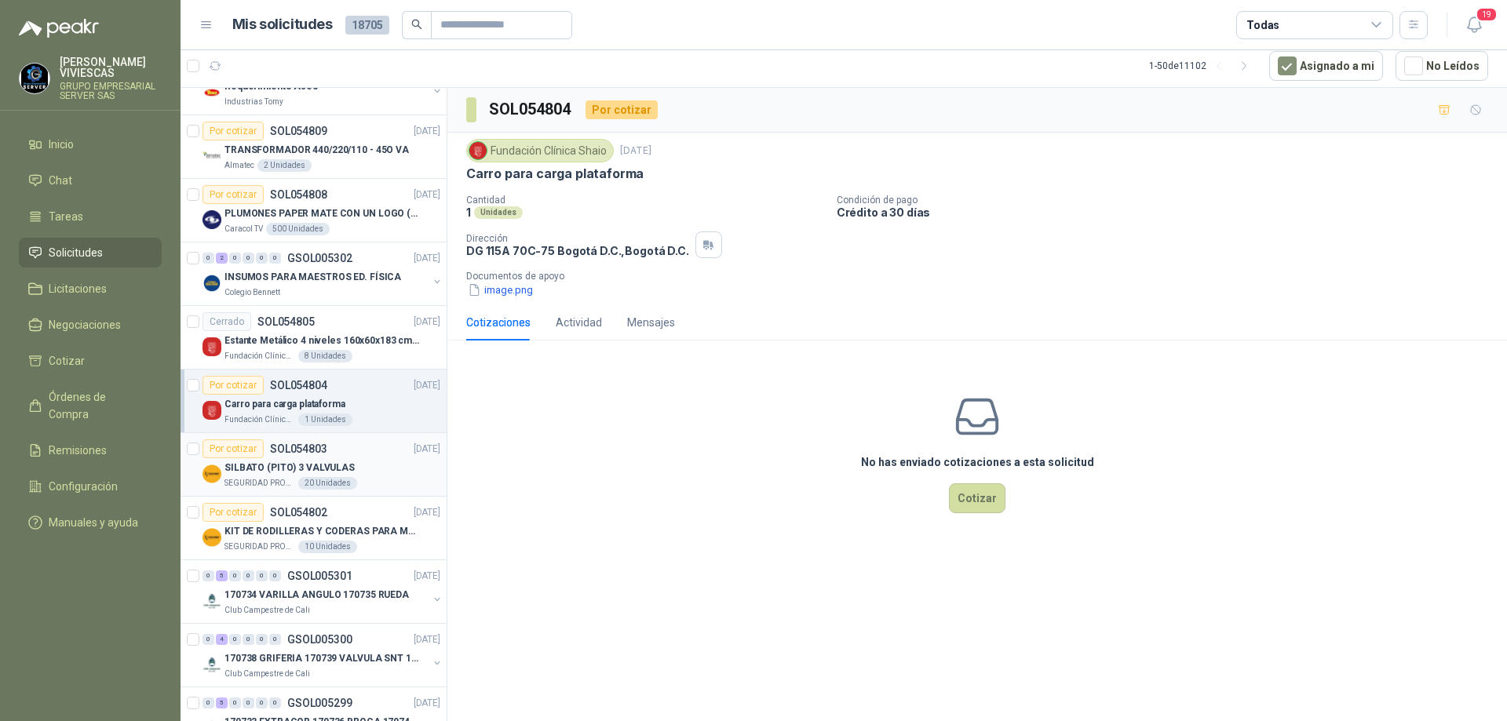
click at [361, 462] on div "SILBATO (PITO) 3 VALVULAS" at bounding box center [332, 467] width 216 height 19
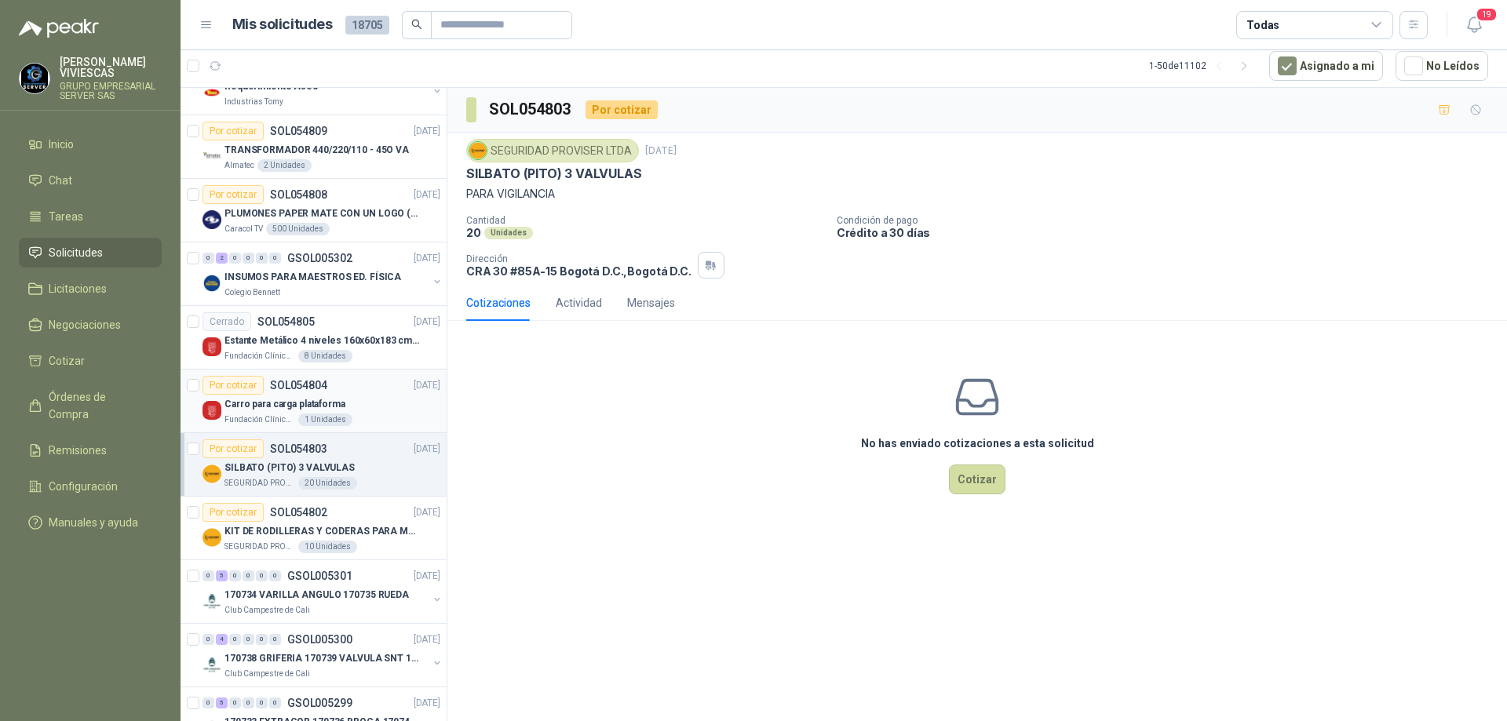
click at [354, 396] on div "Carro para carga plataforma" at bounding box center [332, 404] width 216 height 19
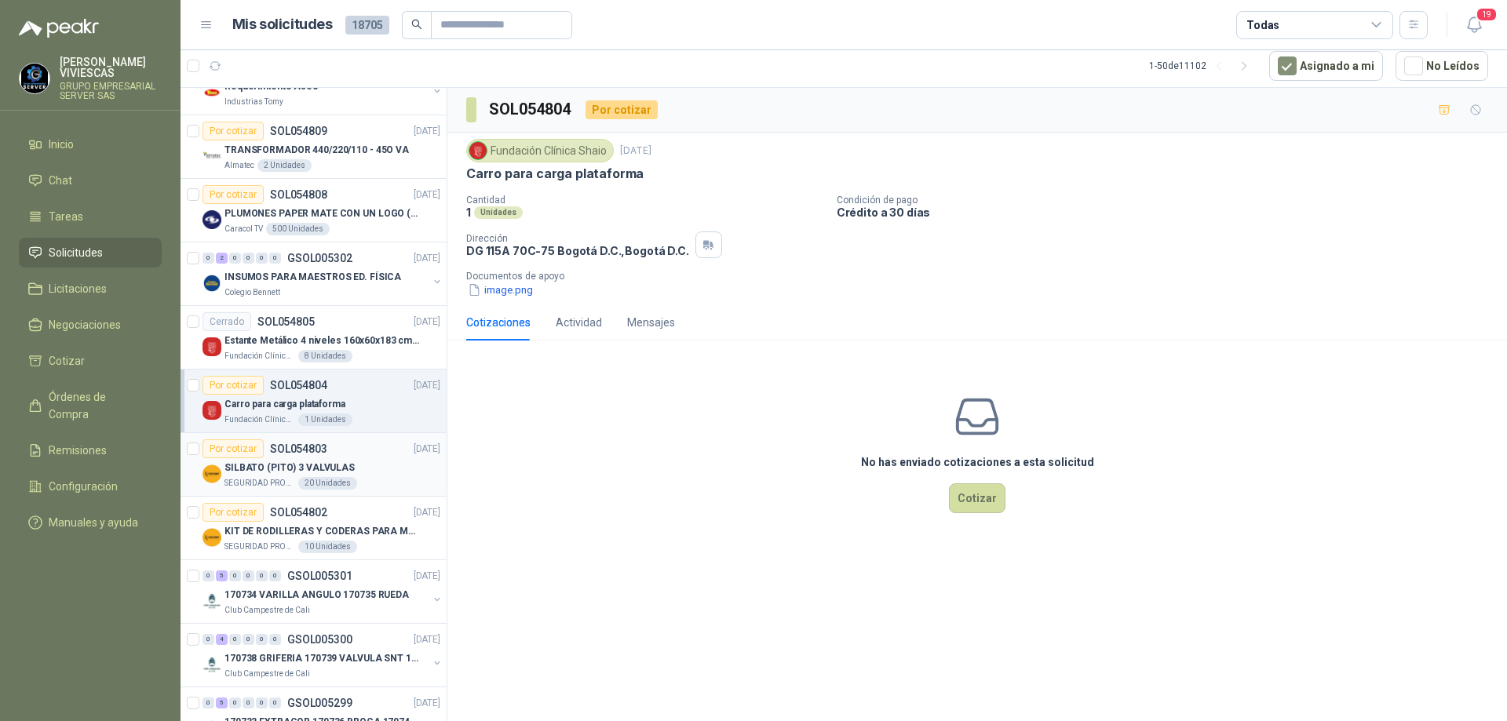
click at [377, 472] on div "SILBATO (PITO) 3 VALVULAS" at bounding box center [332, 467] width 216 height 19
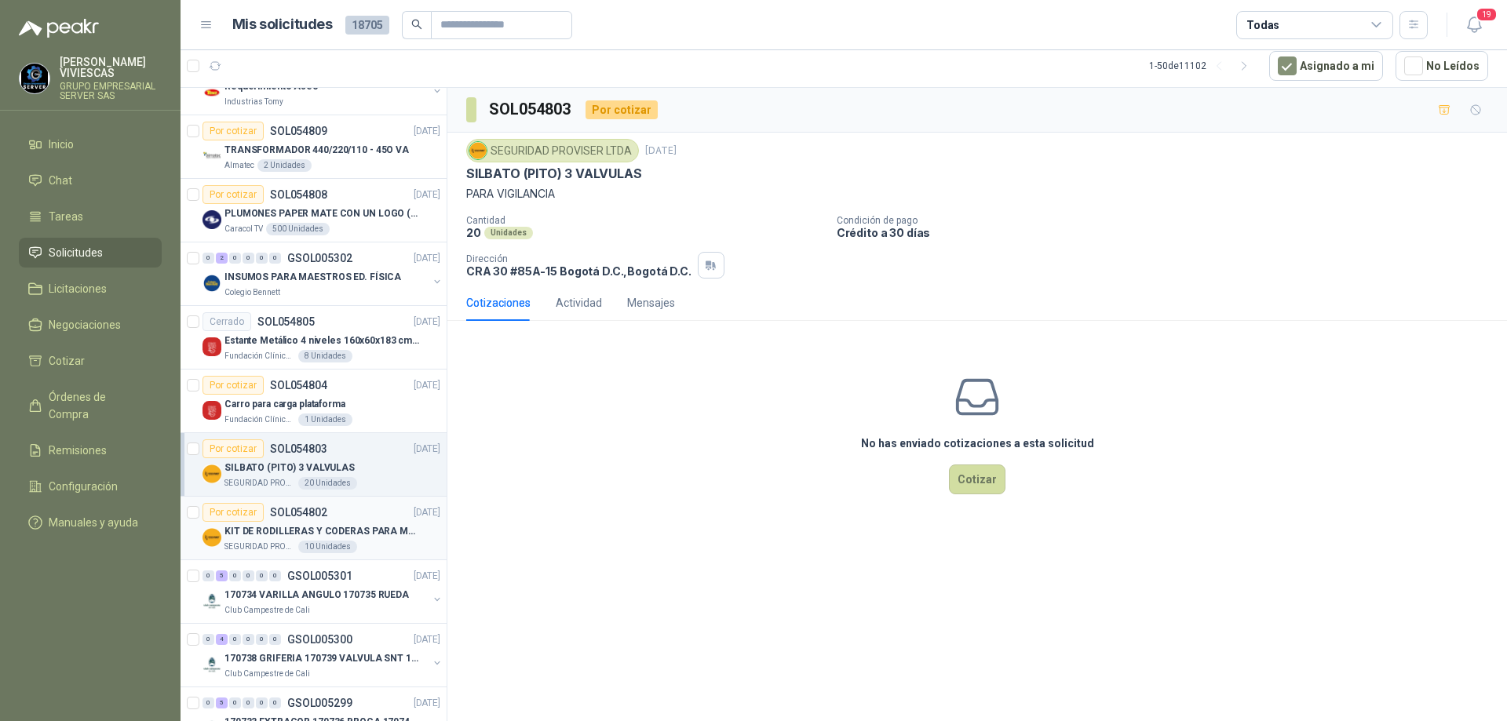
click at [374, 524] on p "KIT DE RODILLERAS Y CODERAS PARA MOTORIZADO" at bounding box center [321, 531] width 195 height 15
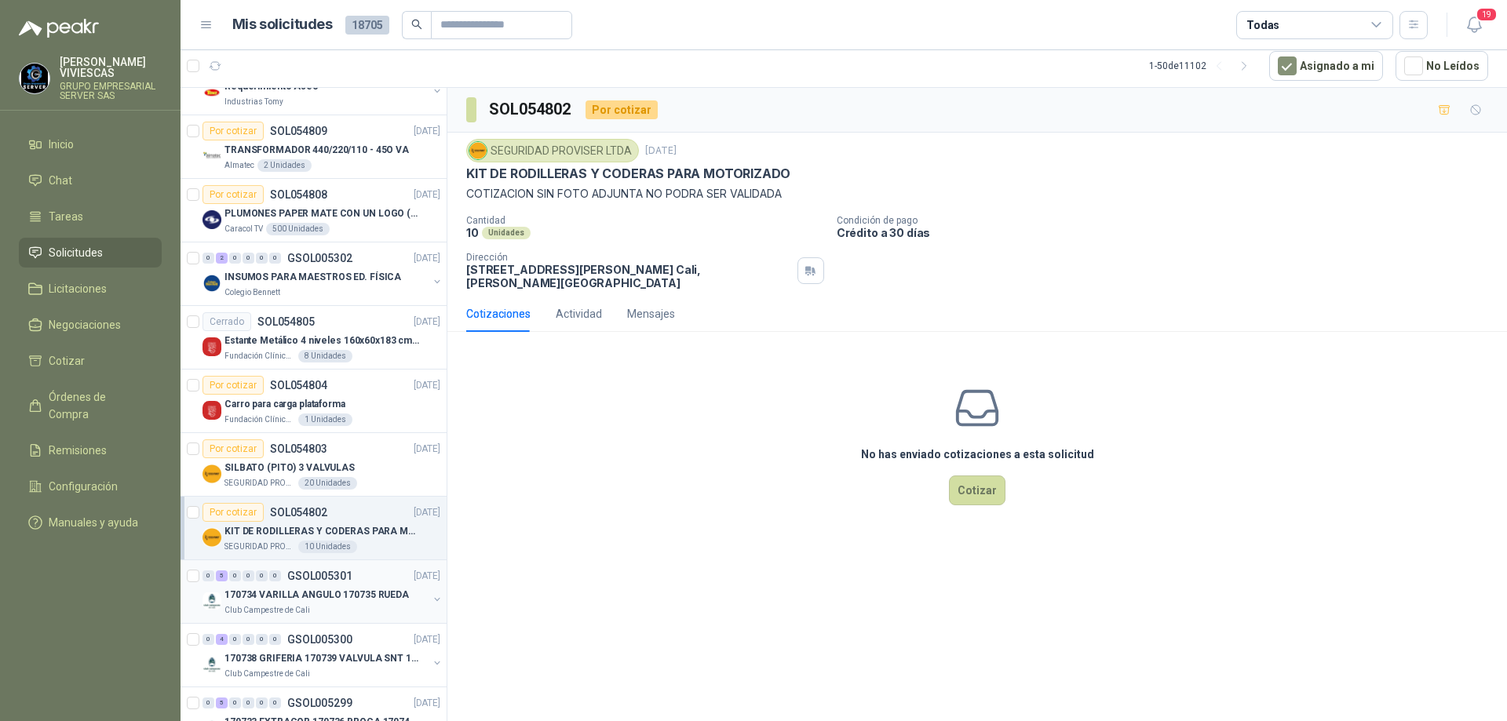
scroll to position [2354, 0]
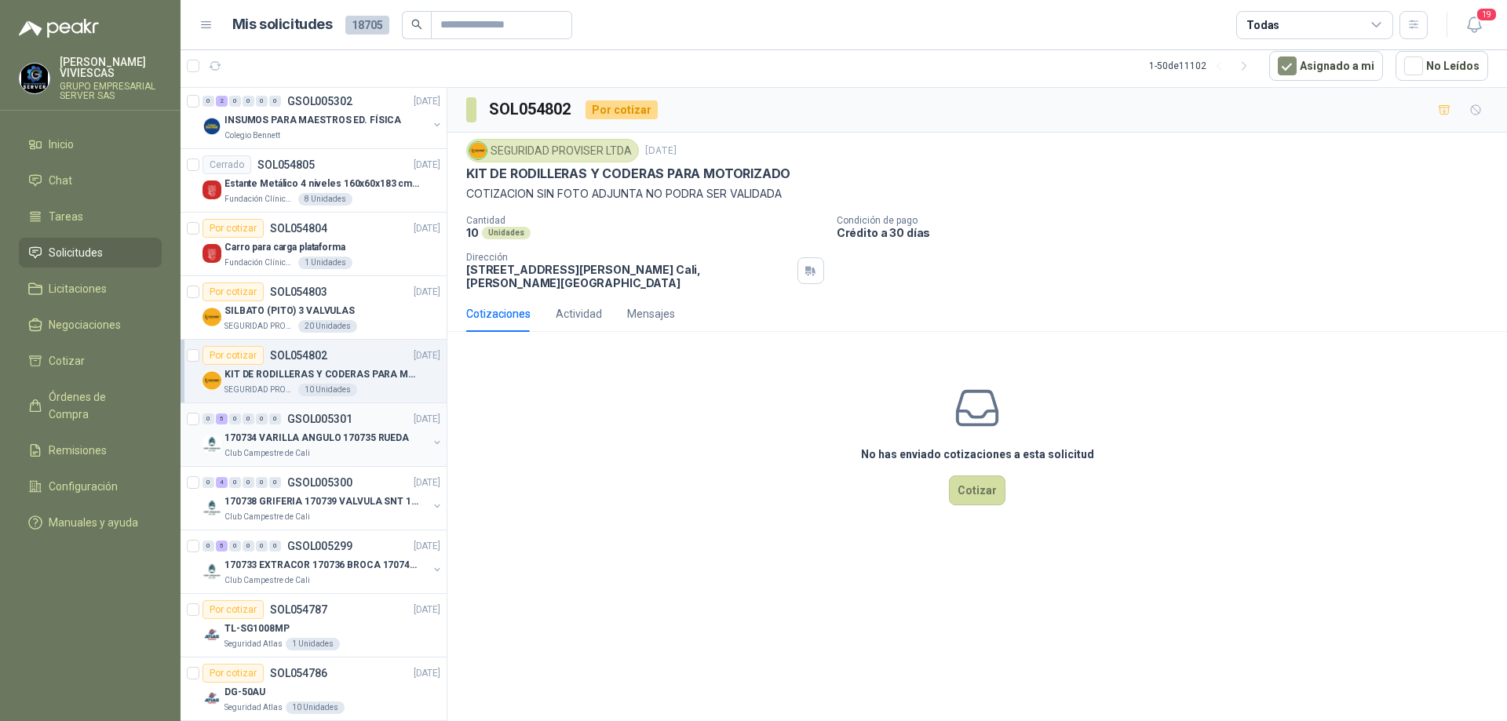
click at [366, 423] on div "0 5 0 0 0 0 GSOL005301 [DATE]" at bounding box center [322, 419] width 241 height 19
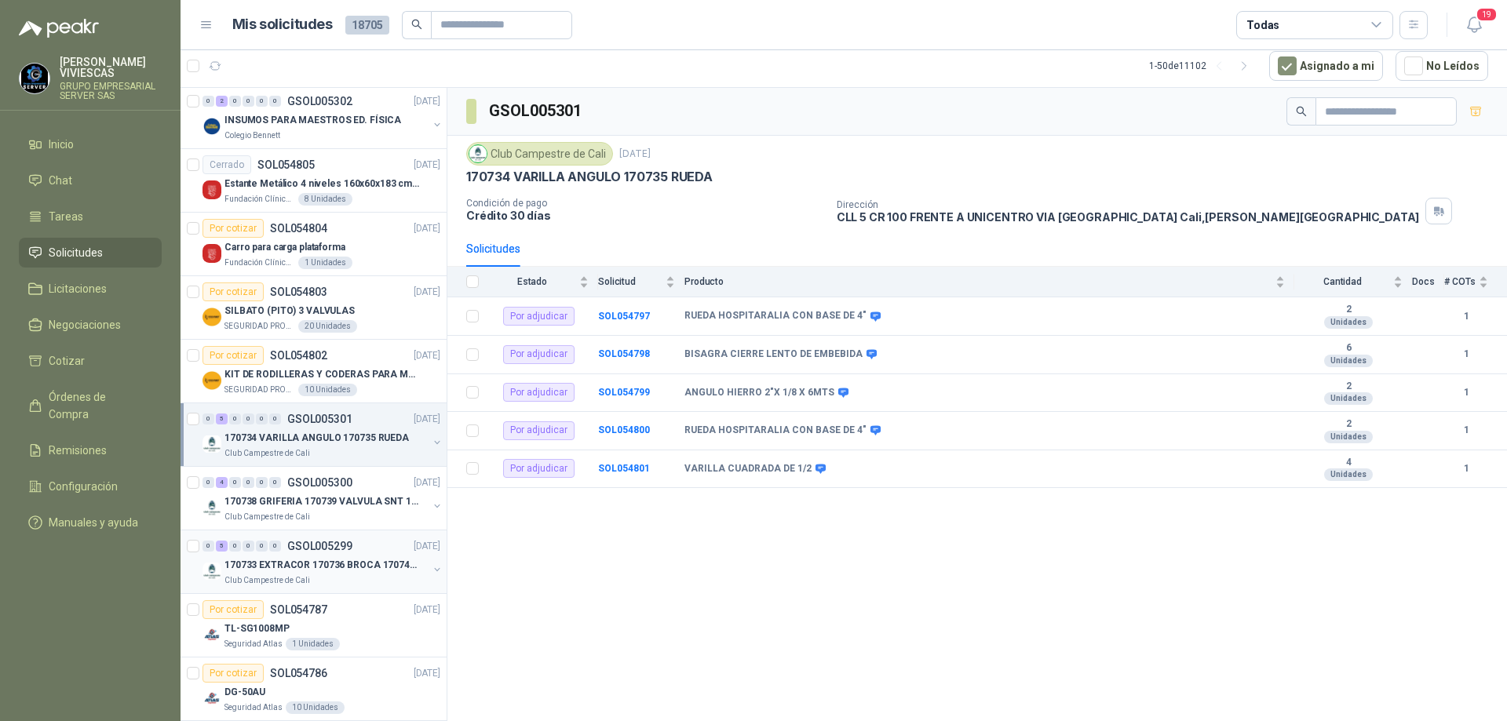
scroll to position [2511, 0]
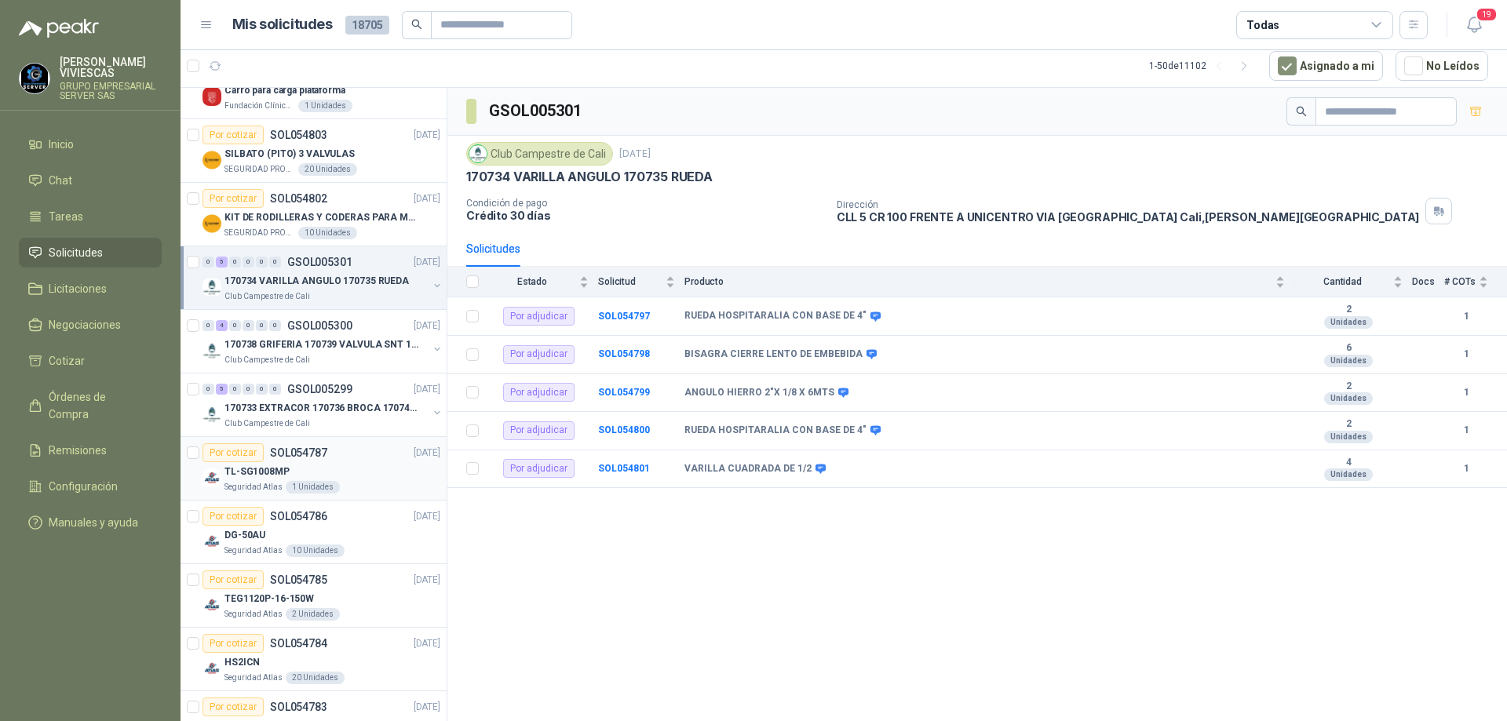
click at [366, 466] on div "TL-SG1008MP" at bounding box center [332, 471] width 216 height 19
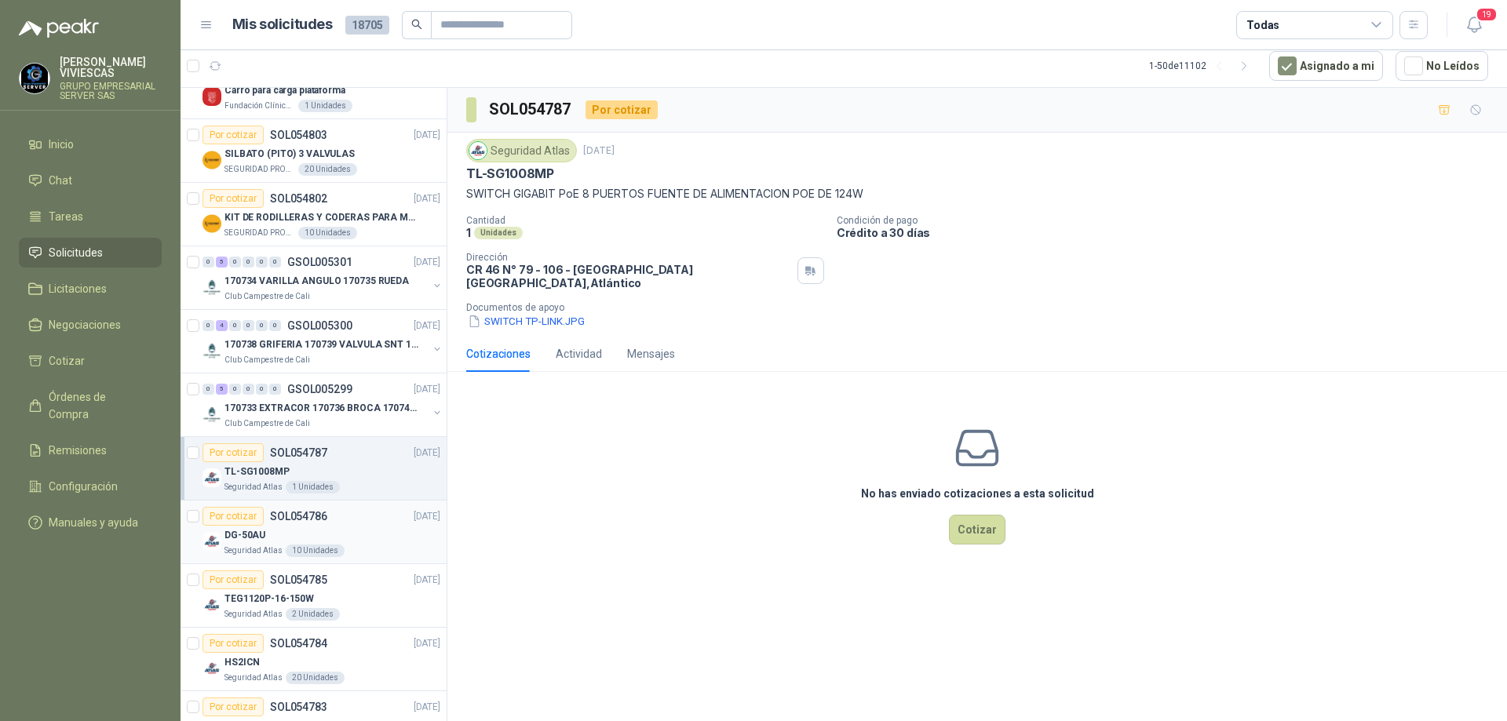
click at [344, 525] on div "Por cotizar SOL054786 [DATE]" at bounding box center [321, 516] width 238 height 19
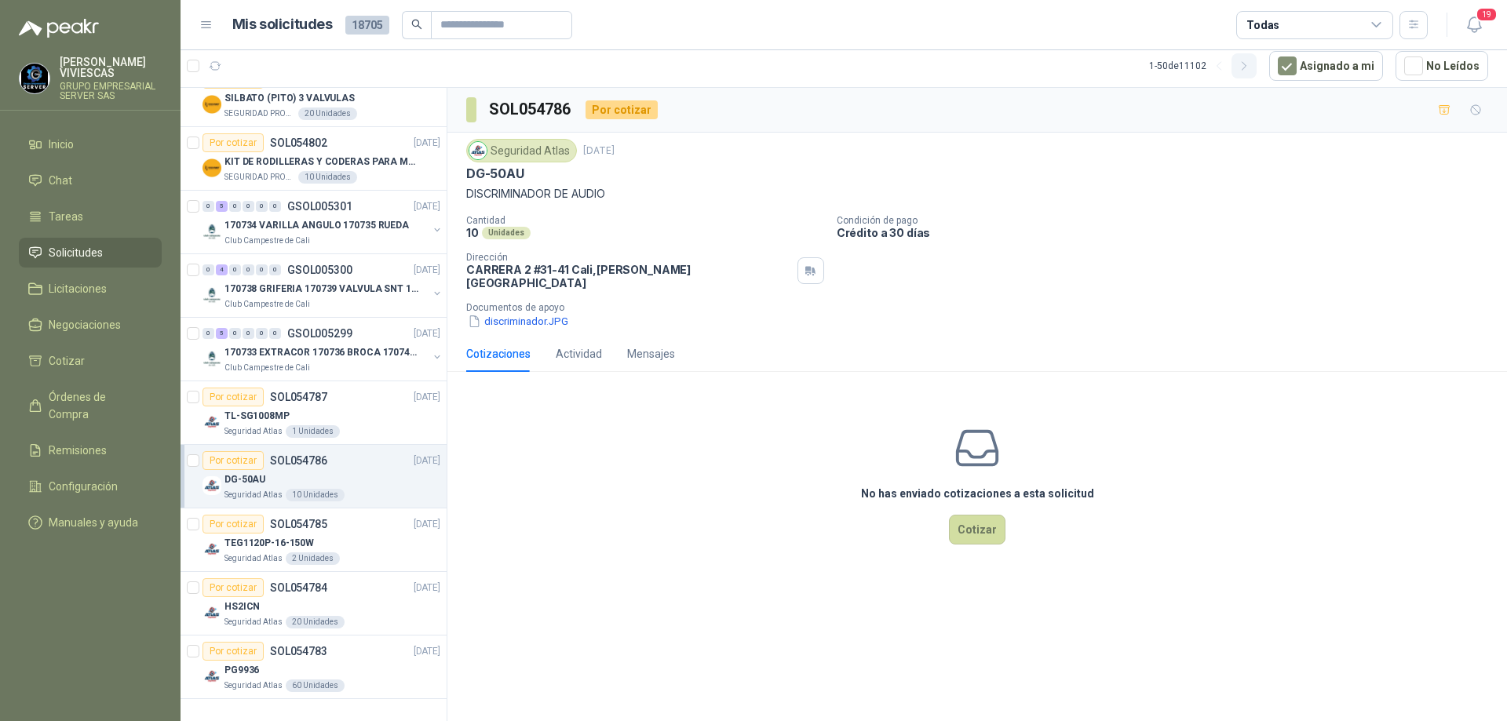
click at [1251, 66] on icon "button" at bounding box center [1244, 66] width 13 height 13
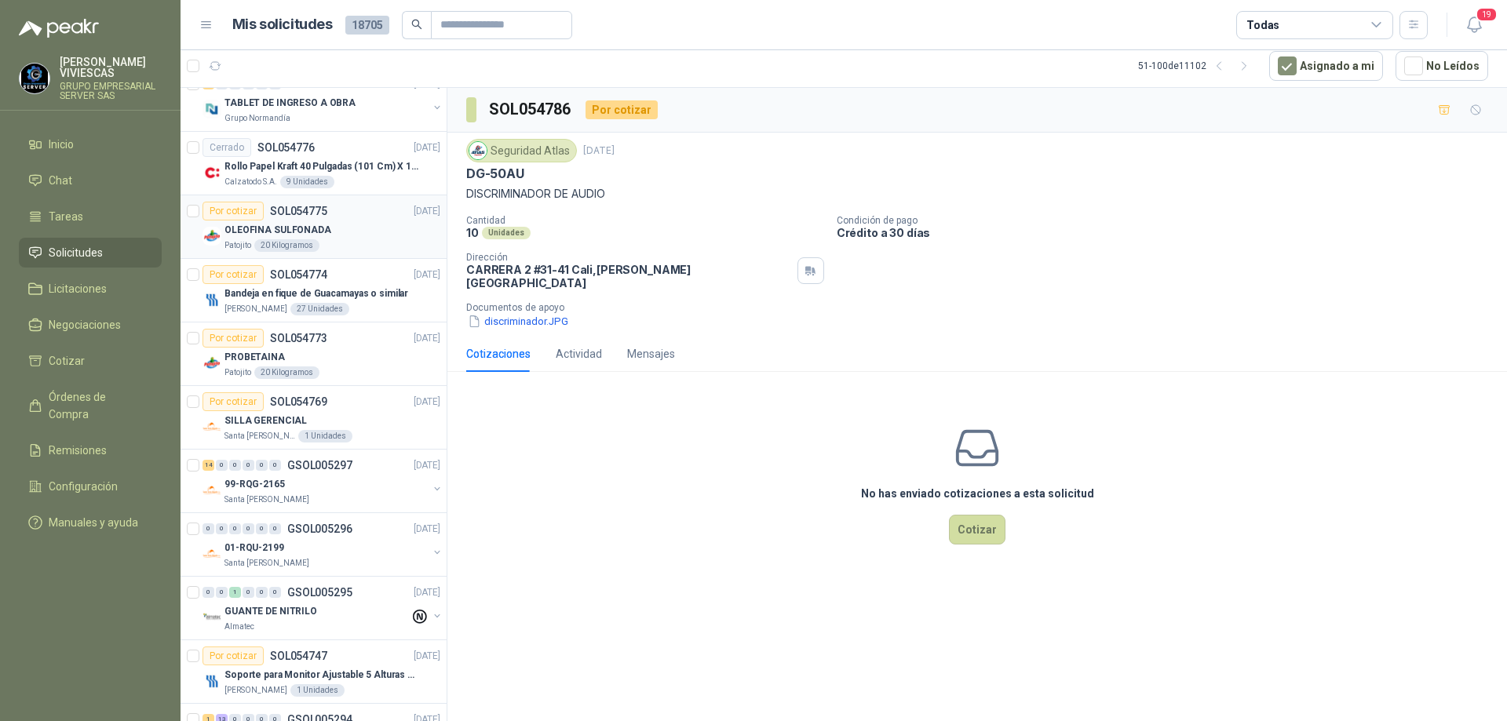
scroll to position [0, 0]
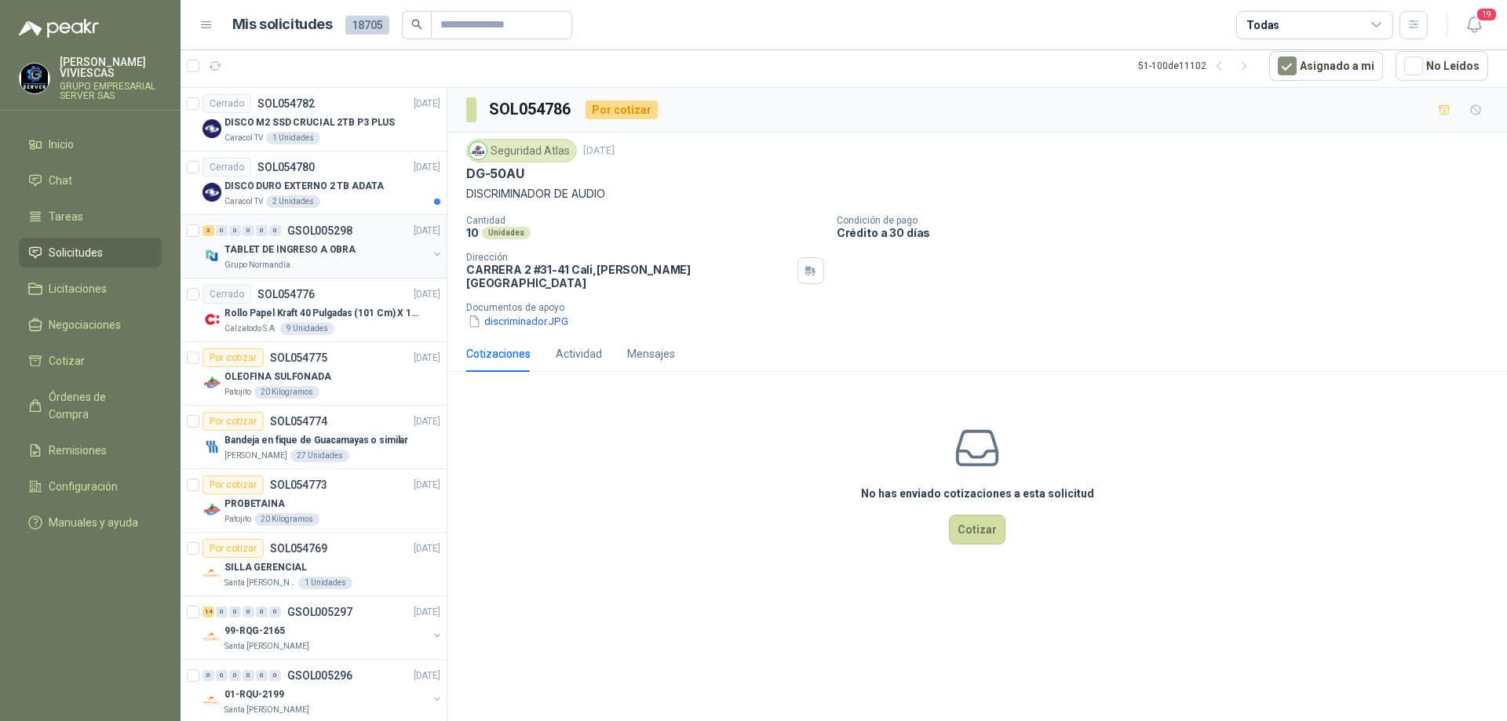
click at [340, 254] on p "TABLET DE INGRESO A OBRA" at bounding box center [289, 249] width 131 height 15
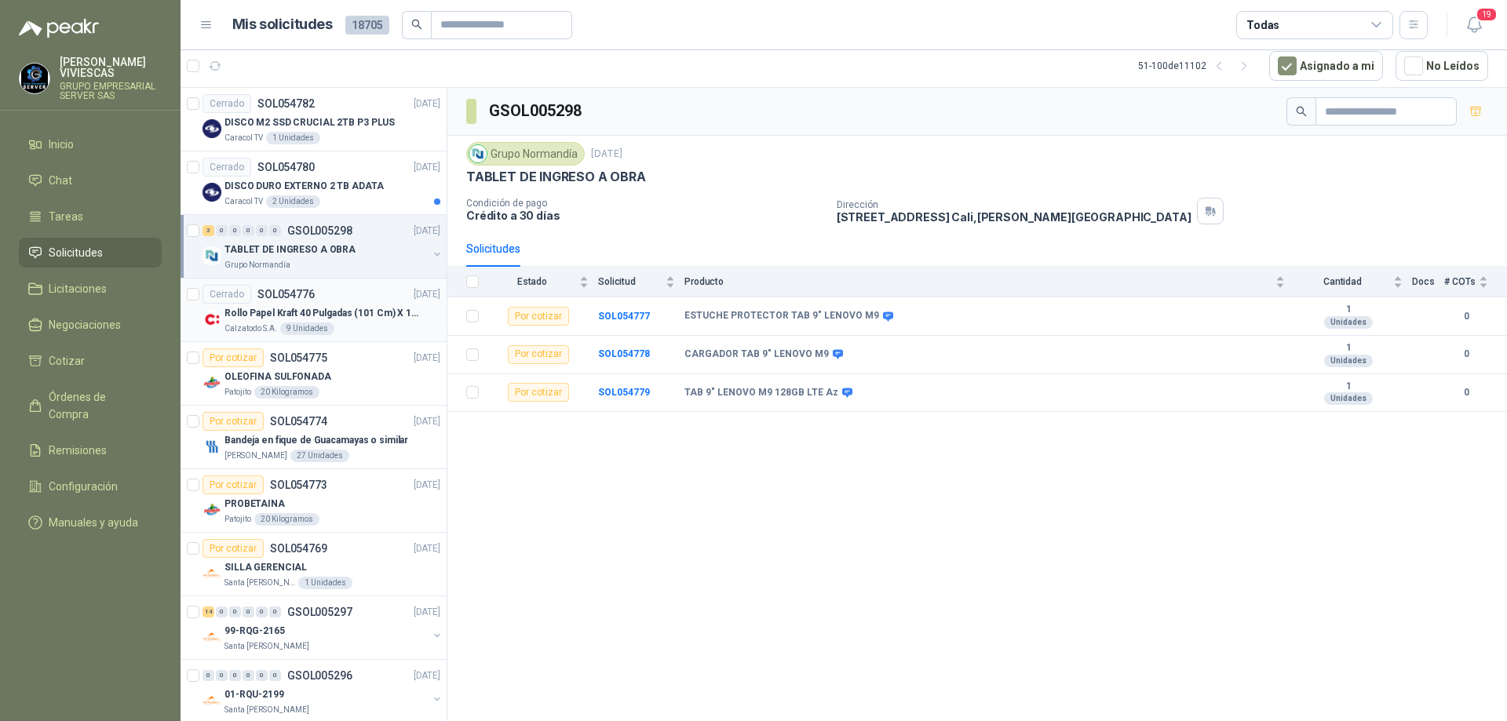
click at [363, 321] on div "Rollo Papel Kraft 40 Pulgadas (101 Cm) X 150 Mts 60 Gr" at bounding box center [332, 313] width 216 height 19
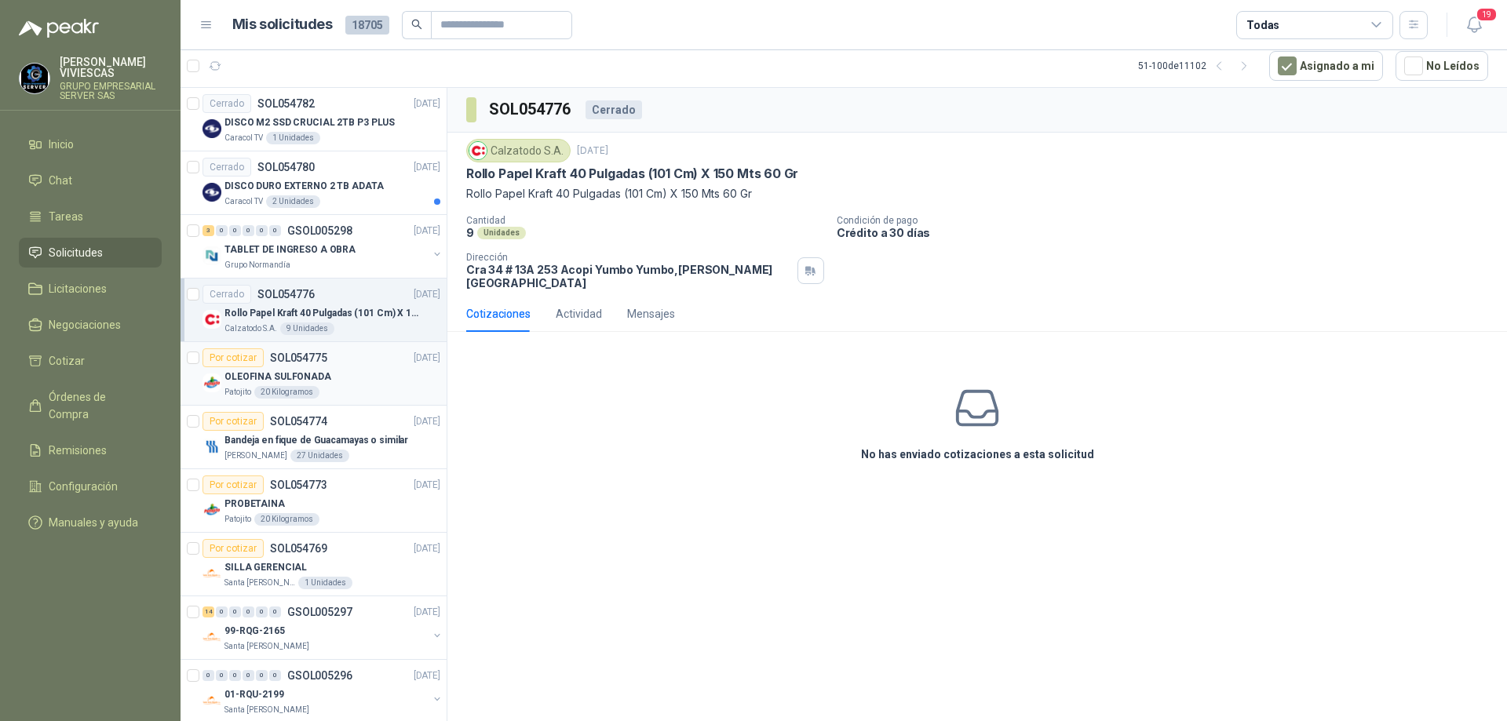
click at [358, 383] on div "OLEOFINA SULFONADA" at bounding box center [332, 376] width 216 height 19
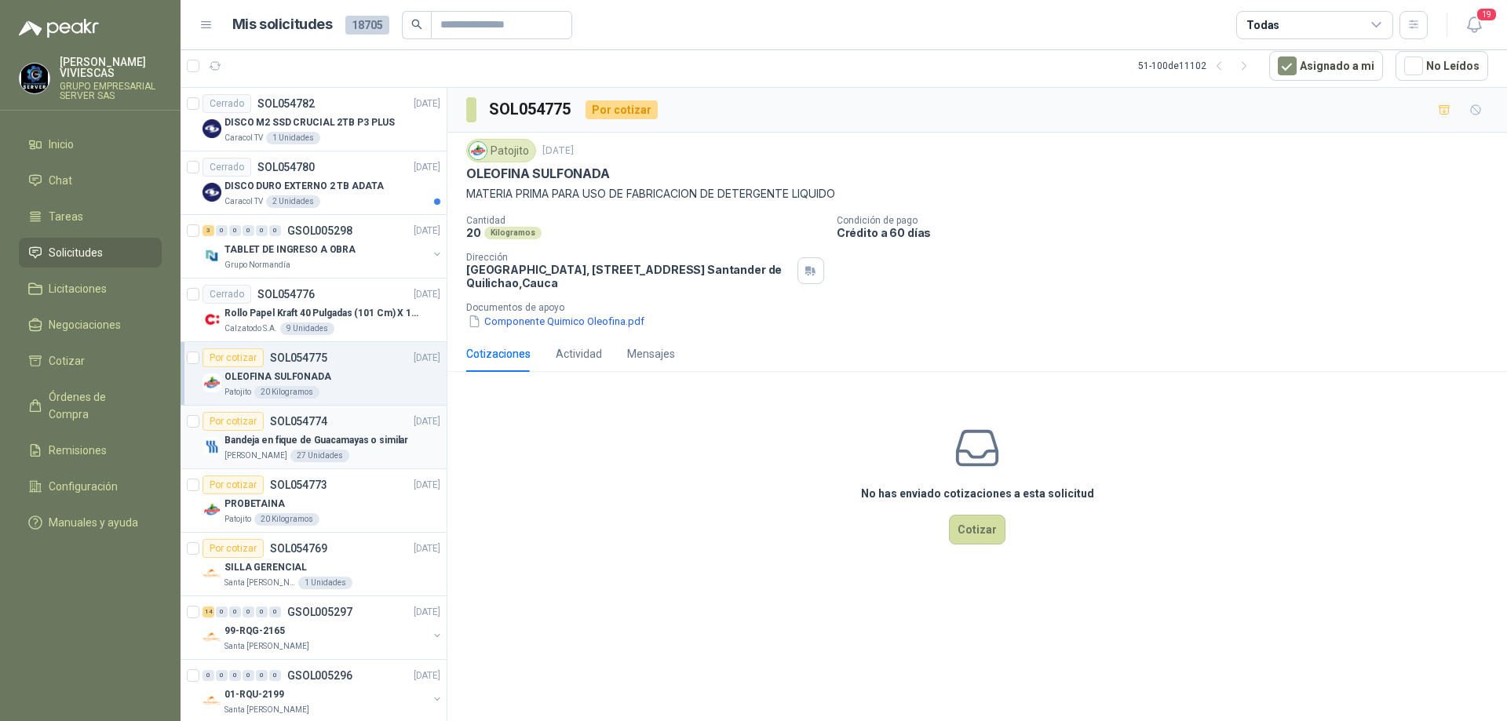
click at [354, 458] on div "[PERSON_NAME] 27 Unidades" at bounding box center [332, 456] width 216 height 13
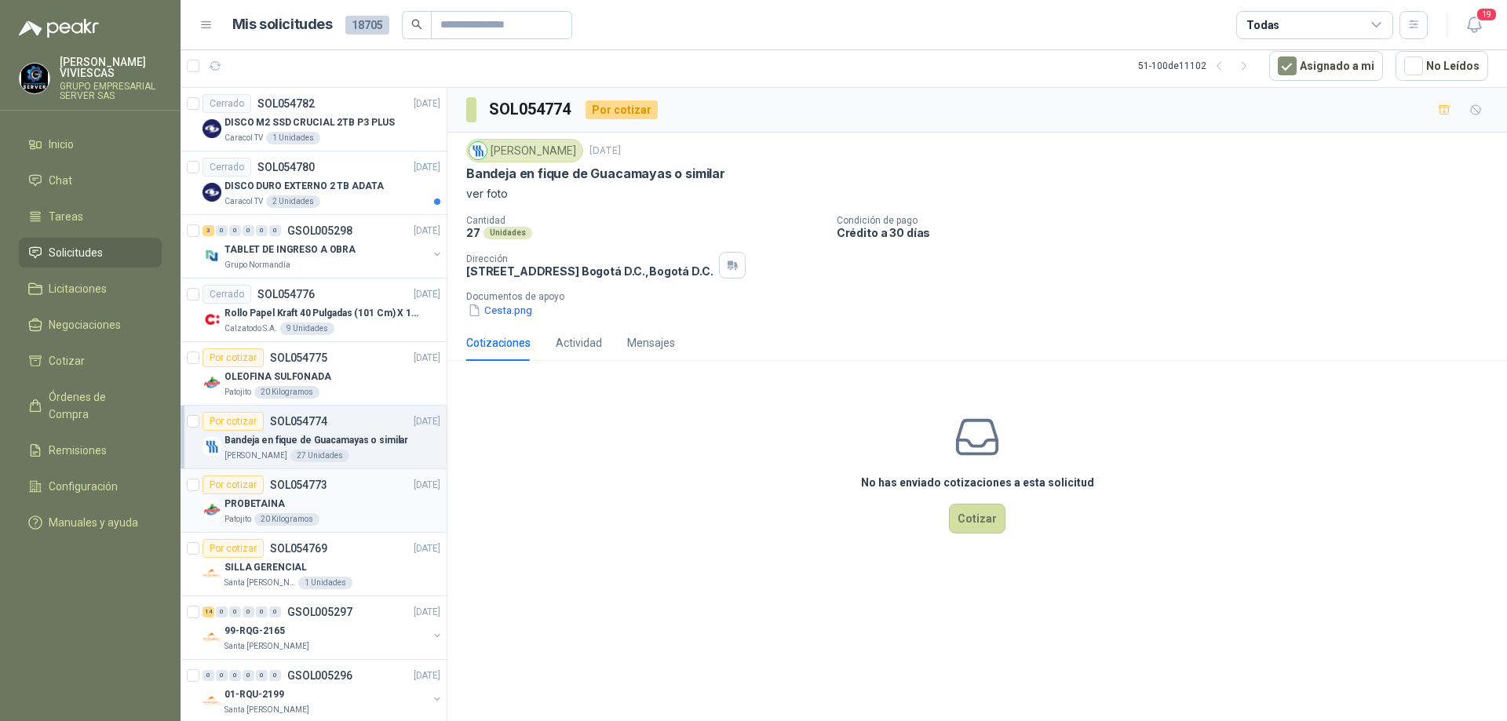
click at [355, 496] on div "PROBETAINA" at bounding box center [332, 503] width 216 height 19
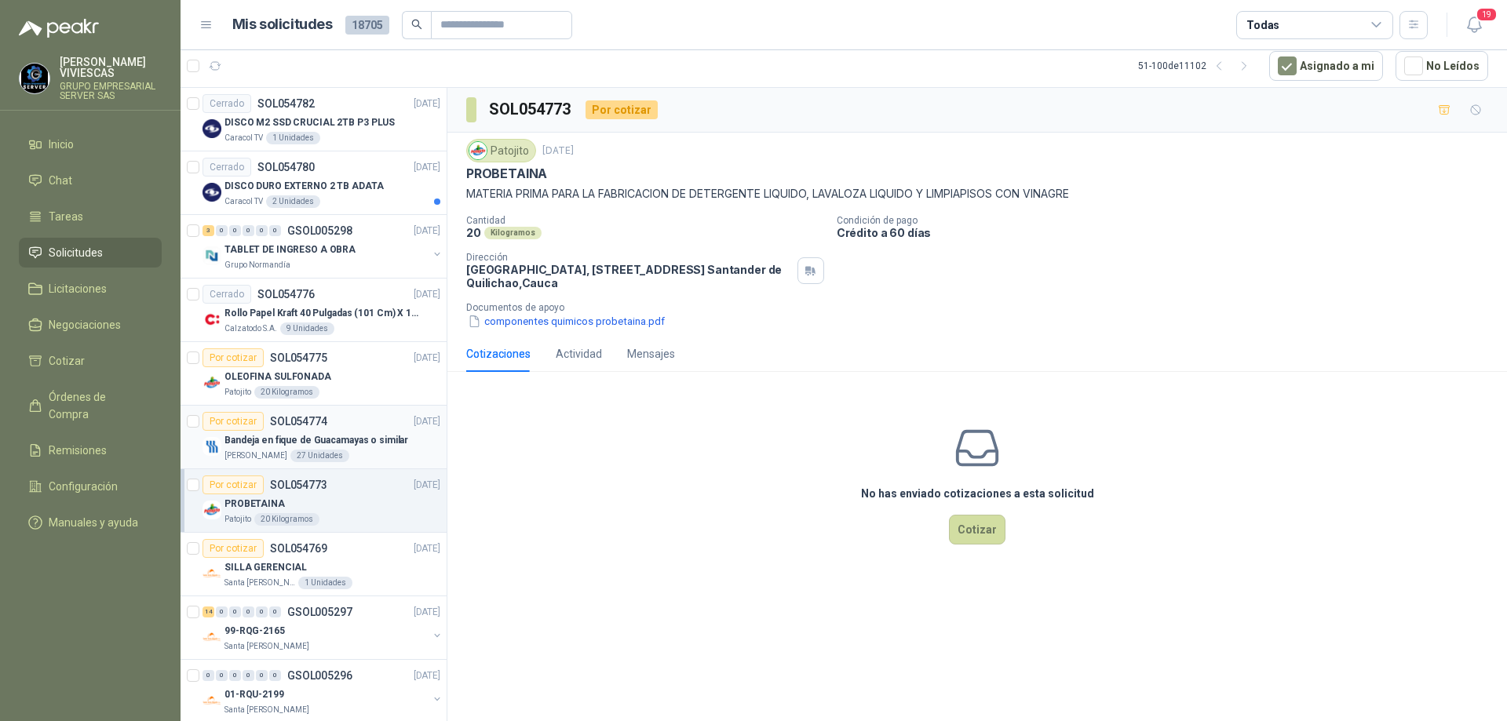
scroll to position [78, 0]
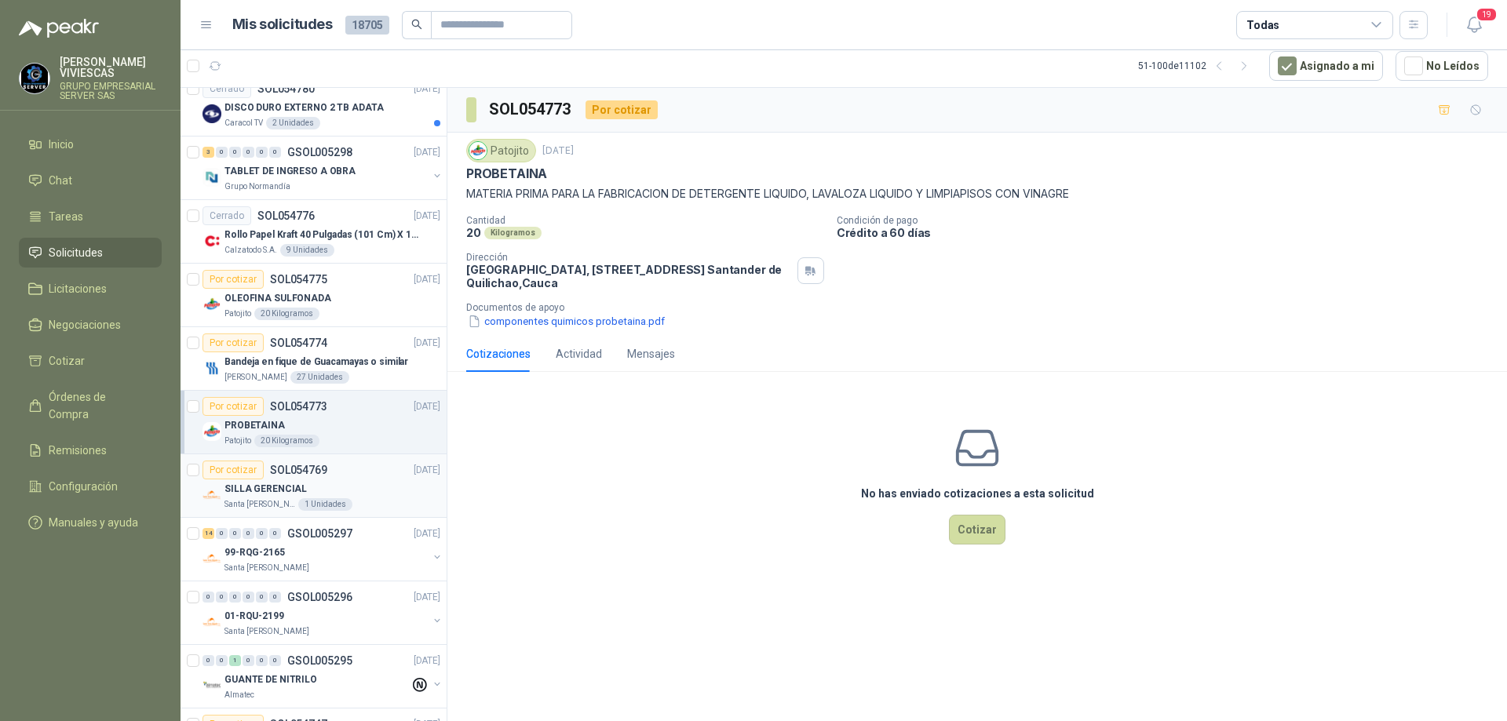
click at [352, 497] on div "SILLA GERENCIAL" at bounding box center [332, 488] width 216 height 19
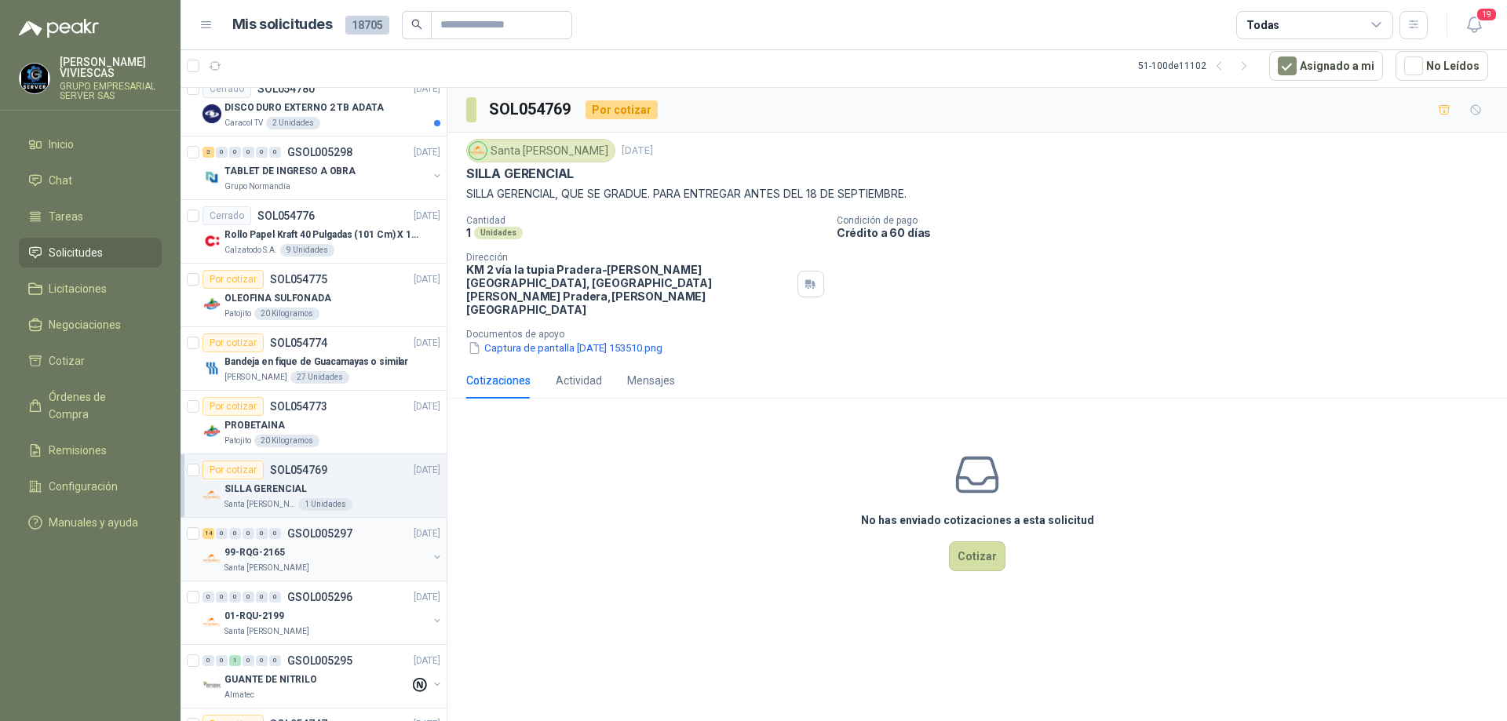
click at [392, 556] on div "99-RQG-2165" at bounding box center [325, 552] width 203 height 19
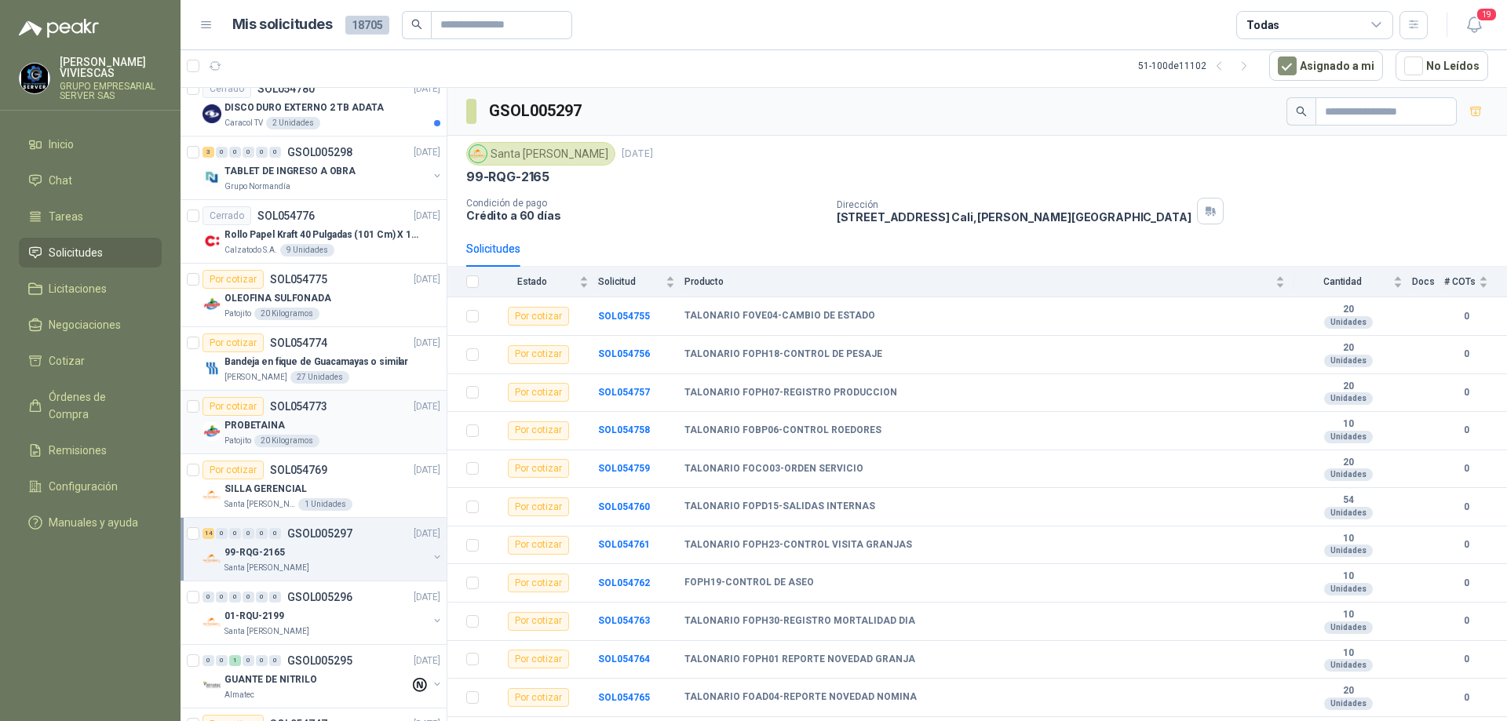
scroll to position [235, 0]
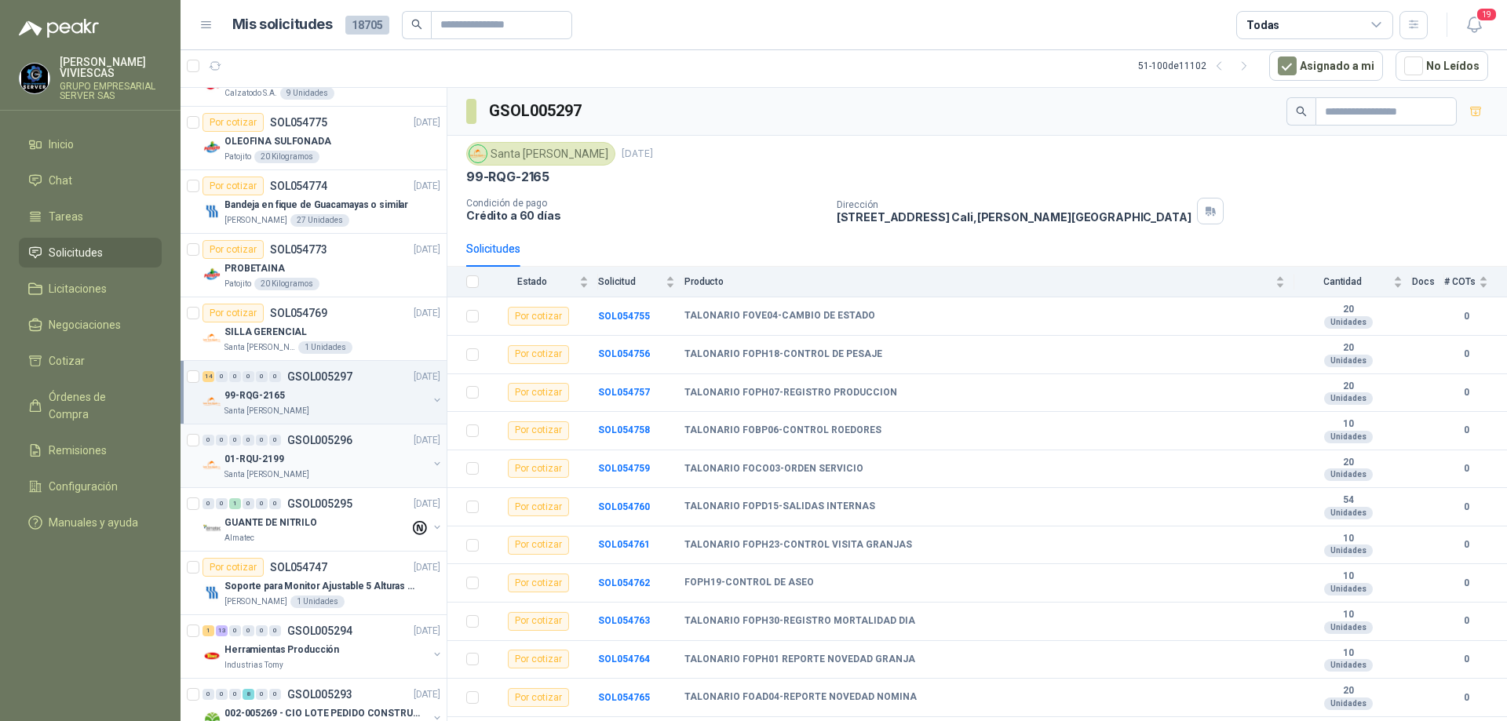
click at [366, 461] on div "01-RQU-2199" at bounding box center [325, 459] width 203 height 19
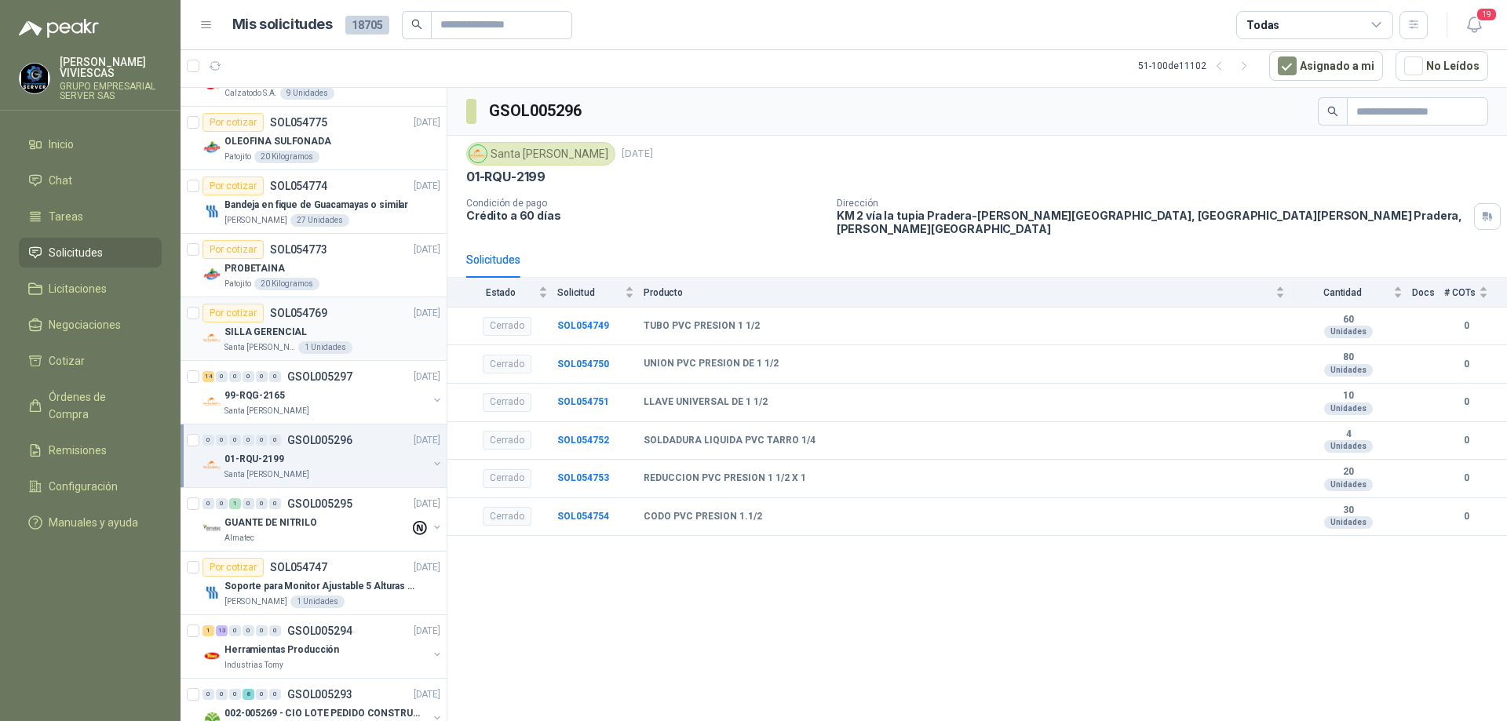
scroll to position [392, 0]
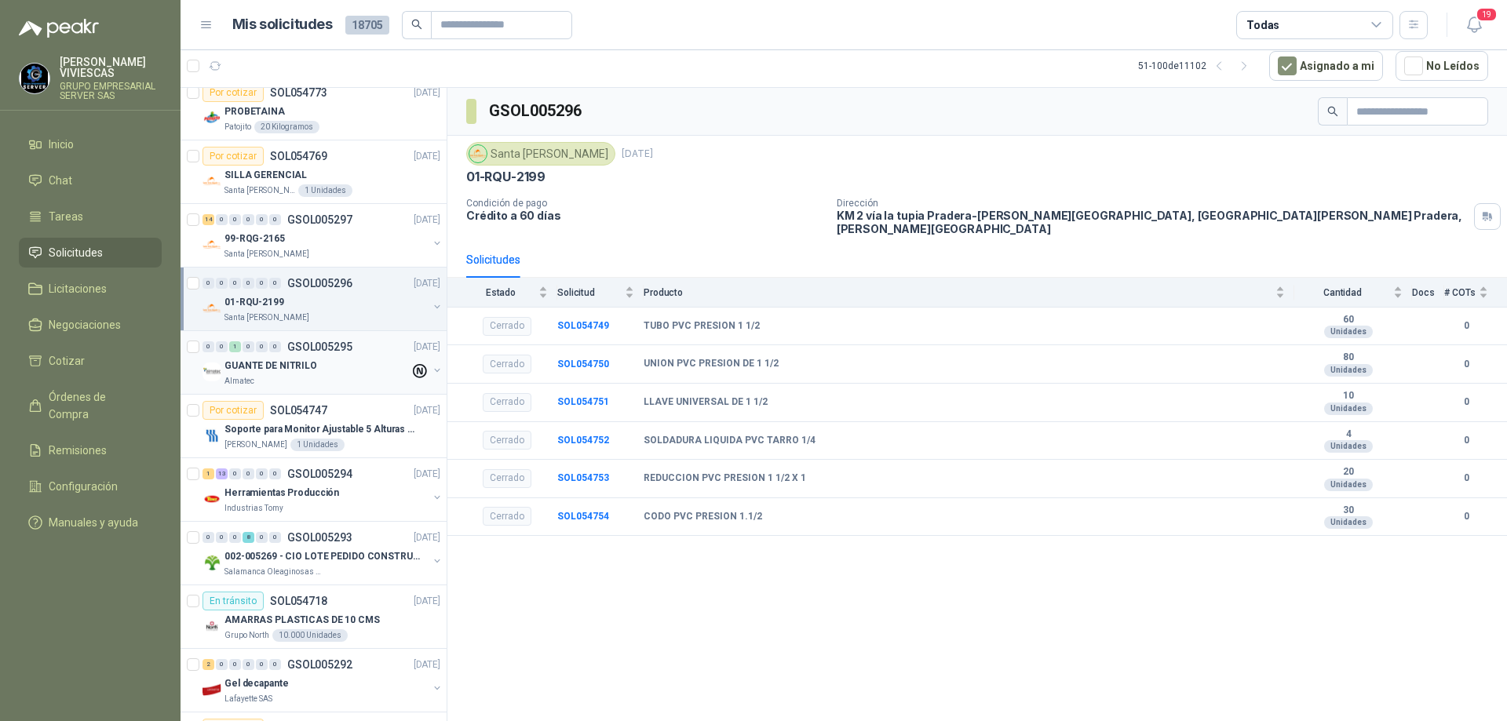
click at [341, 370] on div "GUANTE DE NITRILO" at bounding box center [316, 365] width 185 height 19
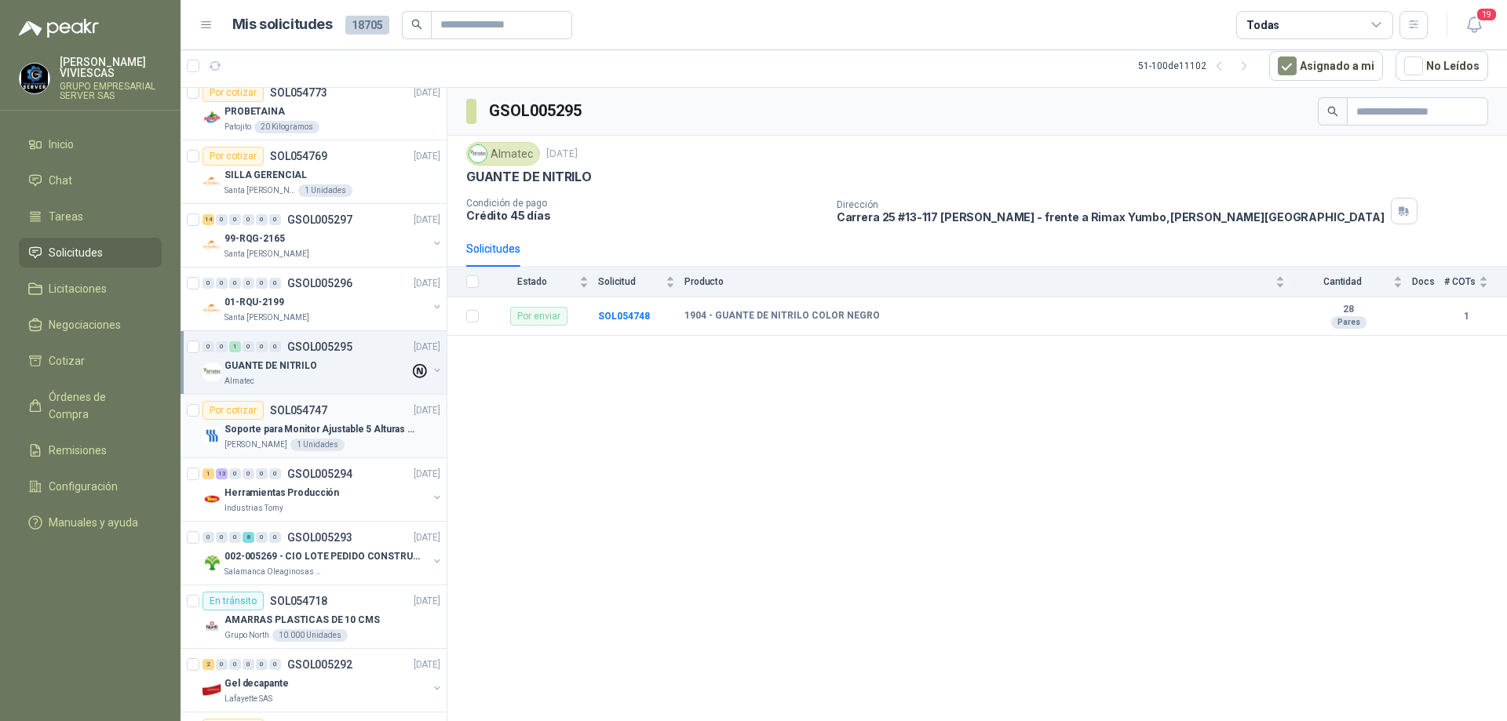
click at [386, 439] on div "[PERSON_NAME] 1 Unidades" at bounding box center [332, 445] width 216 height 13
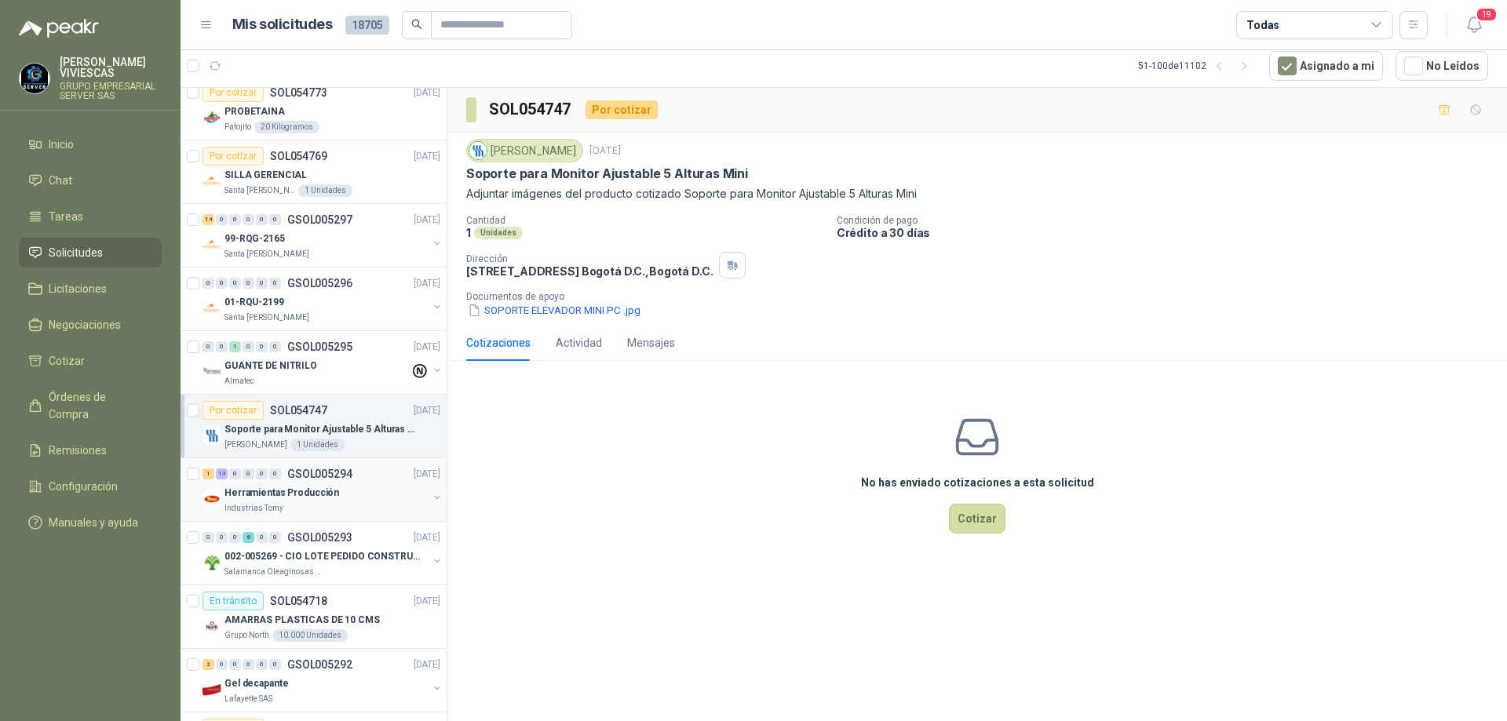
click at [374, 501] on div "Herramientas Producción" at bounding box center [325, 492] width 203 height 19
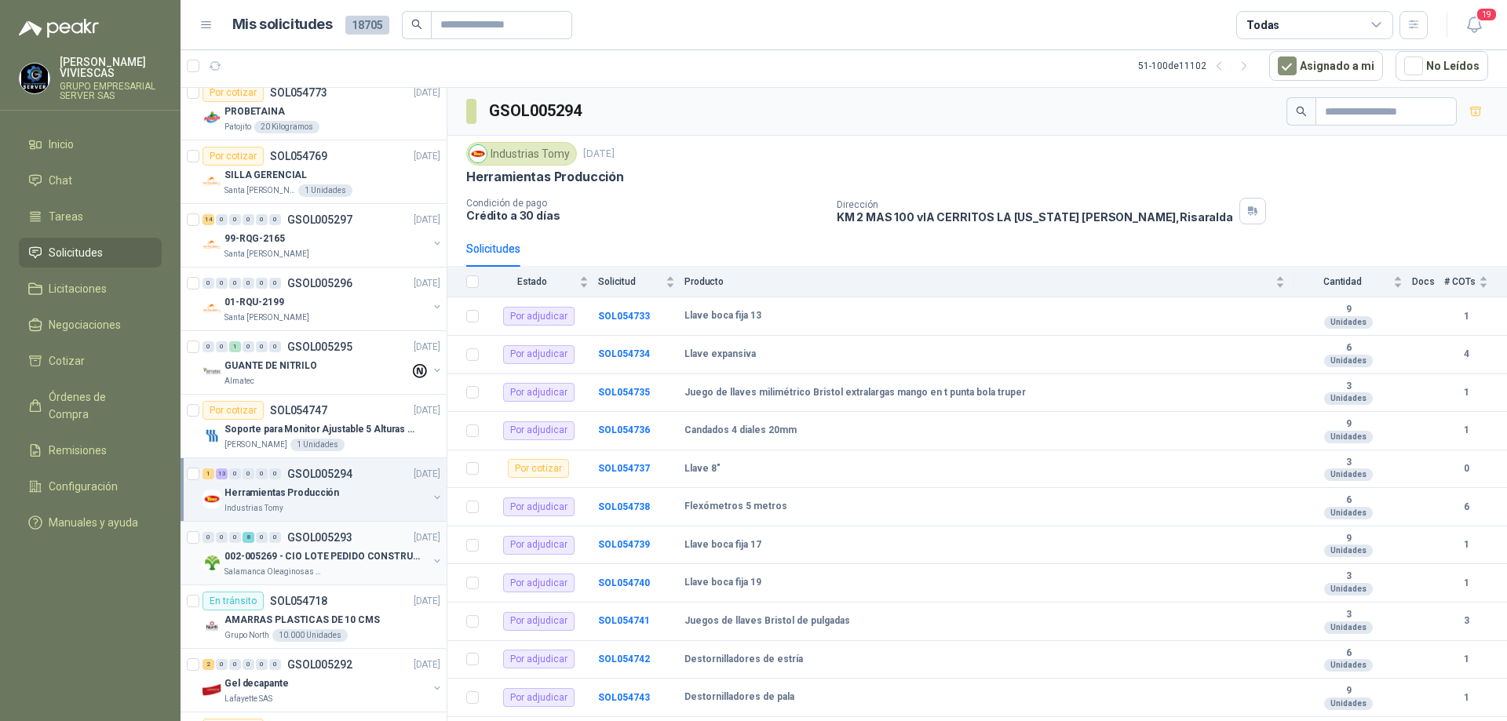
click at [366, 536] on div "0 0 0 8 0 0 GSOL005293 [DATE]" at bounding box center [322, 537] width 241 height 19
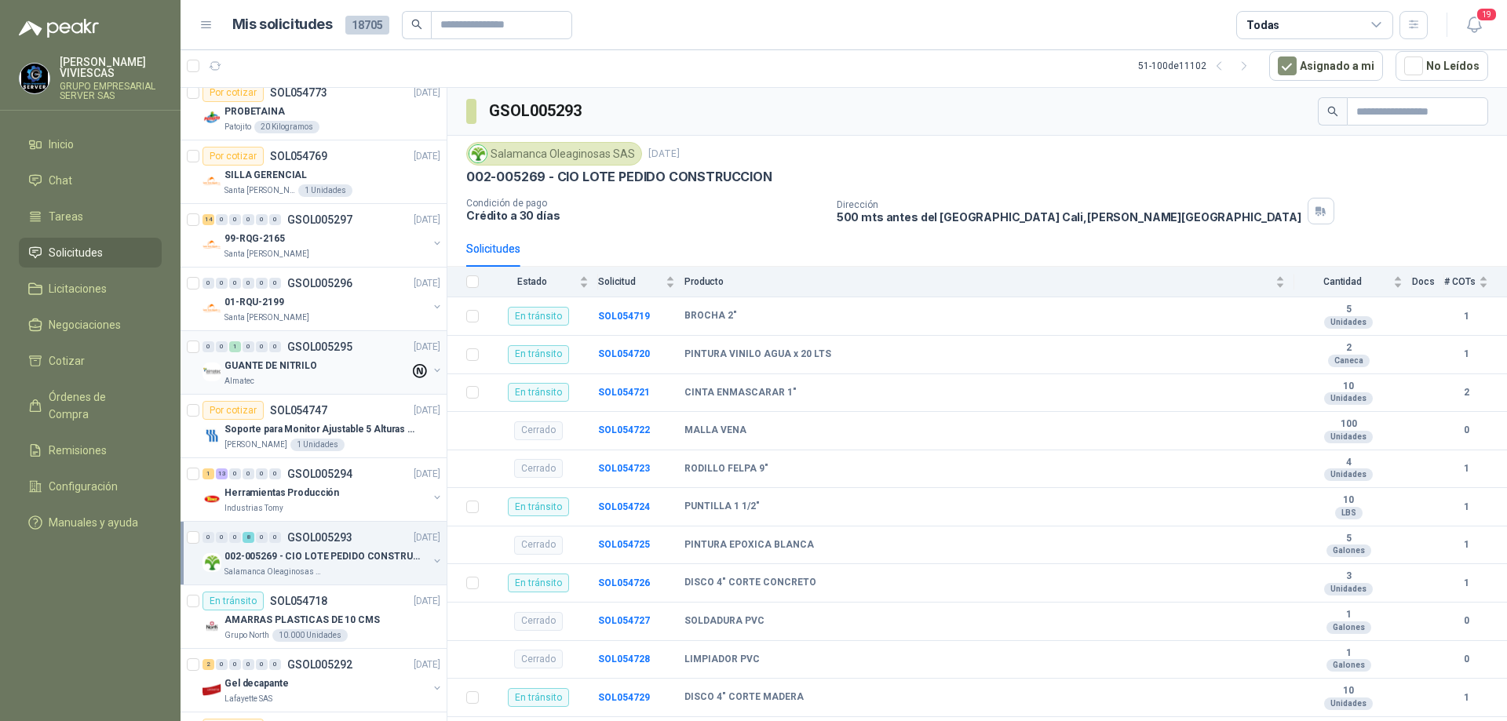
scroll to position [549, 0]
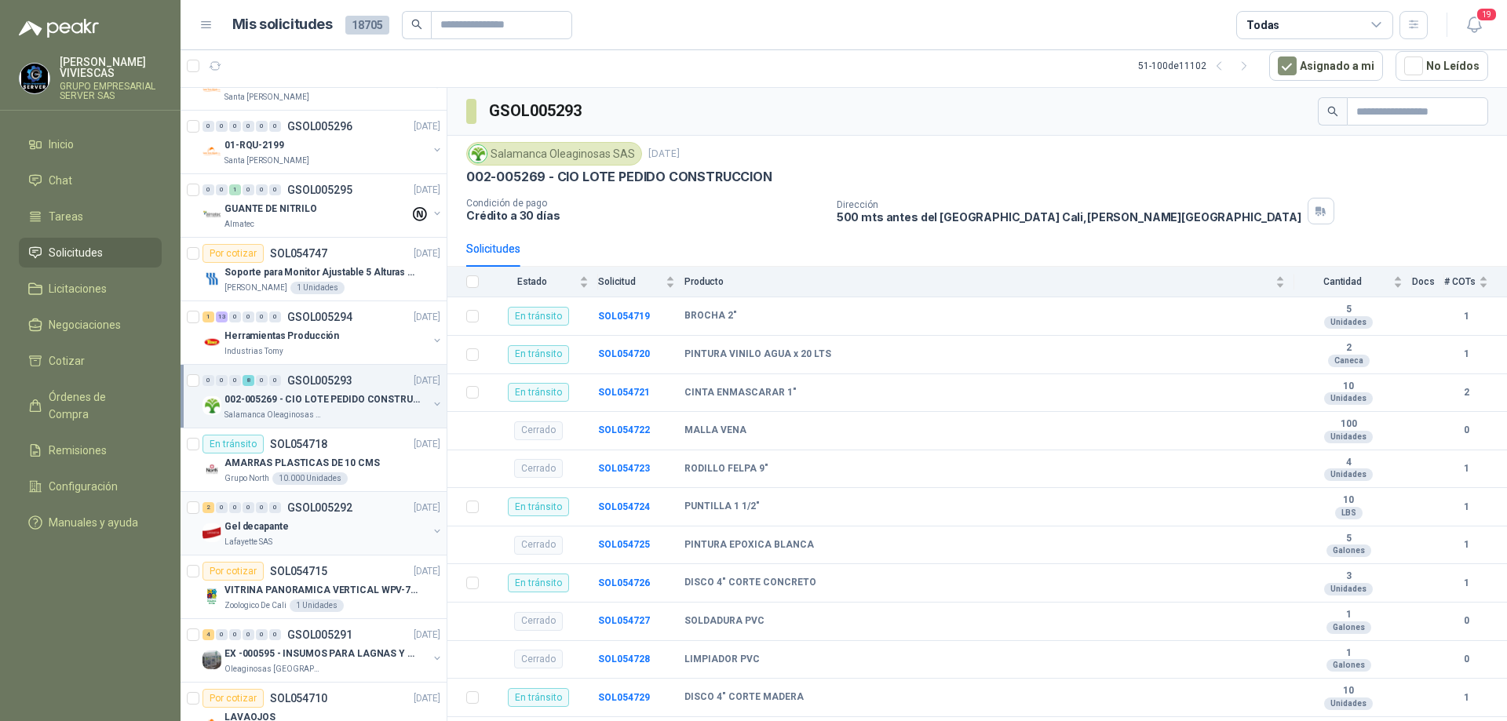
click at [383, 541] on div "Lafayette SAS" at bounding box center [325, 542] width 203 height 13
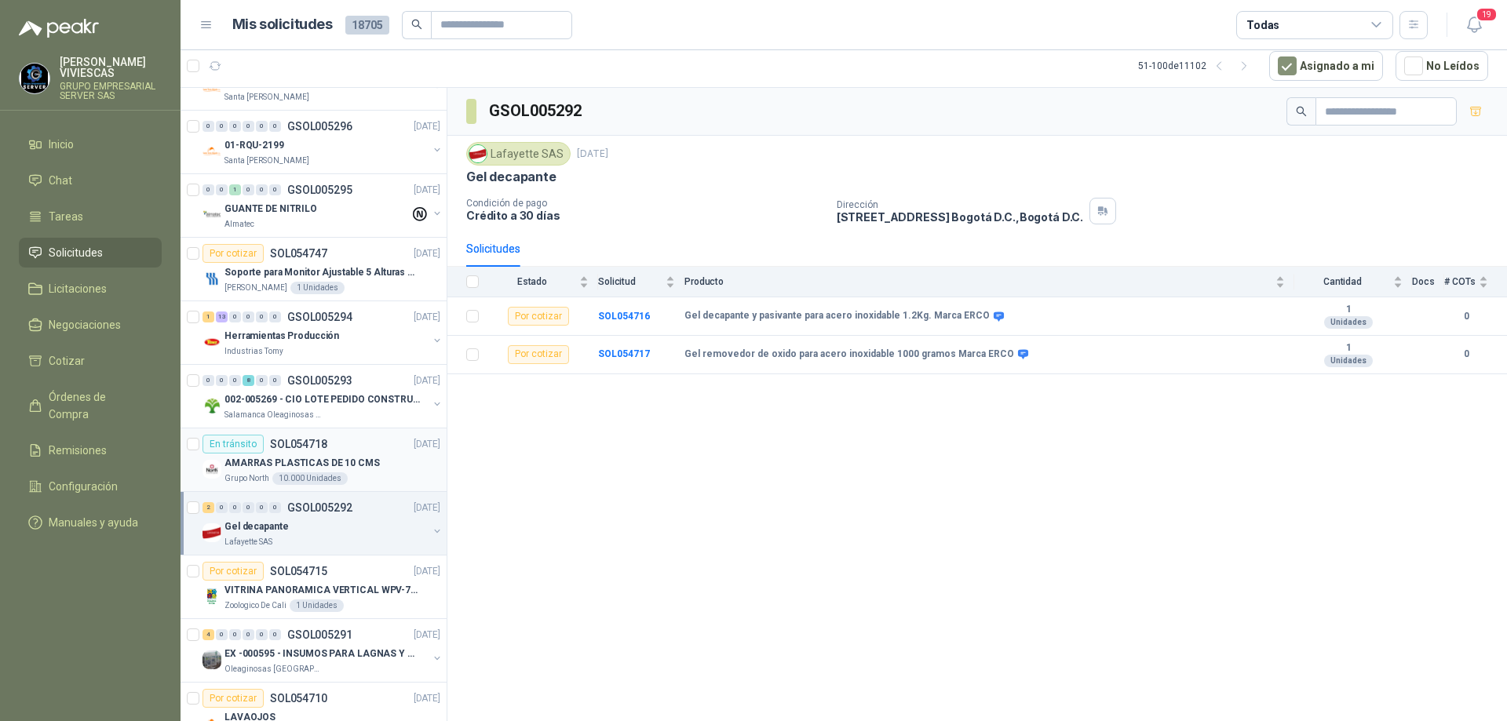
click at [377, 465] on div "AMARRAS PLASTICAS DE 10 CMS" at bounding box center [332, 463] width 216 height 19
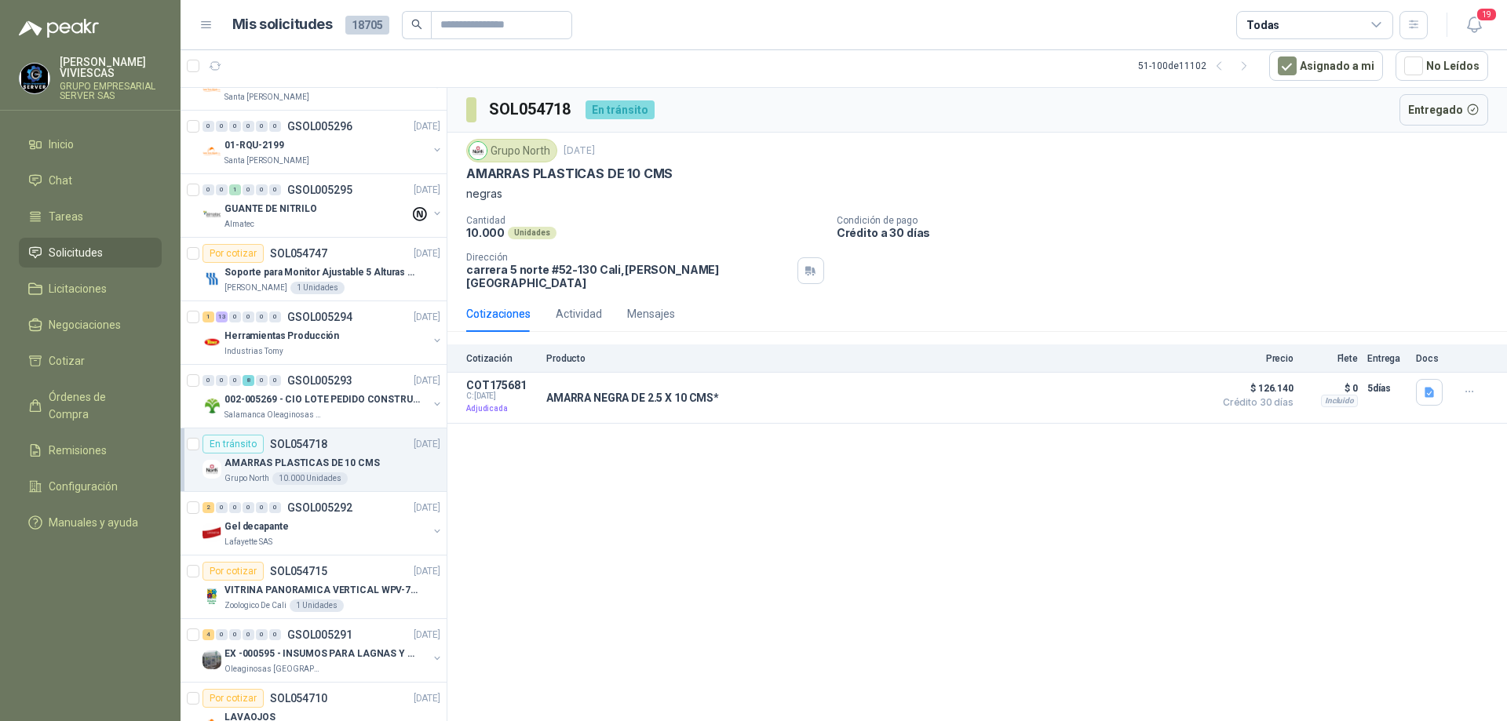
scroll to position [628, 0]
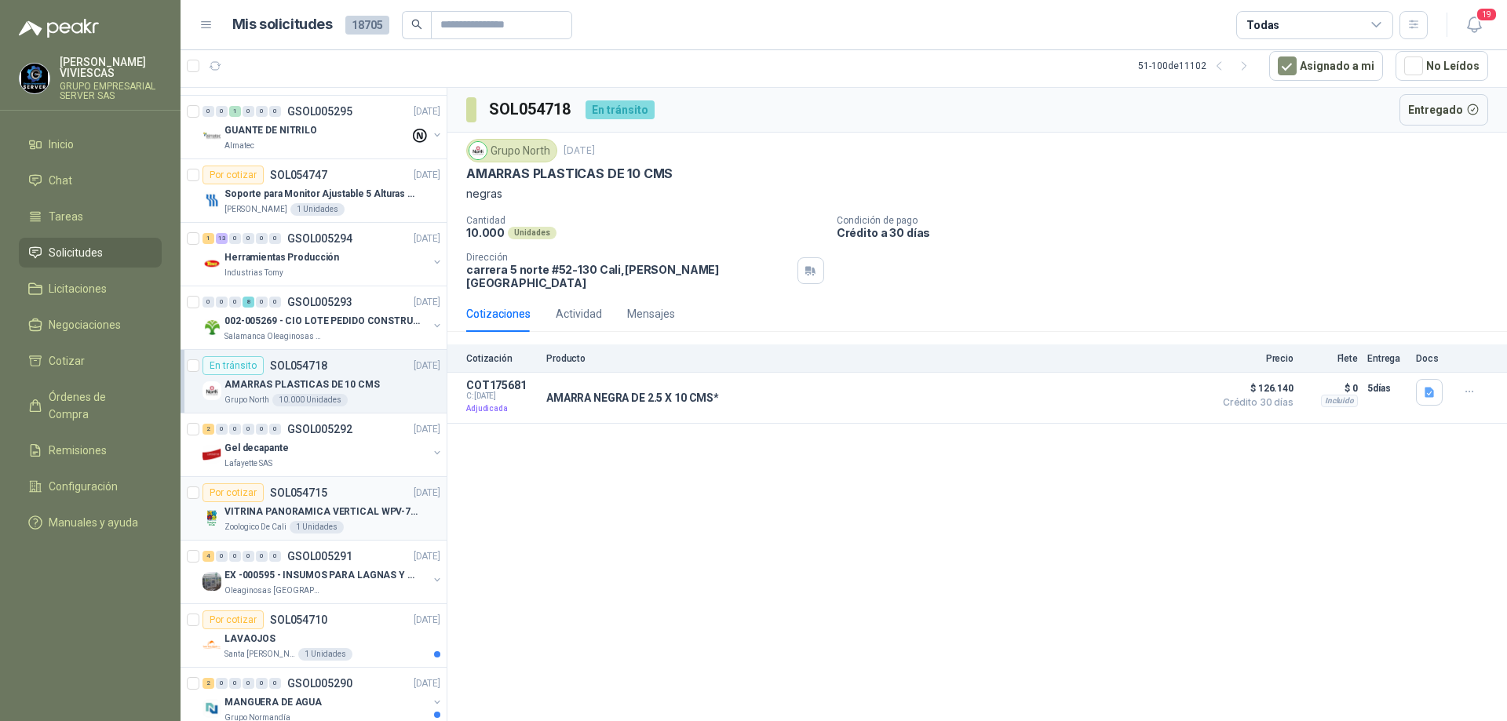
click at [384, 516] on p "VITRINA PANORAMICA VERTICAL WPV-700FA" at bounding box center [321, 512] width 195 height 15
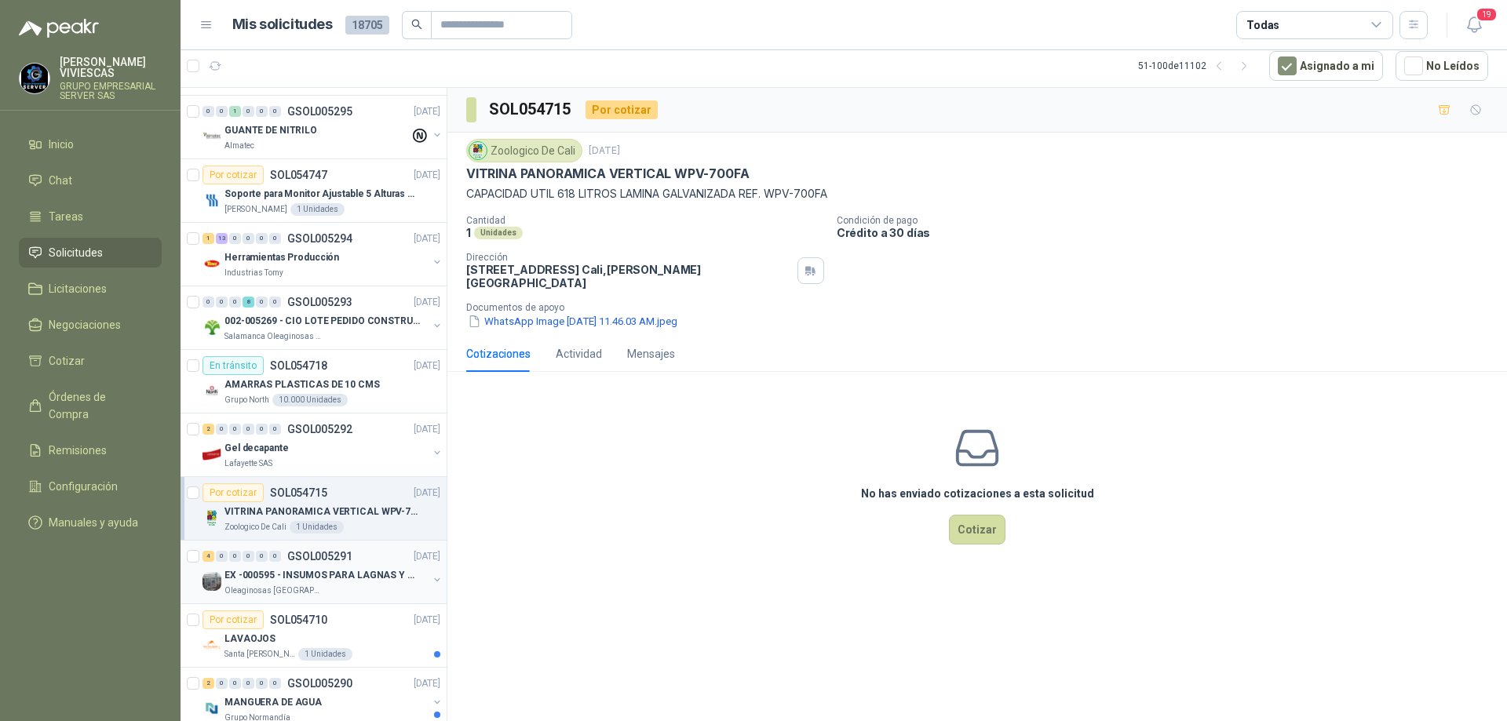
click at [388, 572] on p "EX -000595 - INSUMOS PARA LAGNAS Y OFICINAS PLANTA" at bounding box center [321, 575] width 195 height 15
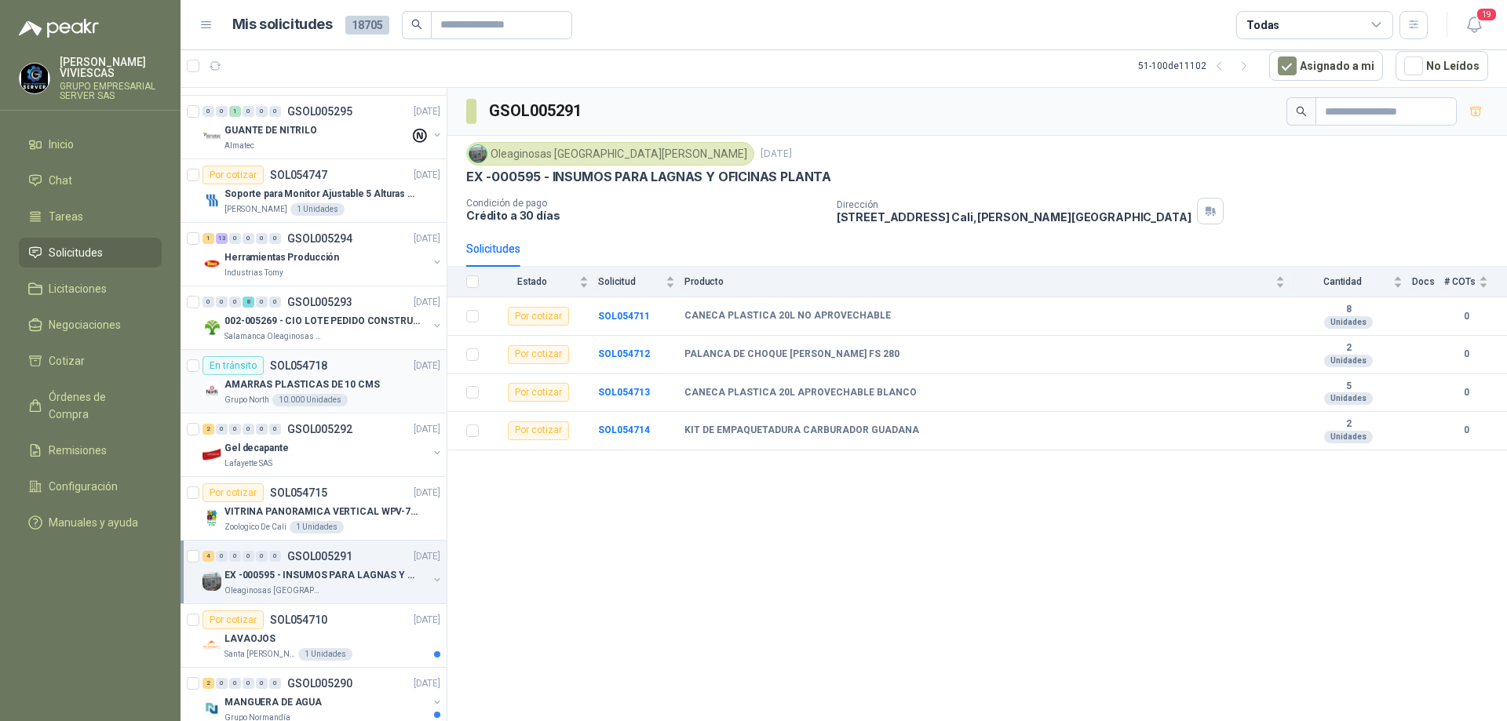
scroll to position [706, 0]
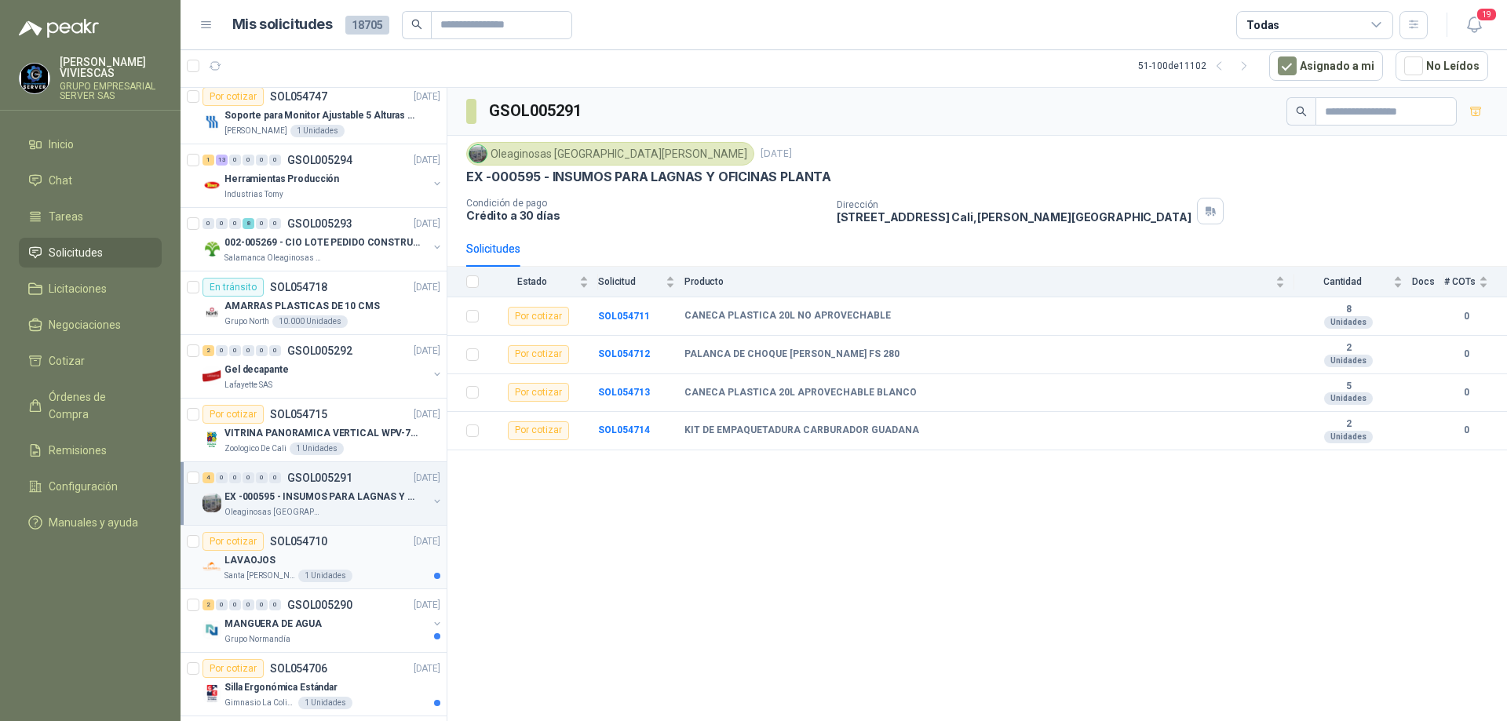
click at [364, 569] on div "LAVAOJOS" at bounding box center [332, 560] width 216 height 19
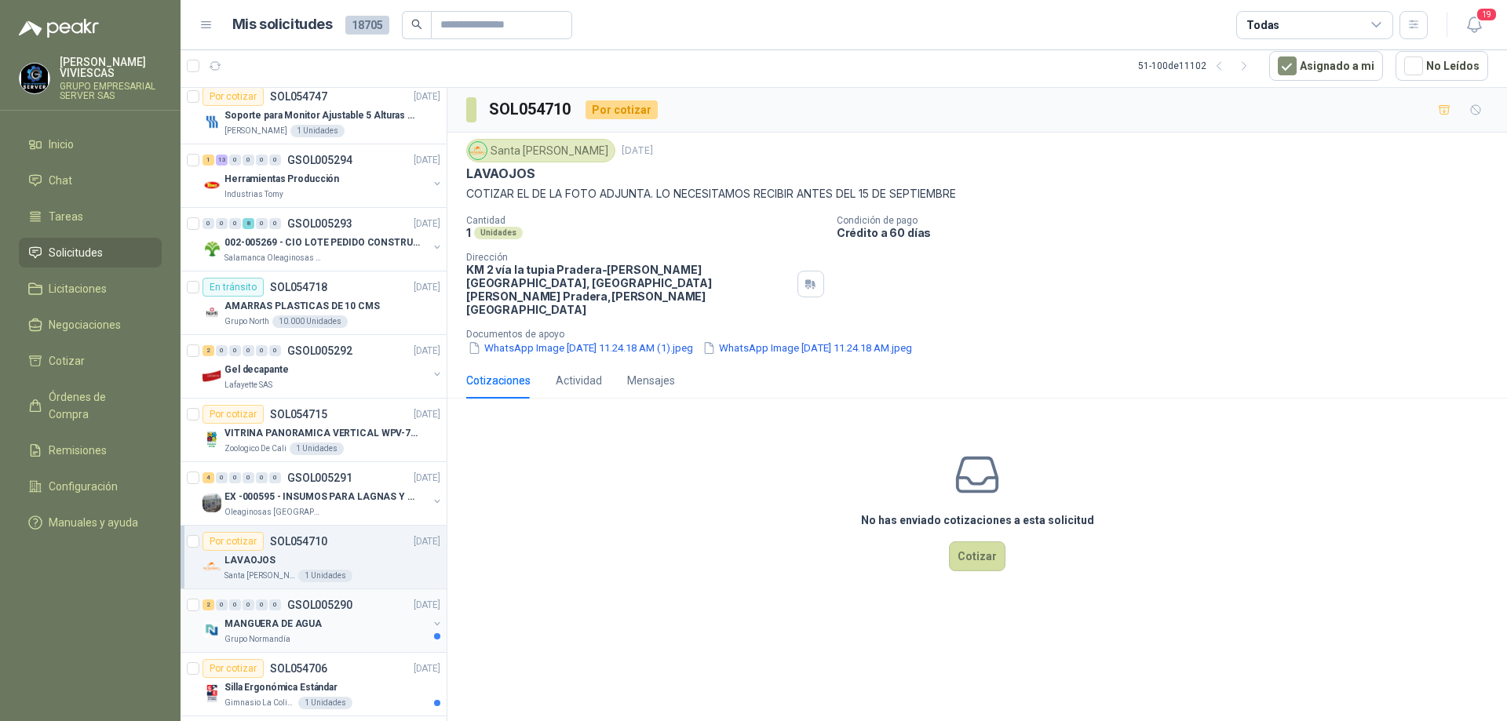
click at [322, 636] on div "Grupo Normandía" at bounding box center [325, 639] width 203 height 13
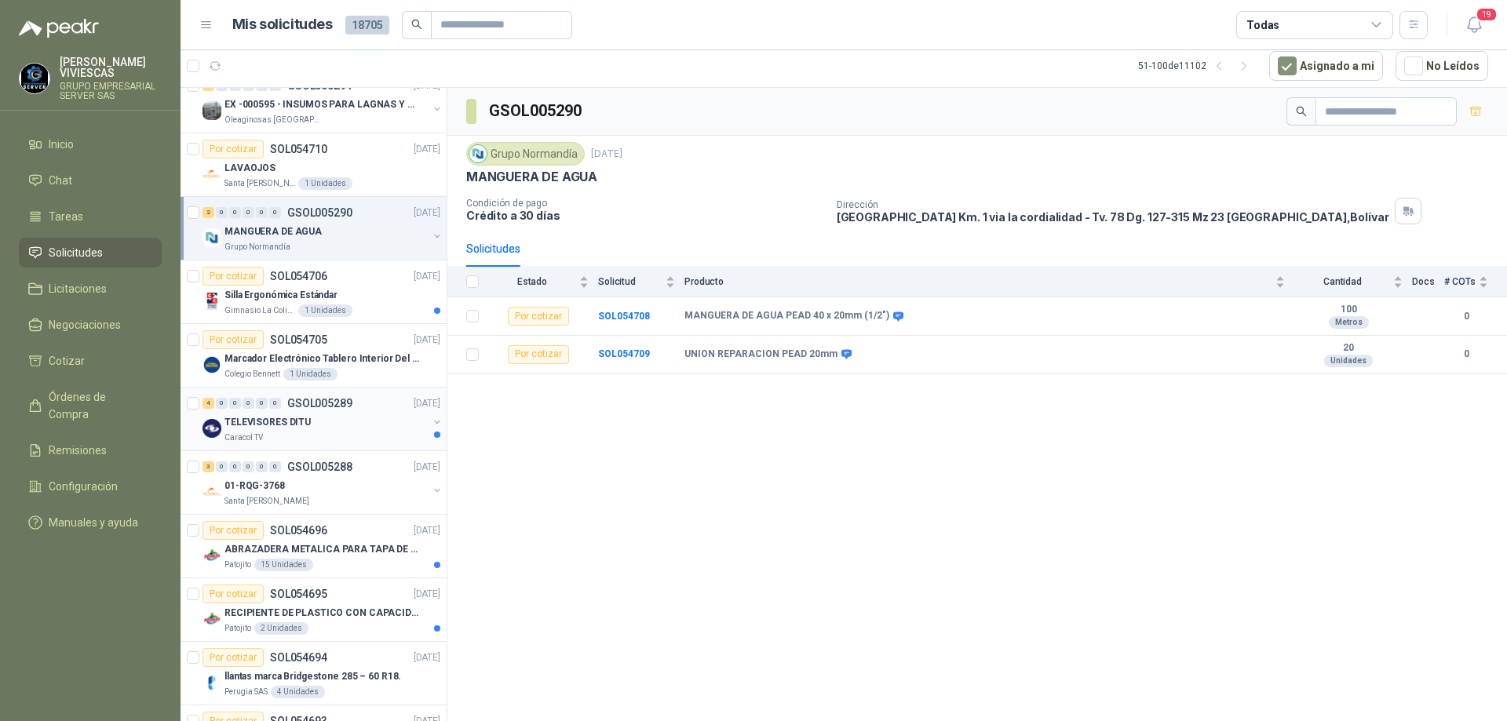
scroll to position [1177, 0]
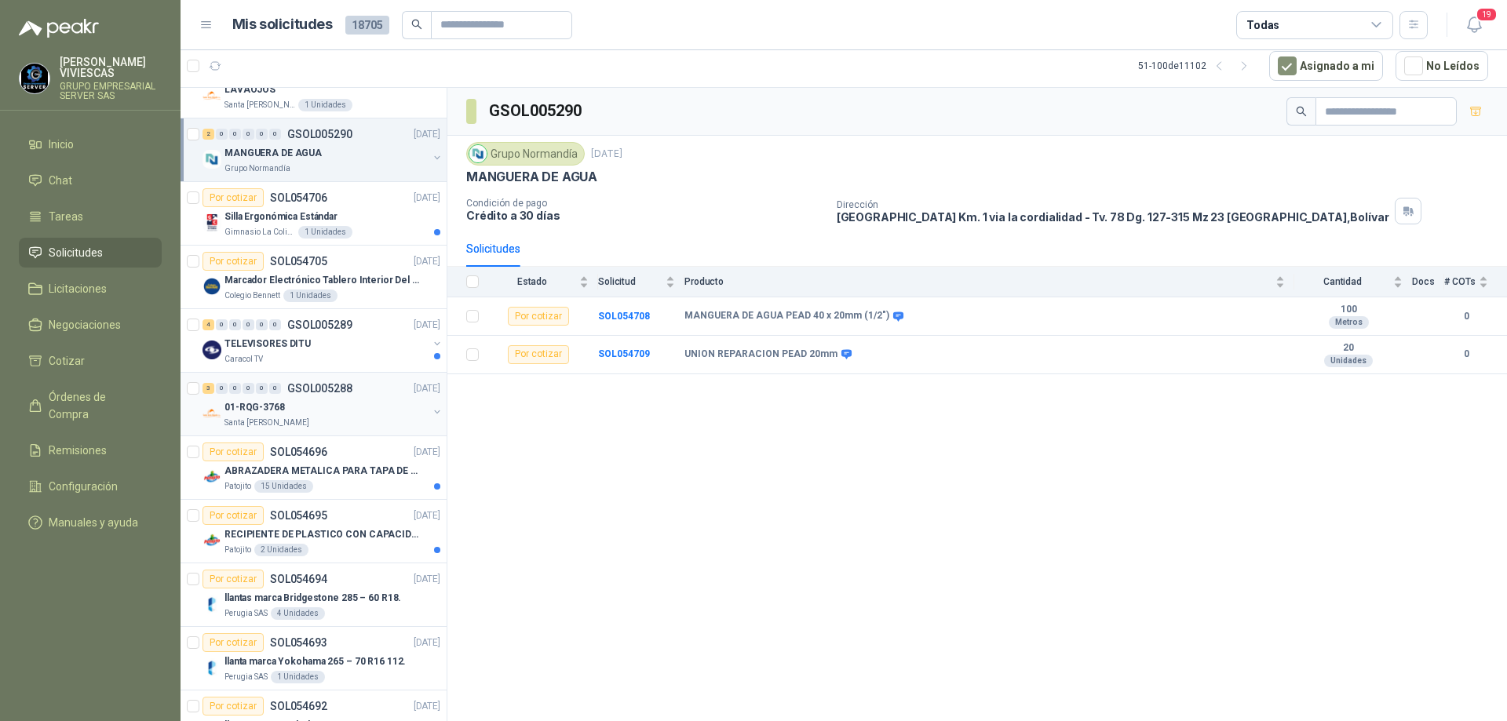
click at [336, 396] on div "3 0 0 0 0 0 GSOL005288 [DATE]" at bounding box center [322, 388] width 241 height 19
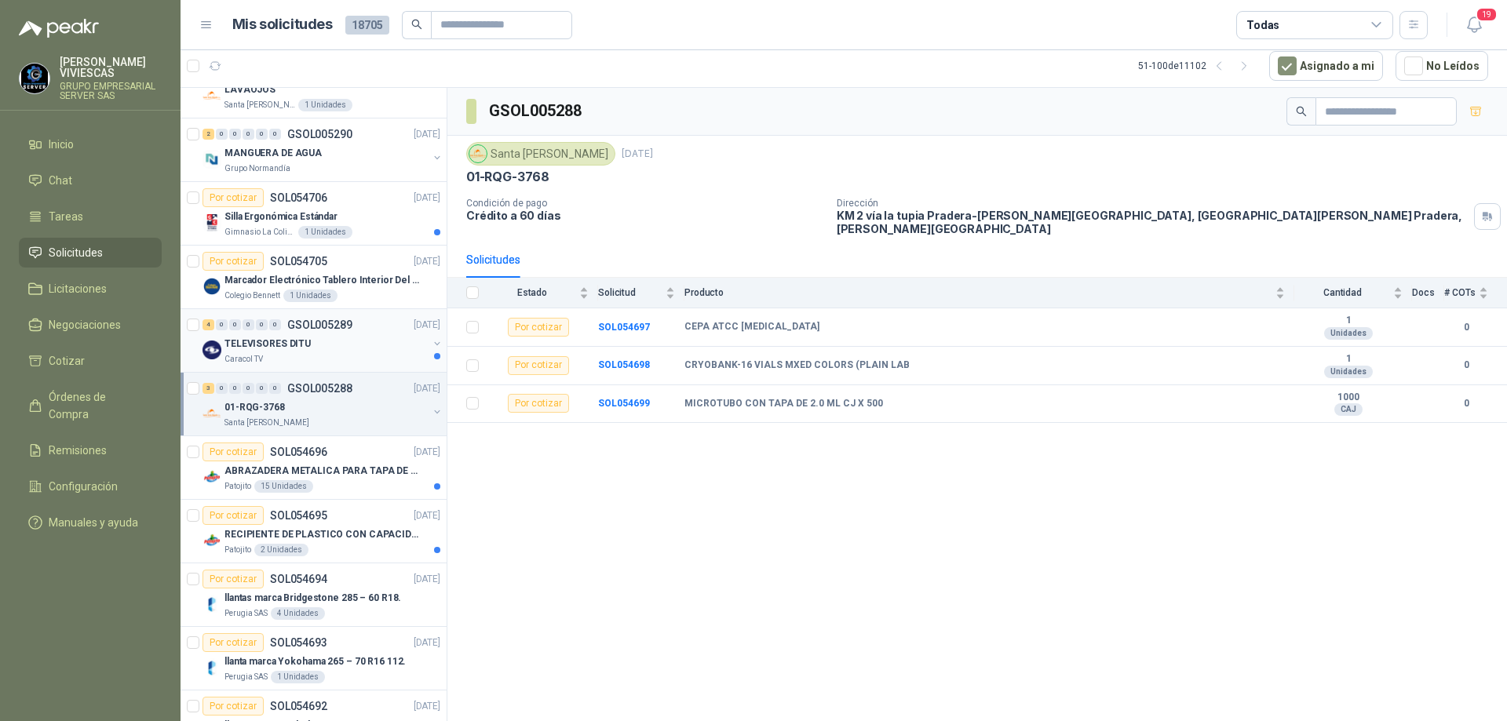
click at [349, 343] on div "TELEVISORES DITU" at bounding box center [325, 343] width 203 height 19
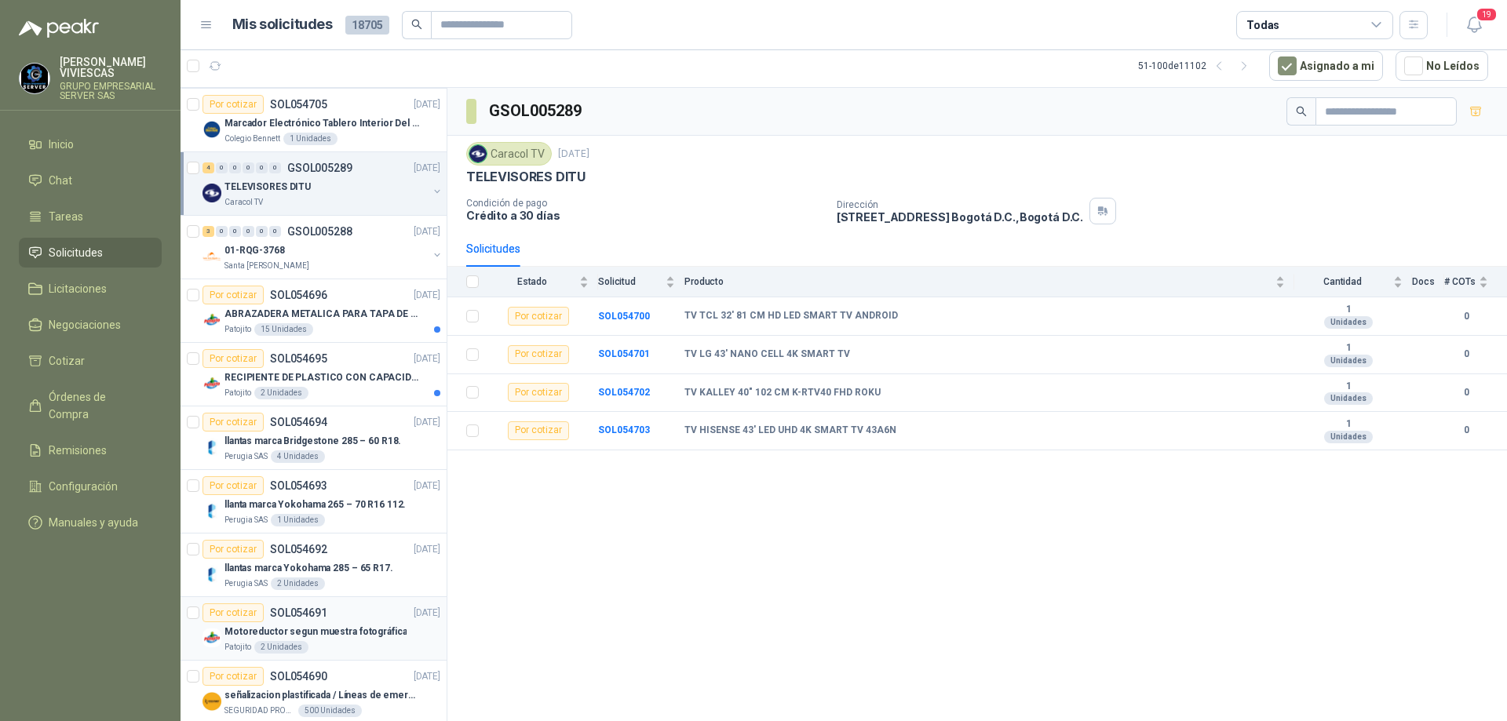
scroll to position [1491, 0]
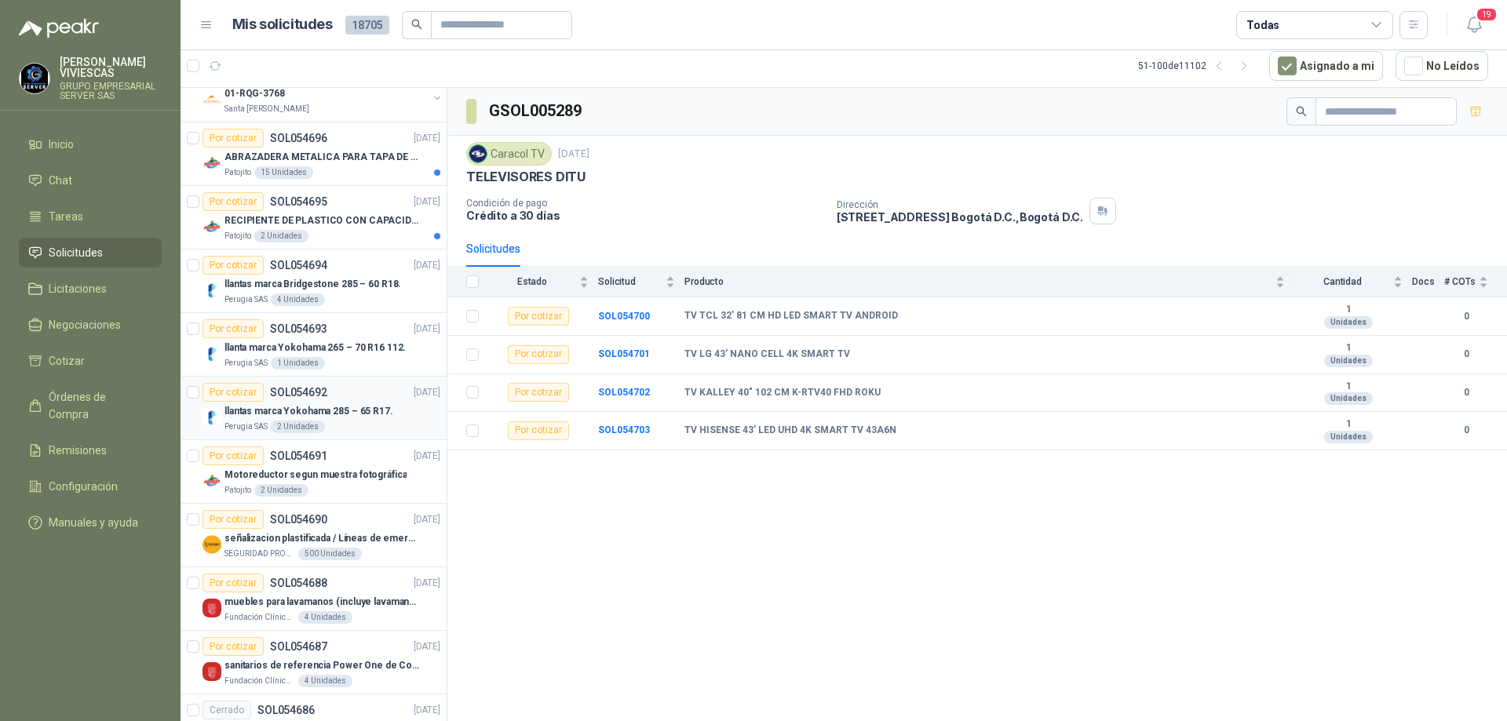
click at [346, 421] on div "Perugia SAS 2 Unidades" at bounding box center [332, 427] width 216 height 13
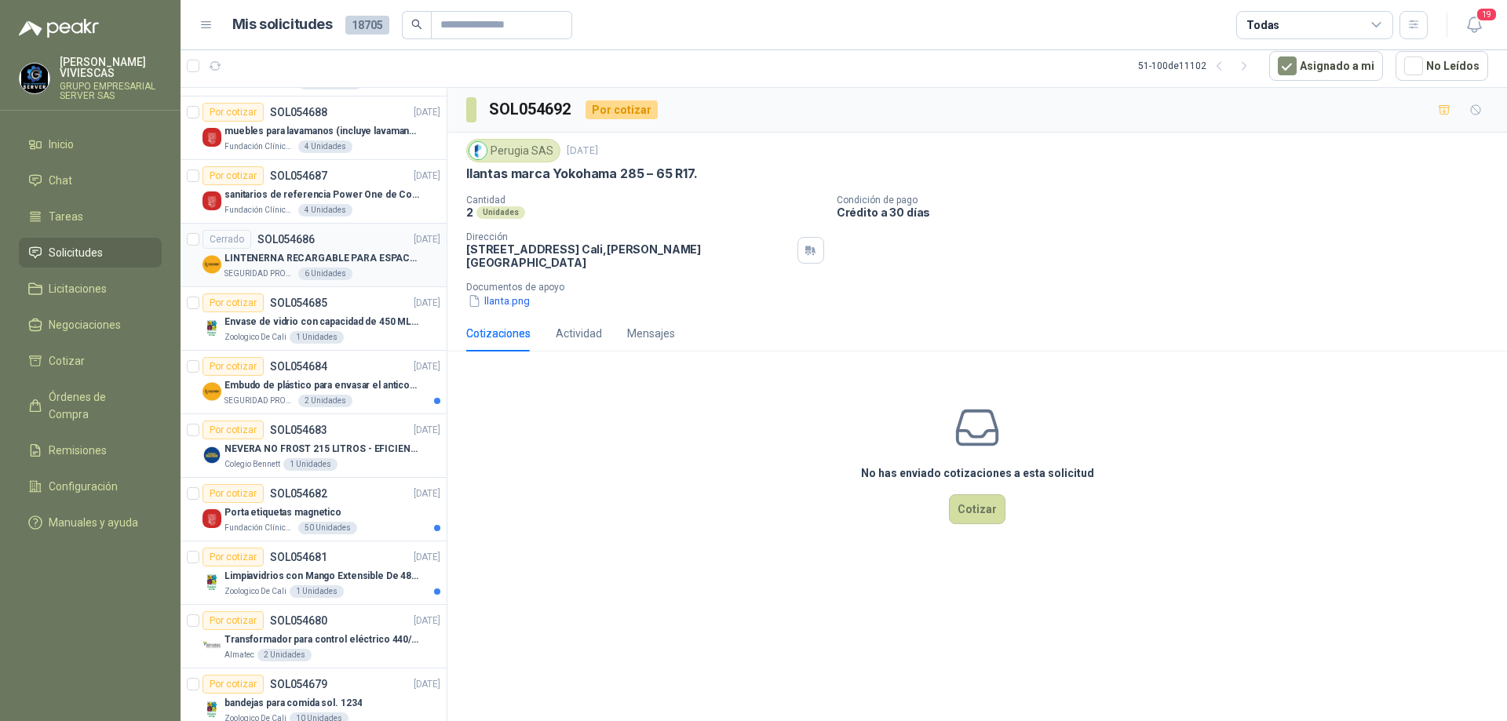
scroll to position [2040, 0]
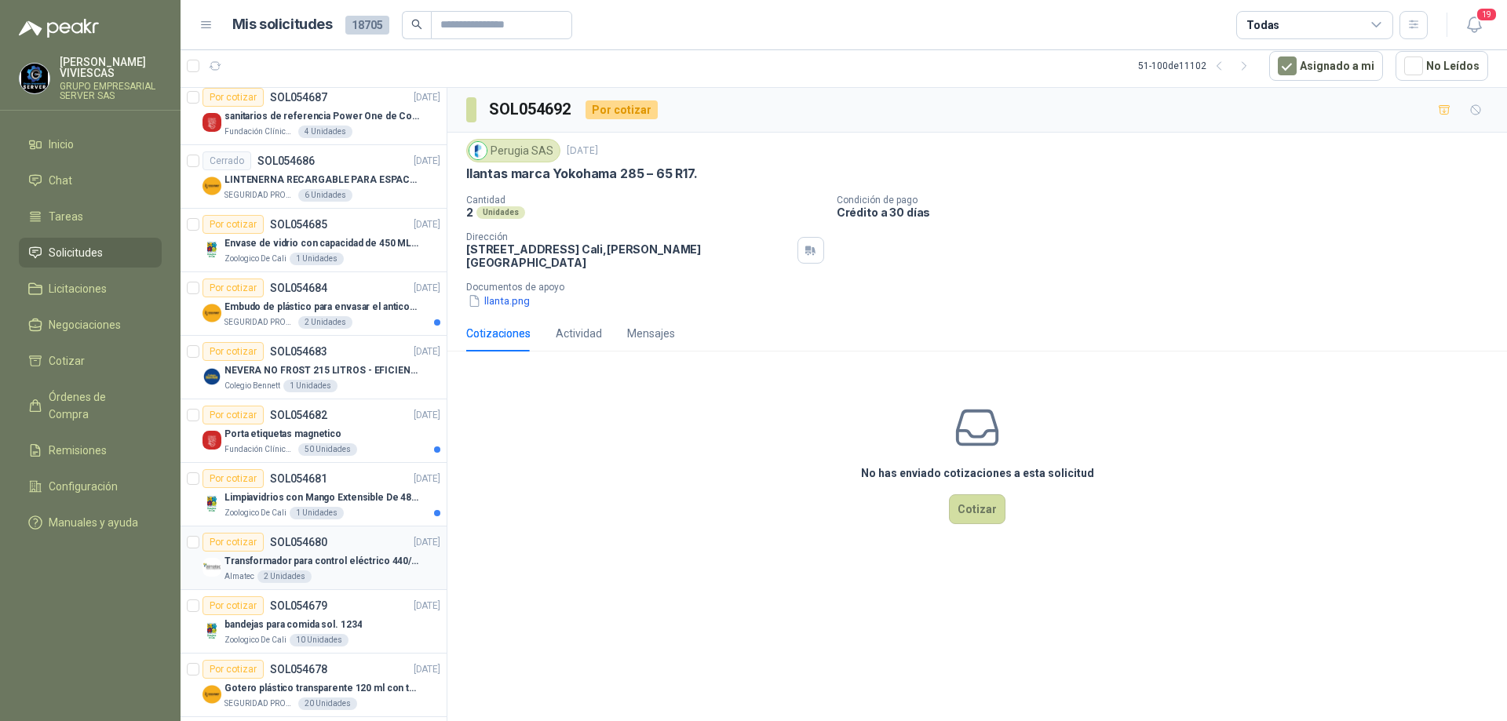
click at [352, 571] on div "Almatec 2 Unidades" at bounding box center [332, 577] width 216 height 13
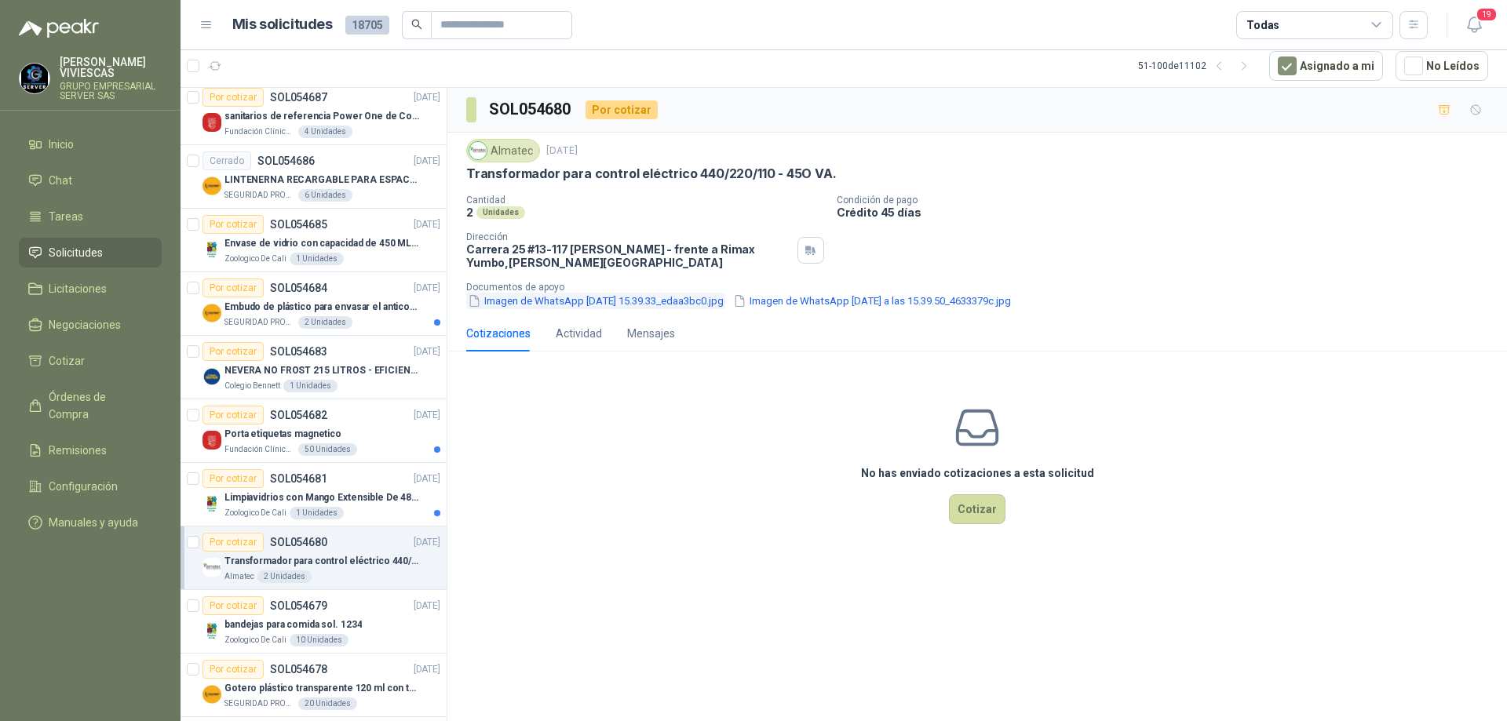
click at [603, 301] on button "Imagen de WhatsApp [DATE] 15.39.33_edaa3bc0.jpg" at bounding box center [595, 301] width 259 height 16
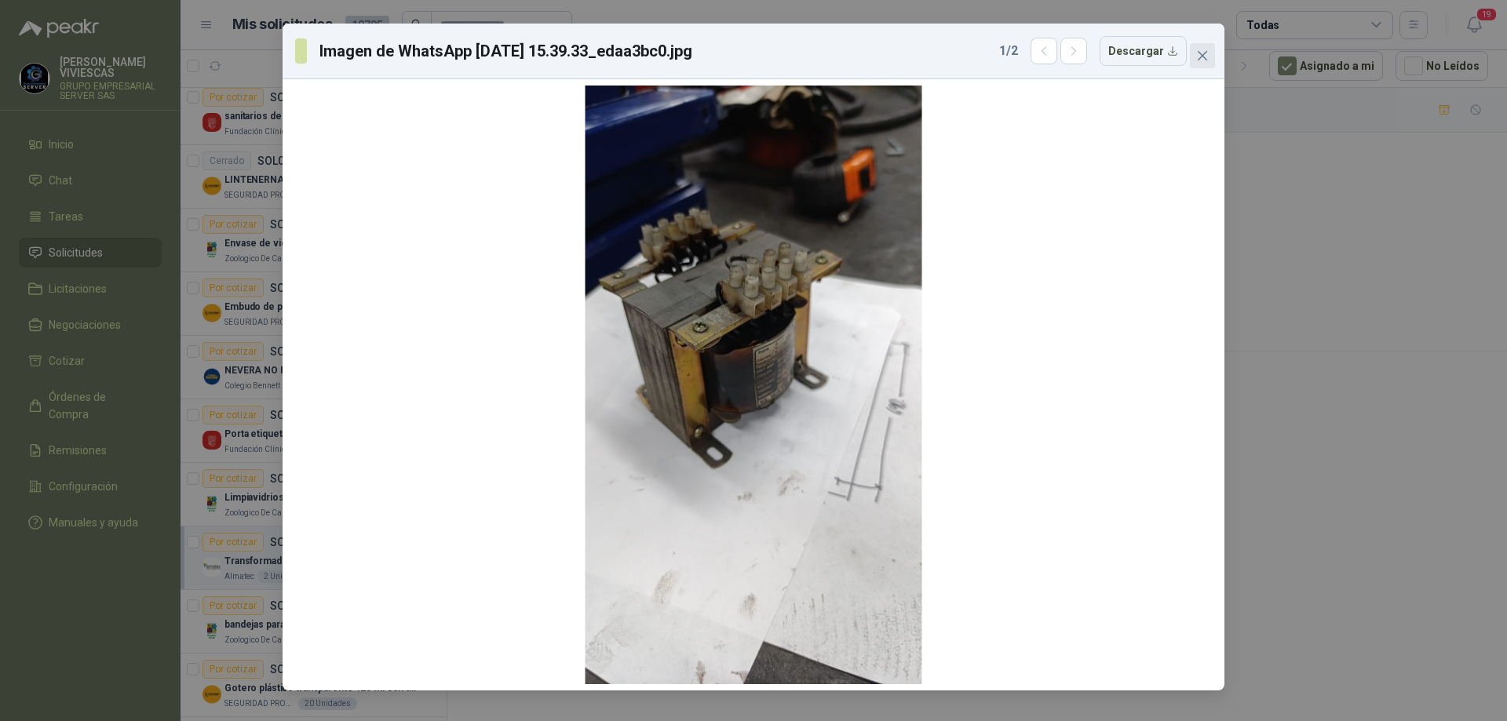
click at [1211, 56] on span "Close" at bounding box center [1202, 55] width 25 height 13
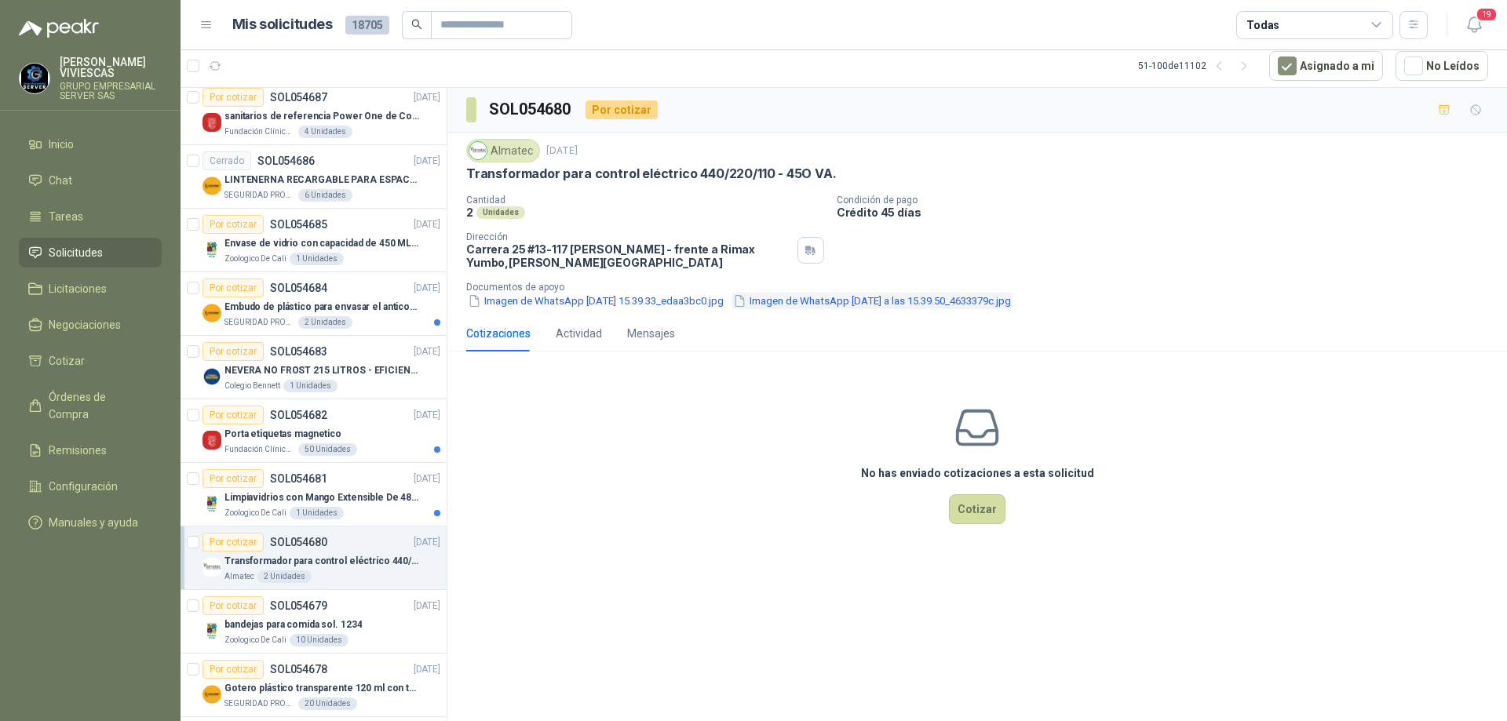
click at [843, 293] on button "Imagen de WhatsApp [DATE] a las 15.39.50_4633379c.jpg" at bounding box center [871, 301] width 281 height 16
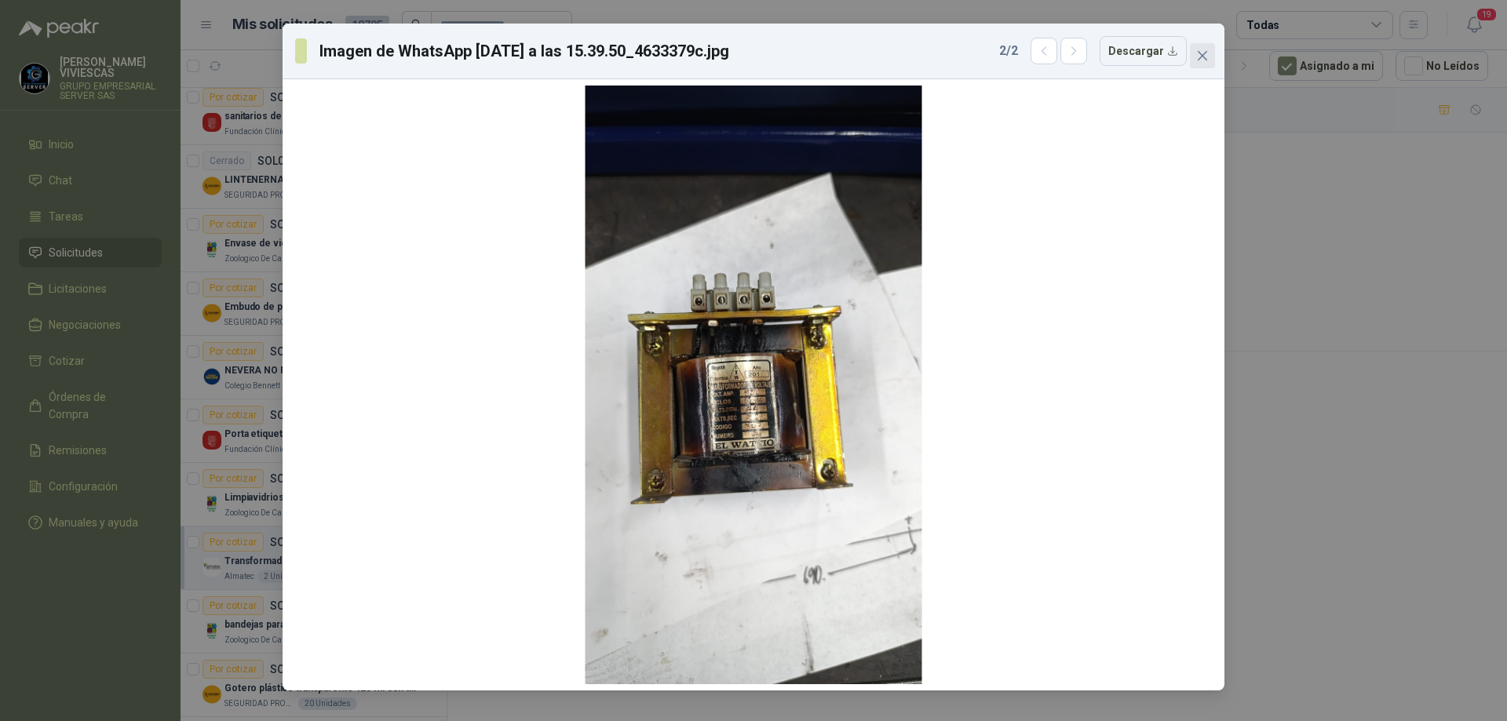
click at [1198, 53] on icon "close" at bounding box center [1202, 55] width 13 height 13
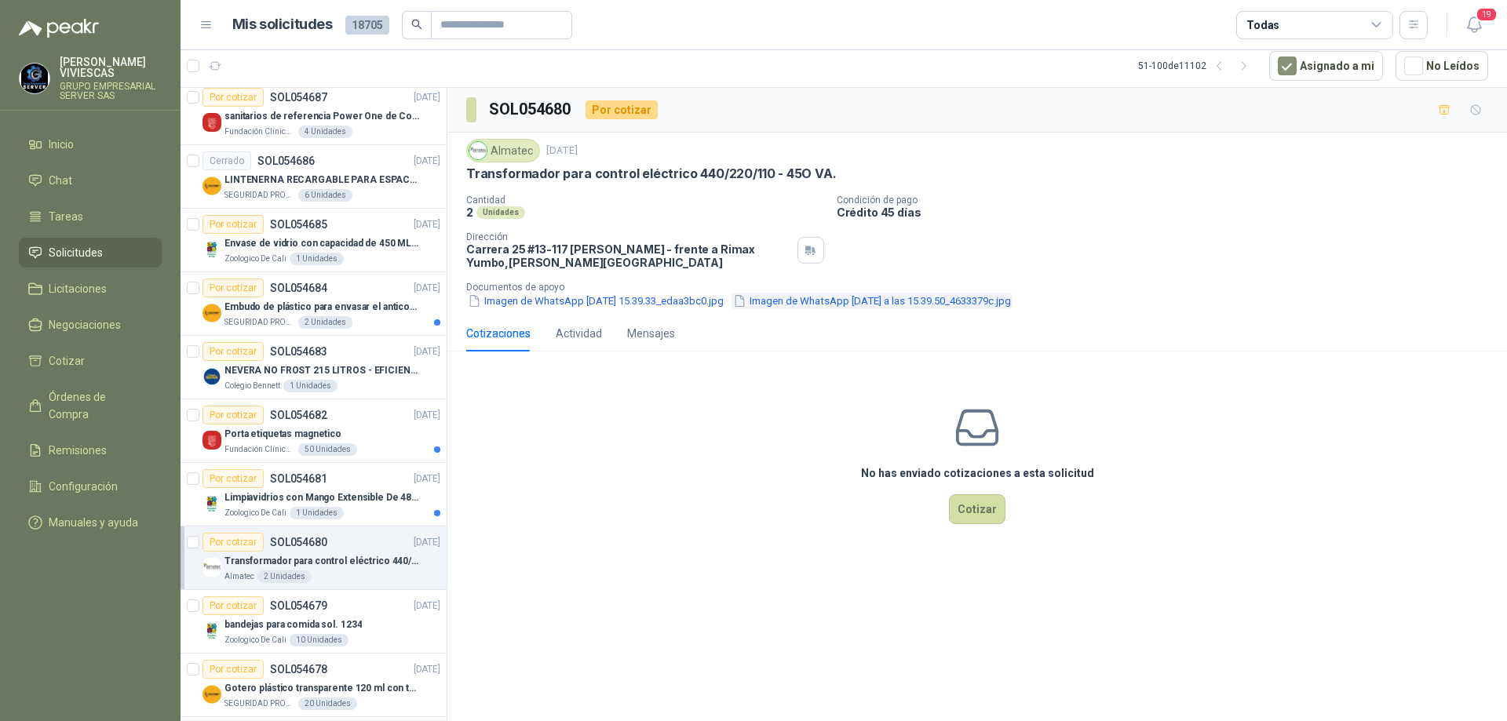
click at [884, 308] on button "Imagen de WhatsApp [DATE] a las 15.39.50_4633379c.jpg" at bounding box center [871, 301] width 281 height 16
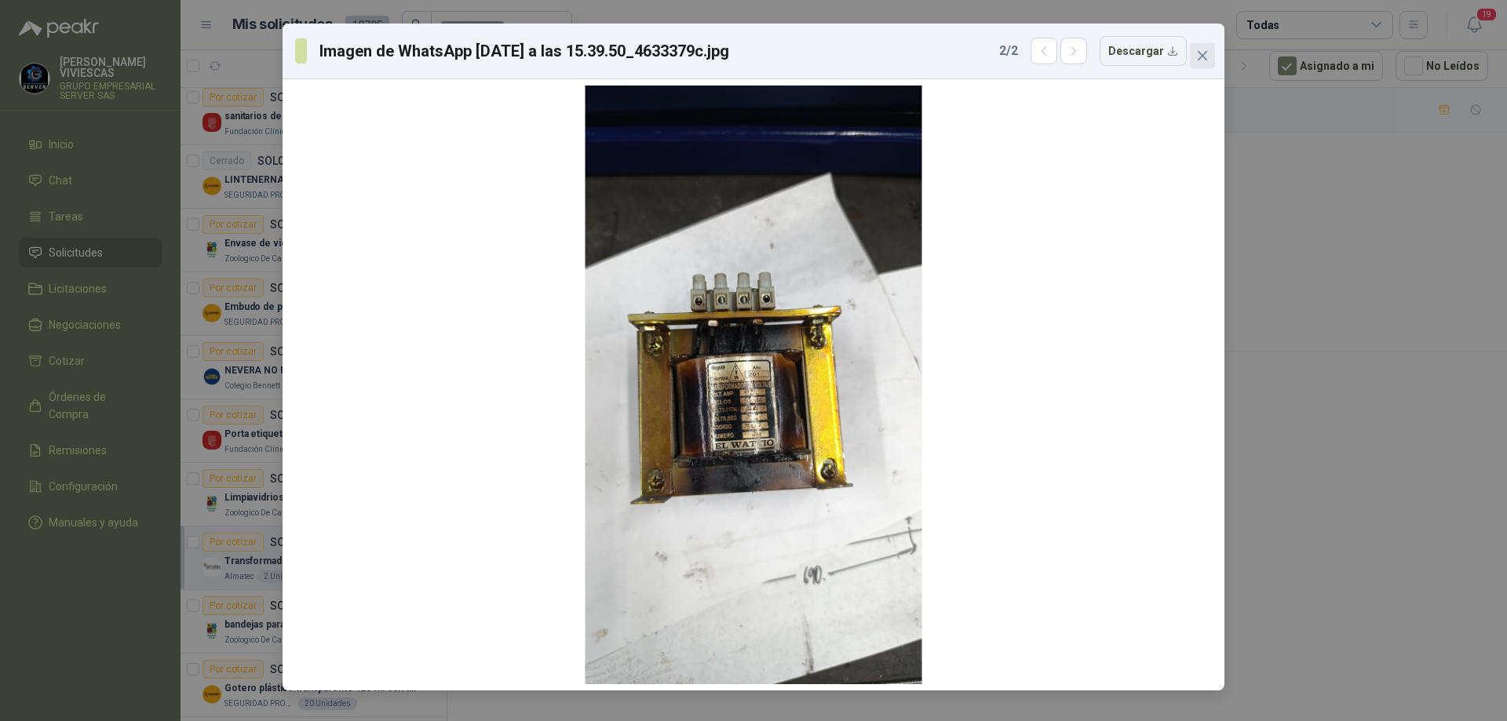
click at [1212, 51] on span "Close" at bounding box center [1202, 55] width 25 height 13
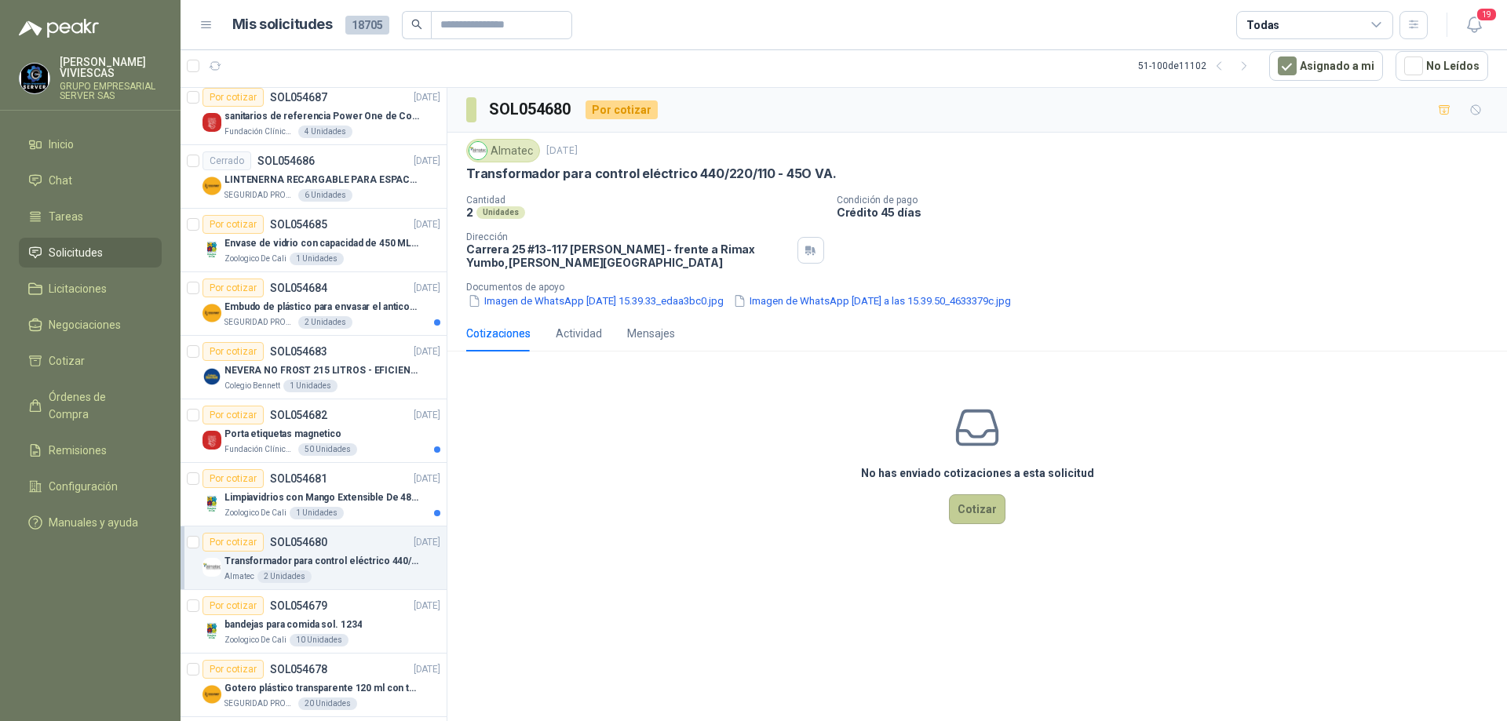
click at [1000, 510] on button "Cotizar" at bounding box center [977, 509] width 57 height 30
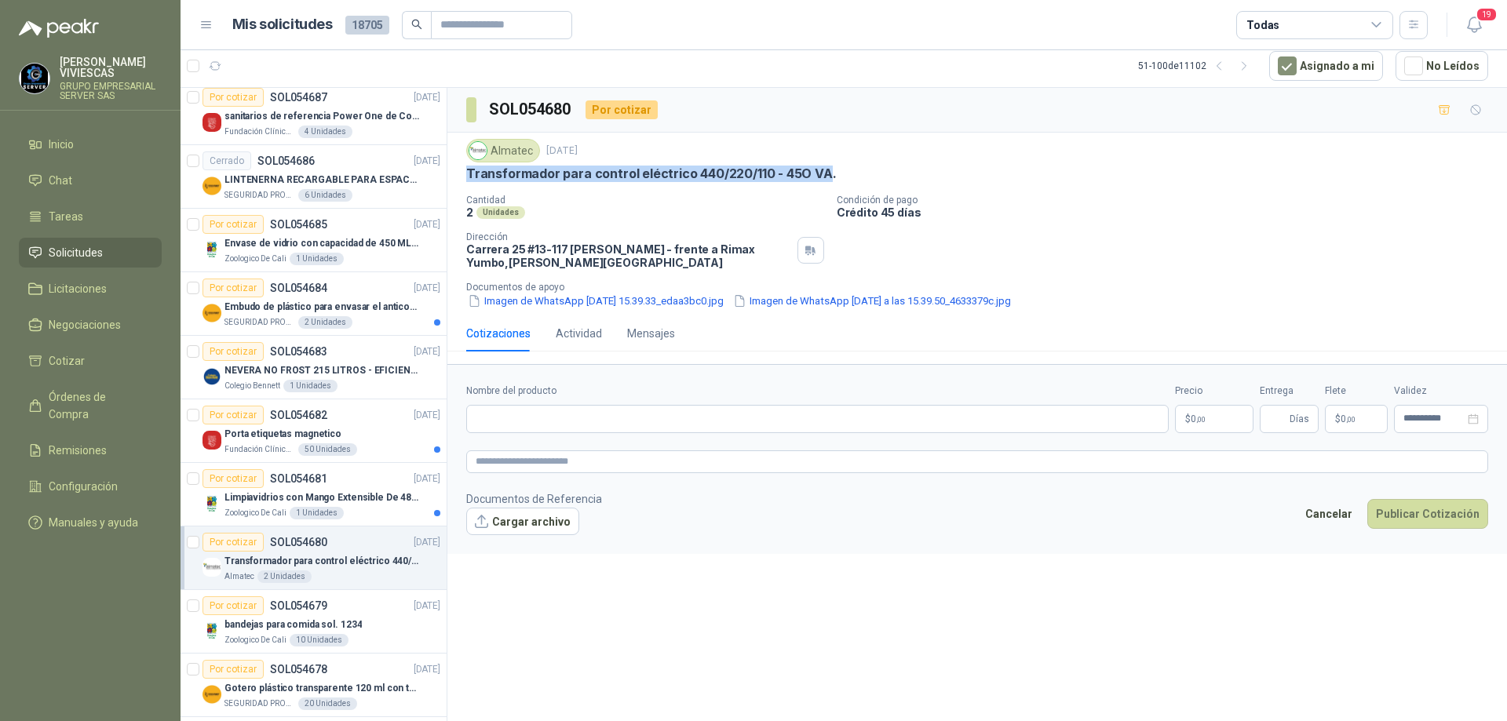
drag, startPoint x: 458, startPoint y: 172, endPoint x: 826, endPoint y: 172, distance: 368.0
click at [826, 172] on div "Almatec [DATE] Transformador para control eléctrico 440/220/110 - 45O VA. Canti…" at bounding box center [976, 224] width 1059 height 183
copy p "Transformador para control eléctrico 440/220/110 - 45O VA"
paste input "**********"
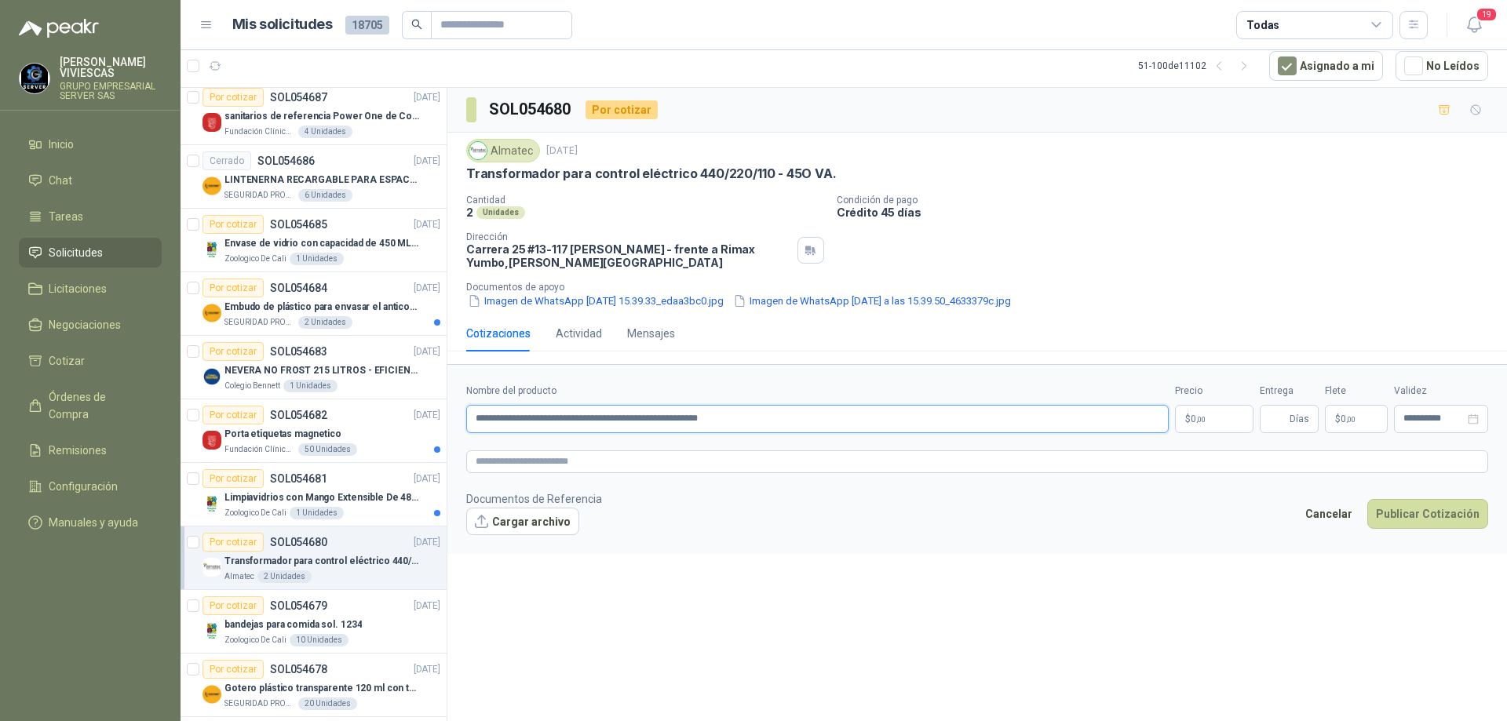
type input "**********"
click at [1201, 417] on span ",00" at bounding box center [1200, 419] width 9 height 9
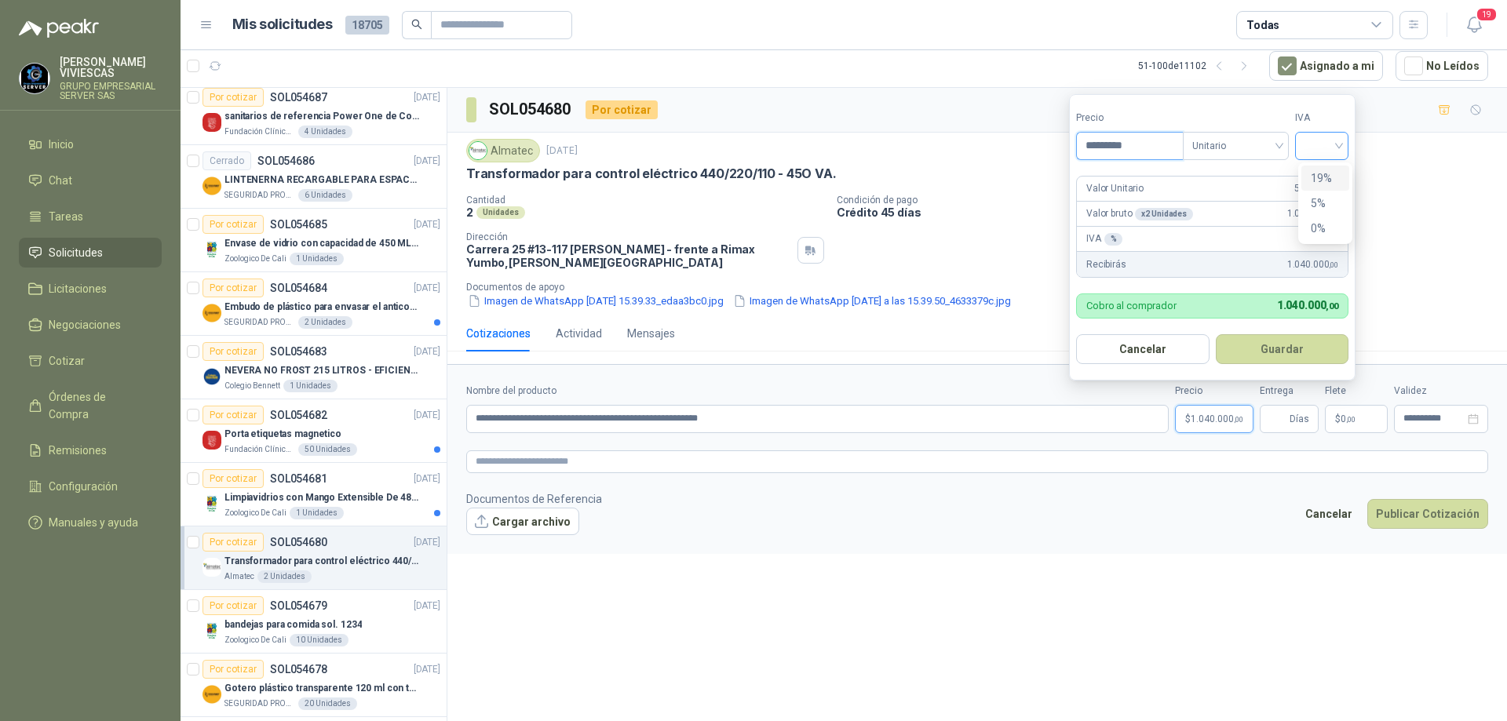
click at [1344, 143] on div at bounding box center [1321, 146] width 53 height 28
type input "*********"
click at [1336, 171] on div "19%" at bounding box center [1325, 178] width 29 height 17
click at [1291, 347] on button "Guardar" at bounding box center [1284, 349] width 135 height 30
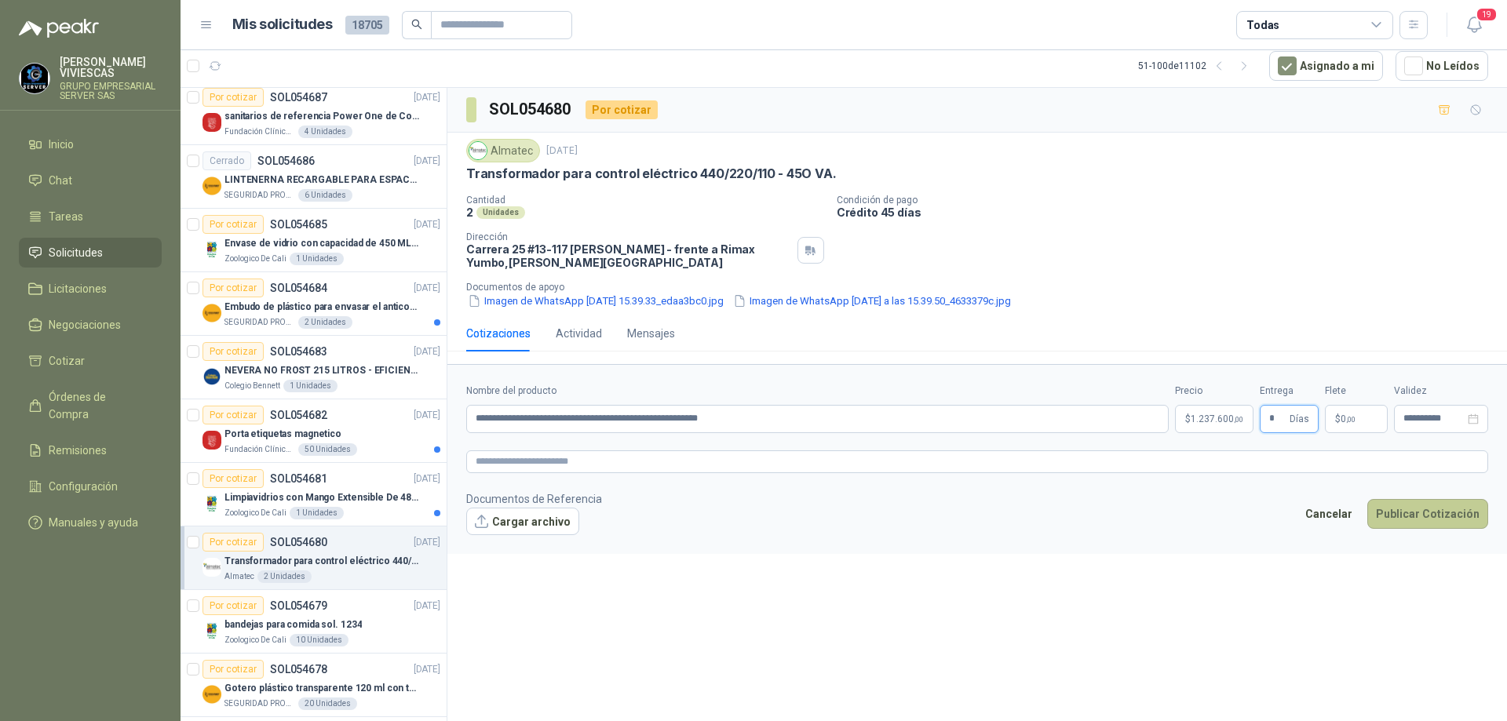
type input "*"
click at [1427, 509] on button "Publicar Cotización" at bounding box center [1427, 514] width 121 height 30
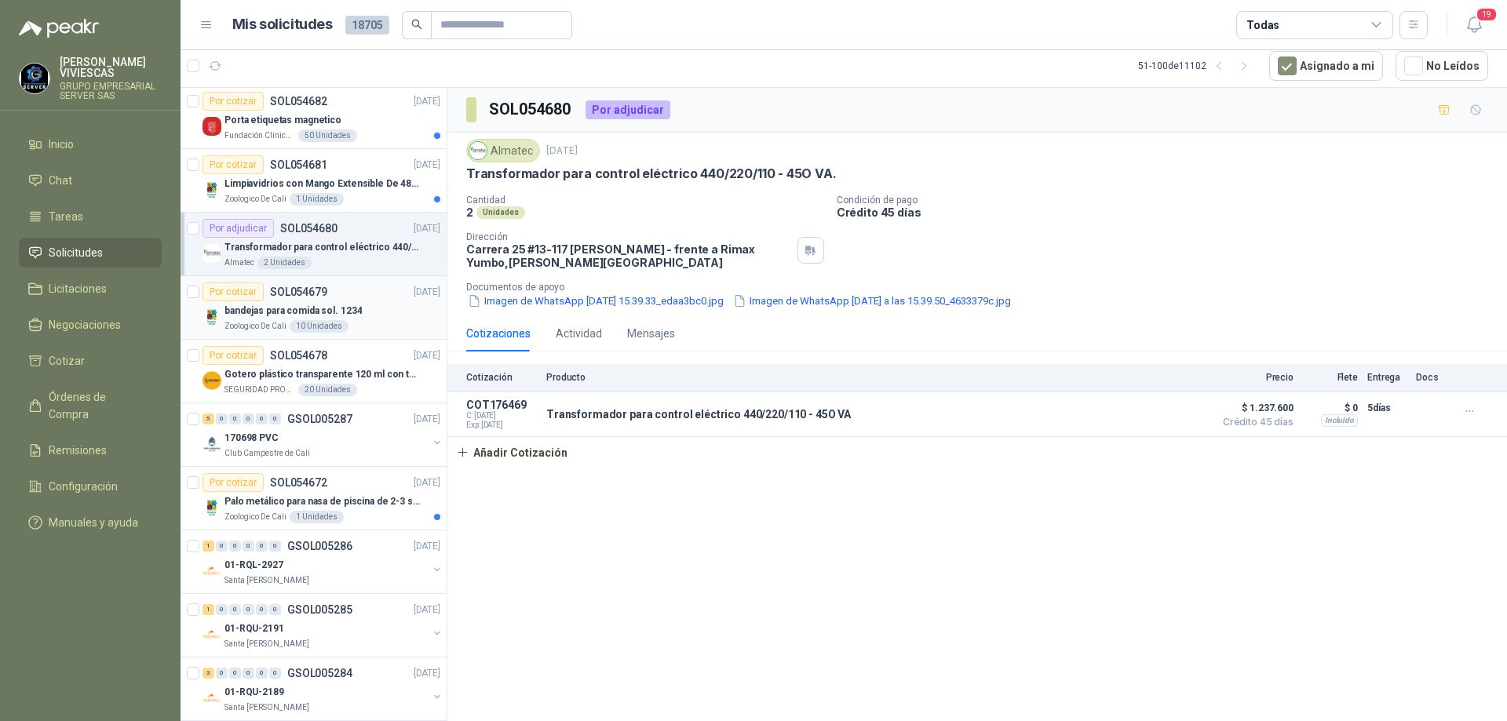
scroll to position [2433, 0]
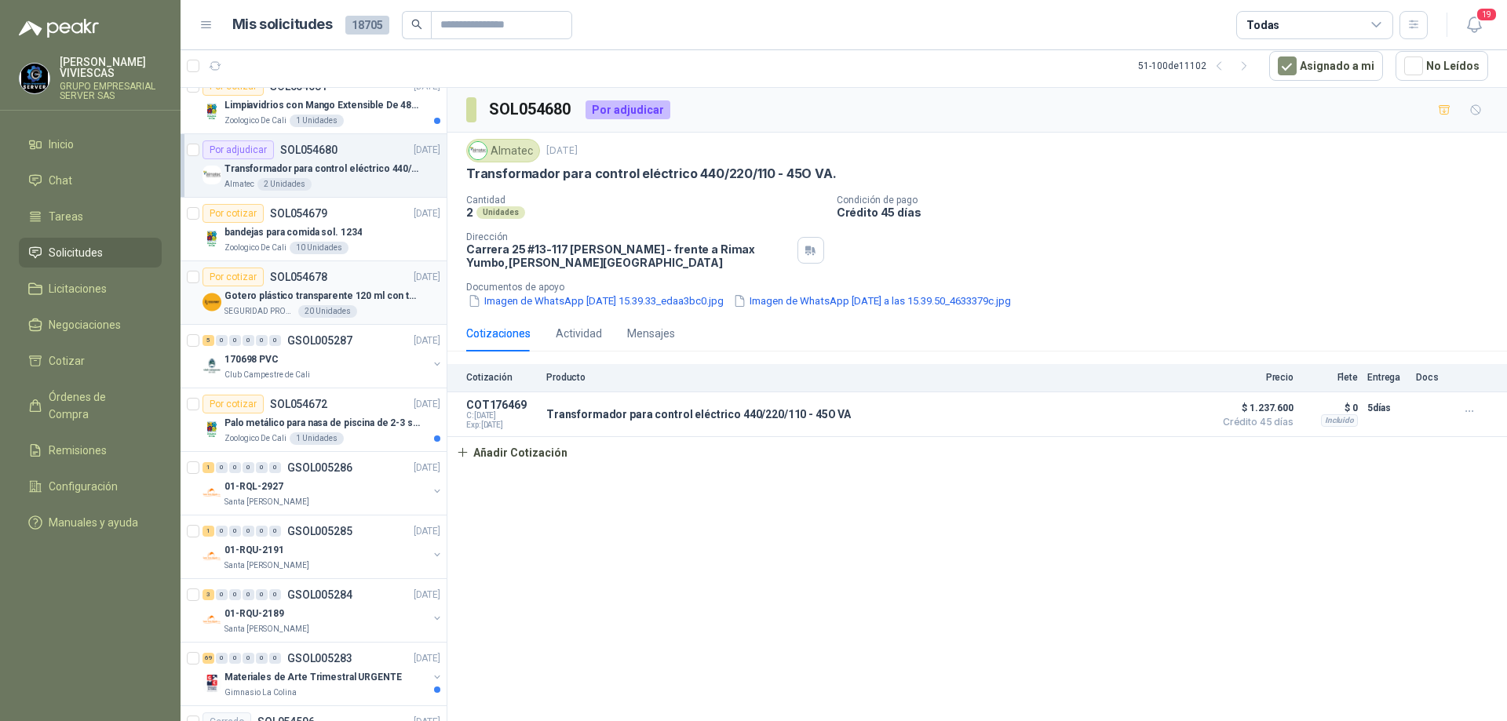
click at [366, 314] on div "SEGURIDAD PROVISER LTDA 20 Unidades" at bounding box center [332, 311] width 216 height 13
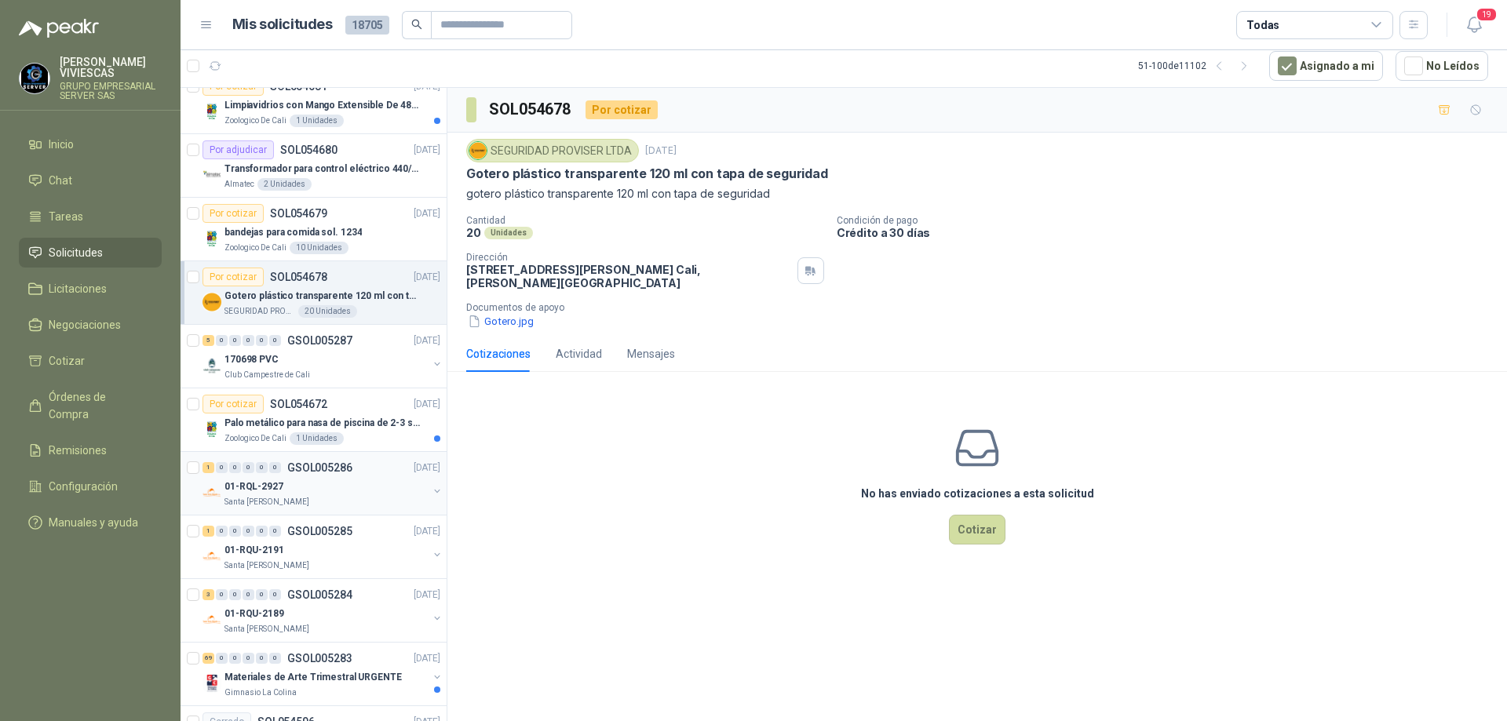
click at [352, 487] on div "01-RQL-2927" at bounding box center [325, 486] width 203 height 19
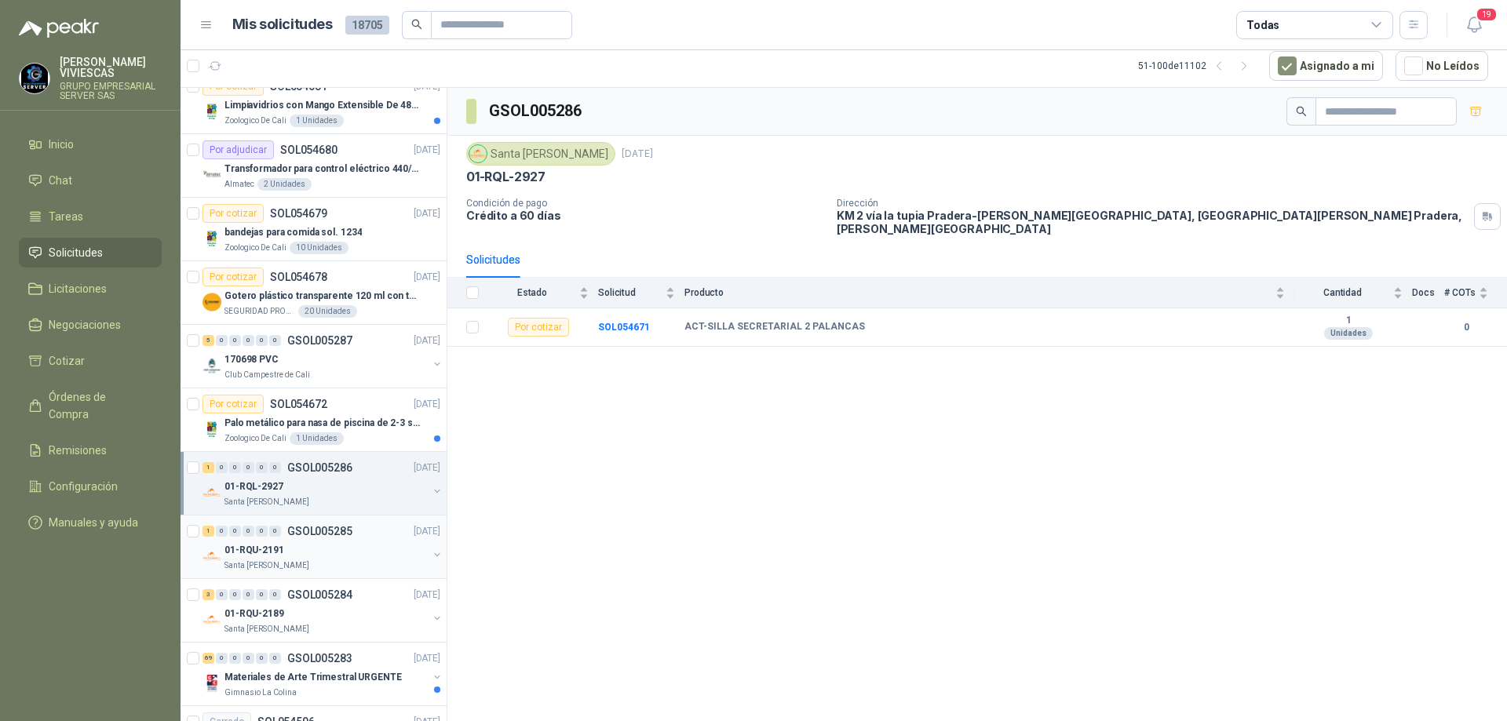
click at [364, 545] on div "01-RQU-2191" at bounding box center [325, 550] width 203 height 19
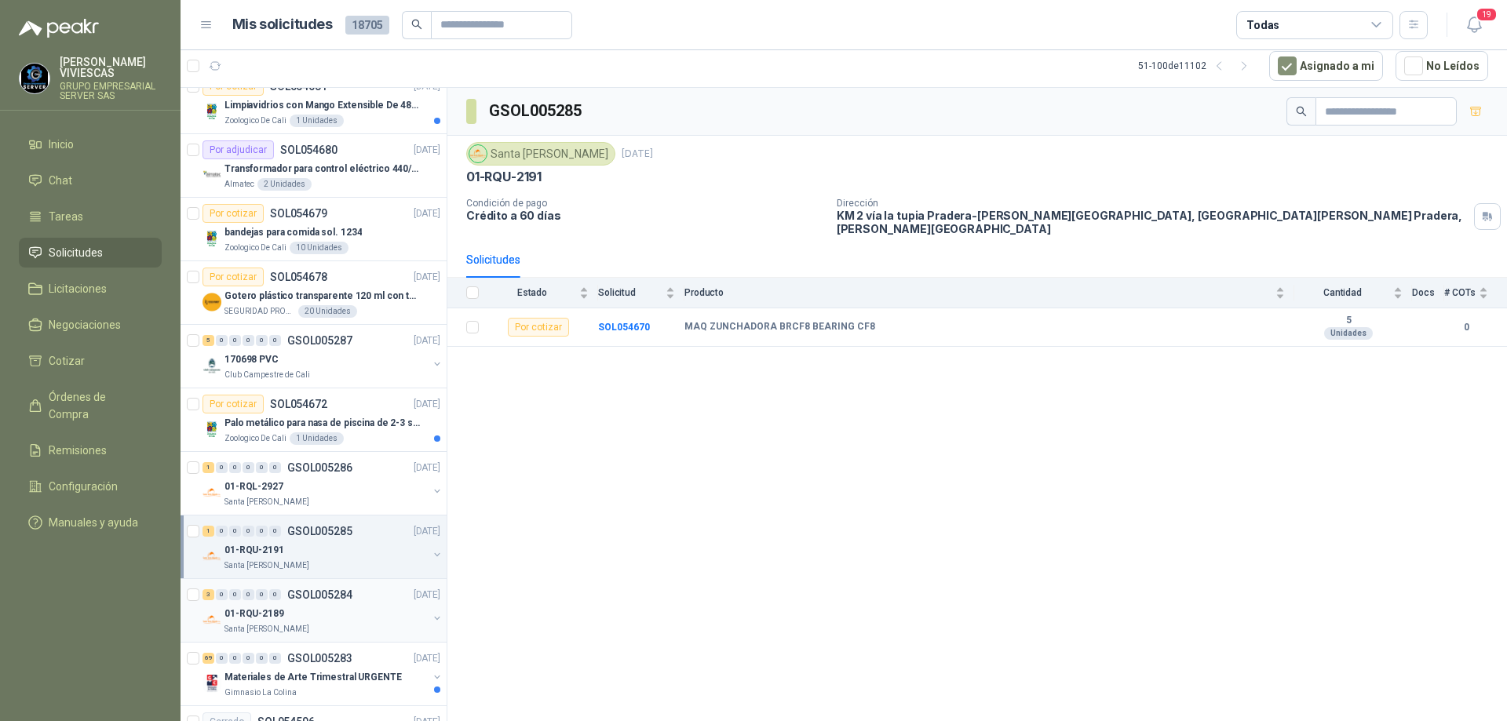
click at [359, 604] on div "01-RQU-2189" at bounding box center [325, 613] width 203 height 19
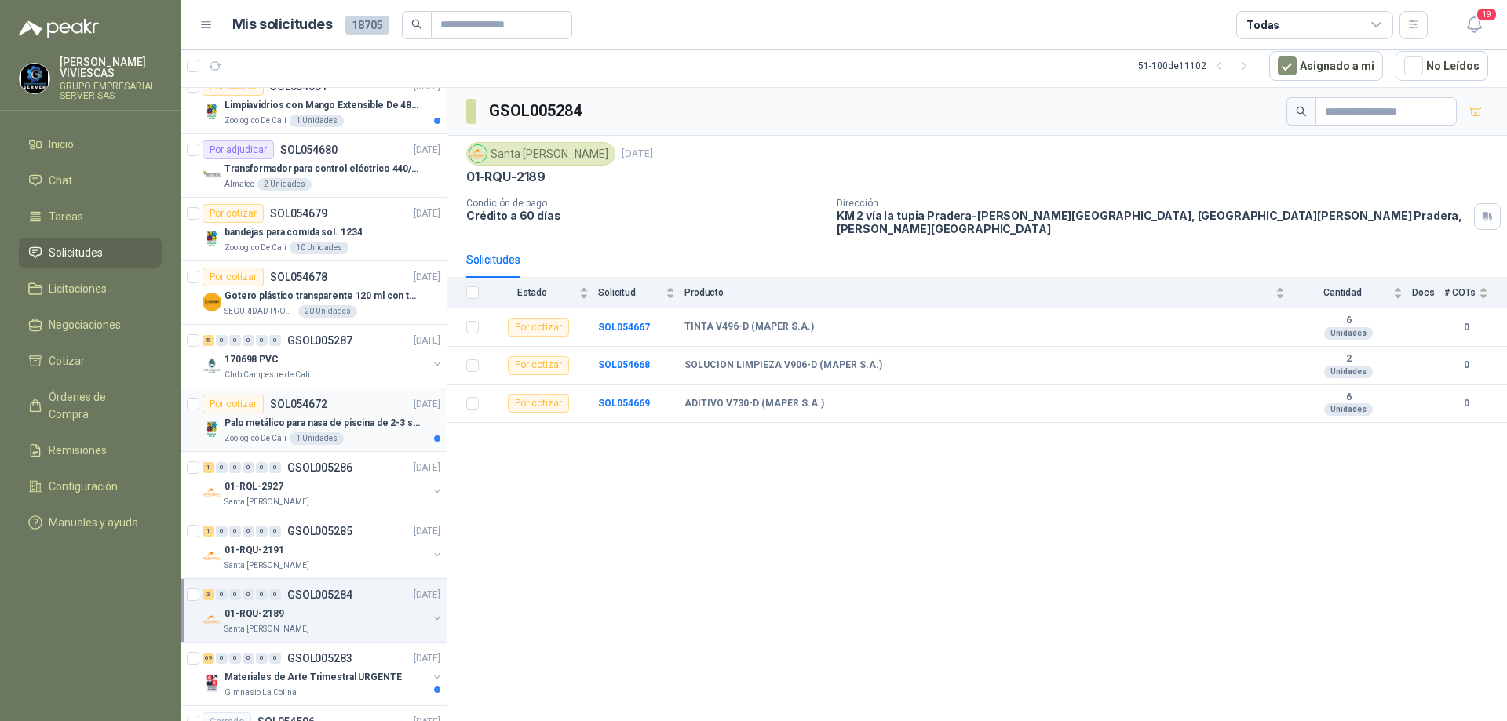
scroll to position [2511, 0]
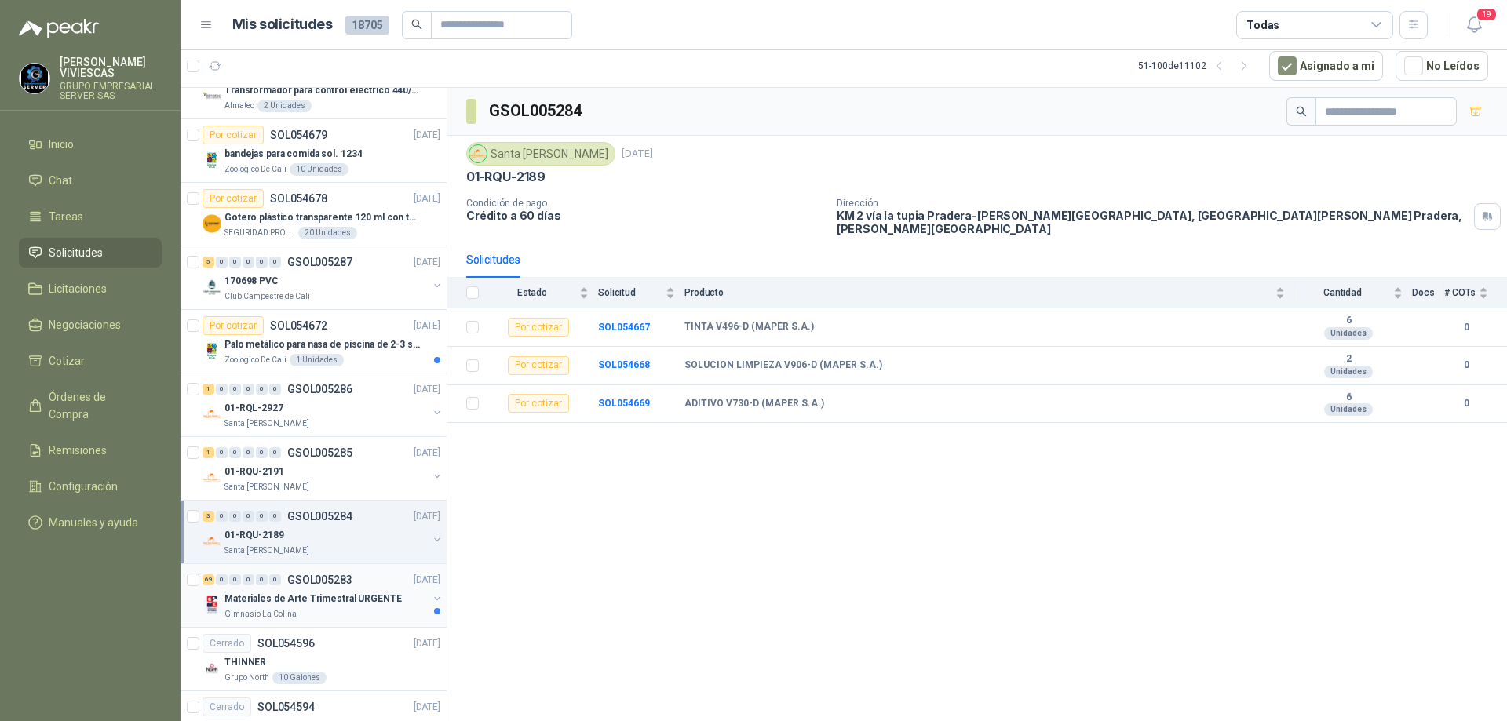
click at [330, 605] on p "Materiales de Arte Trimestral URGENTE" at bounding box center [312, 599] width 177 height 15
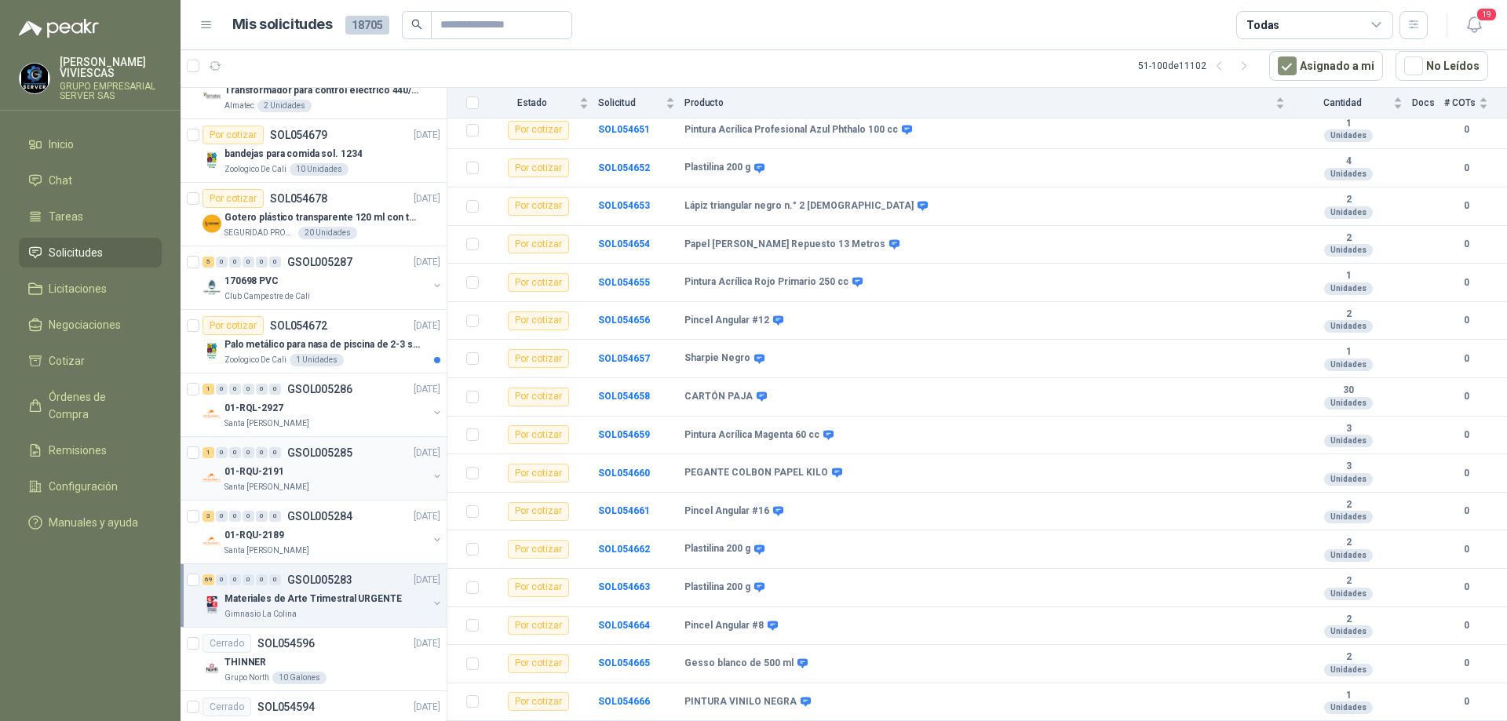
scroll to position [2579, 0]
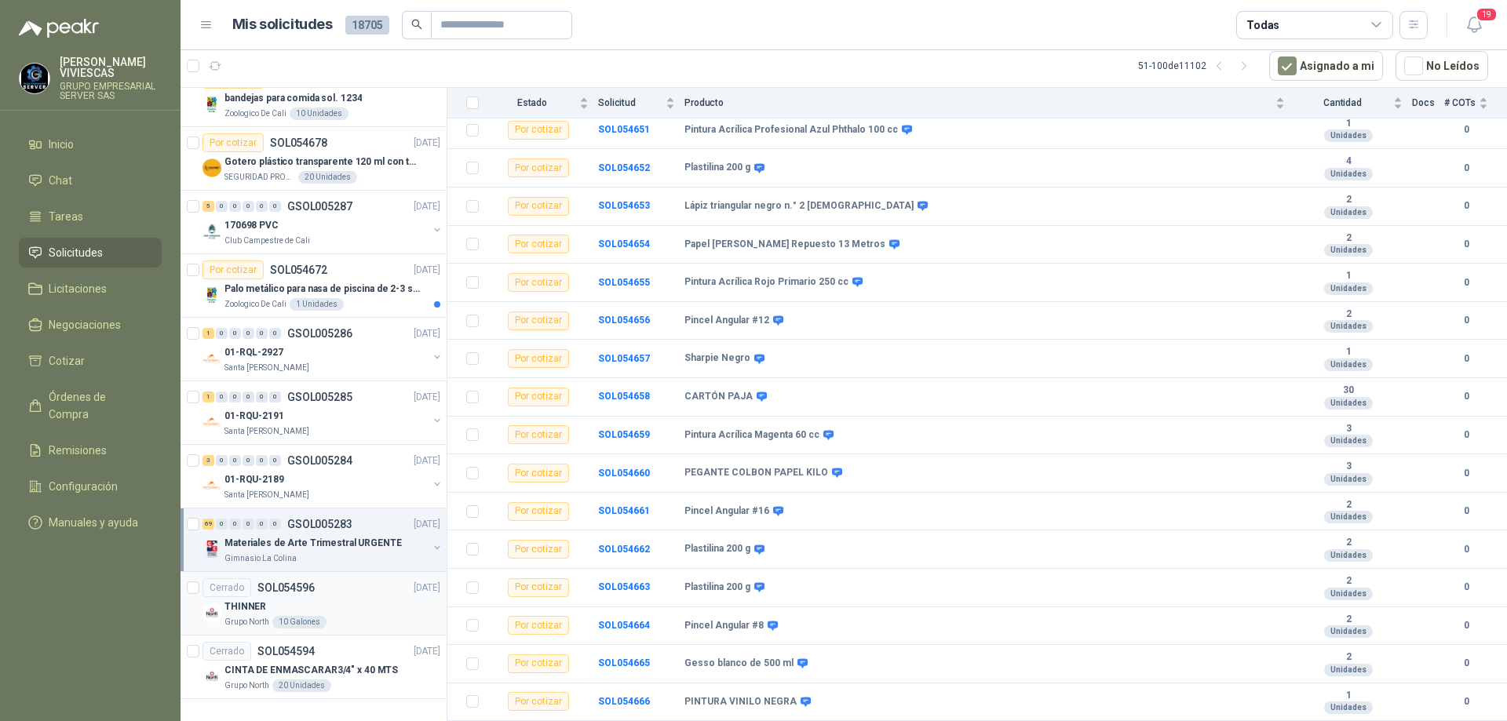
click at [378, 578] on div "Cerrado SOL054596 [DATE]" at bounding box center [321, 587] width 238 height 19
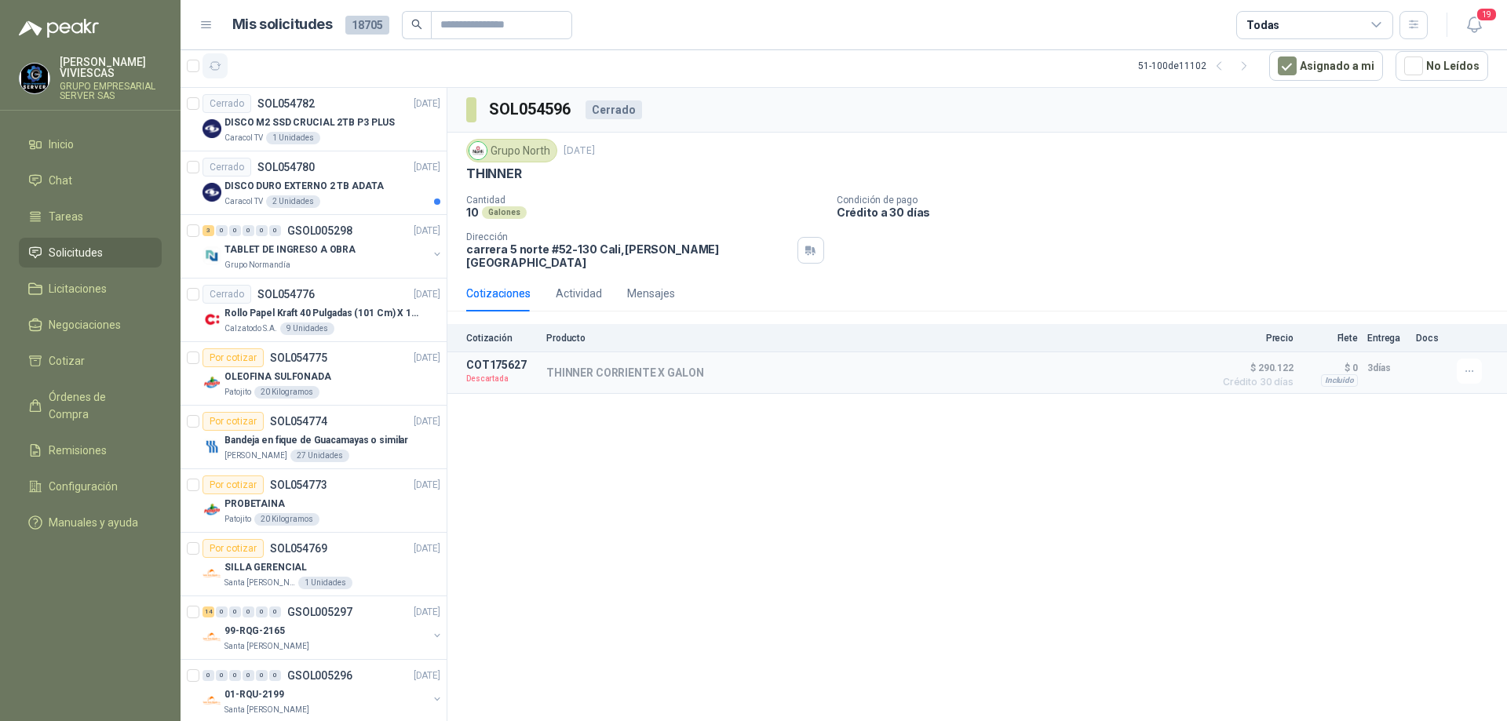
click at [216, 64] on icon "button" at bounding box center [215, 66] width 13 height 13
click at [1222, 70] on icon "button" at bounding box center [1218, 66] width 13 height 13
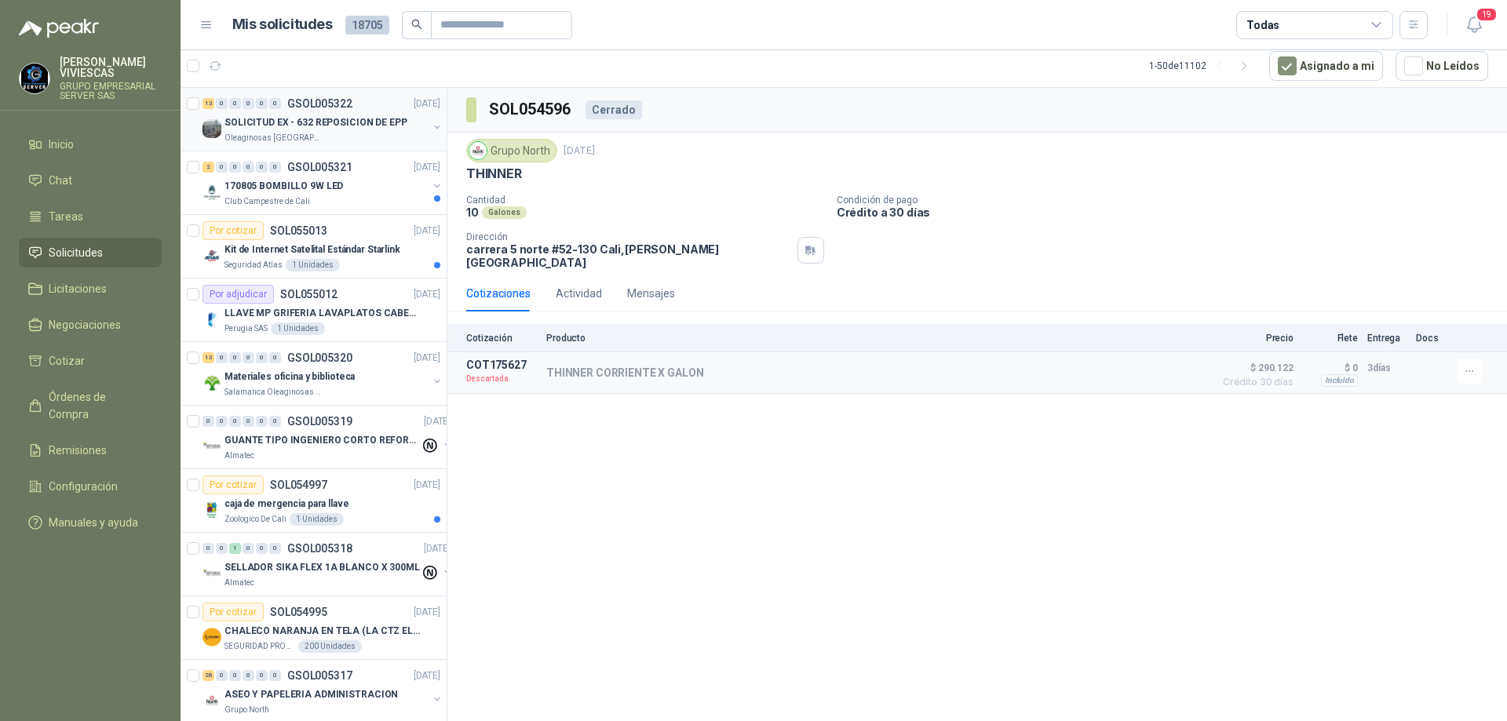
click at [370, 144] on div "Oleaginosas [GEOGRAPHIC_DATA][PERSON_NAME]" at bounding box center [325, 138] width 203 height 13
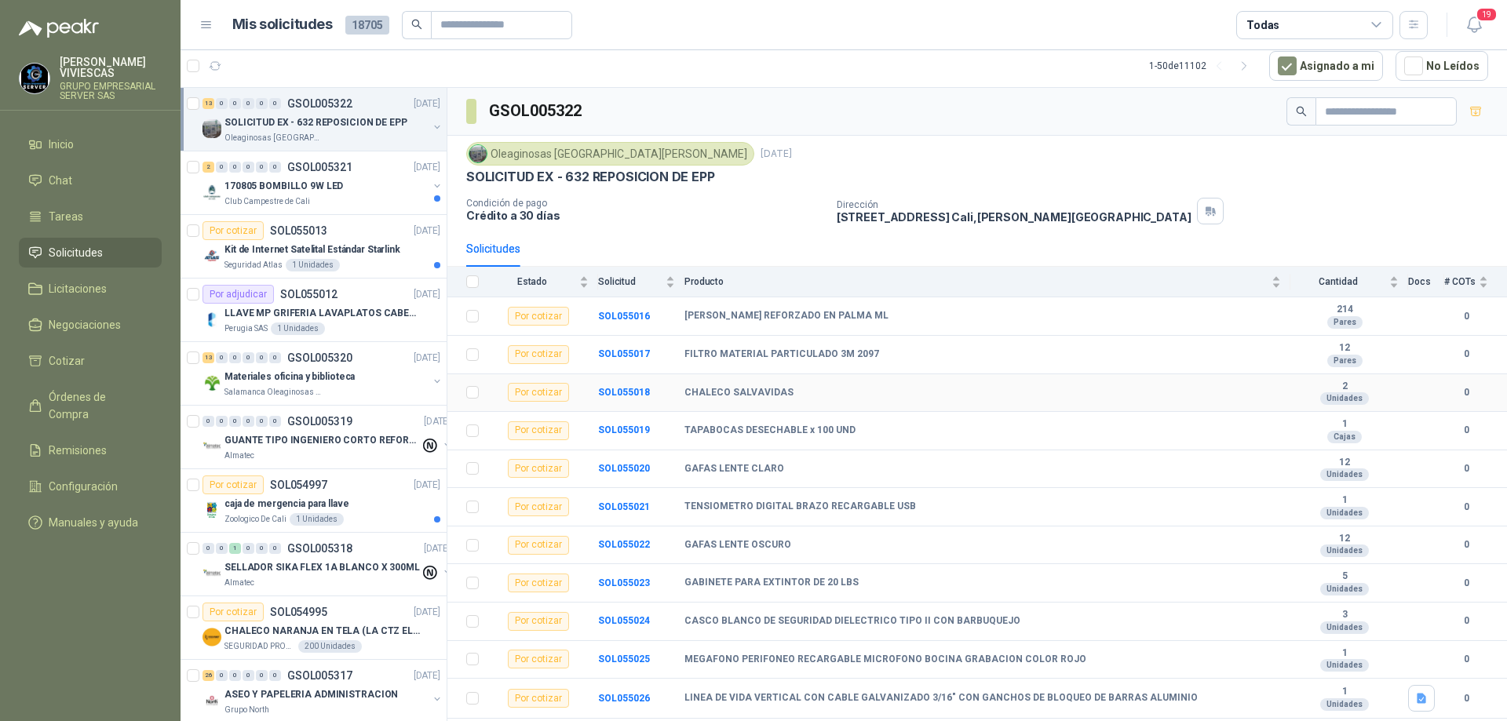
scroll to position [74, 0]
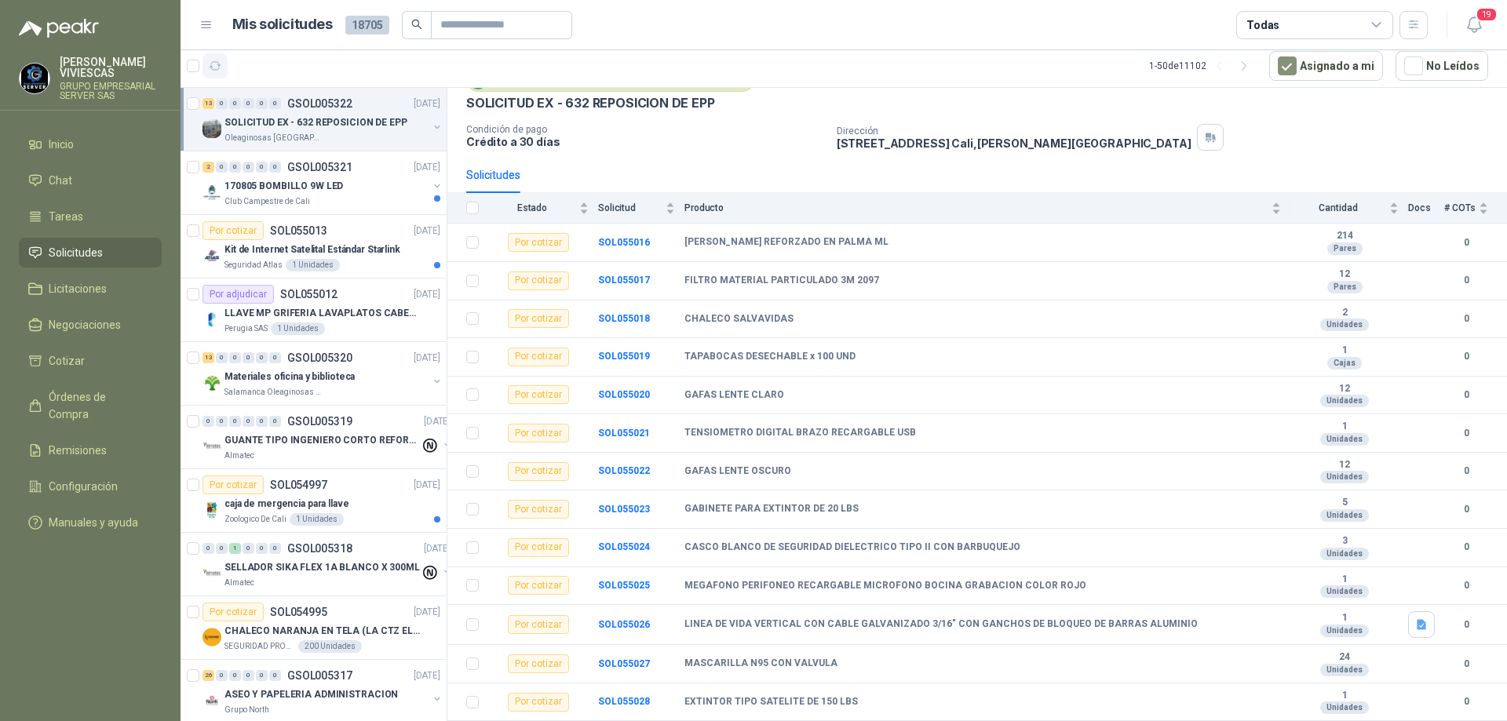
click at [214, 63] on icon "button" at bounding box center [215, 66] width 13 height 13
click at [372, 249] on p "Kit de Internet Satelital Estándar Starlink" at bounding box center [312, 249] width 176 height 15
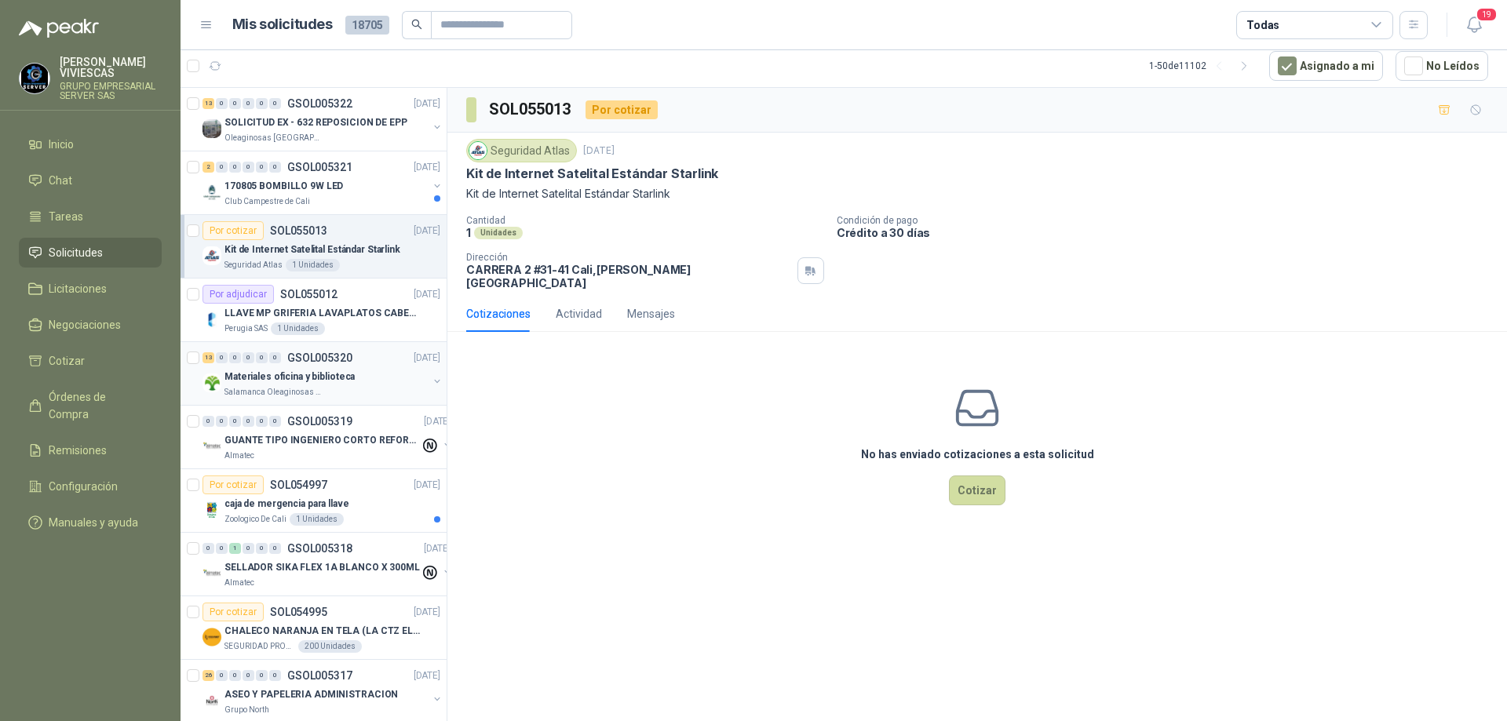
click at [347, 363] on p "GSOL005320" at bounding box center [319, 357] width 65 height 11
